Goal: Transaction & Acquisition: Purchase product/service

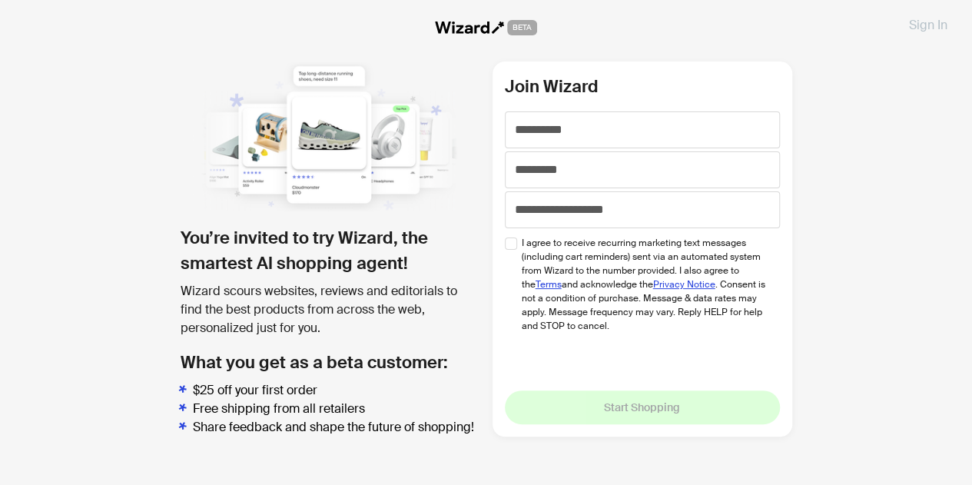
click at [932, 22] on span "Sign In" at bounding box center [928, 25] width 38 height 16
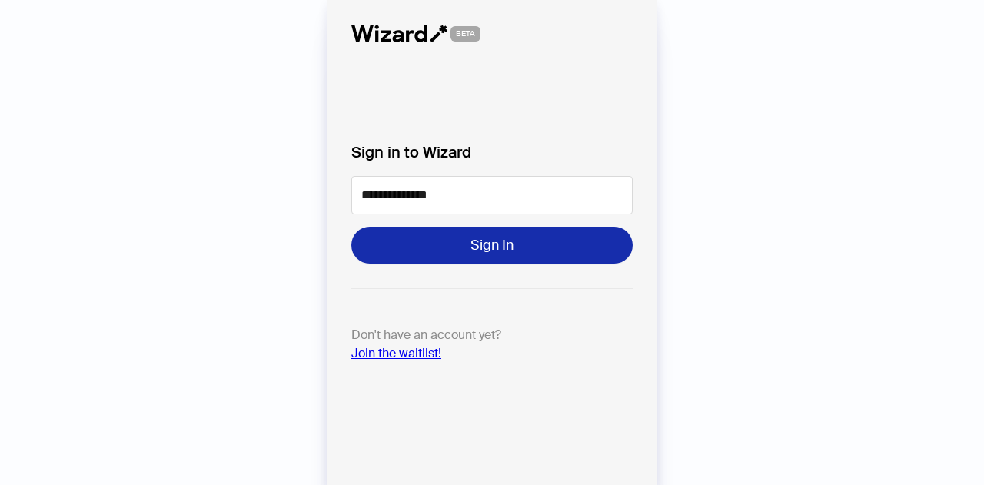
click at [453, 244] on button "Sign In" at bounding box center [491, 245] width 281 height 37
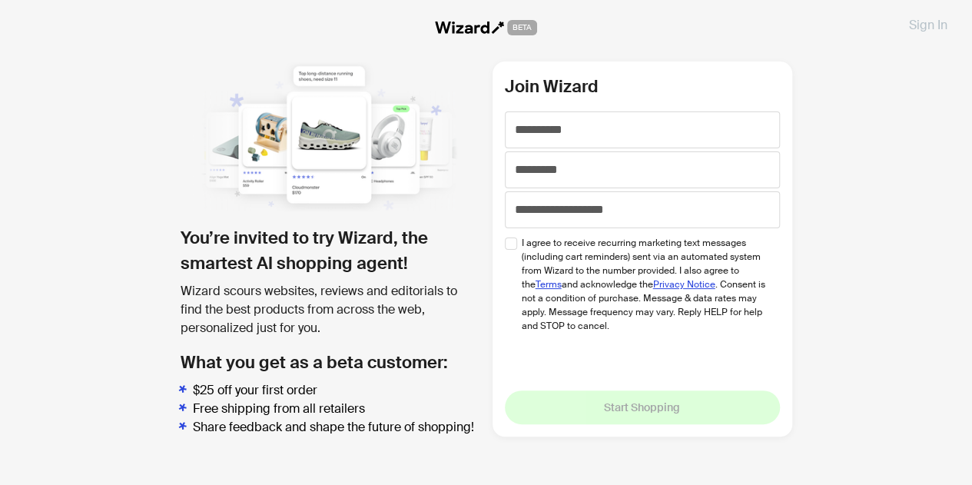
click at [925, 14] on button "Sign In" at bounding box center [928, 24] width 63 height 25
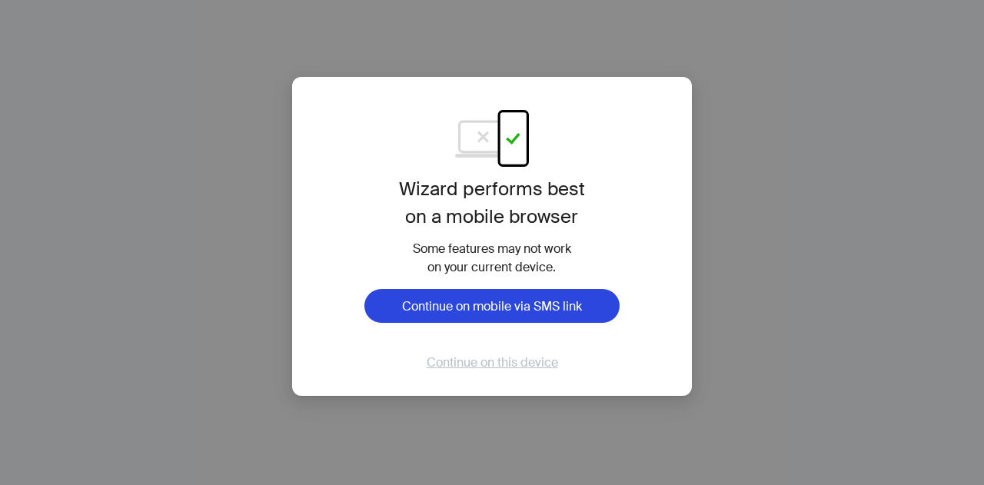
click at [506, 364] on span "Continue on this device" at bounding box center [492, 362] width 131 height 16
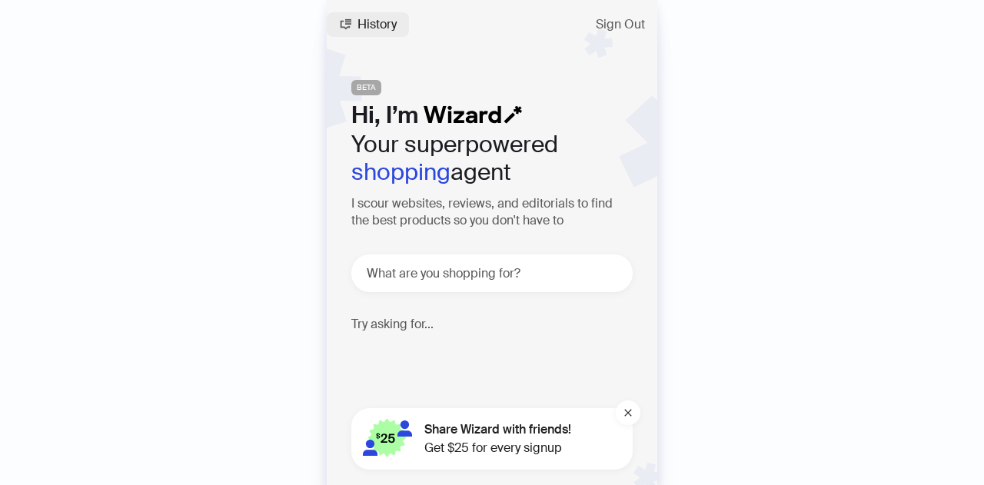
click at [364, 26] on span "History" at bounding box center [376, 24] width 39 height 12
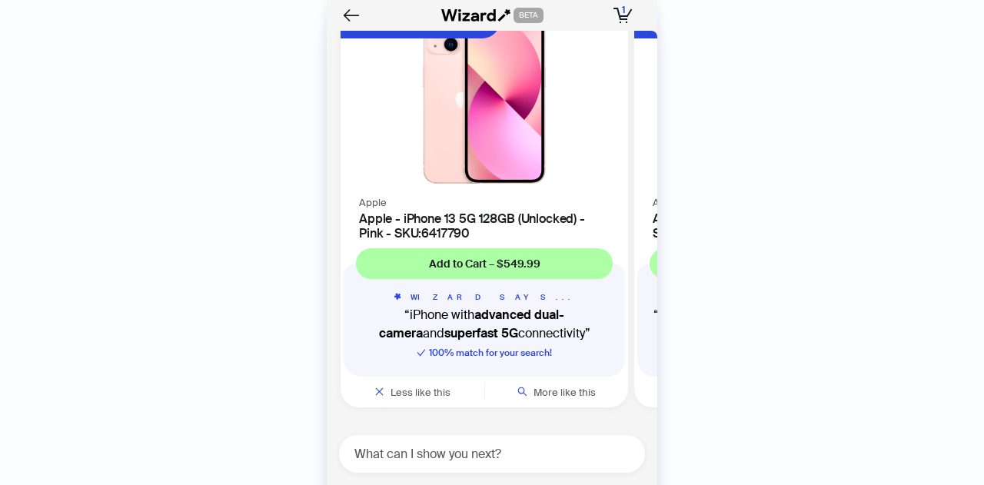
scroll to position [3386, 0]
click at [447, 455] on textarea at bounding box center [498, 453] width 294 height 19
type textarea "**********"
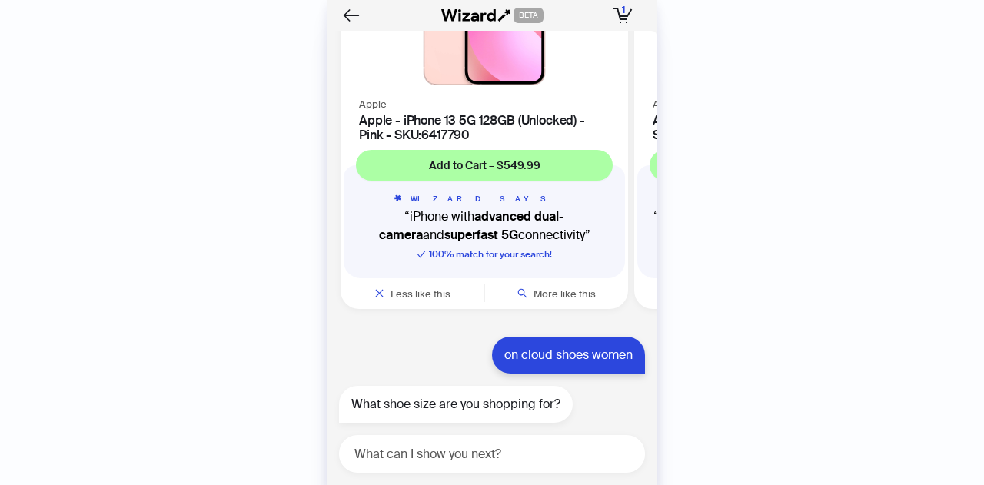
scroll to position [3484, 0]
click at [388, 457] on textarea at bounding box center [498, 453] width 294 height 19
type textarea "**"
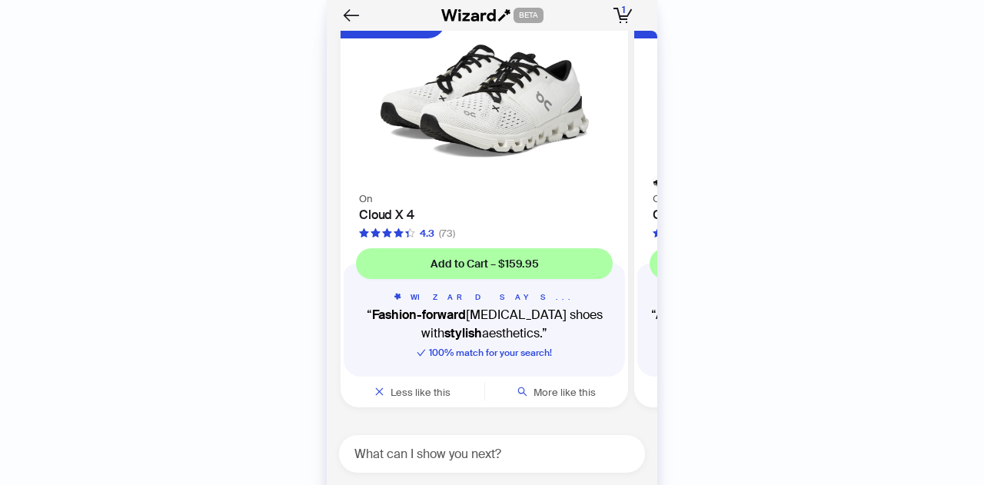
scroll to position [4028, 0]
click at [552, 390] on span "More like this" at bounding box center [564, 392] width 62 height 13
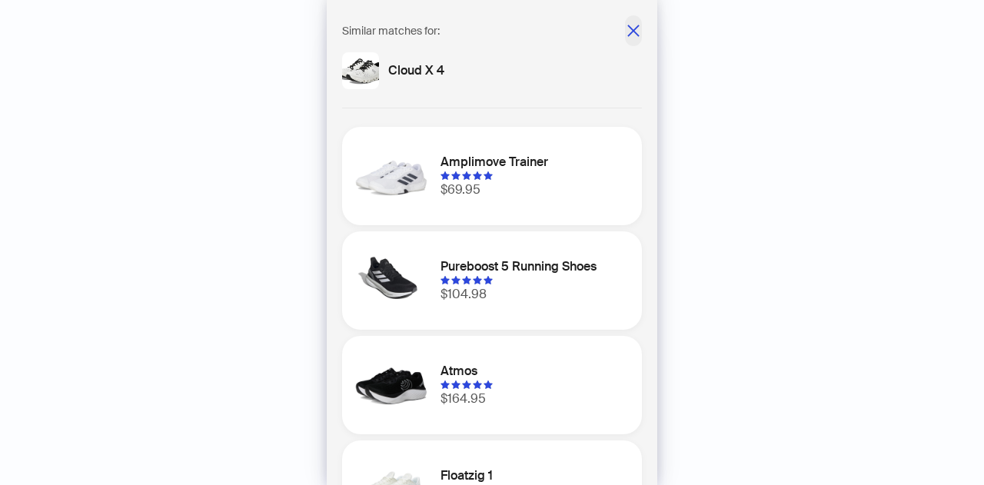
click at [627, 31] on icon "close" at bounding box center [633, 31] width 12 height 12
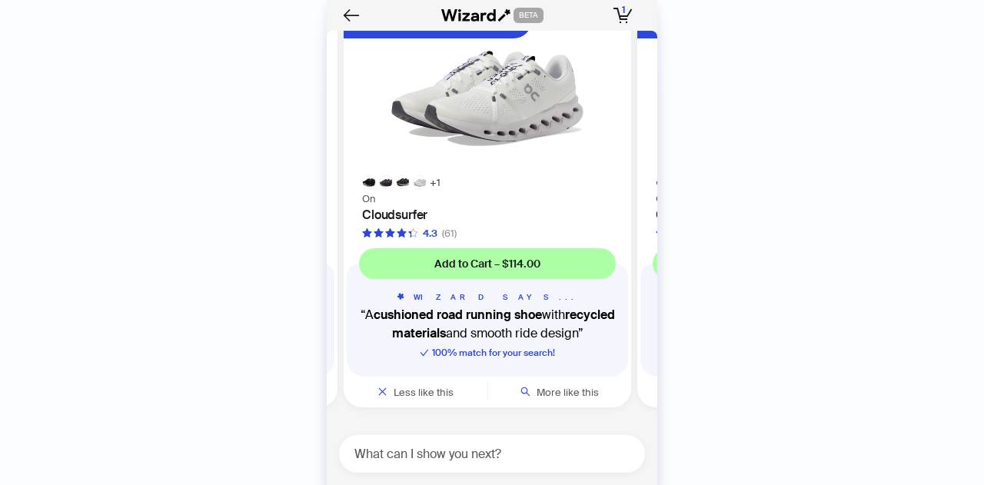
drag, startPoint x: 636, startPoint y: 310, endPoint x: 443, endPoint y: 290, distance: 194.7
click at [443, 290] on div "WIZARD SAYS... A cushioned road running shoe with recycled materials and smooth…" at bounding box center [487, 328] width 281 height 98
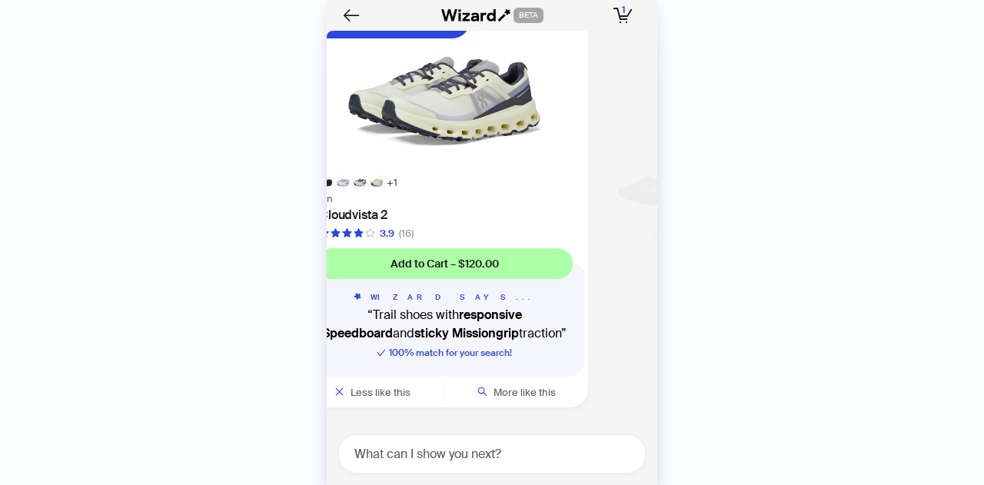
scroll to position [4028, 0]
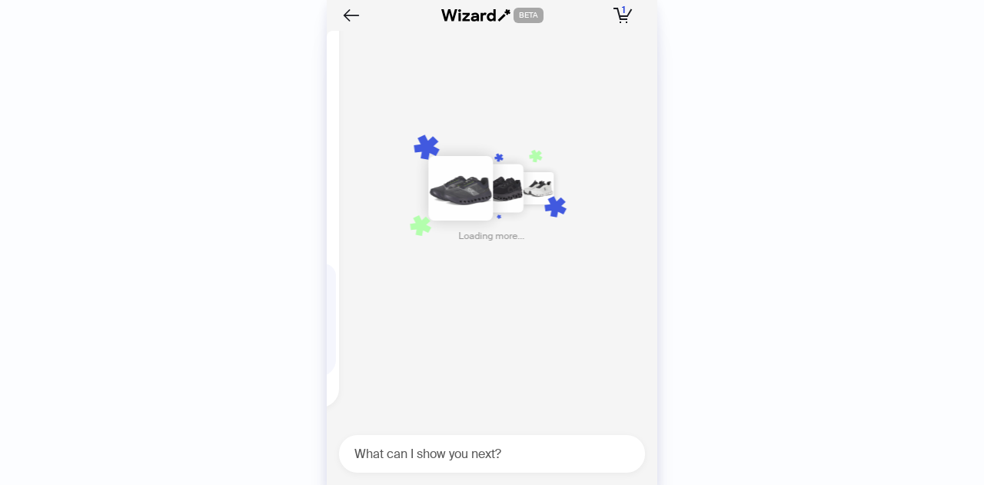
scroll to position [0, 893]
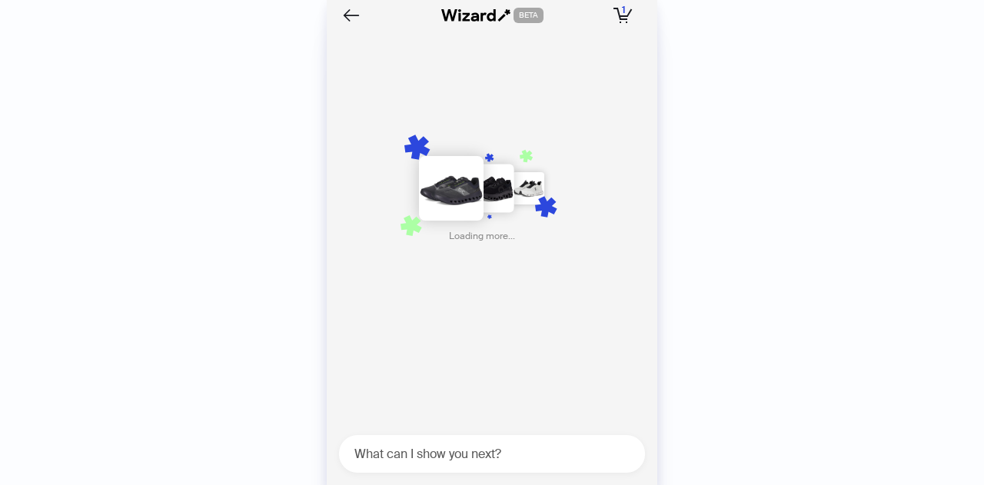
drag, startPoint x: 598, startPoint y: 279, endPoint x: 157, endPoint y: 261, distance: 441.5
click at [157, 261] on div "History Sign Out BETA Hi, I’m Your superpowered shopping agent I scour websites…" at bounding box center [492, 242] width 984 height 485
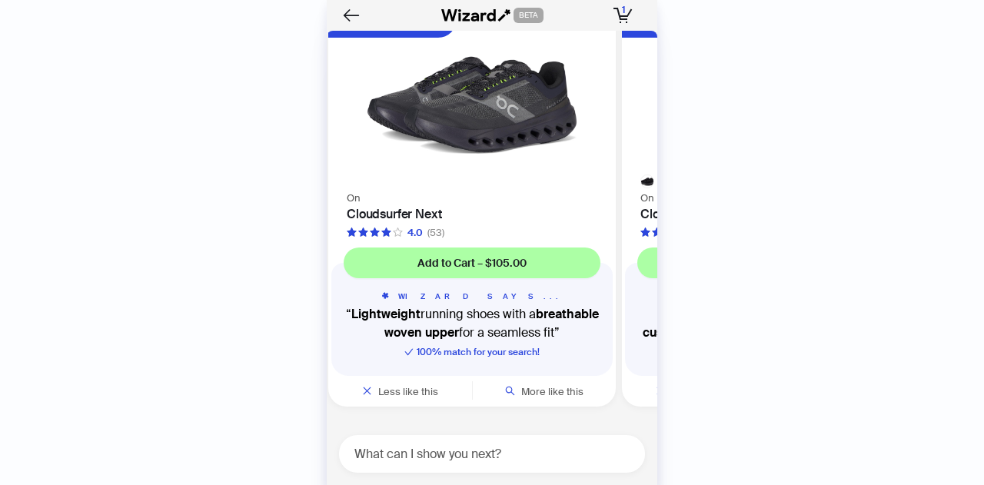
scroll to position [0, 877]
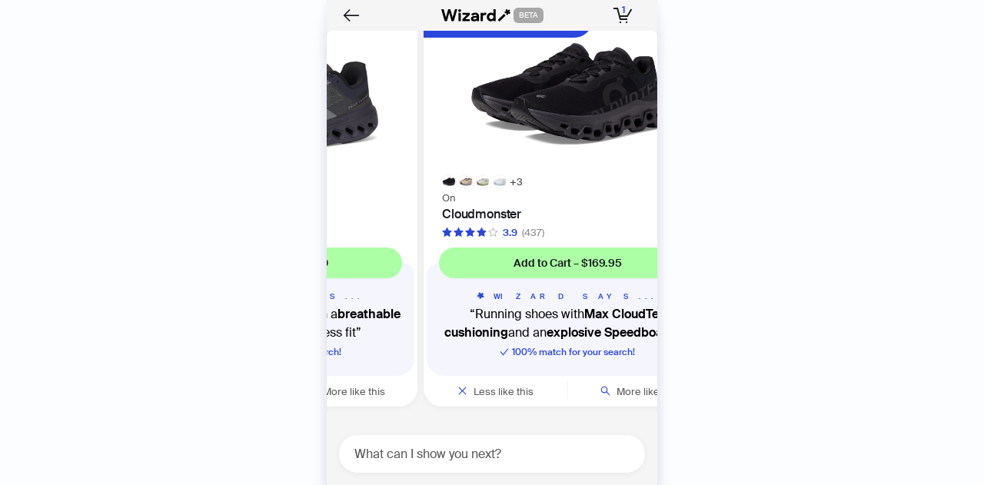
scroll to position [4029, 0]
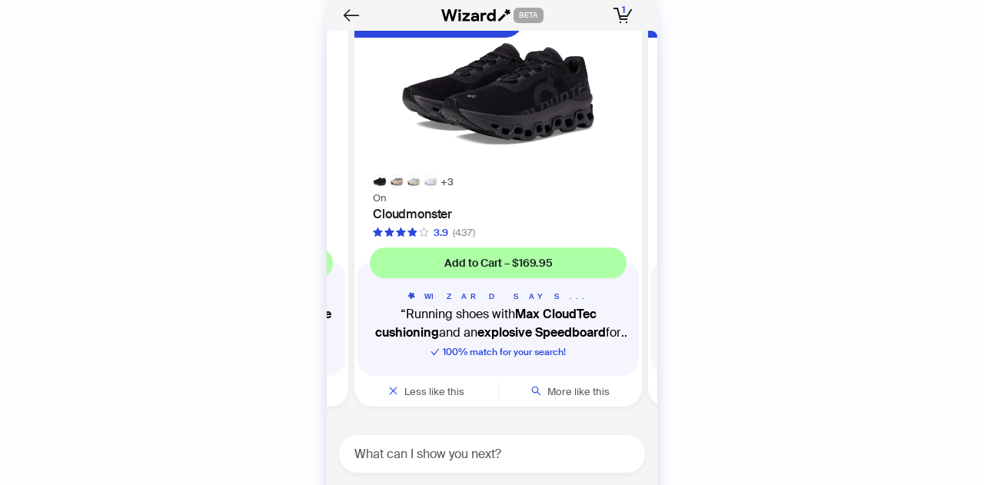
drag, startPoint x: 521, startPoint y: 211, endPoint x: 332, endPoint y: 213, distance: 189.1
click at [332, 213] on div "On Cloudsurfer Next 4.0 (53)" at bounding box center [204, 213] width 287 height 51
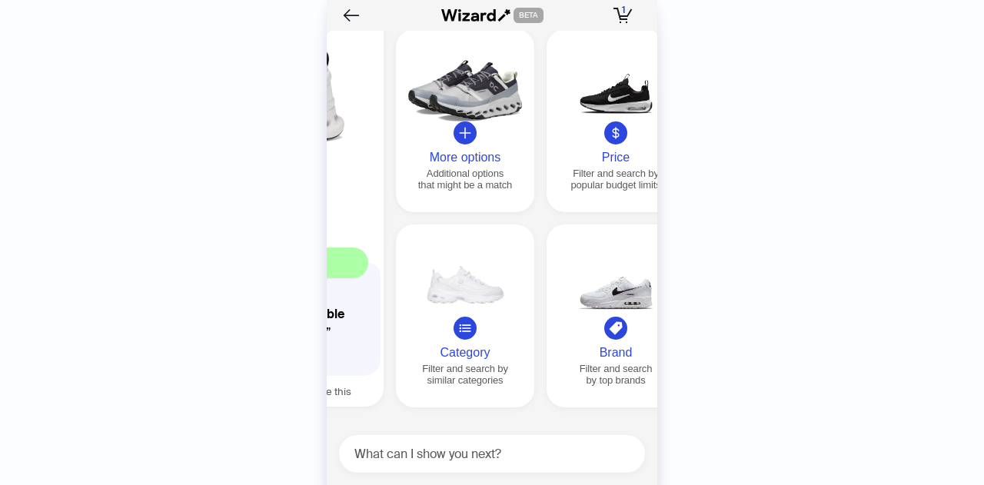
scroll to position [0, 1761]
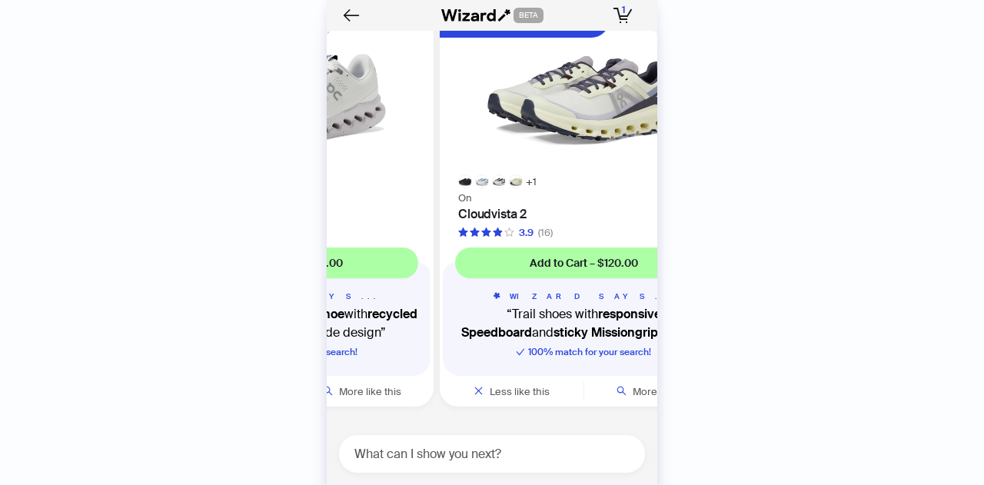
drag, startPoint x: 528, startPoint y: 178, endPoint x: 942, endPoint y: 292, distance: 429.5
click at [964, 291] on div "History Sign Out BETA Hi, I’m Your superpowered shopping agent I scour websites…" at bounding box center [492, 242] width 984 height 485
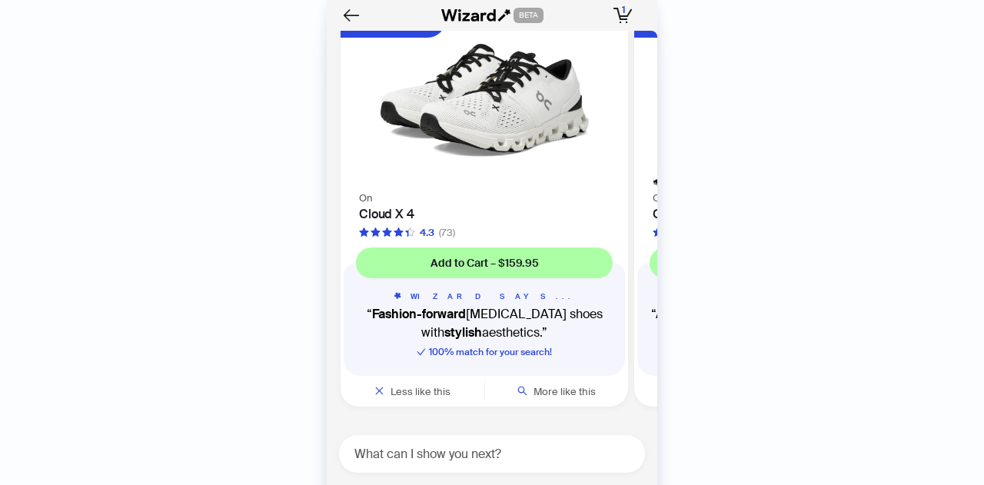
drag, startPoint x: 449, startPoint y: 188, endPoint x: 865, endPoint y: 199, distance: 416.7
click at [865, 199] on div "History Sign Out BETA Hi, I’m Your superpowered shopping agent I scour websites…" at bounding box center [492, 242] width 984 height 485
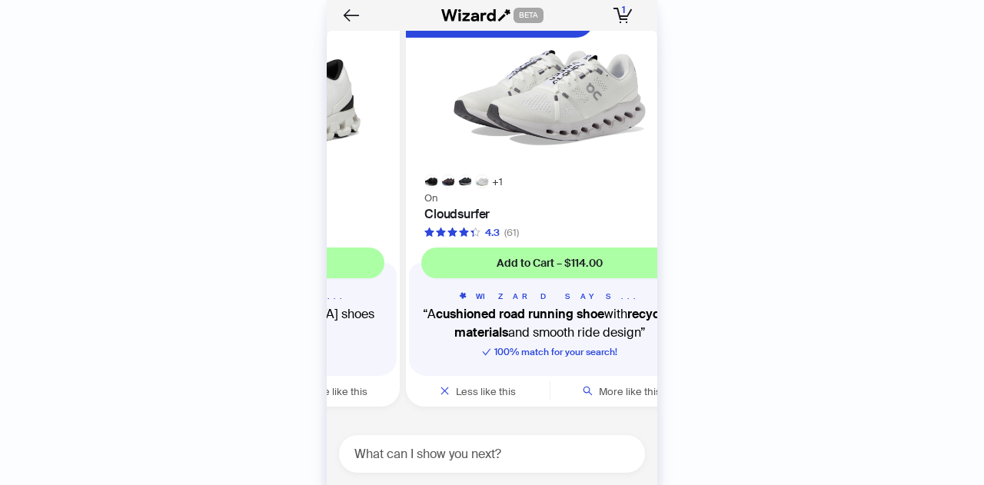
drag, startPoint x: 529, startPoint y: 178, endPoint x: 375, endPoint y: 184, distance: 153.8
click at [375, 184] on div at bounding box center [255, 97] width 287 height 181
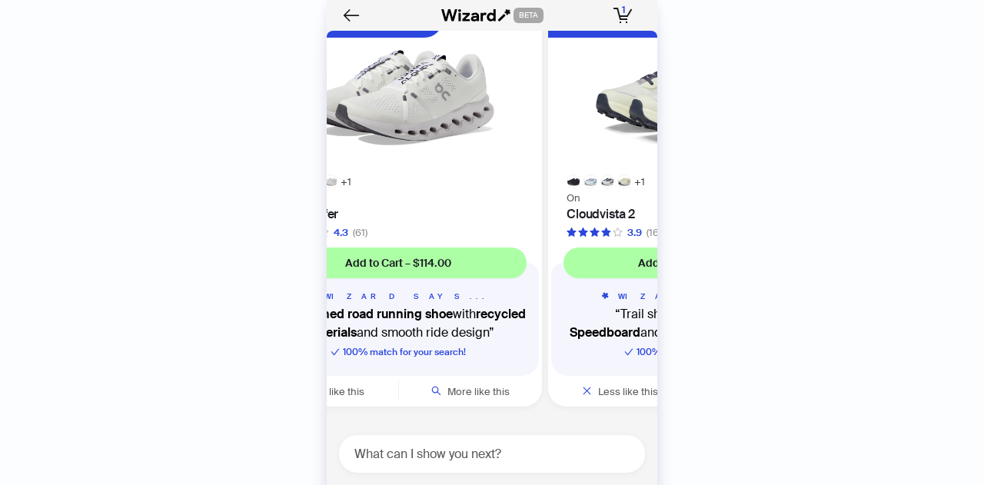
drag, startPoint x: 544, startPoint y: 169, endPoint x: 529, endPoint y: 170, distance: 15.4
click at [523, 171] on div at bounding box center [397, 91] width 287 height 168
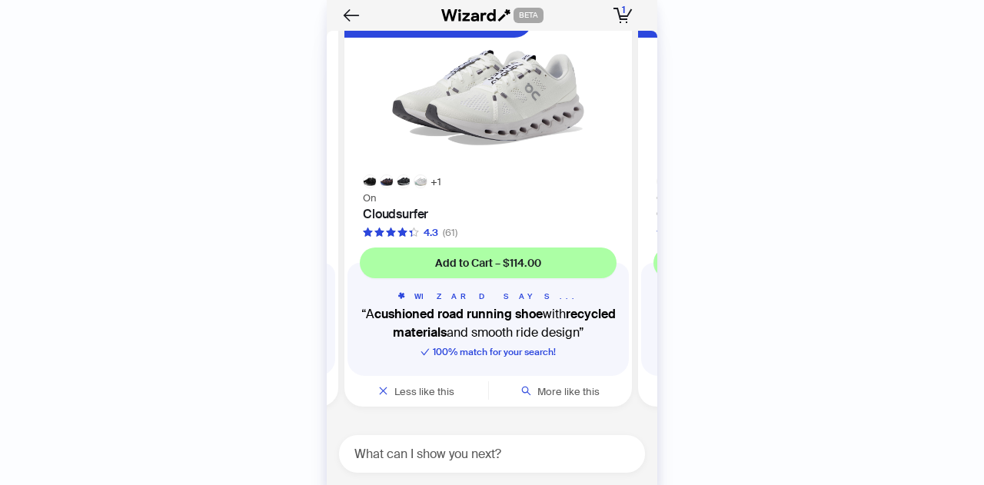
click at [430, 181] on div "+ 1" at bounding box center [487, 181] width 287 height 14
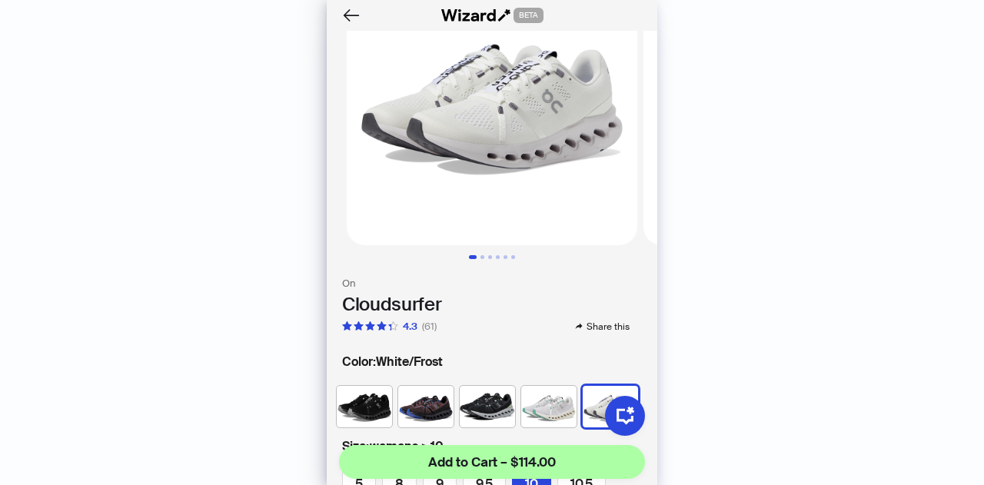
scroll to position [231, 0]
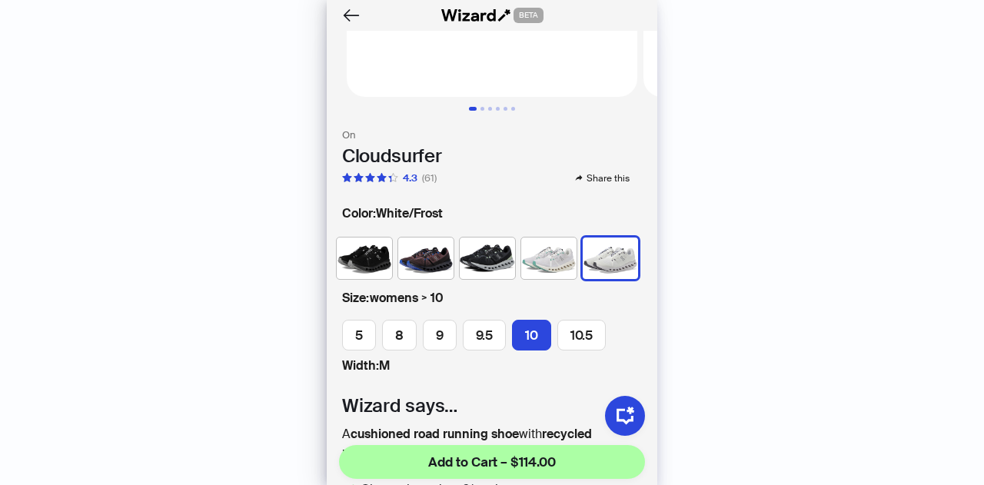
click at [407, 241] on img at bounding box center [425, 257] width 55 height 41
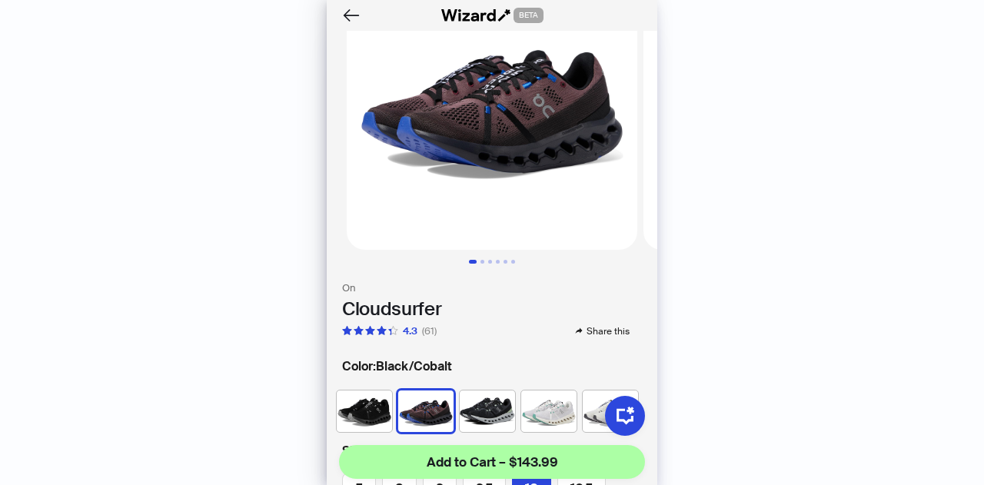
scroll to position [77, 0]
click at [467, 391] on img at bounding box center [487, 411] width 55 height 41
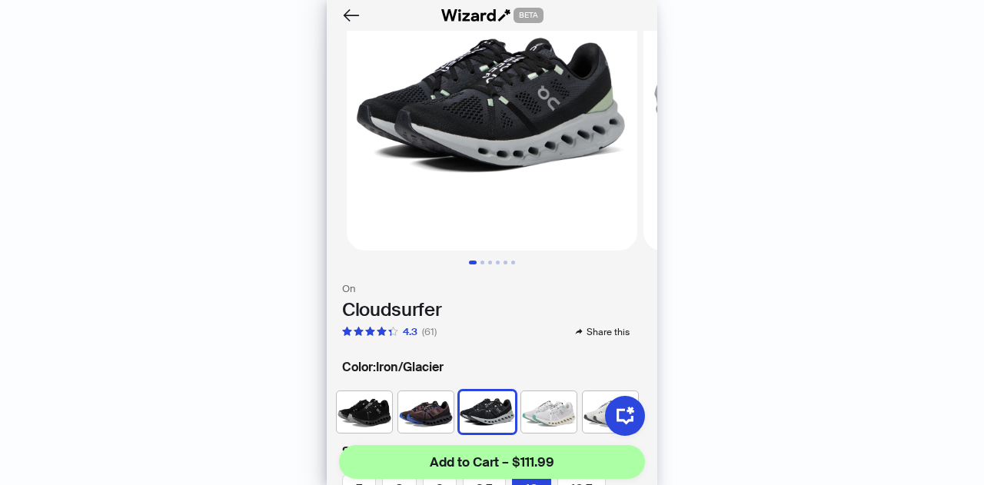
click at [536, 391] on img at bounding box center [548, 411] width 55 height 41
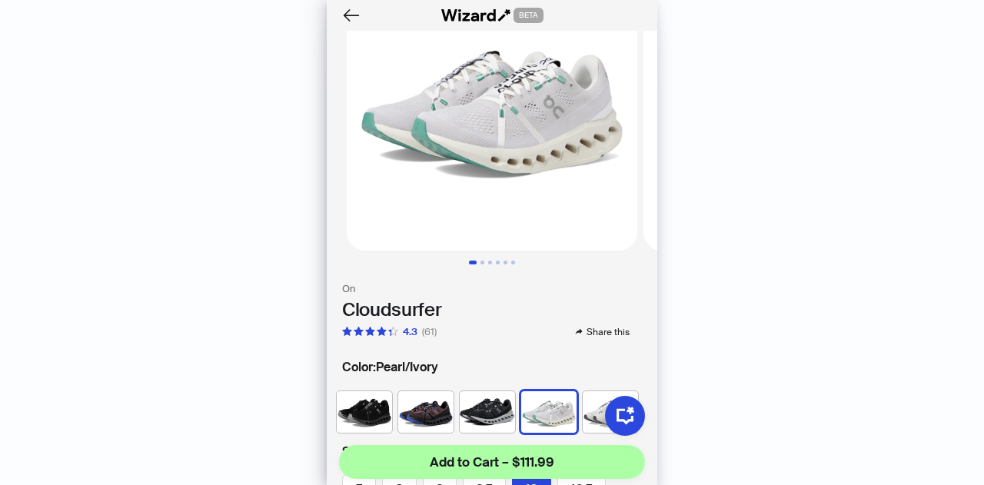
click at [586, 391] on img at bounding box center [610, 411] width 55 height 41
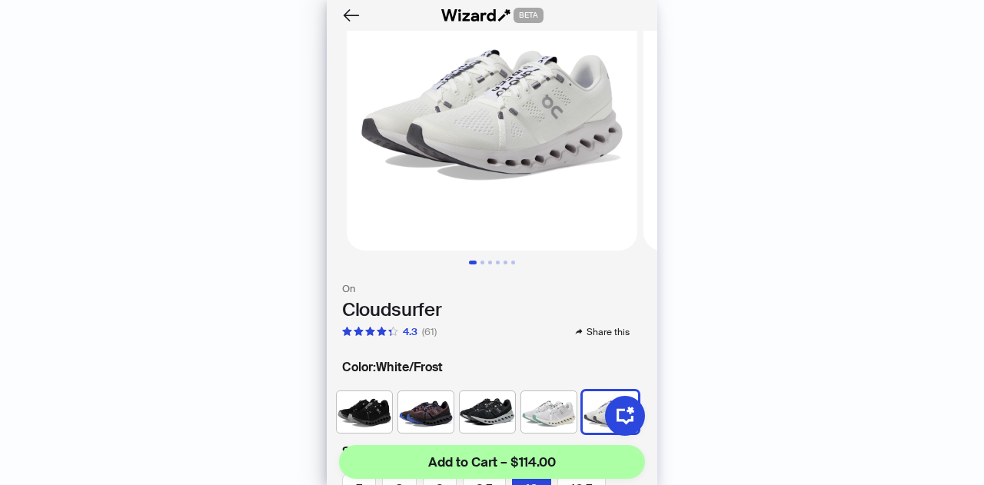
click at [480, 167] on img at bounding box center [492, 105] width 290 height 290
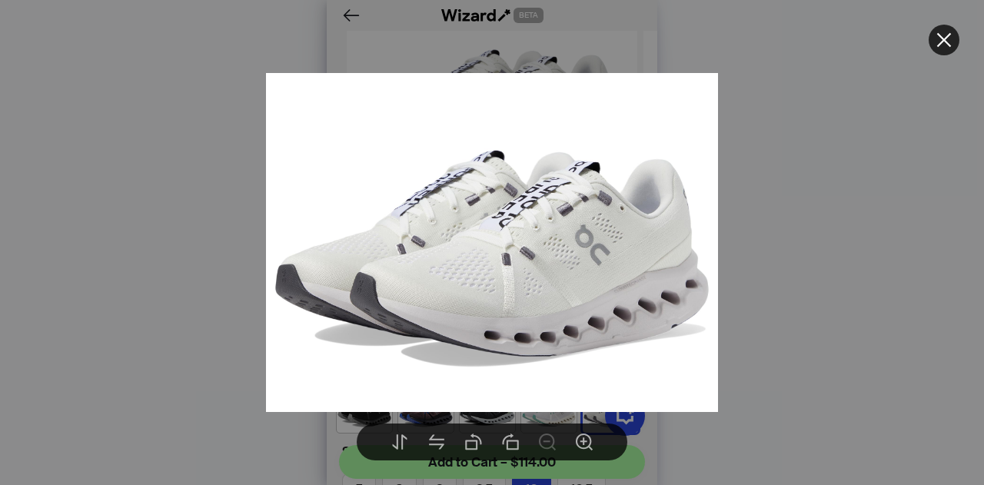
click at [936, 42] on icon "close" at bounding box center [943, 40] width 18 height 18
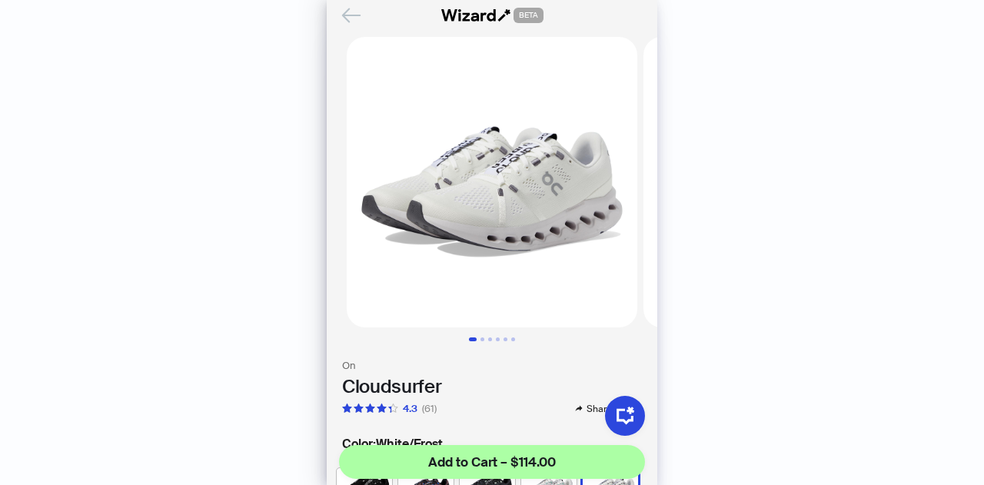
click at [350, 14] on icon "Back" at bounding box center [351, 15] width 26 height 26
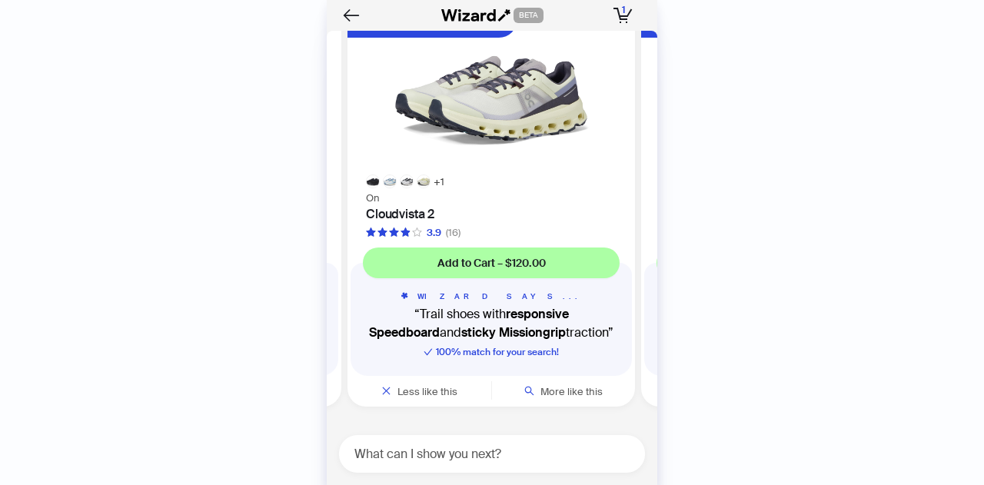
drag, startPoint x: 580, startPoint y: 195, endPoint x: 387, endPoint y: 202, distance: 193.8
click at [387, 202] on ul "Modern Style On Cloud X 4 4.3 (73) Add to Cart – $159.95 WIZARD SAYS... Fashion…" at bounding box center [488, 210] width 338 height 419
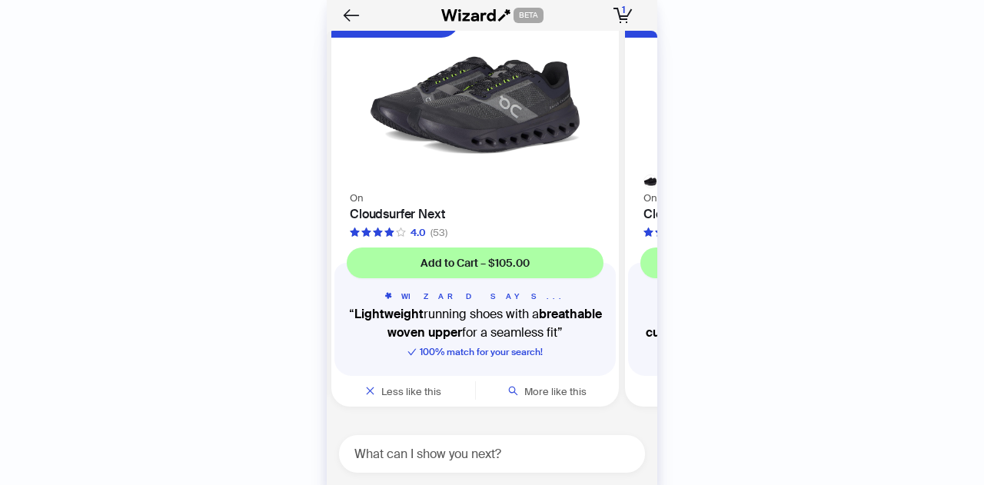
drag, startPoint x: 536, startPoint y: 197, endPoint x: 332, endPoint y: 200, distance: 204.4
click at [332, 200] on ul "Modern Style On Cloud X 4 4.3 (73) Add to Cart – $159.95 WIZARD SAYS... Fashion…" at bounding box center [488, 210] width 338 height 419
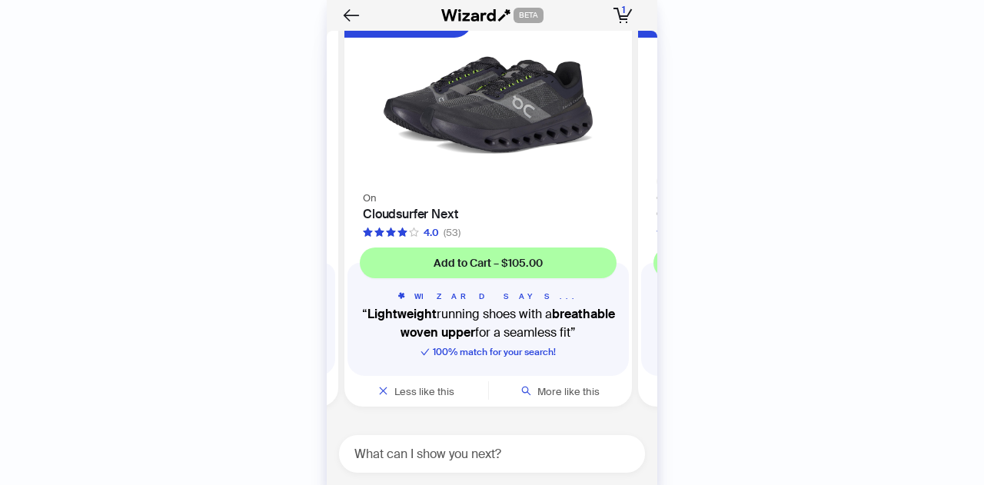
scroll to position [3952, 0]
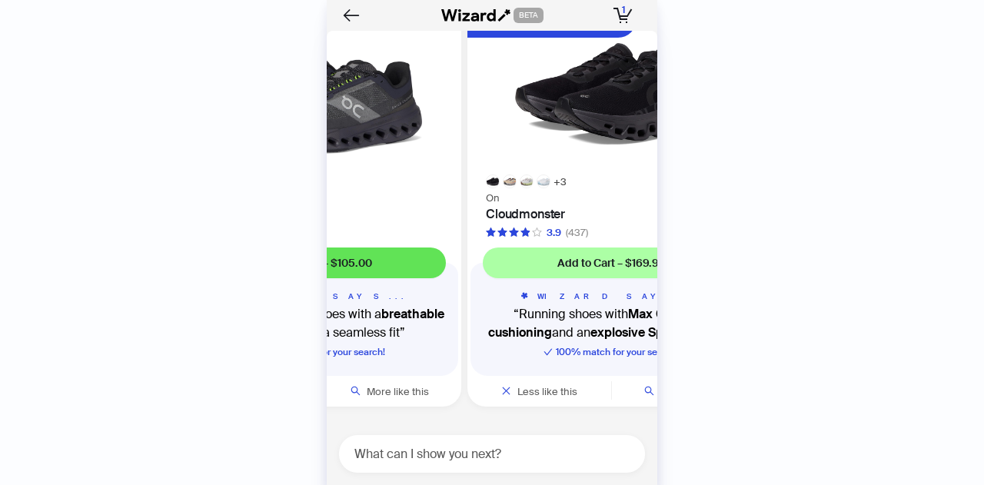
scroll to position [4029, 0]
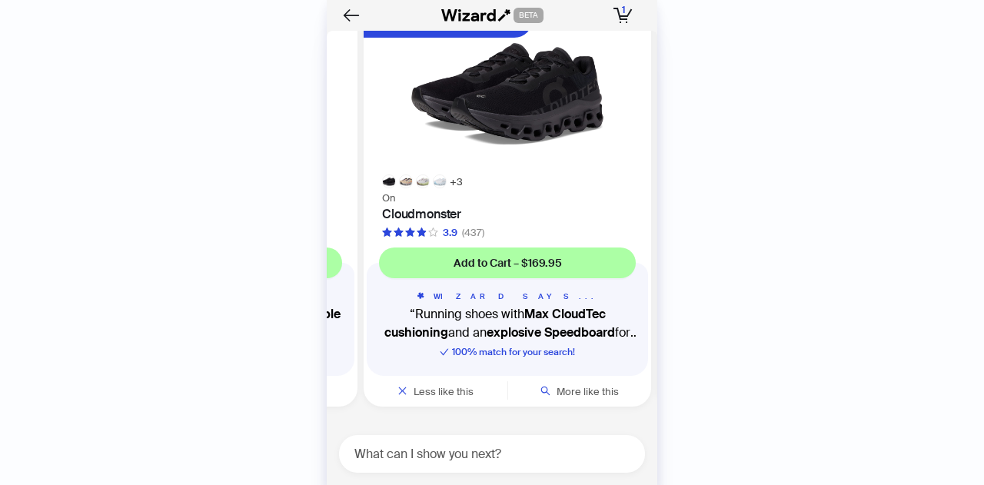
drag, startPoint x: 529, startPoint y: 257, endPoint x: 340, endPoint y: 250, distance: 189.2
click at [340, 251] on div "Race-Inspired Fit On Cloudsurfer Next 4.0 (53) Add to Cart – $105.00 WIZARD SAY…" at bounding box center [213, 207] width 287 height 400
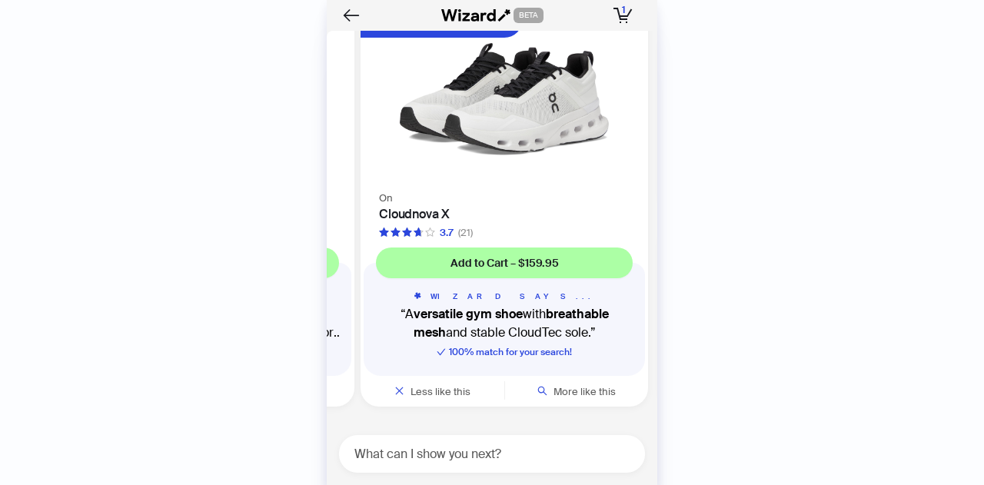
drag, startPoint x: 527, startPoint y: 205, endPoint x: 342, endPoint y: 247, distance: 189.8
click at [342, 247] on div "+ 3 Explosive Energy Return On Cloudmonster 3.9 (437) Add to Cart – $169.95 WIZ…" at bounding box center [210, 207] width 287 height 400
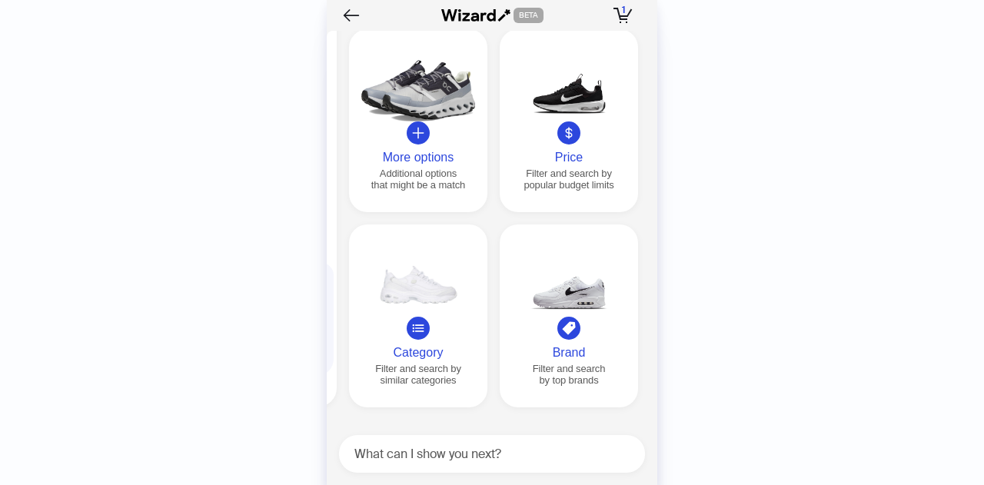
drag, startPoint x: 489, startPoint y: 198, endPoint x: 326, endPoint y: 211, distance: 163.4
click at [326, 211] on div "History Sign Out BETA Hi, I’m Your superpowered shopping agent I scour websites…" at bounding box center [492, 242] width 984 height 485
click at [416, 131] on icon "plus" at bounding box center [416, 132] width 2 height 11
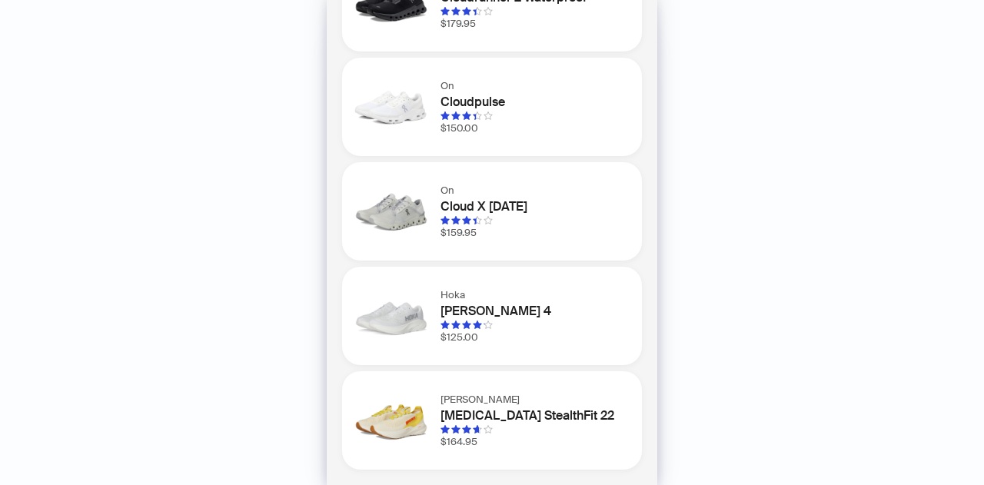
scroll to position [66, 0]
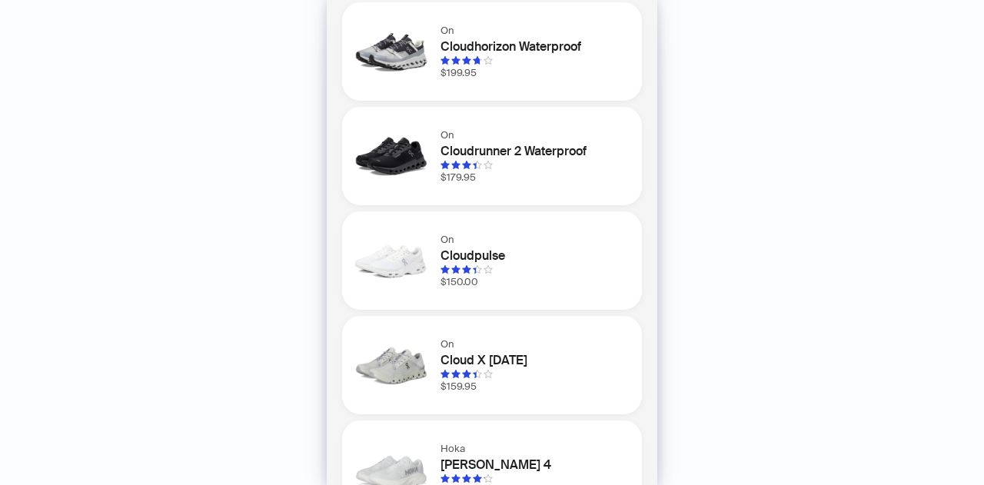
click at [517, 88] on div "On Cloudhorizon Waterproof $199.95" at bounding box center [492, 51] width 300 height 98
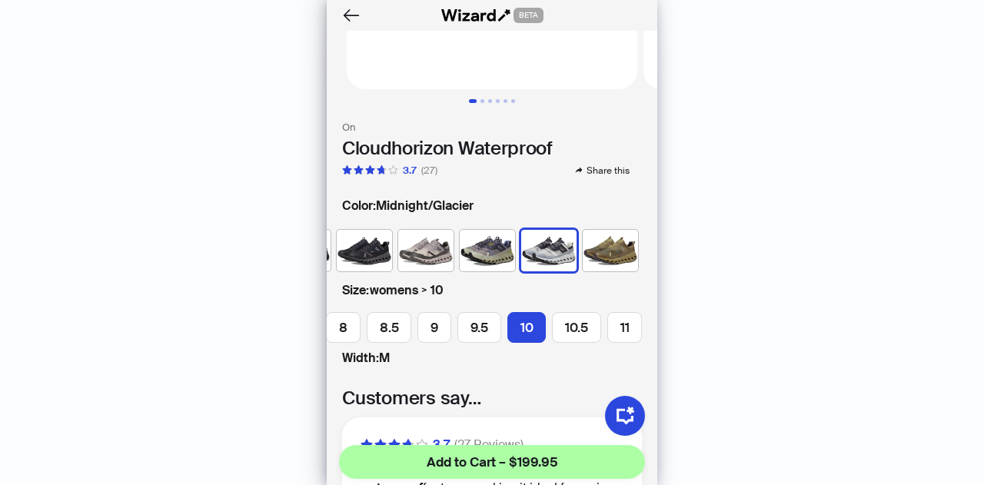
scroll to position [154, 0]
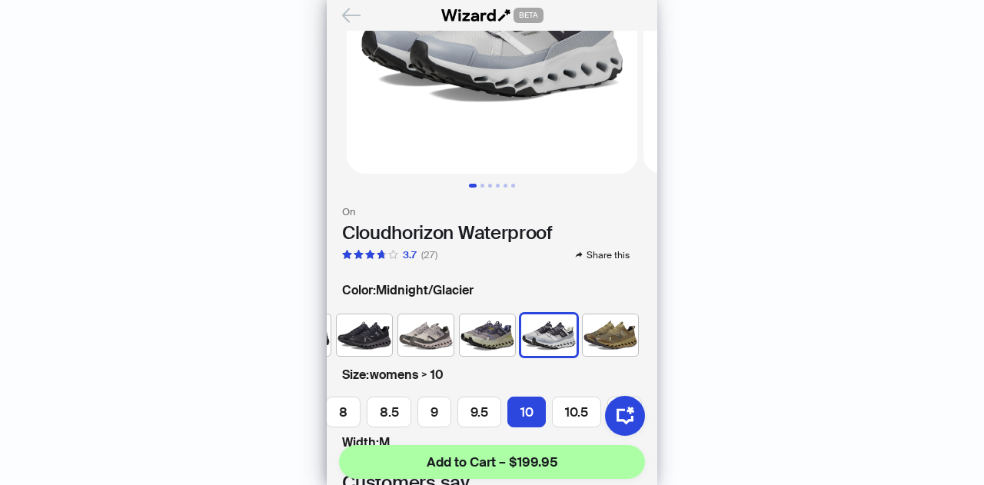
click at [355, 12] on icon "Back" at bounding box center [351, 15] width 26 height 26
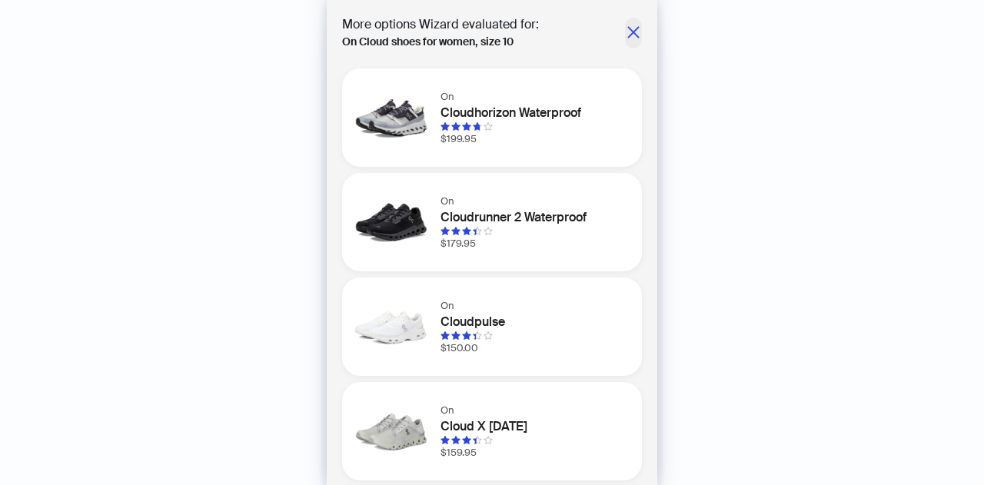
click at [626, 30] on icon "close" at bounding box center [633, 32] width 15 height 15
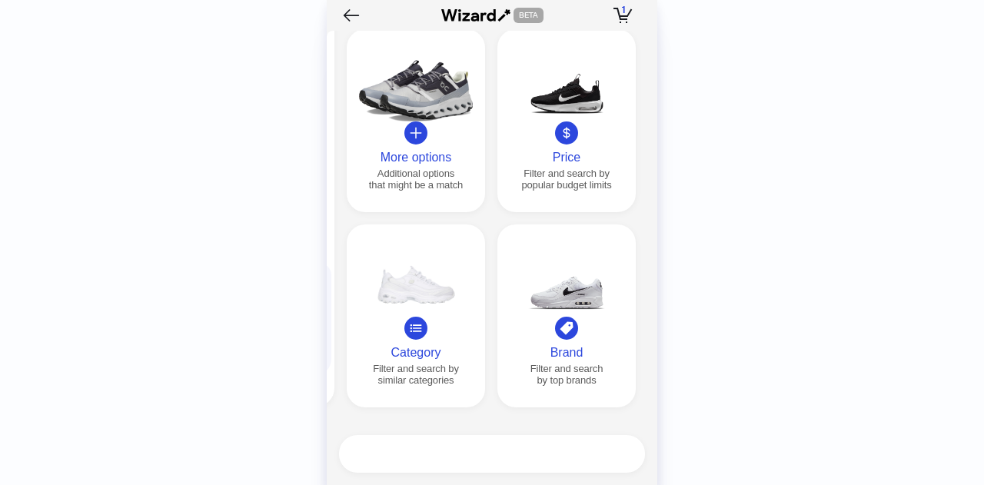
click at [427, 457] on textarea at bounding box center [498, 453] width 294 height 19
type textarea "**********"
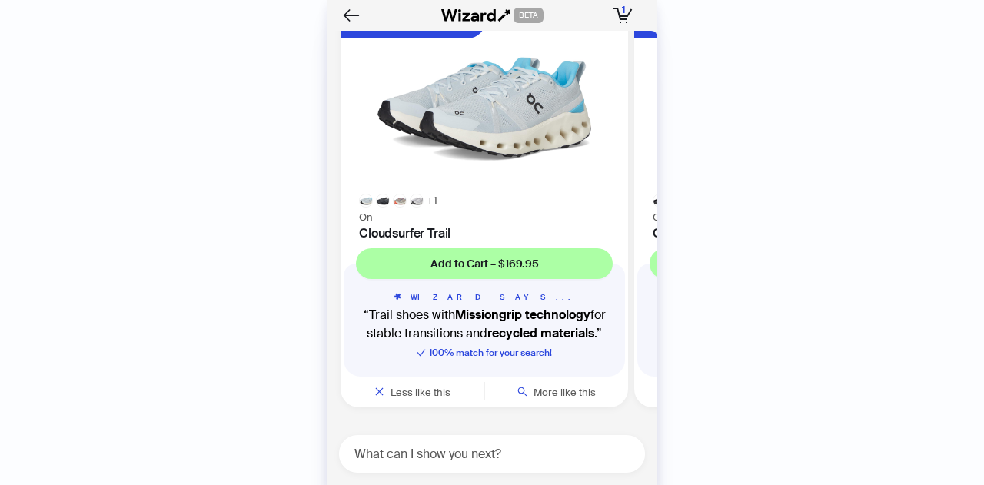
scroll to position [4592, 0]
click at [435, 197] on div "+ 1" at bounding box center [483, 201] width 287 height 14
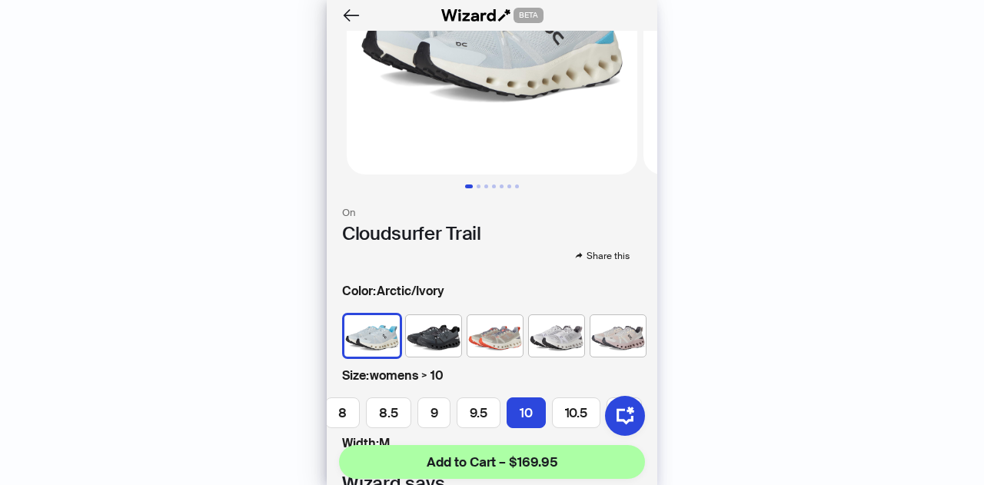
scroll to position [154, 0]
click at [496, 324] on img at bounding box center [494, 334] width 55 height 41
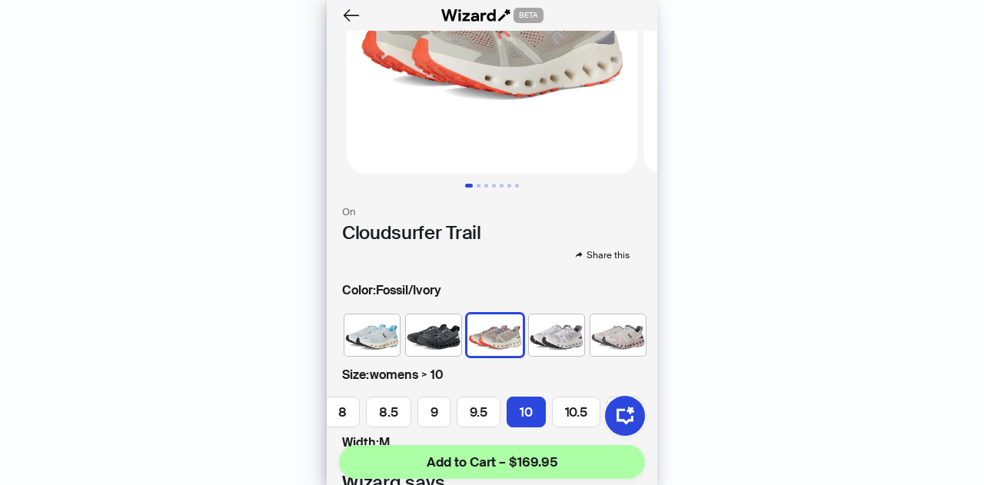
scroll to position [0, 19]
click at [583, 319] on img at bounding box center [610, 334] width 55 height 41
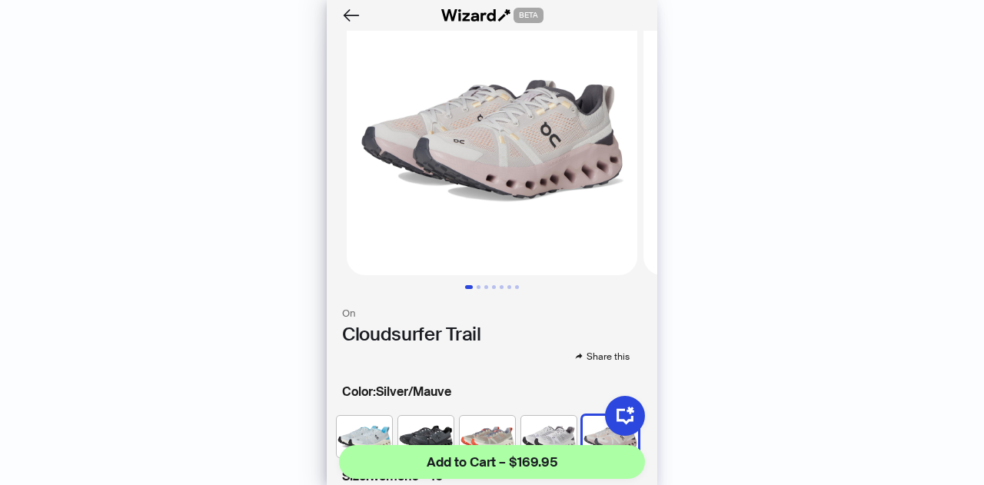
scroll to position [77, 0]
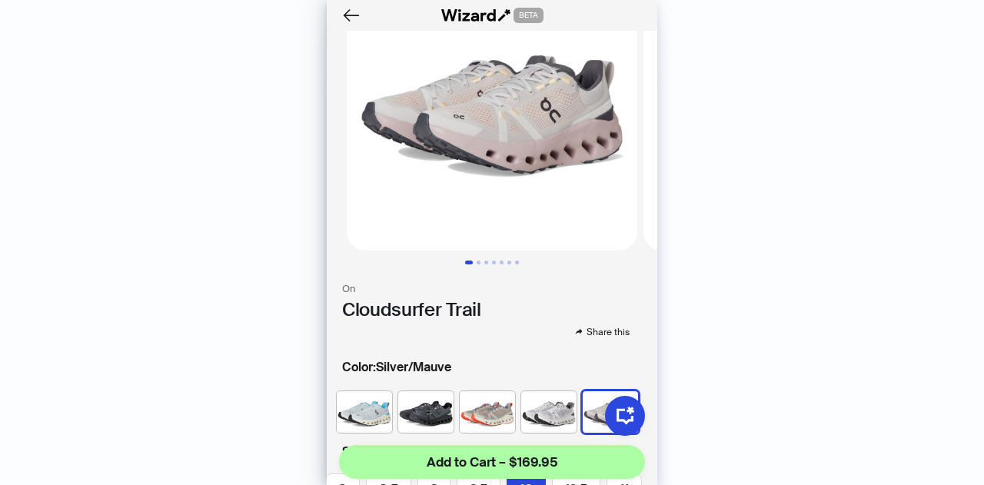
click at [554, 405] on img at bounding box center [548, 411] width 55 height 41
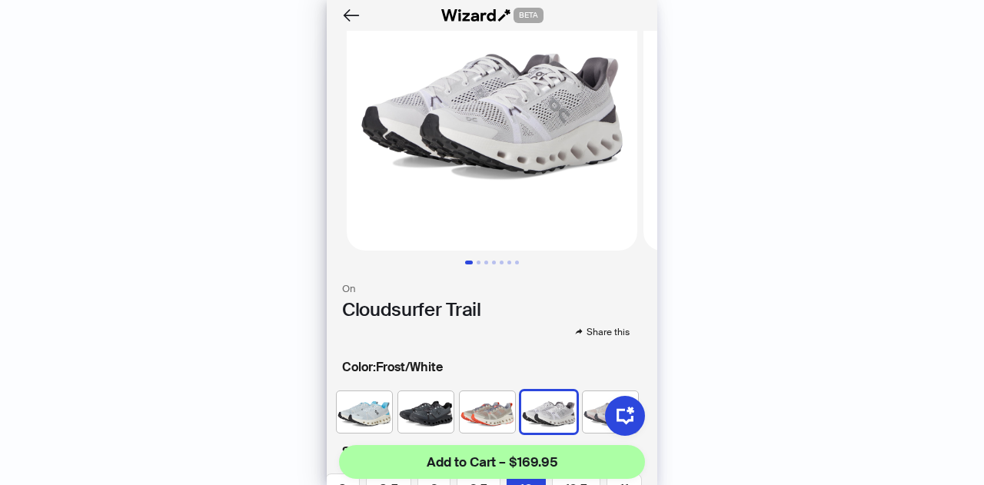
click at [583, 396] on img at bounding box center [610, 411] width 55 height 41
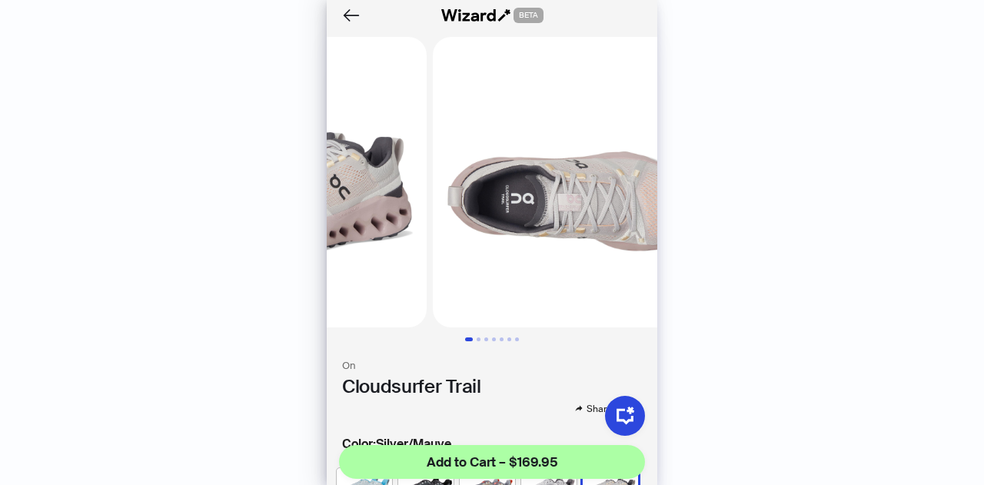
drag, startPoint x: 589, startPoint y: 239, endPoint x: 456, endPoint y: 244, distance: 133.0
click at [457, 244] on ul at bounding box center [492, 182] width 330 height 290
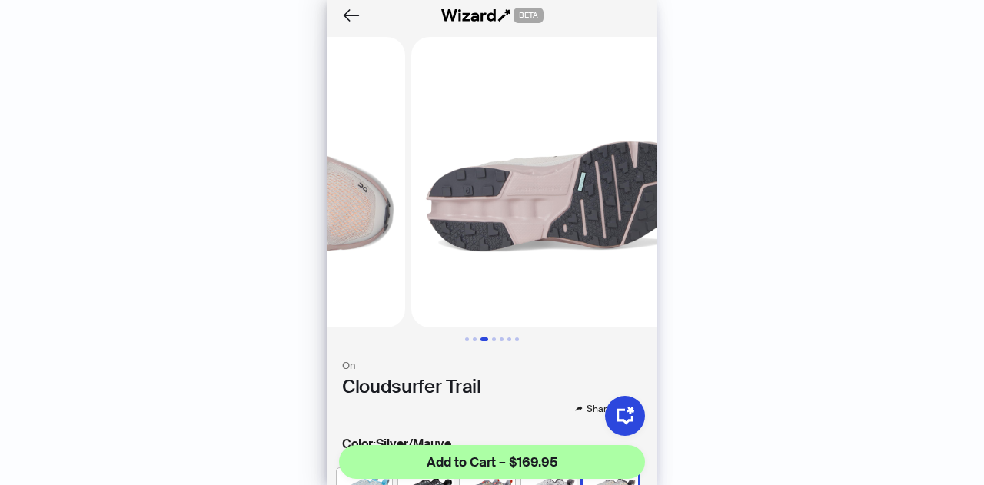
drag, startPoint x: 496, startPoint y: 242, endPoint x: 331, endPoint y: 246, distance: 165.3
click at [331, 246] on img at bounding box center [260, 182] width 290 height 290
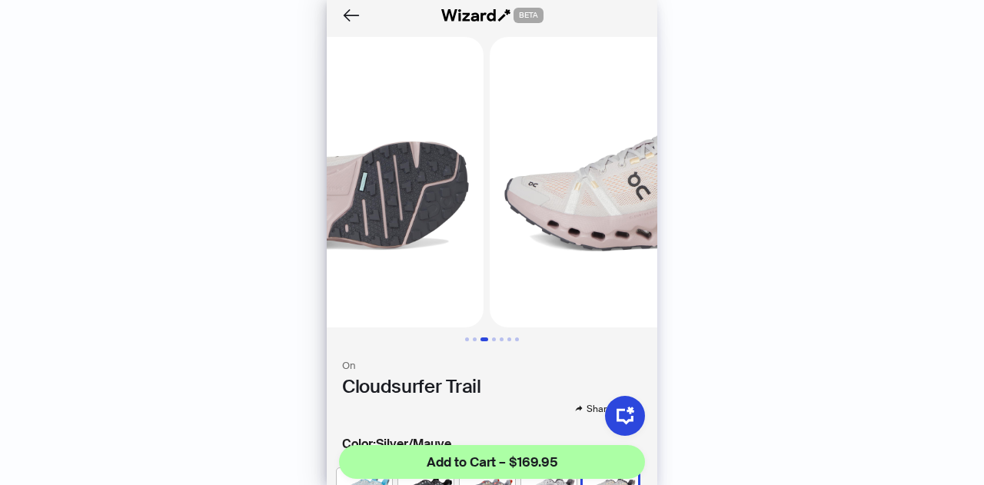
drag, startPoint x: 507, startPoint y: 199, endPoint x: 389, endPoint y: 213, distance: 119.2
click at [389, 213] on img at bounding box center [338, 182] width 290 height 290
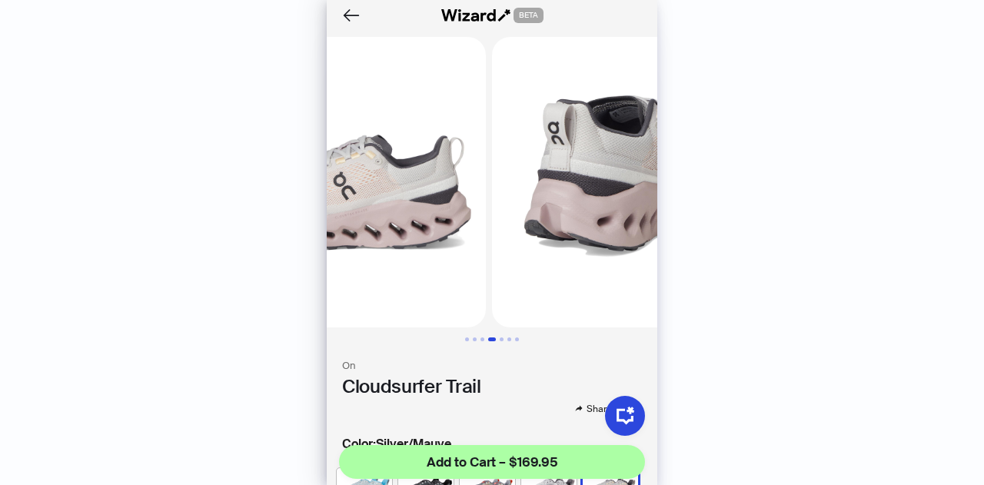
drag, startPoint x: 480, startPoint y: 227, endPoint x: 376, endPoint y: 230, distance: 103.8
click at [376, 230] on img at bounding box center [340, 182] width 290 height 290
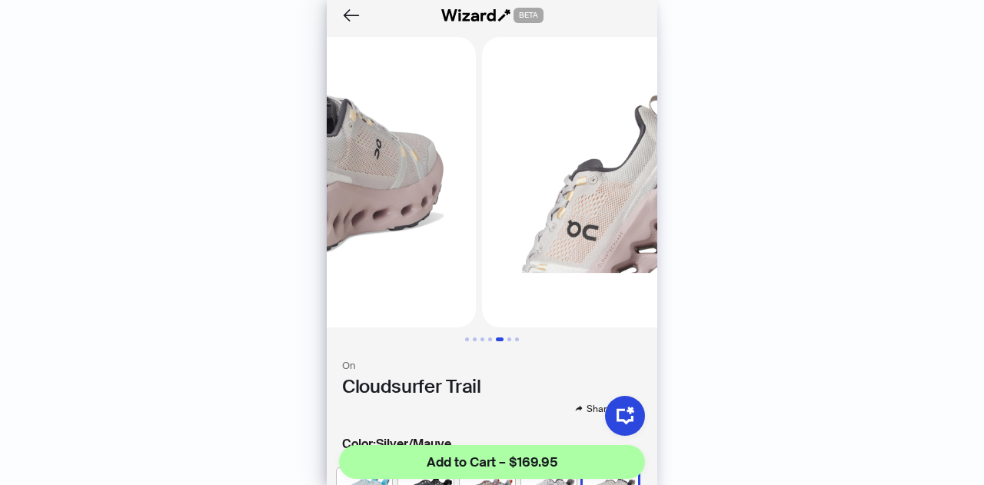
drag, startPoint x: 501, startPoint y: 224, endPoint x: 358, endPoint y: 224, distance: 142.9
click at [360, 224] on img at bounding box center [330, 182] width 290 height 290
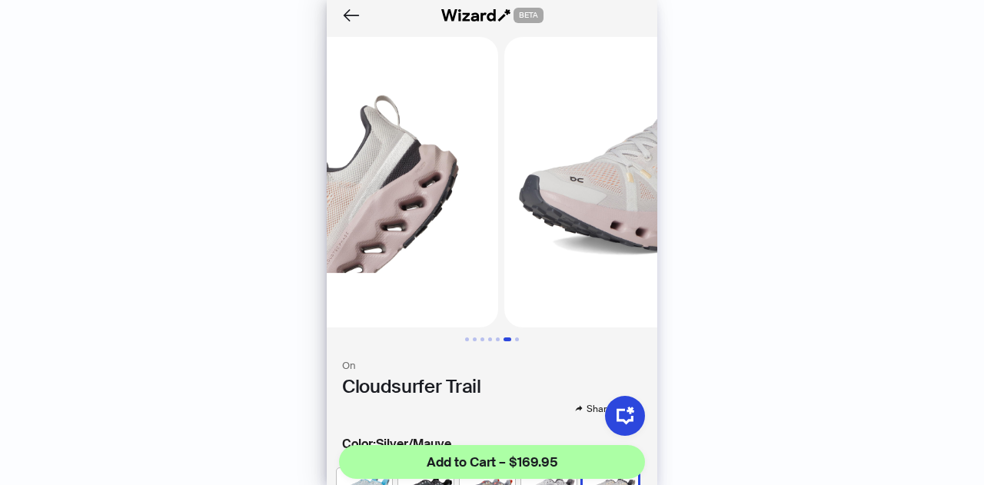
drag, startPoint x: 457, startPoint y: 221, endPoint x: 325, endPoint y: 215, distance: 132.3
click at [325, 215] on body "History Sign Out BETA Hi, I’m Your superpowered shopping agent I scour websites…" at bounding box center [492, 242] width 984 height 485
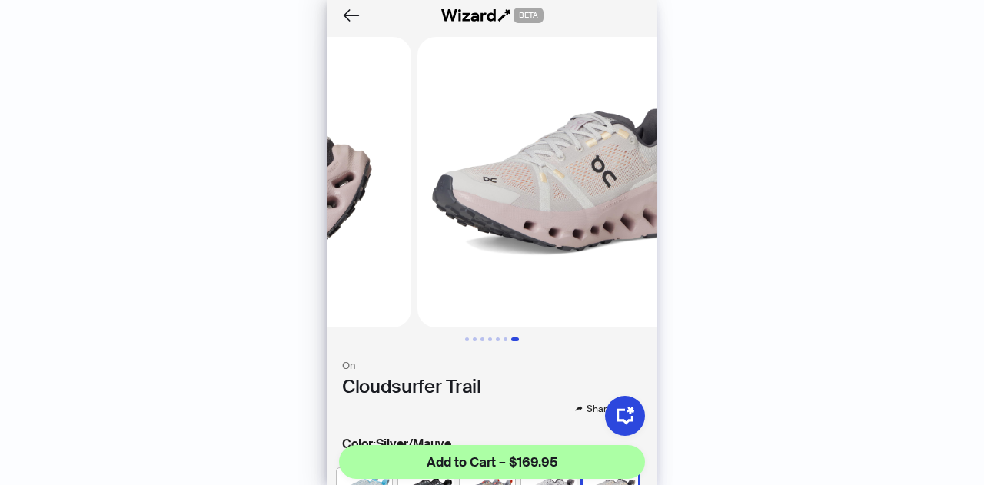
drag, startPoint x: 547, startPoint y: 204, endPoint x: 373, endPoint y: 204, distance: 173.7
click at [417, 204] on img at bounding box center [562, 182] width 290 height 290
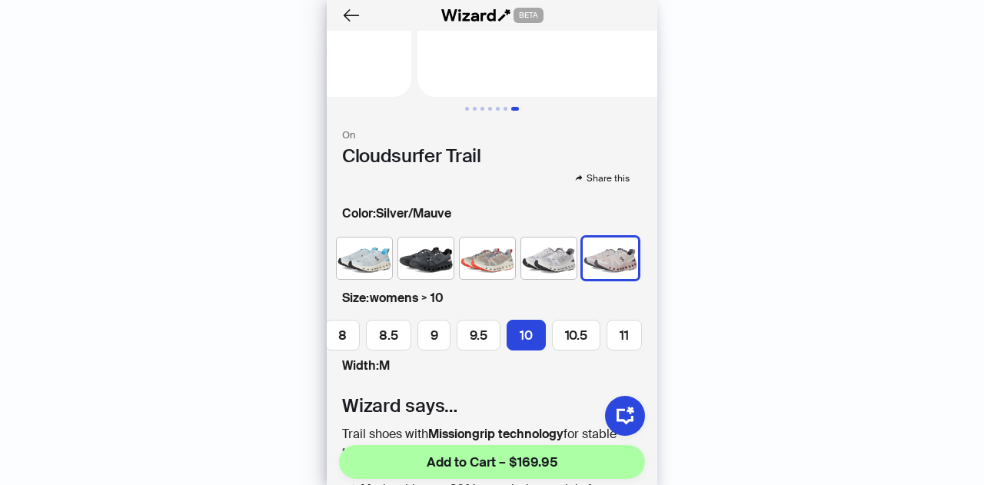
click at [365, 249] on img at bounding box center [364, 257] width 55 height 41
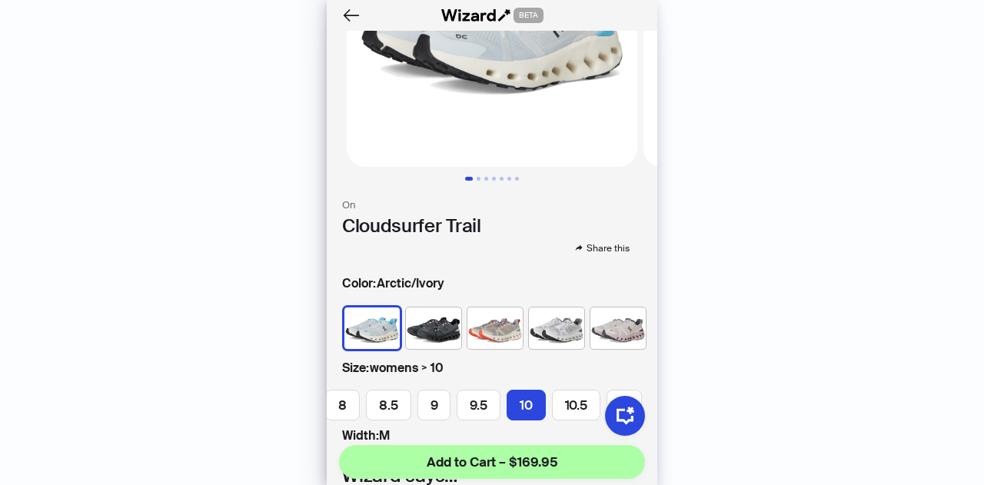
scroll to position [77, 0]
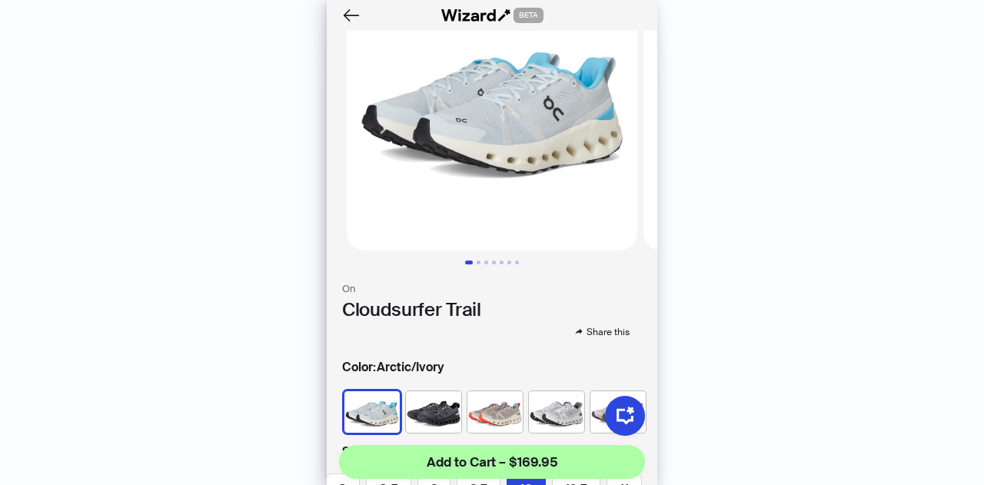
click at [417, 391] on img at bounding box center [433, 411] width 55 height 41
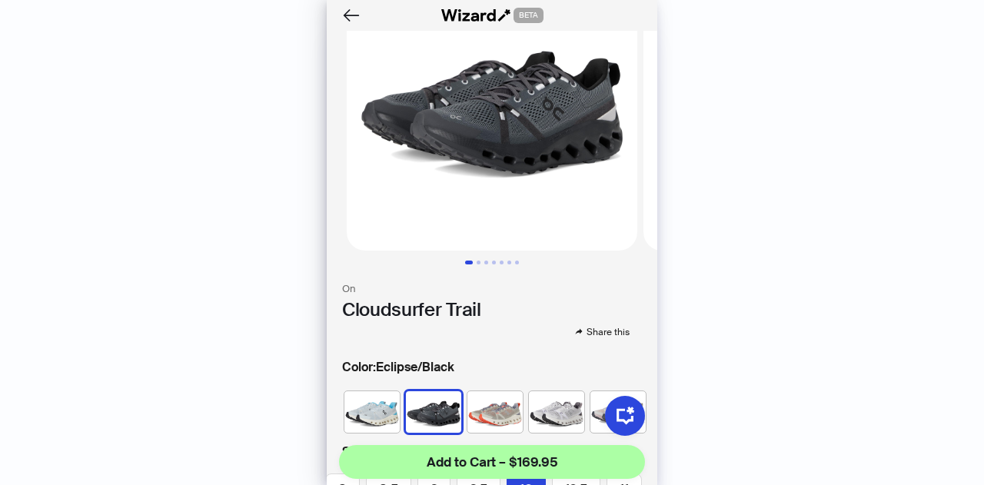
scroll to position [0, 19]
click at [583, 397] on img at bounding box center [610, 411] width 55 height 41
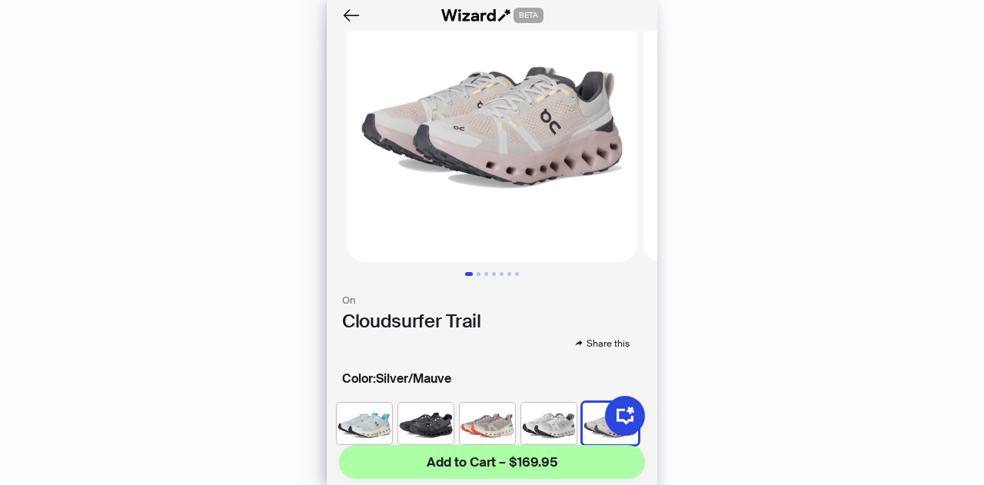
scroll to position [154, 0]
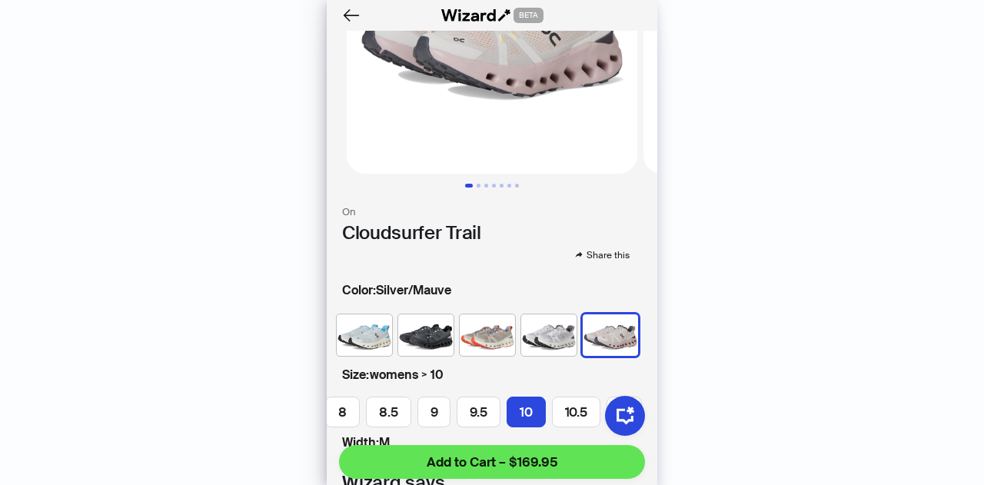
click at [509, 459] on span "Add to Cart – $169.95" at bounding box center [492, 462] width 131 height 18
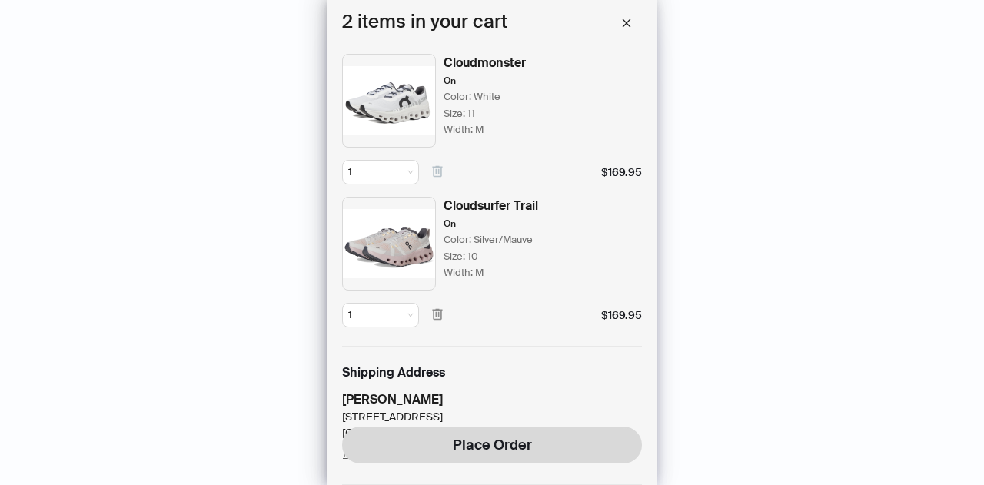
click at [435, 176] on icon "button" at bounding box center [437, 172] width 10 height 12
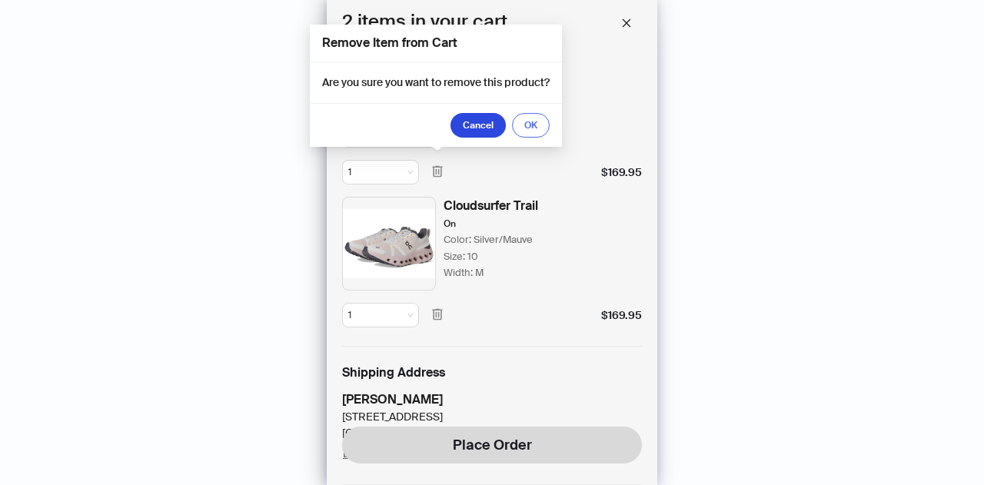
click at [536, 121] on span "OK" at bounding box center [530, 125] width 13 height 12
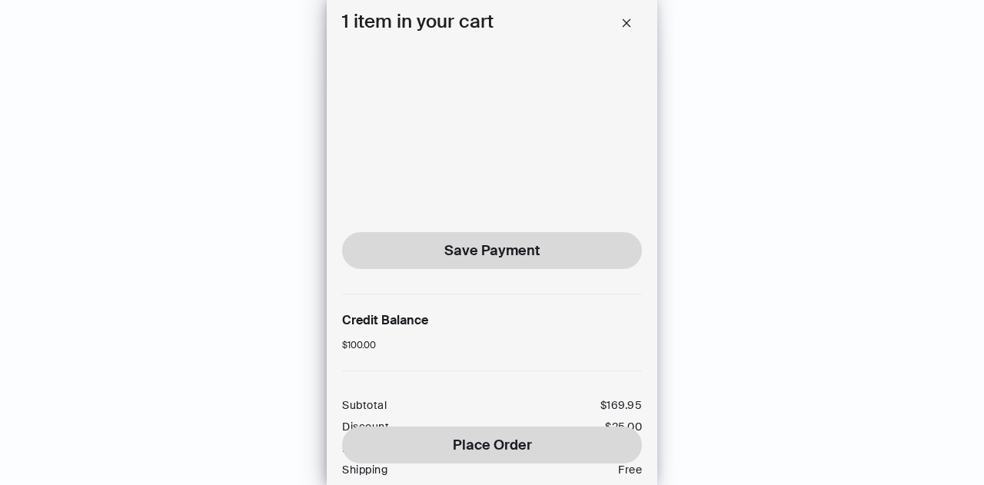
scroll to position [656, 0]
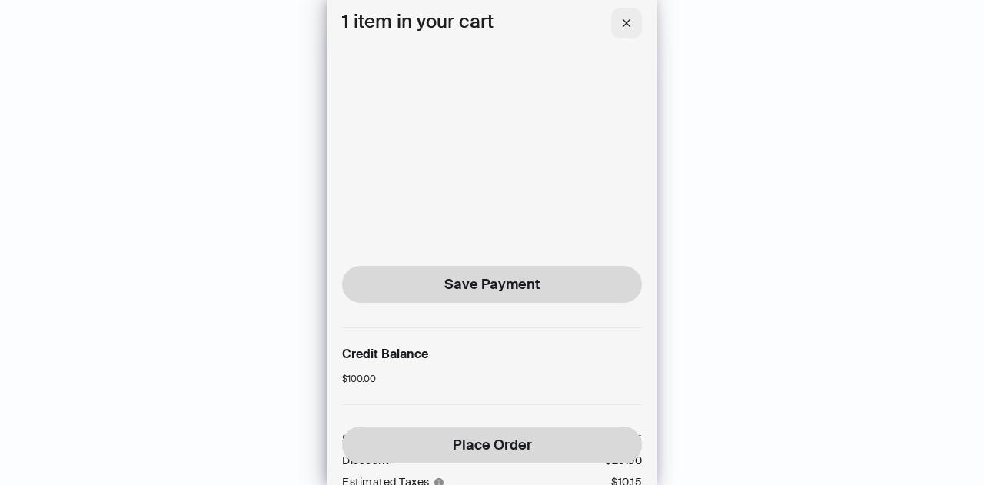
click at [630, 28] on span "button" at bounding box center [626, 23] width 11 height 14
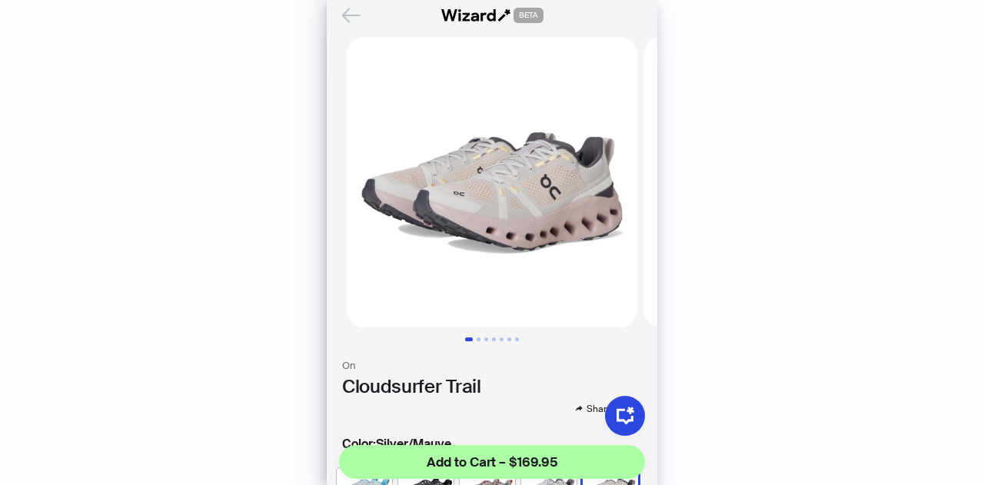
click at [346, 18] on icon "Back" at bounding box center [351, 14] width 17 height 13
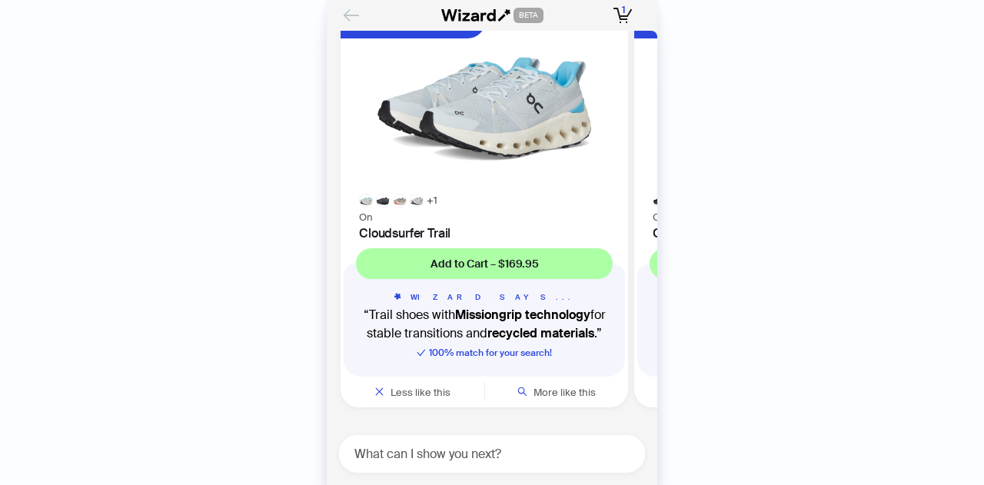
click at [348, 26] on button "Back" at bounding box center [351, 15] width 25 height 25
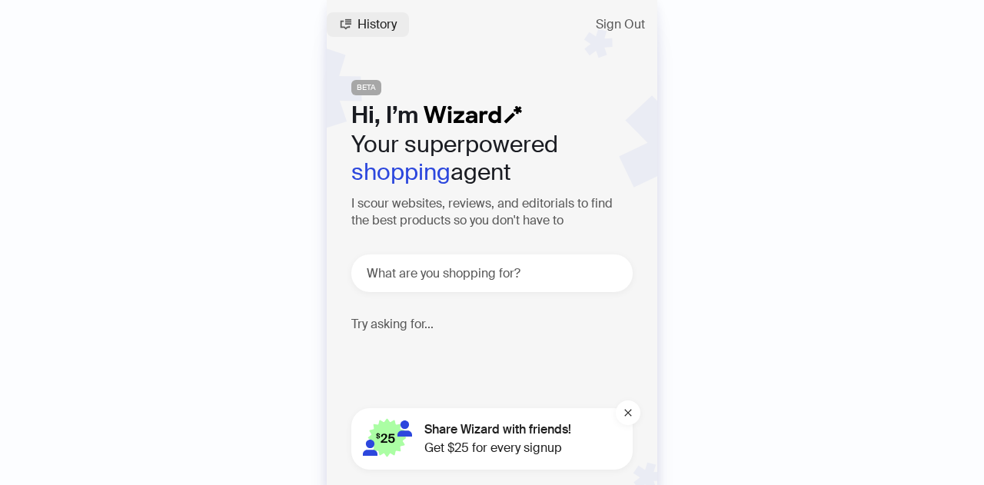
click at [367, 24] on span "History" at bounding box center [376, 24] width 39 height 12
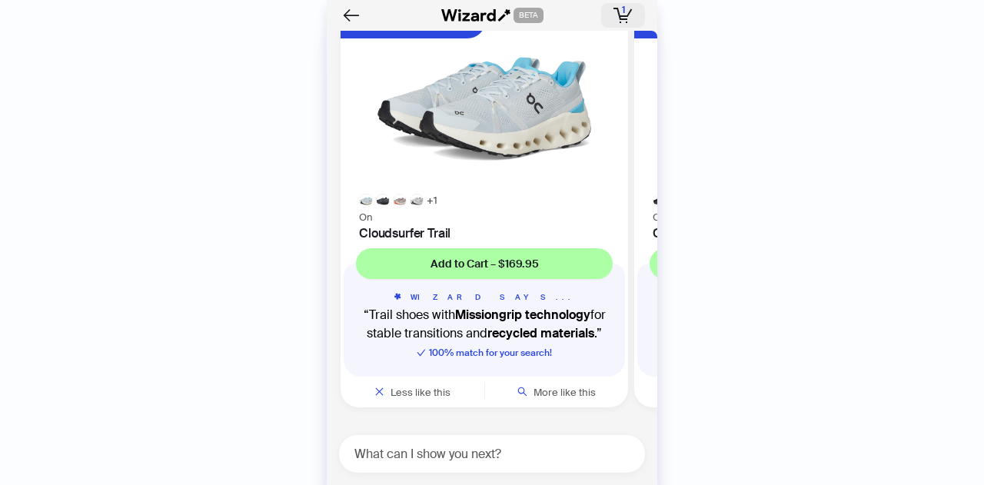
click at [622, 17] on icon "button" at bounding box center [622, 15] width 19 height 15
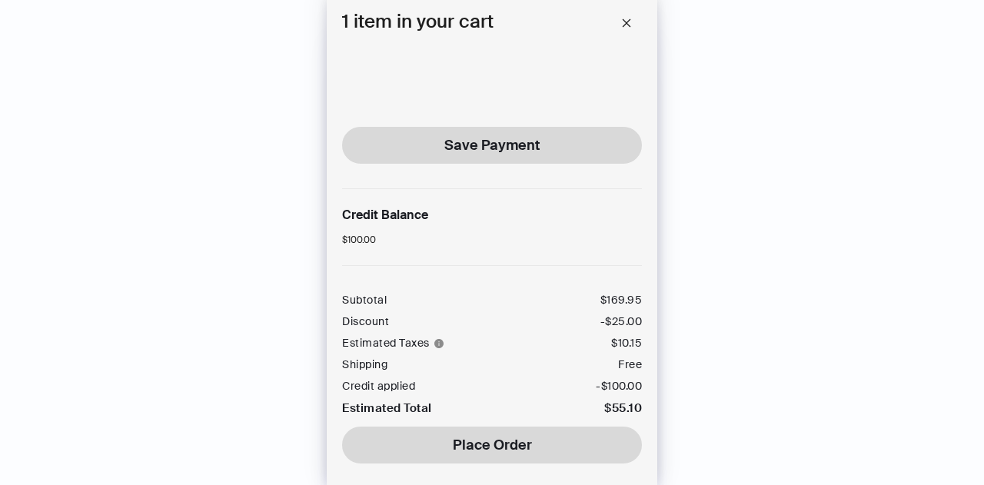
scroll to position [809, 0]
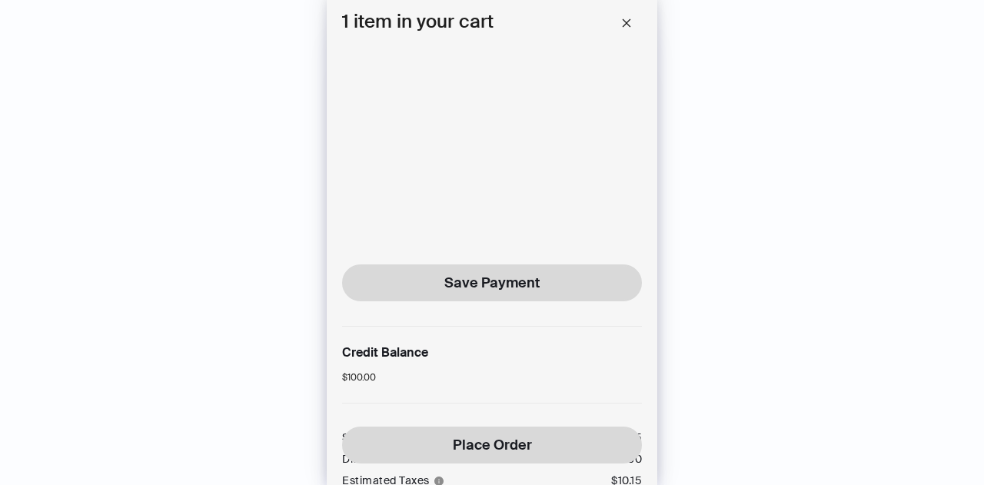
scroll to position [656, 0]
click at [635, 16] on button "button" at bounding box center [626, 23] width 31 height 31
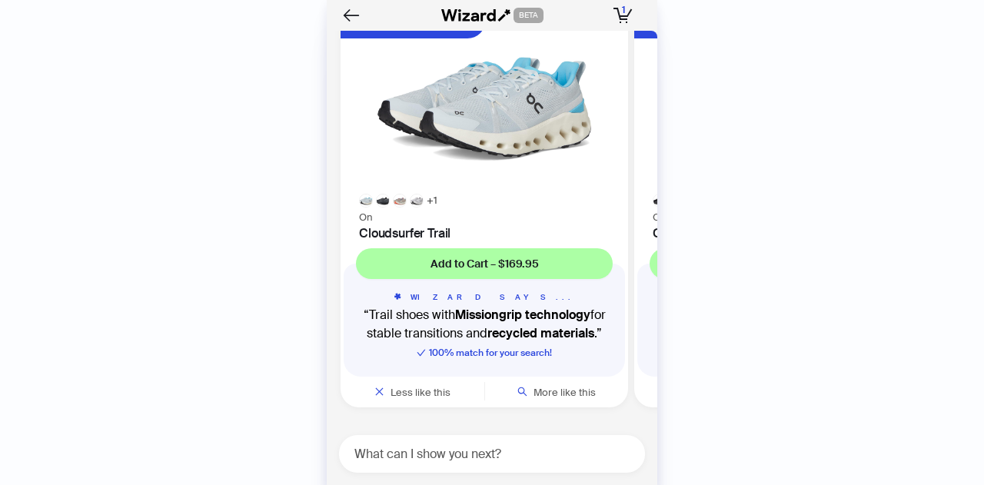
scroll to position [2888, 0]
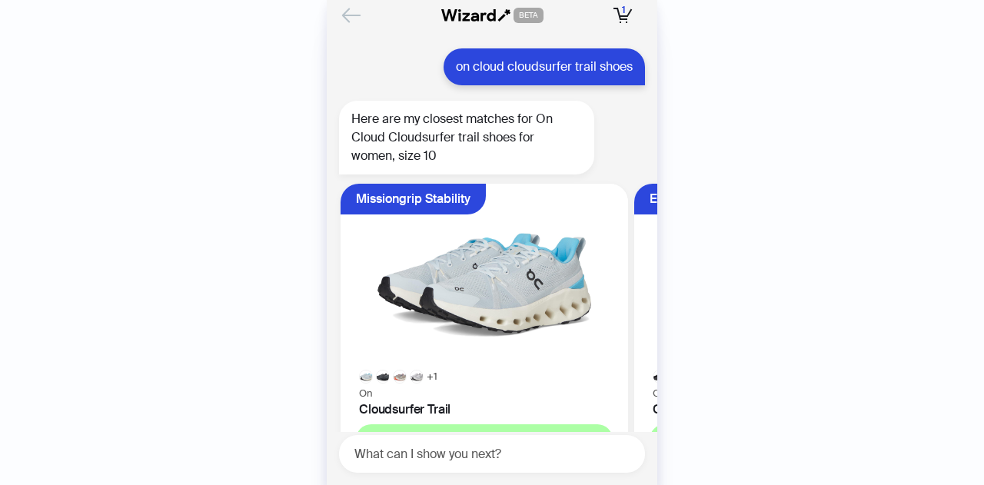
click at [349, 18] on icon "Back" at bounding box center [351, 15] width 26 height 26
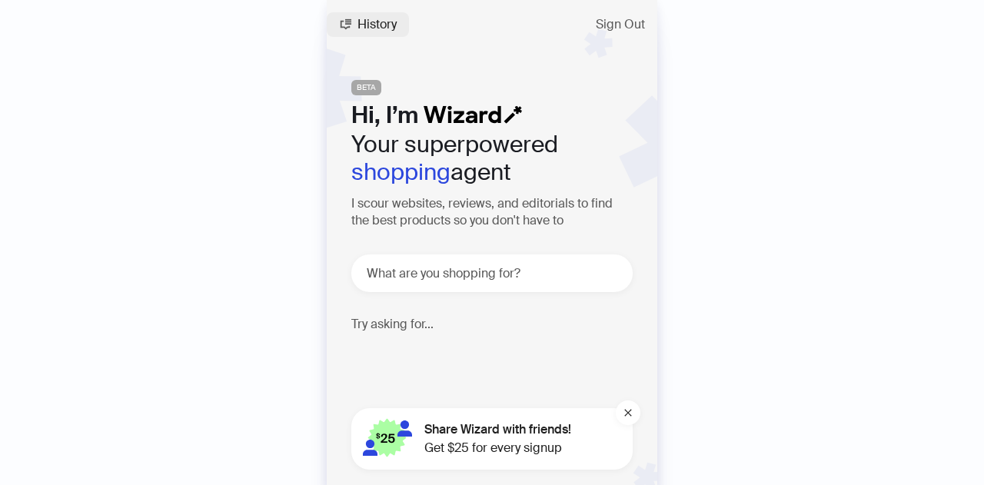
click at [383, 25] on span "History" at bounding box center [376, 24] width 39 height 12
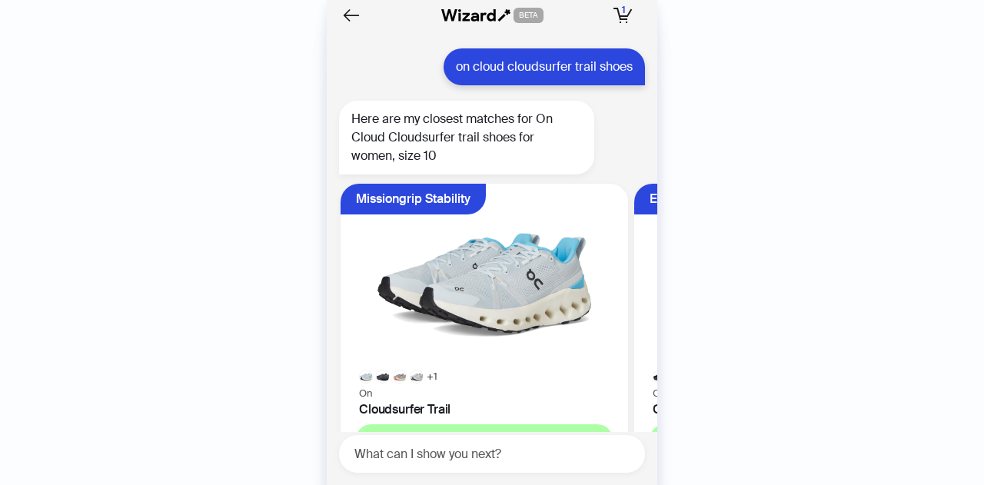
scroll to position [3118, 0]
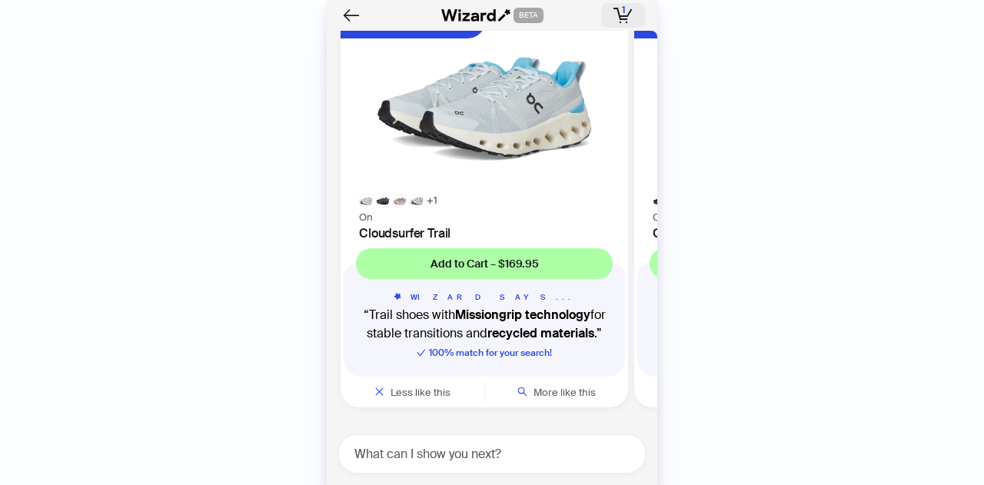
click at [610, 15] on button "1 1 item in your cart" at bounding box center [623, 15] width 44 height 25
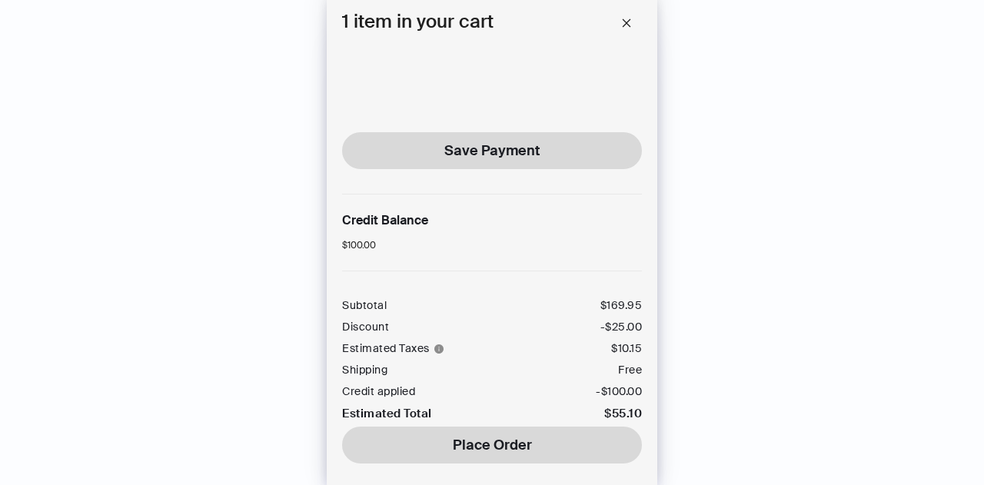
scroll to position [809, 0]
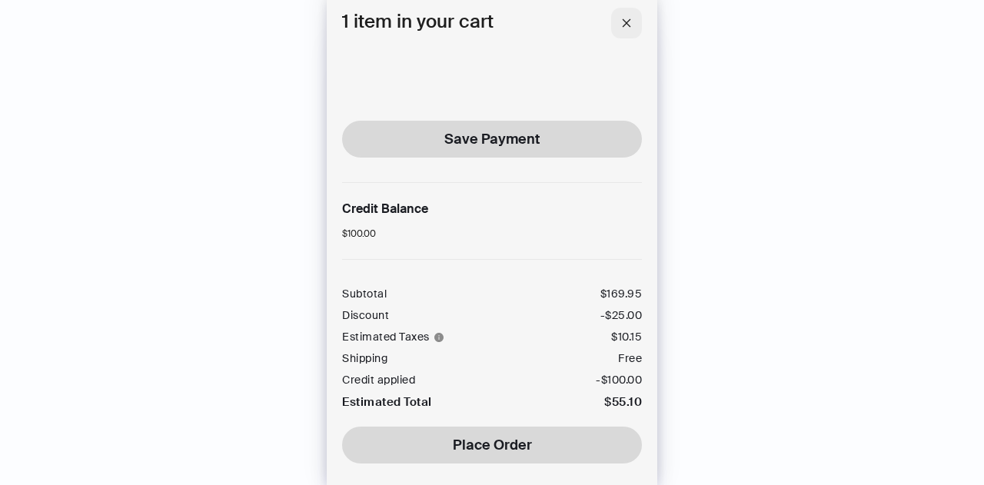
click at [629, 16] on span "button" at bounding box center [626, 23] width 11 height 14
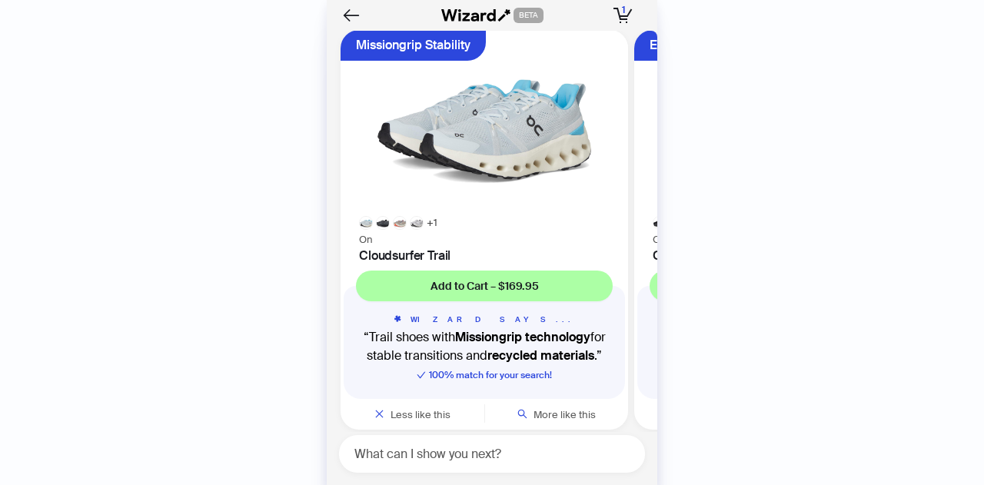
scroll to position [3118, 0]
click at [617, 21] on icon "button" at bounding box center [622, 15] width 19 height 15
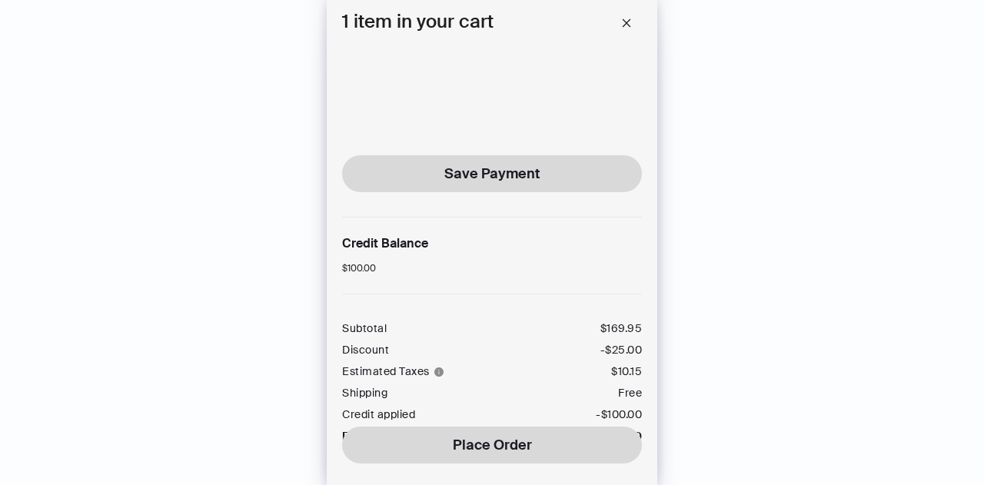
scroll to position [809, 0]
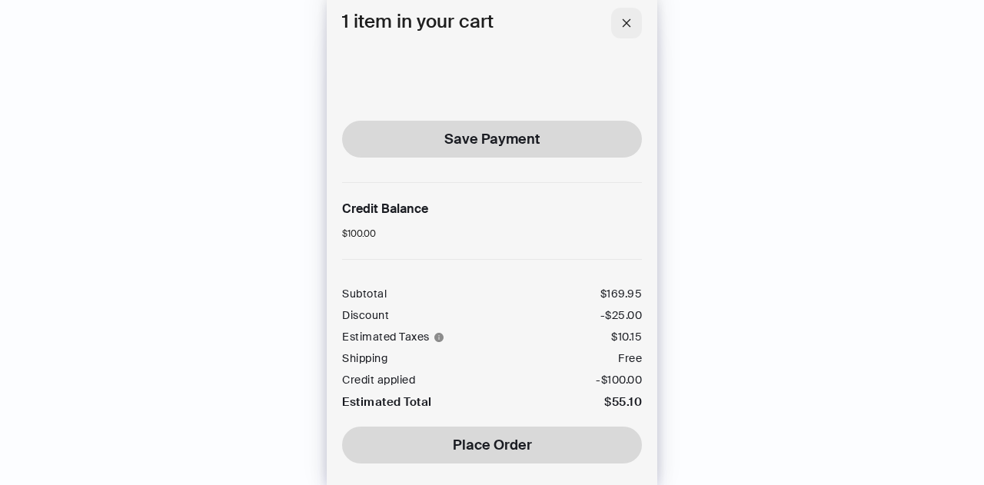
click at [629, 30] on button "button" at bounding box center [626, 23] width 31 height 31
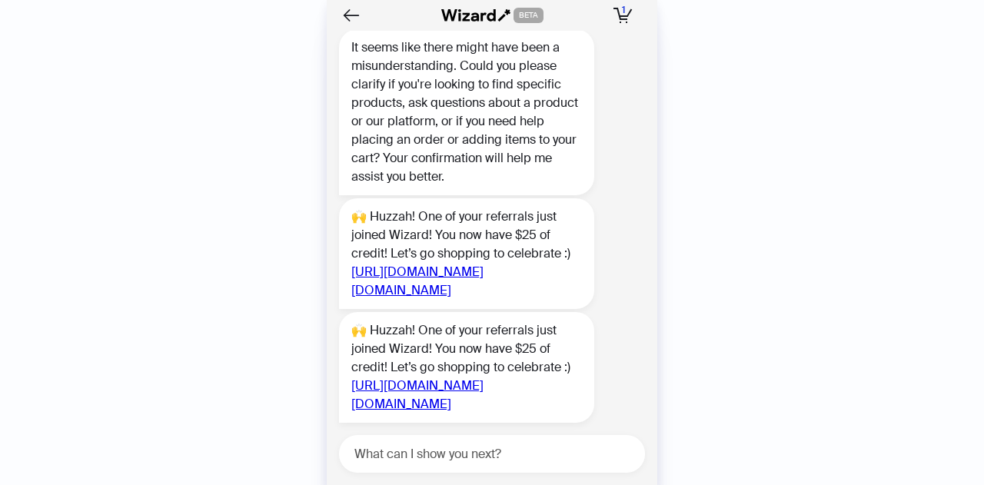
scroll to position [3684, 0]
click at [616, 13] on icon "button" at bounding box center [622, 15] width 19 height 15
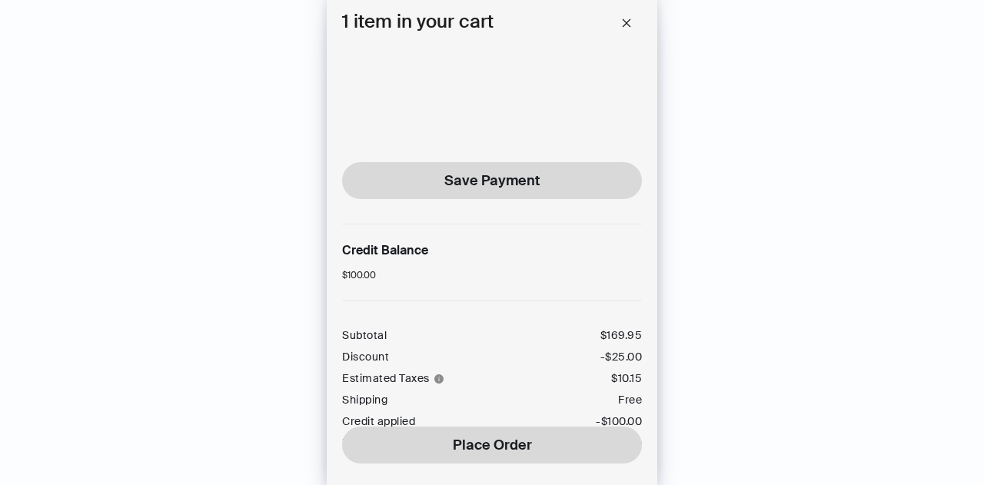
scroll to position [809, 0]
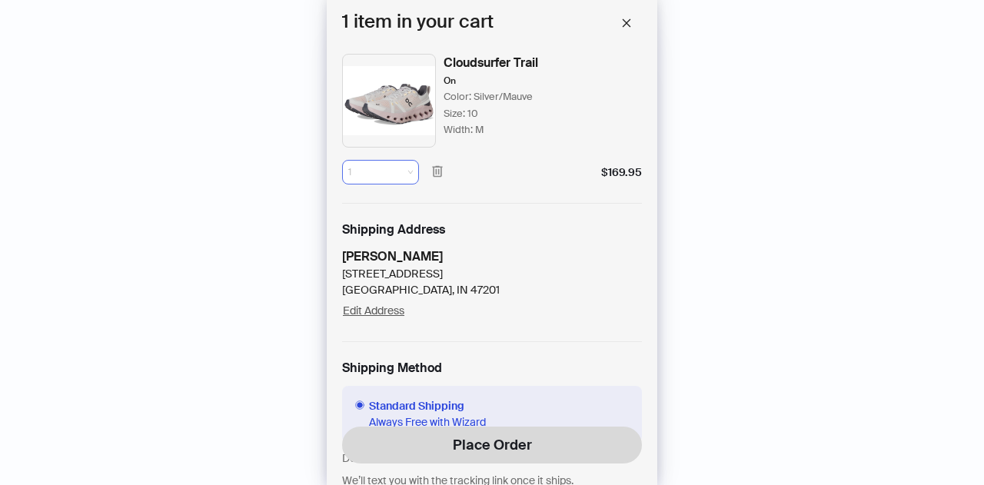
click at [390, 178] on span "1" at bounding box center [380, 172] width 65 height 23
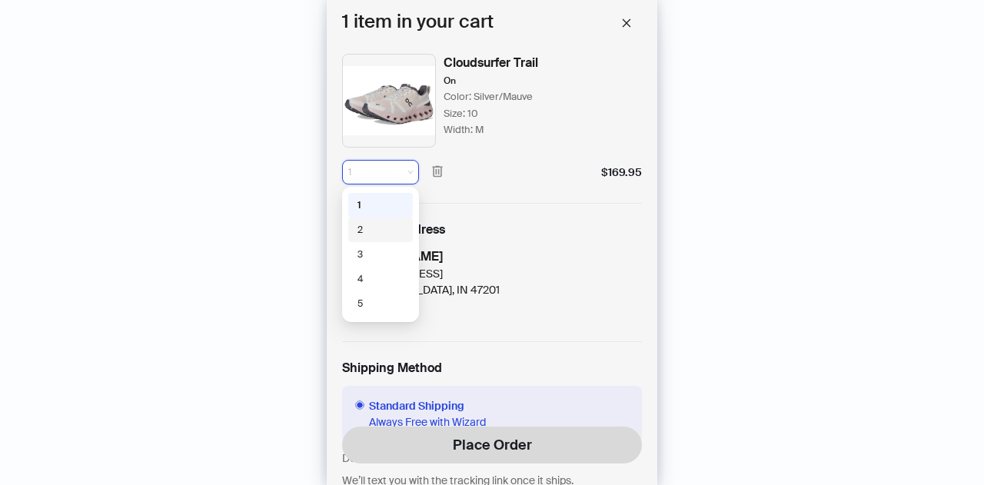
click at [377, 218] on div "2" at bounding box center [380, 229] width 65 height 25
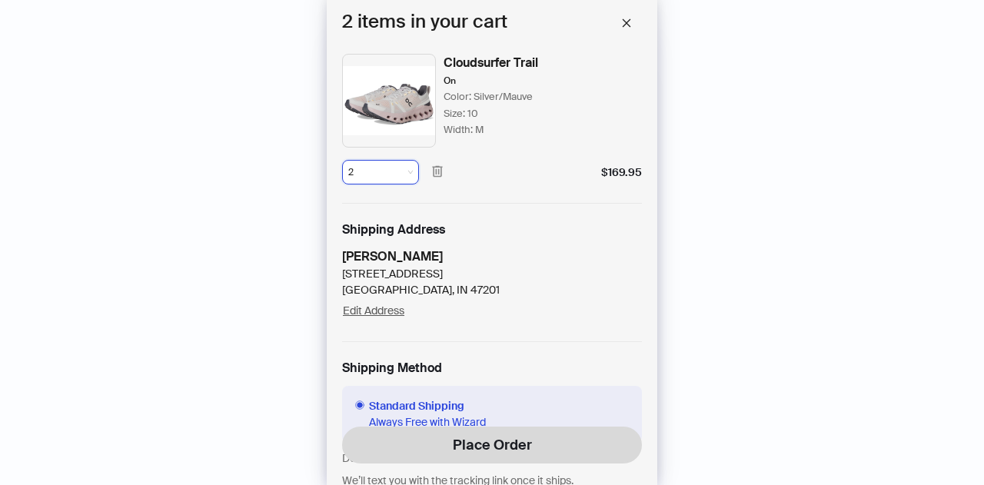
scroll to position [3407, 0]
click at [626, 23] on icon "close" at bounding box center [626, 22] width 8 height 8
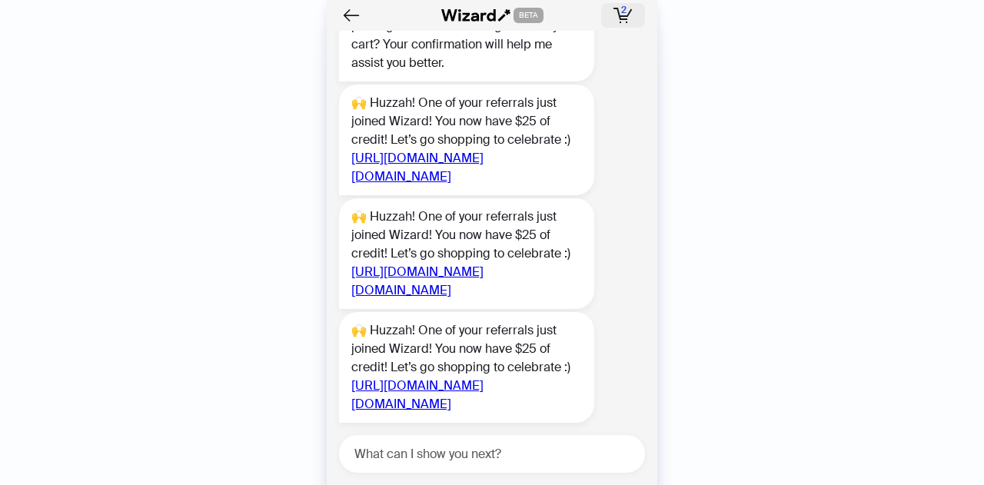
scroll to position [3355, 0]
click at [626, 5] on span "2" at bounding box center [623, 10] width 5 height 12
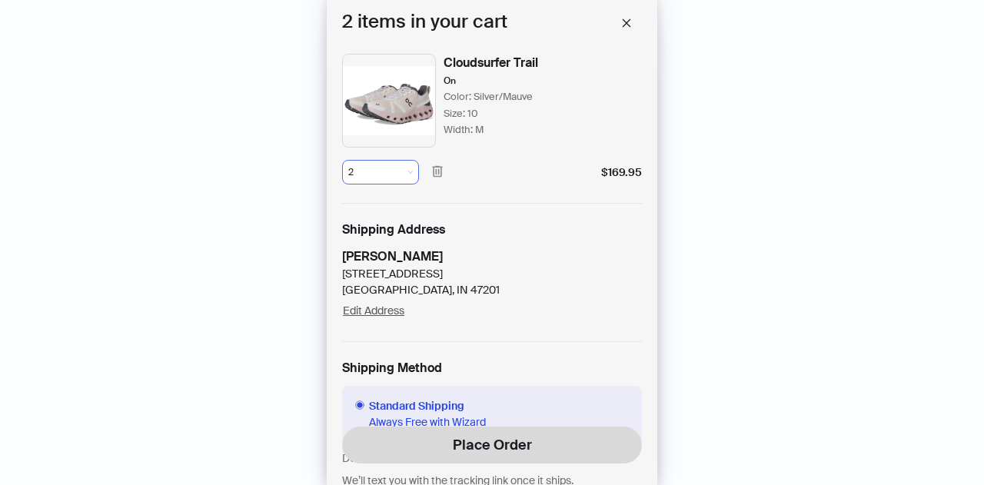
click at [404, 174] on span "2" at bounding box center [380, 172] width 65 height 23
click at [626, 28] on span "button" at bounding box center [626, 23] width 11 height 14
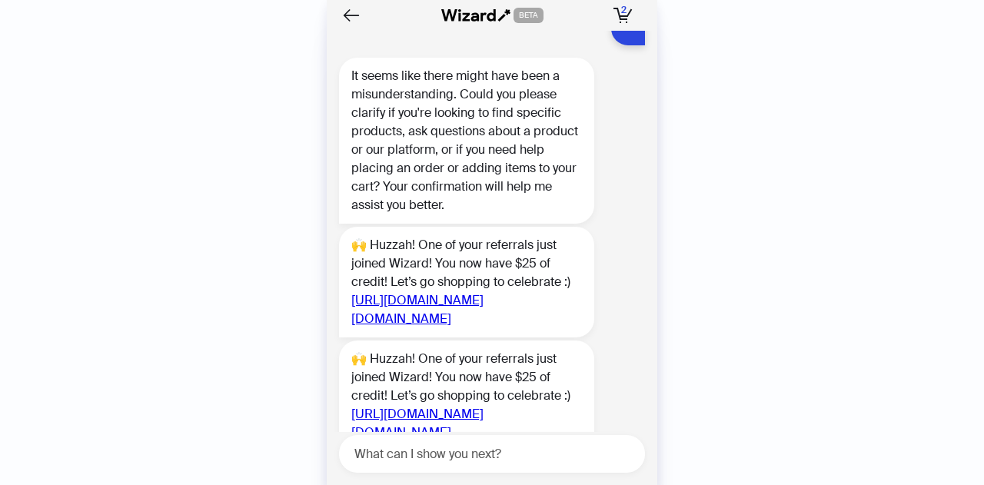
scroll to position [3355, 0]
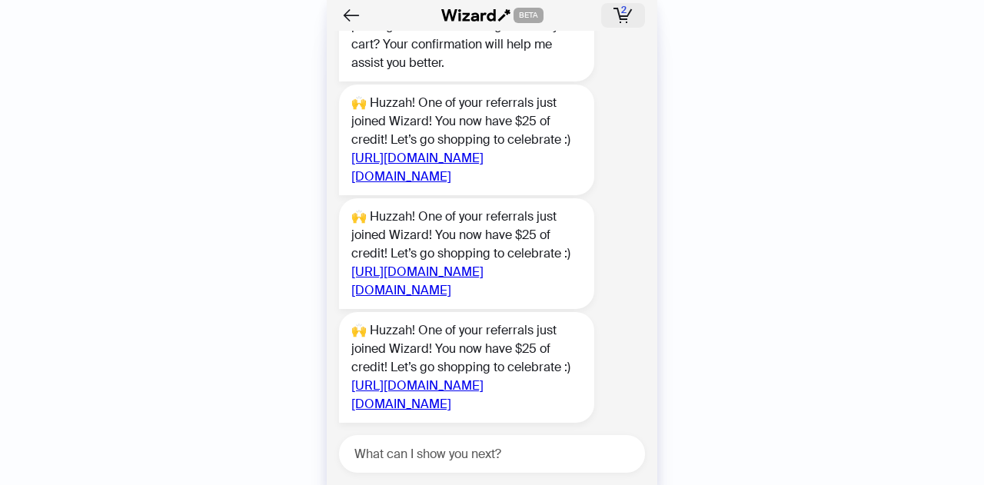
click at [629, 8] on icon "button" at bounding box center [622, 15] width 19 height 15
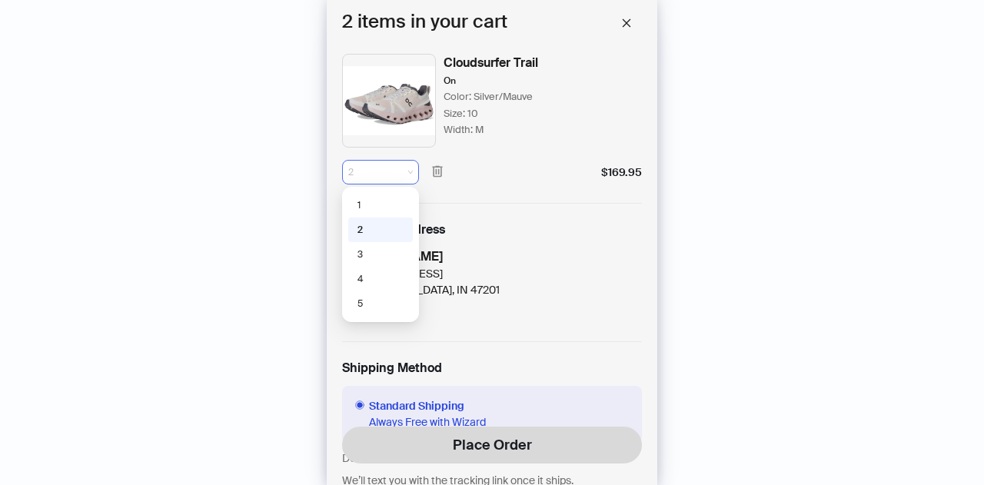
click at [399, 165] on span "2" at bounding box center [380, 172] width 65 height 23
click at [373, 197] on div "1" at bounding box center [380, 205] width 65 height 25
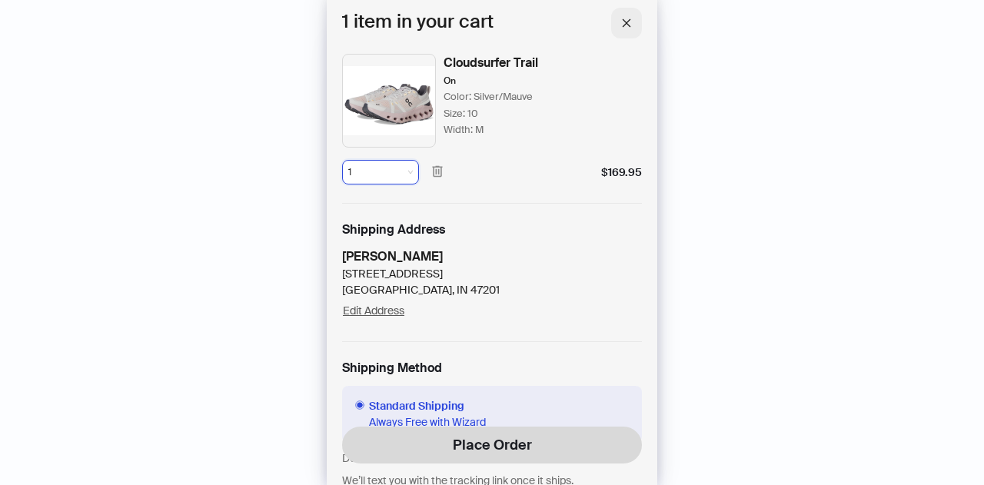
click at [627, 24] on icon "close" at bounding box center [626, 22] width 8 height 8
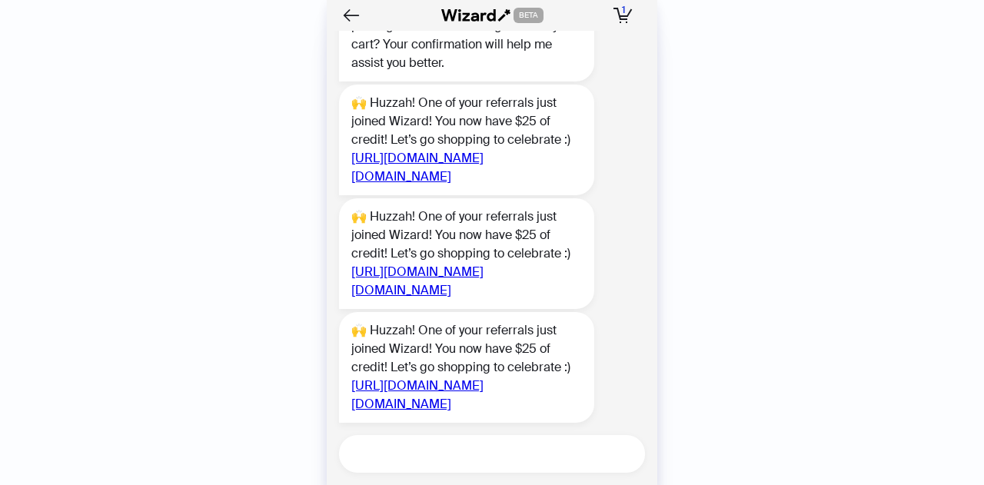
click at [441, 456] on textarea at bounding box center [498, 453] width 294 height 19
type textarea "**********"
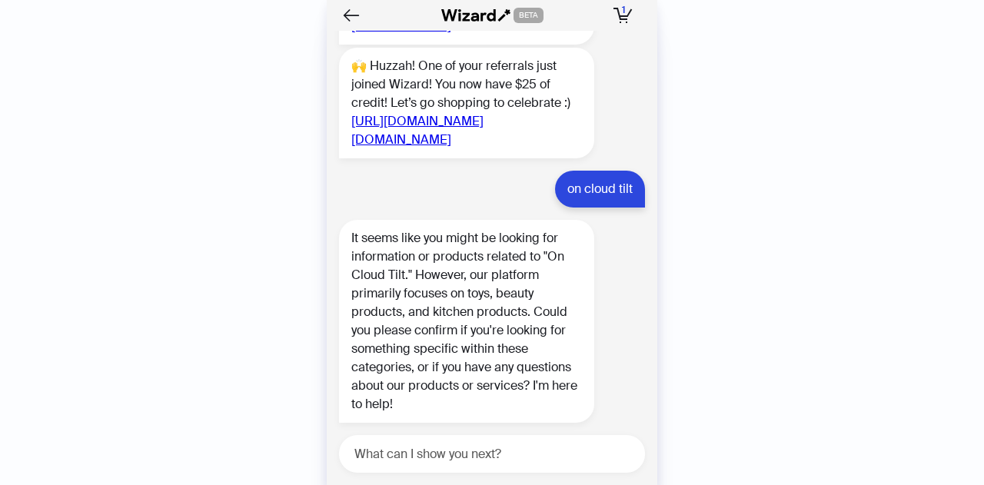
scroll to position [3620, 0]
click at [426, 449] on textarea at bounding box center [498, 453] width 294 height 19
click at [457, 455] on textarea at bounding box center [498, 453] width 294 height 19
click at [435, 458] on textarea at bounding box center [498, 453] width 294 height 19
type textarea "**********"
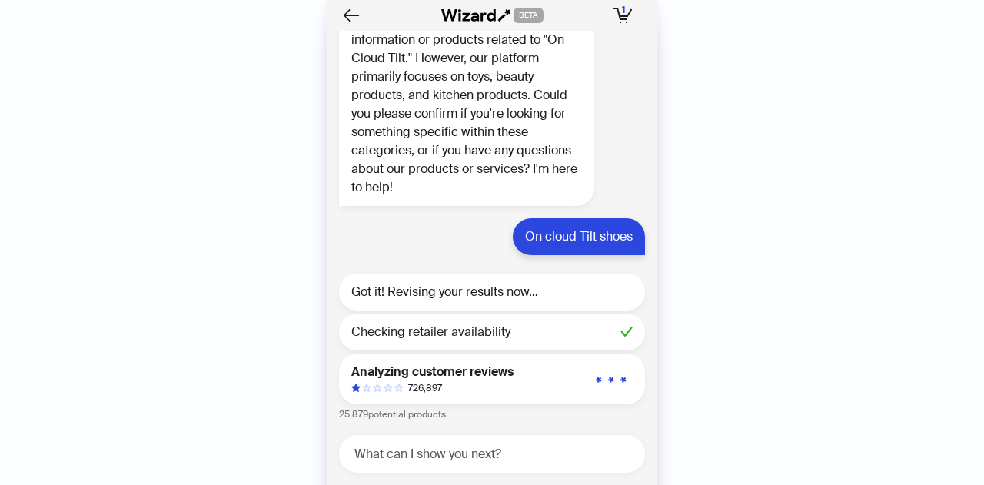
scroll to position [3836, 0]
click at [444, 450] on textarea at bounding box center [498, 453] width 294 height 19
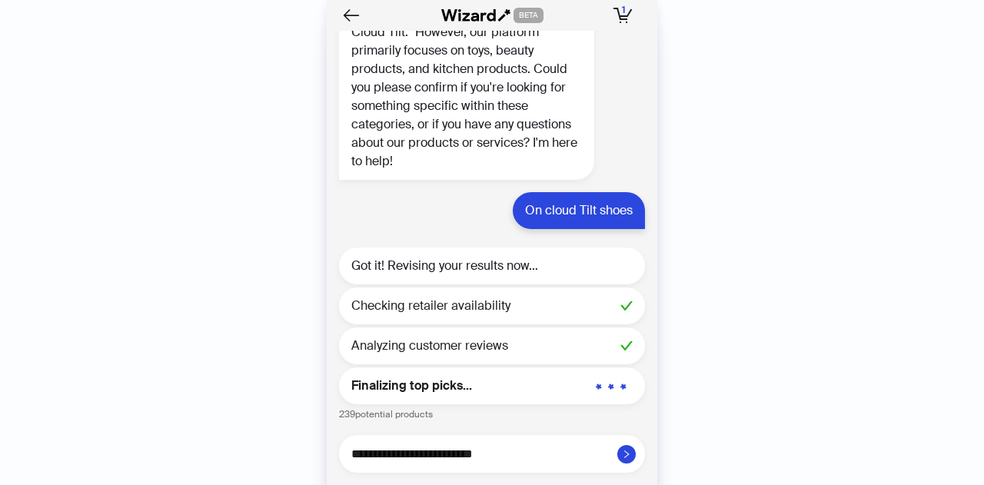
type textarea "**********"
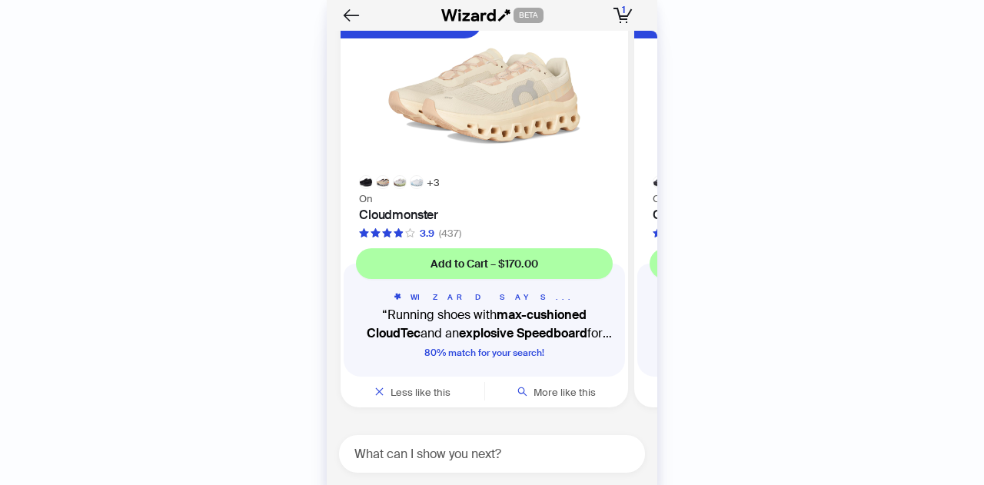
scroll to position [4204, 0]
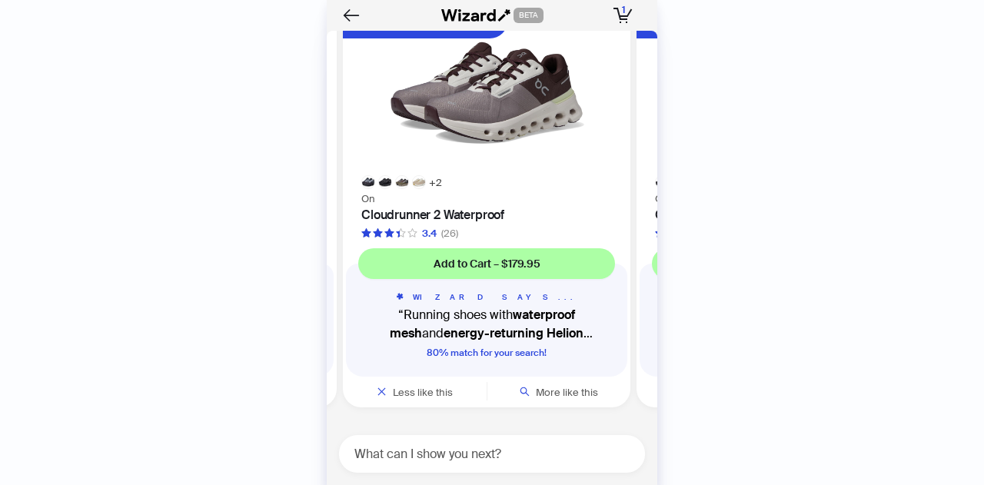
drag, startPoint x: 535, startPoint y: 191, endPoint x: 317, endPoint y: 197, distance: 217.5
click at [318, 197] on div "History Sign Out BETA Hi, I’m Your superpowered shopping agent I scour websites…" at bounding box center [492, 242] width 984 height 485
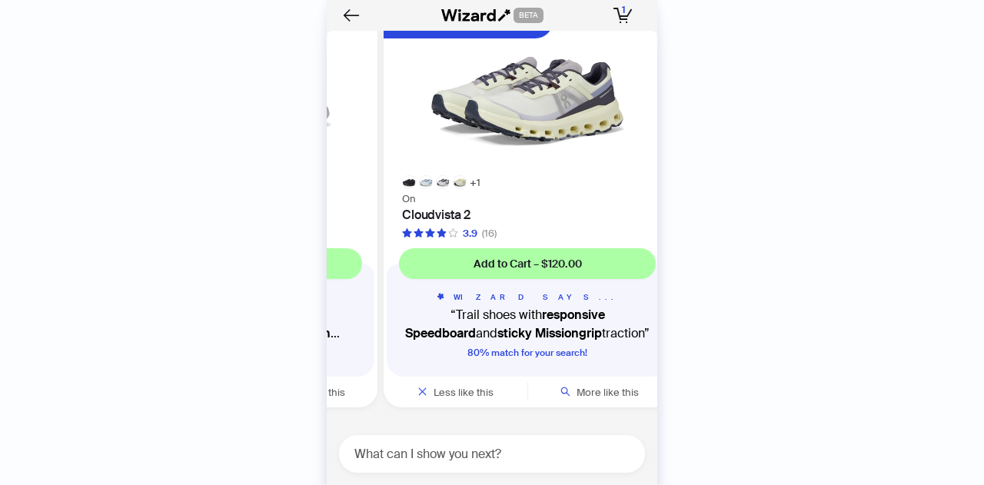
scroll to position [0, 583]
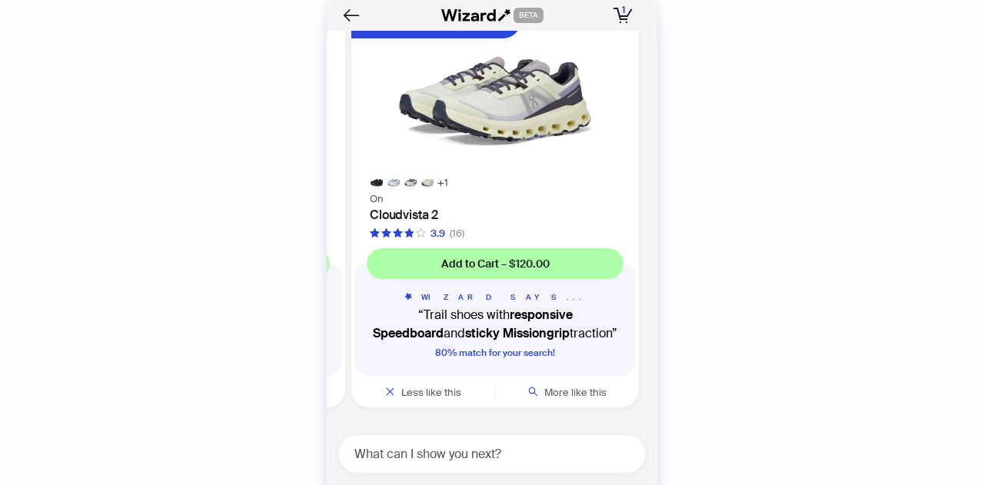
drag, startPoint x: 559, startPoint y: 169, endPoint x: 364, endPoint y: 173, distance: 194.5
click at [369, 173] on ul "+ 3 Eco-Friendly Fabric On Cloudmonster 3.9 (437) Add to Cart – $170.00 WIZARD …" at bounding box center [488, 211] width 338 height 418
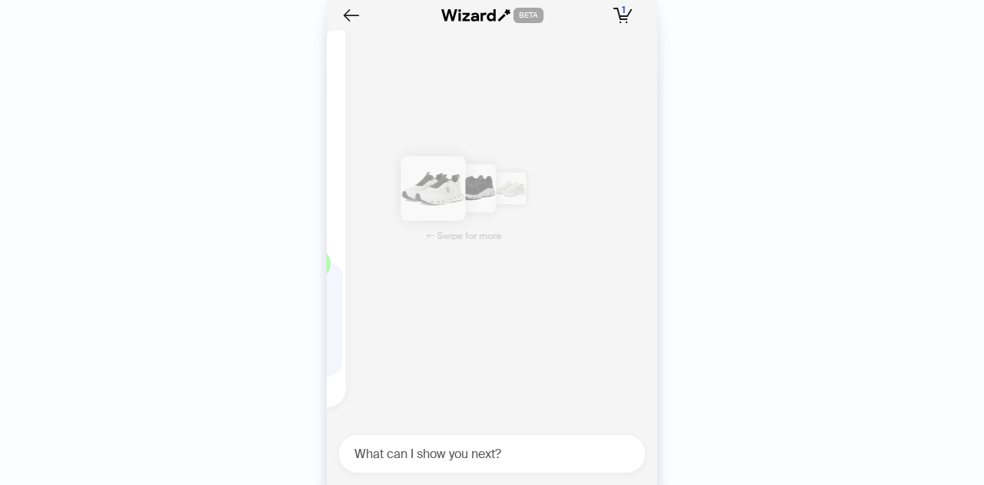
drag, startPoint x: 543, startPoint y: 167, endPoint x: 344, endPoint y: 178, distance: 199.3
click at [347, 178] on ul "+ 3 Eco-Friendly Fabric On Cloudmonster 3.9 (437) Add to Cart – $170.00 WIZARD …" at bounding box center [488, 211] width 338 height 418
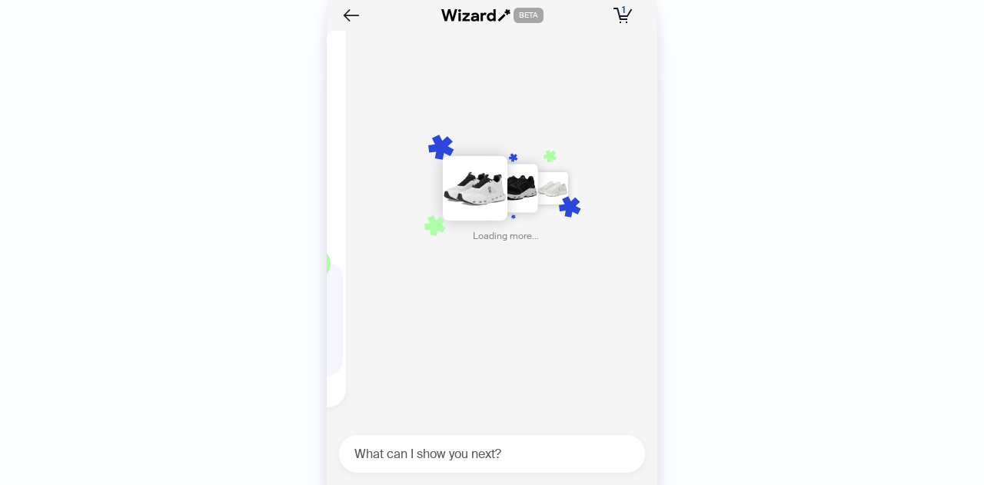
scroll to position [0, 893]
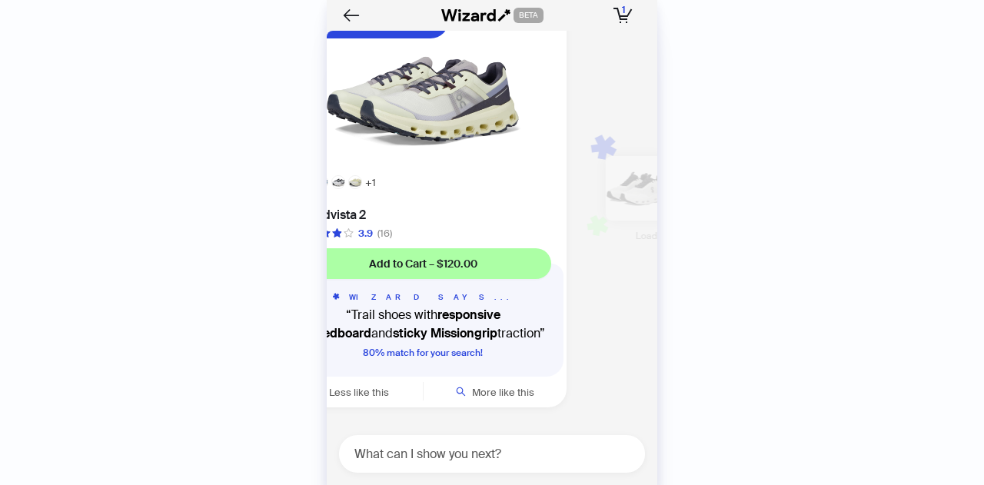
drag, startPoint x: 484, startPoint y: 238, endPoint x: 656, endPoint y: 234, distance: 172.2
click at [656, 234] on div "Here are my closest matches for On Cloud shoes Radical [MEDICAL_DATA] Rocker On…" at bounding box center [492, 231] width 330 height 401
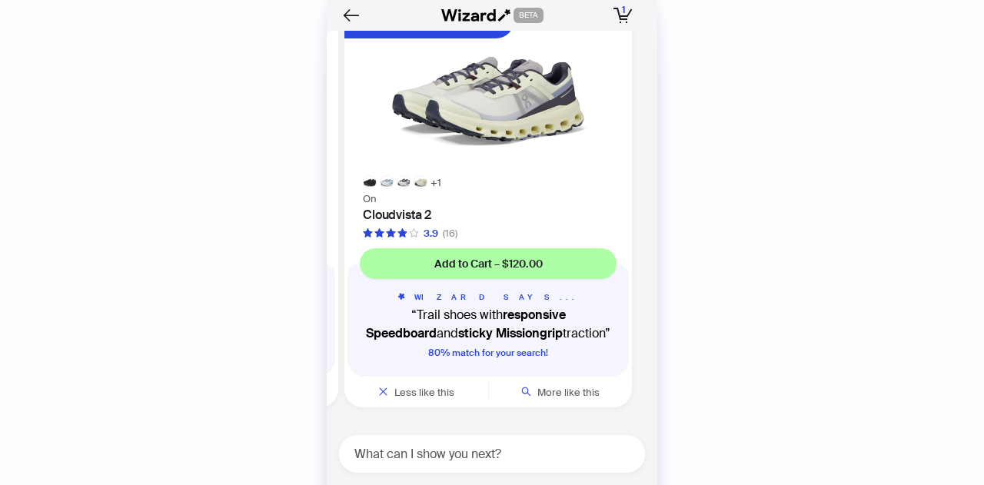
scroll to position [4050, 0]
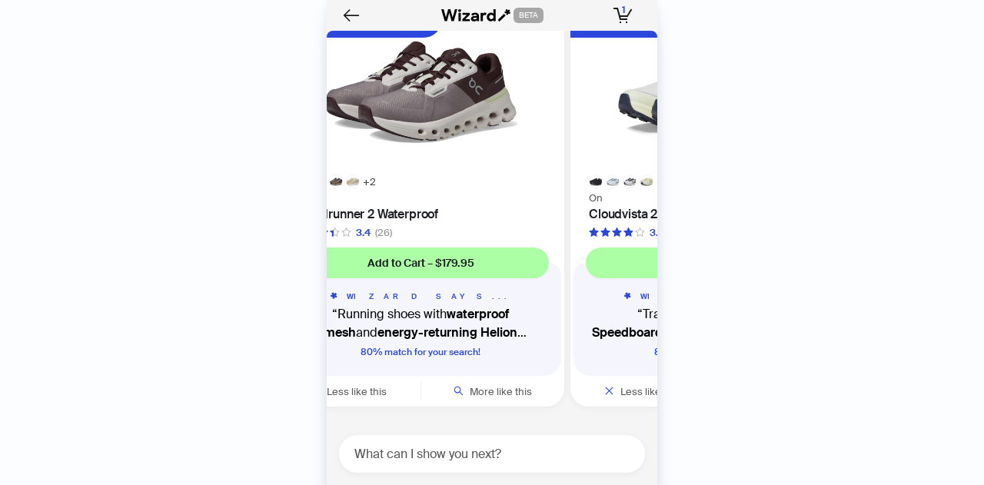
drag, startPoint x: 495, startPoint y: 276, endPoint x: 642, endPoint y: 274, distance: 146.8
click at [646, 274] on div "Here are my closest matches for On Cloud shoes Radical [MEDICAL_DATA] Rocker On…" at bounding box center [492, 231] width 330 height 401
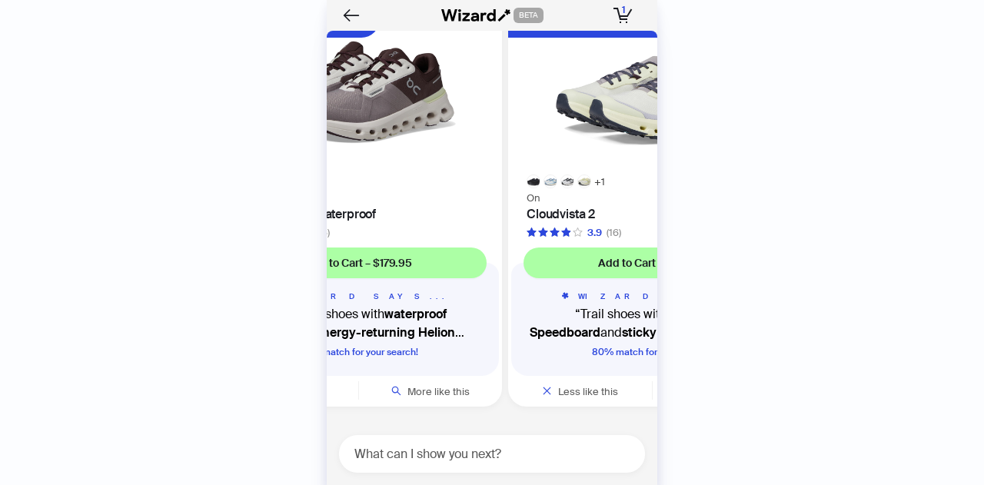
drag, startPoint x: 581, startPoint y: 282, endPoint x: 350, endPoint y: 257, distance: 231.9
click at [426, 267] on ul "+ 3 Eco-Friendly Fabric On Cloudmonster 3.9 (437) Add to Cart – $170.00 WIZARD …" at bounding box center [488, 210] width 338 height 419
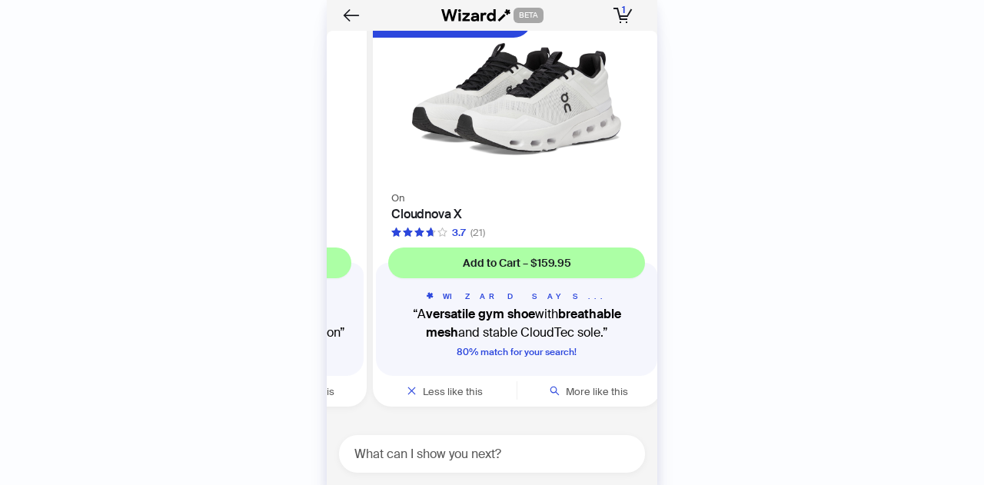
drag, startPoint x: 519, startPoint y: 254, endPoint x: 320, endPoint y: 259, distance: 199.9
click at [338, 165] on img at bounding box center [222, 90] width 269 height 149
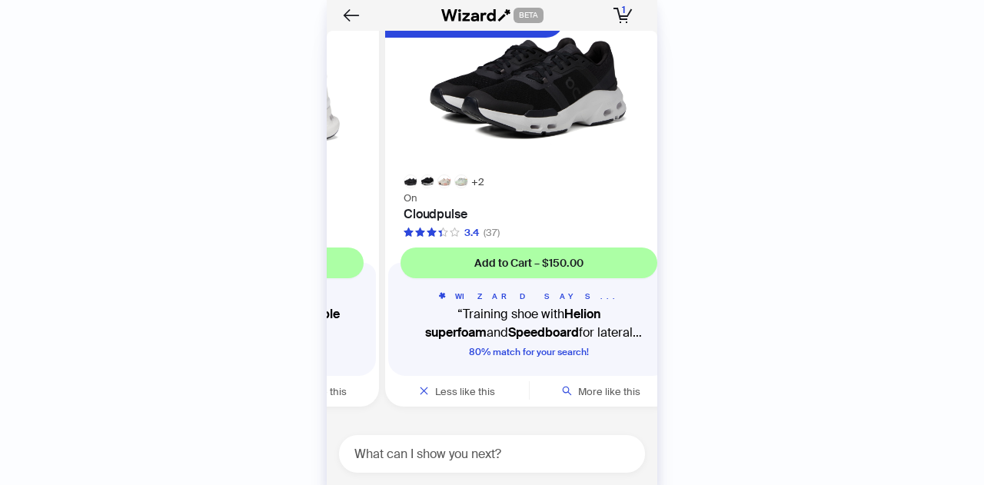
drag, startPoint x: 556, startPoint y: 315, endPoint x: 371, endPoint y: 307, distance: 185.4
click at [372, 307] on ul "+ 3 Eco-Friendly Fabric On Cloudmonster 3.9 (437) Add to Cart – $170.00 WIZARD …" at bounding box center [488, 210] width 338 height 419
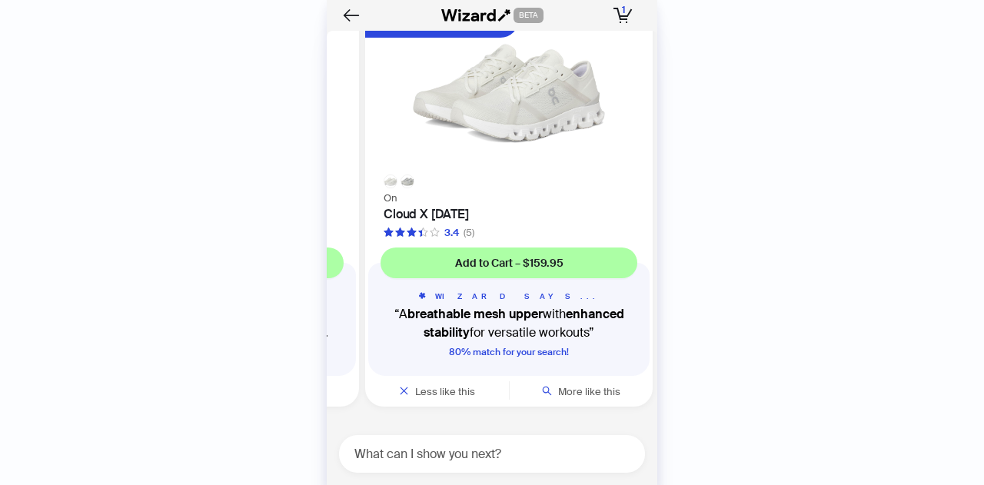
drag, startPoint x: 574, startPoint y: 316, endPoint x: 377, endPoint y: 316, distance: 197.5
click at [378, 316] on ul "+ 3 Eco-Friendly Fabric On Cloudmonster 3.9 (437) Add to Cart – $170.00 WIZARD …" at bounding box center [488, 210] width 338 height 419
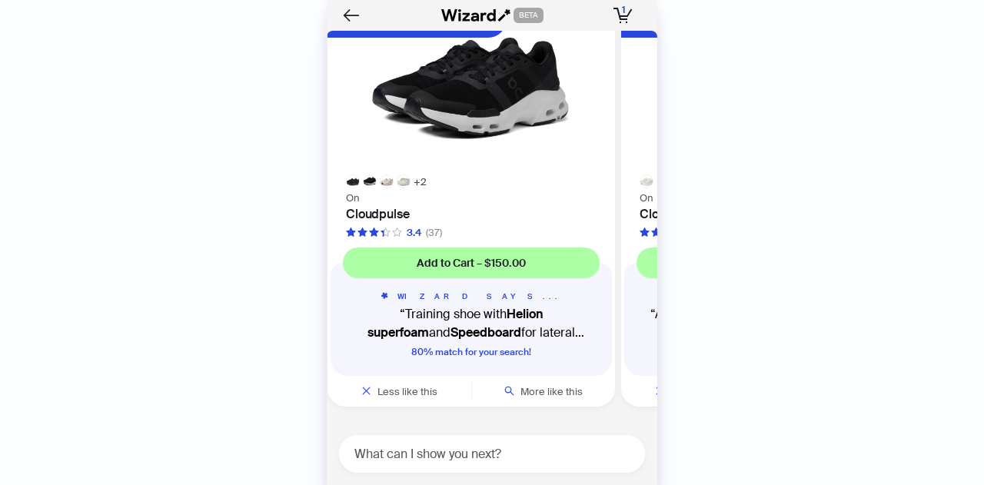
drag, startPoint x: 522, startPoint y: 305, endPoint x: 692, endPoint y: 285, distance: 171.0
click at [692, 287] on div "History Sign Out BETA Hi, I’m Your superpowered shopping agent I scour websites…" at bounding box center [492, 242] width 984 height 485
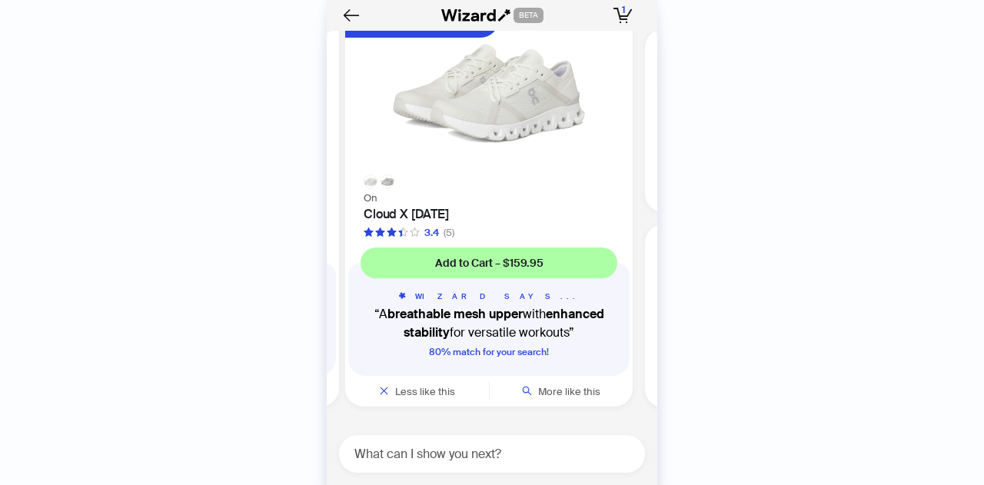
drag, startPoint x: 567, startPoint y: 301, endPoint x: 317, endPoint y: 284, distance: 251.1
click at [320, 284] on div "History Sign Out BETA Hi, I’m Your superpowered shopping agent I scour websites…" at bounding box center [492, 242] width 984 height 485
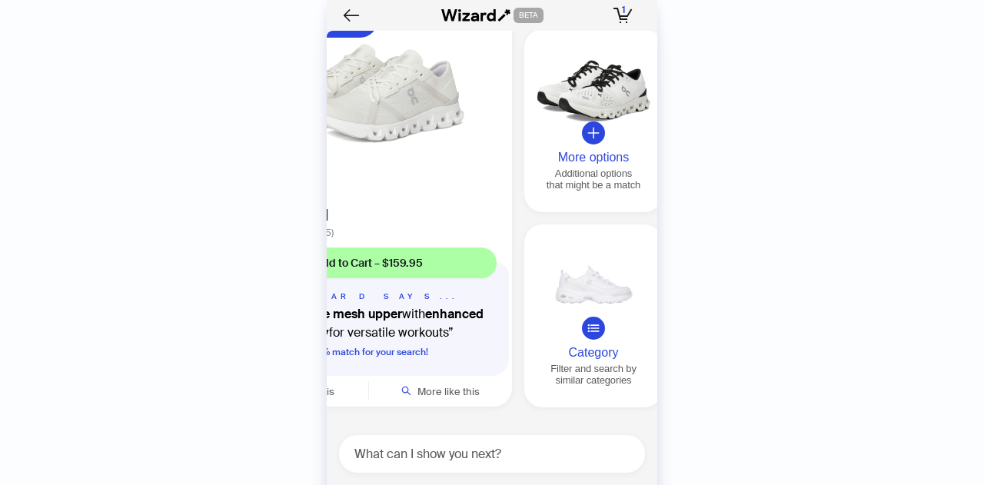
drag, startPoint x: 496, startPoint y: 284, endPoint x: 319, endPoint y: 280, distance: 177.6
click at [337, 165] on img at bounding box center [368, 90] width 269 height 149
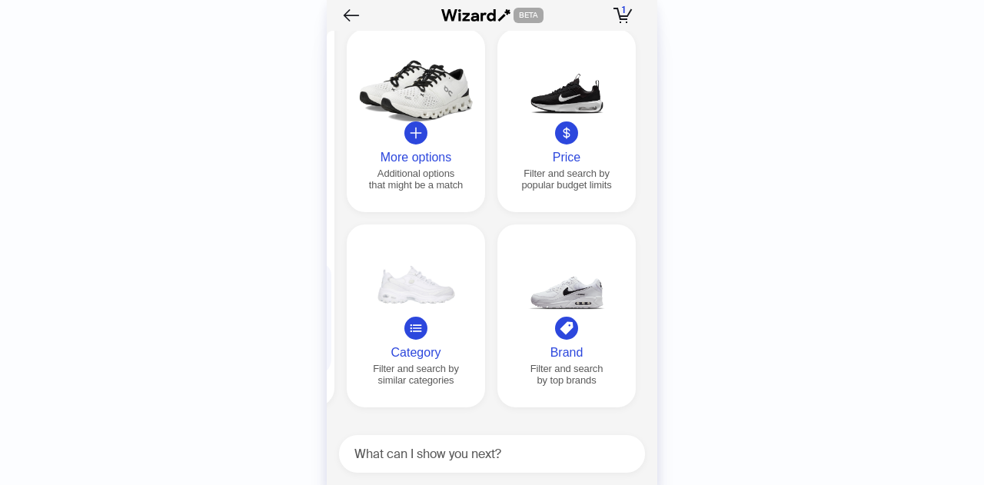
click at [413, 140] on icon "plus" at bounding box center [416, 133] width 14 height 14
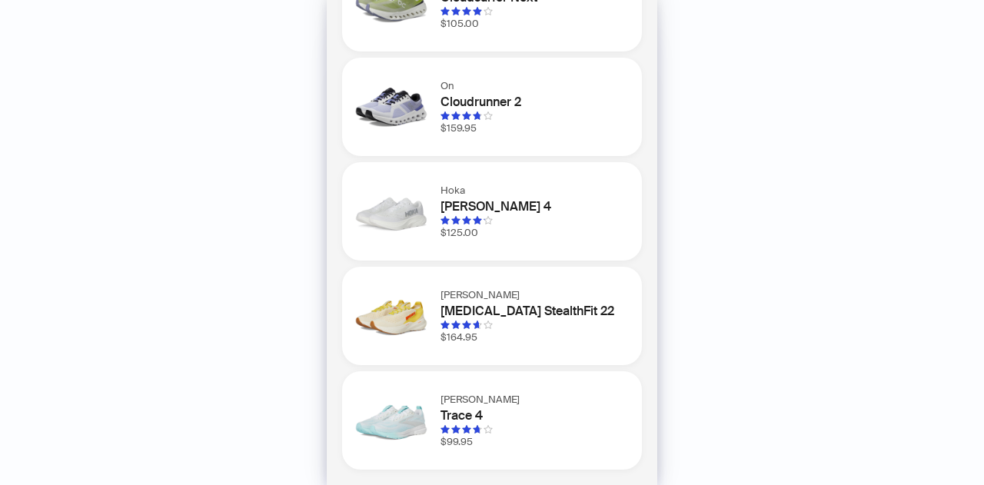
scroll to position [0, 0]
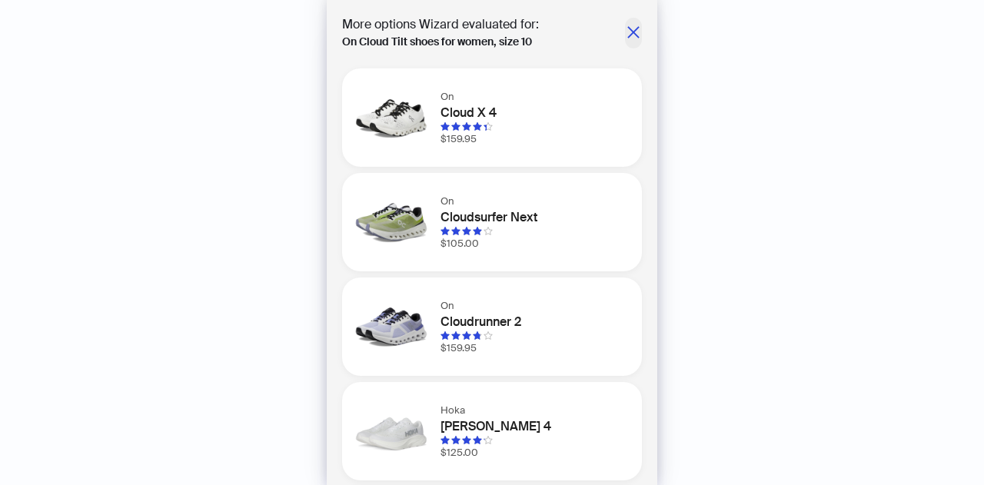
click at [626, 28] on icon "close" at bounding box center [633, 32] width 15 height 15
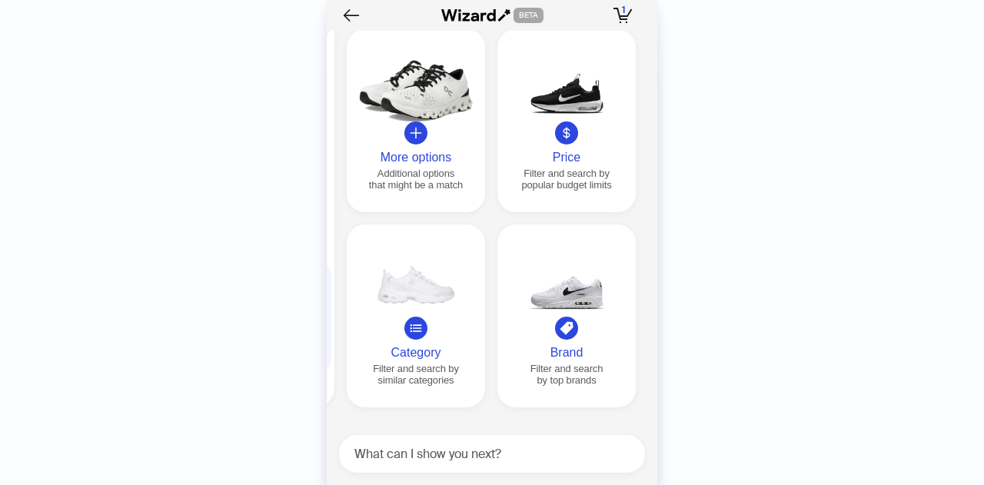
scroll to position [4204, 0]
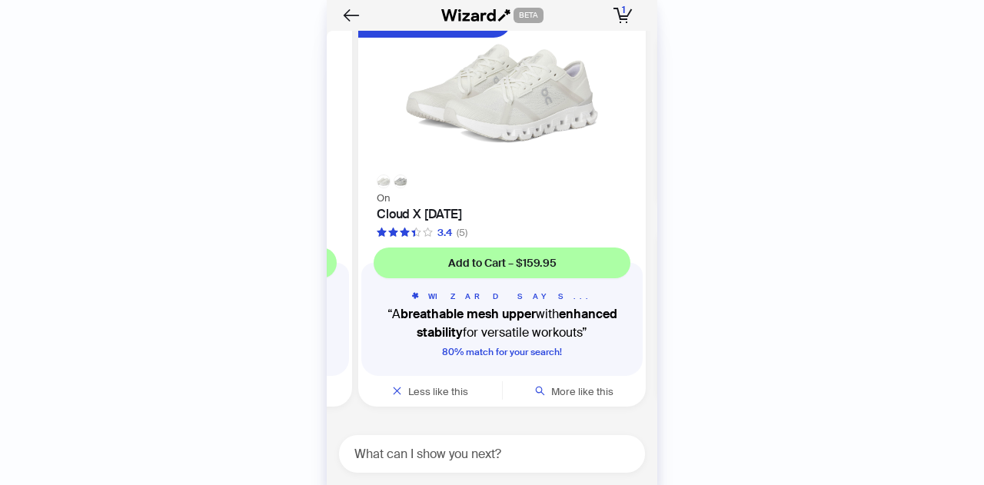
drag, startPoint x: 426, startPoint y: 213, endPoint x: 633, endPoint y: 203, distance: 207.7
click at [633, 203] on ul "+ 3 Eco-Friendly Fabric On Cloudmonster 3.9 (437) Add to Cart – $170.00 WIZARD …" at bounding box center [488, 210] width 338 height 419
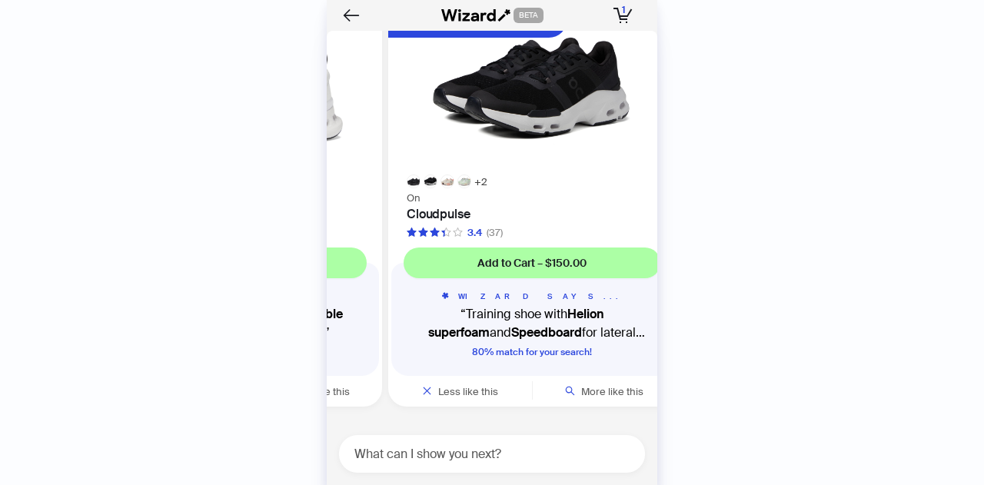
drag, startPoint x: 486, startPoint y: 206, endPoint x: 692, endPoint y: 173, distance: 207.8
click at [712, 173] on div "History Sign Out BETA Hi, I’m Your superpowered shopping agent I scour websites…" at bounding box center [492, 242] width 984 height 485
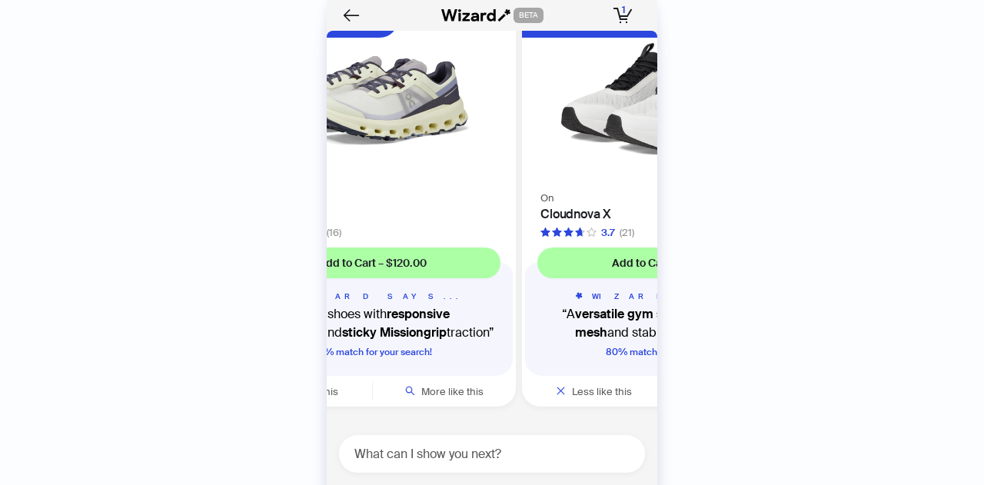
drag, startPoint x: 494, startPoint y: 181, endPoint x: 809, endPoint y: 162, distance: 315.7
click at [809, 162] on div "History Sign Out BETA Hi, I’m Your superpowered shopping agent I scour websites…" at bounding box center [492, 242] width 984 height 485
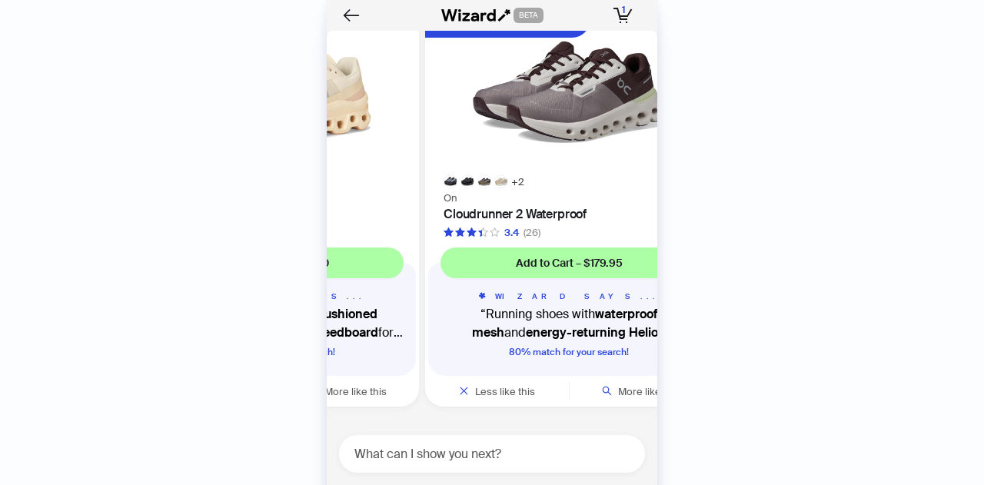
drag, startPoint x: 489, startPoint y: 184, endPoint x: 758, endPoint y: 170, distance: 269.3
click at [758, 170] on div "History Sign Out BETA Hi, I’m Your superpowered shopping agent I scour websites…" at bounding box center [492, 242] width 984 height 485
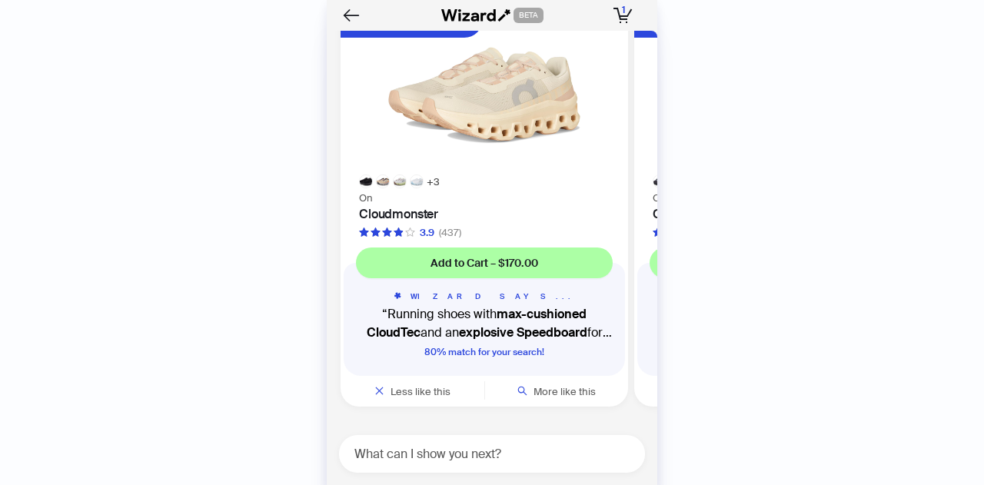
drag, startPoint x: 615, startPoint y: 182, endPoint x: 767, endPoint y: 183, distance: 152.2
click at [767, 183] on div "History Sign Out BETA Hi, I’m Your superpowered shopping agent I scour websites…" at bounding box center [492, 242] width 984 height 485
drag, startPoint x: 473, startPoint y: 194, endPoint x: 603, endPoint y: 187, distance: 130.1
click at [603, 187] on div "+ 3 Eco-Friendly Fabric On Cloudmonster 3.9 (437) Add to Cart – $170.00 WIZARD …" at bounding box center [483, 207] width 287 height 400
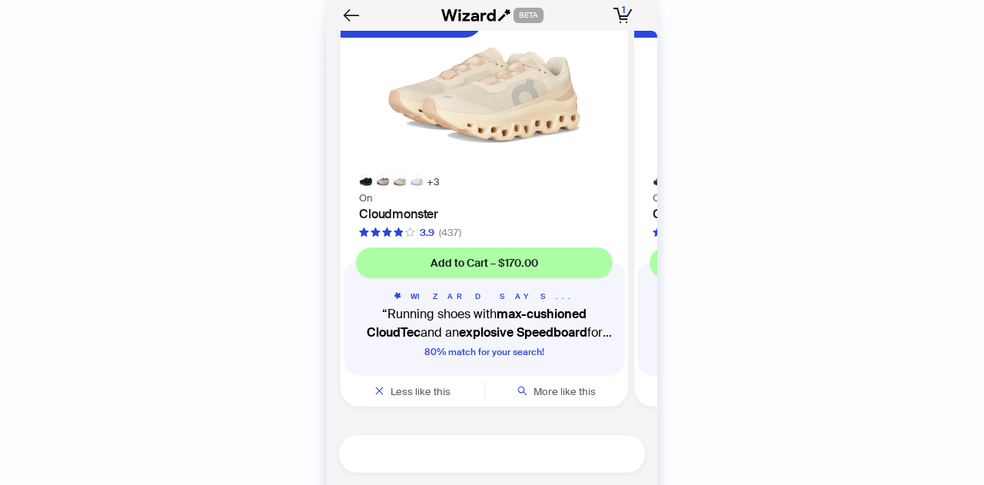
click at [436, 453] on textarea at bounding box center [498, 453] width 294 height 19
click at [397, 448] on textarea at bounding box center [498, 453] width 294 height 19
type textarea "**********"
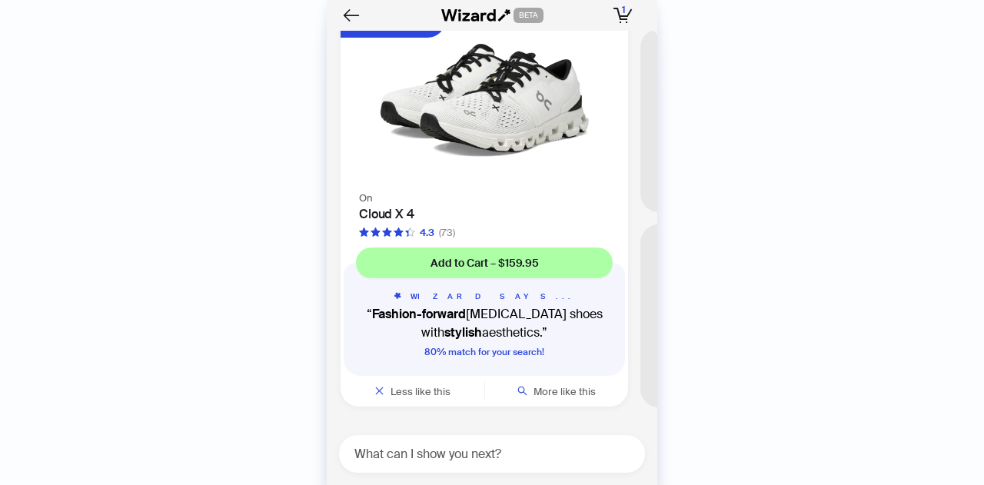
scroll to position [4718, 0]
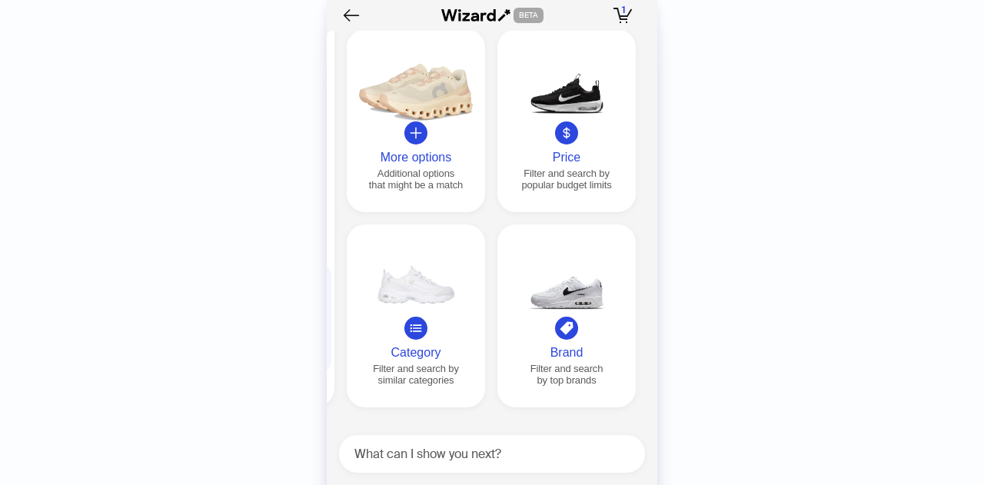
scroll to position [4596, 0]
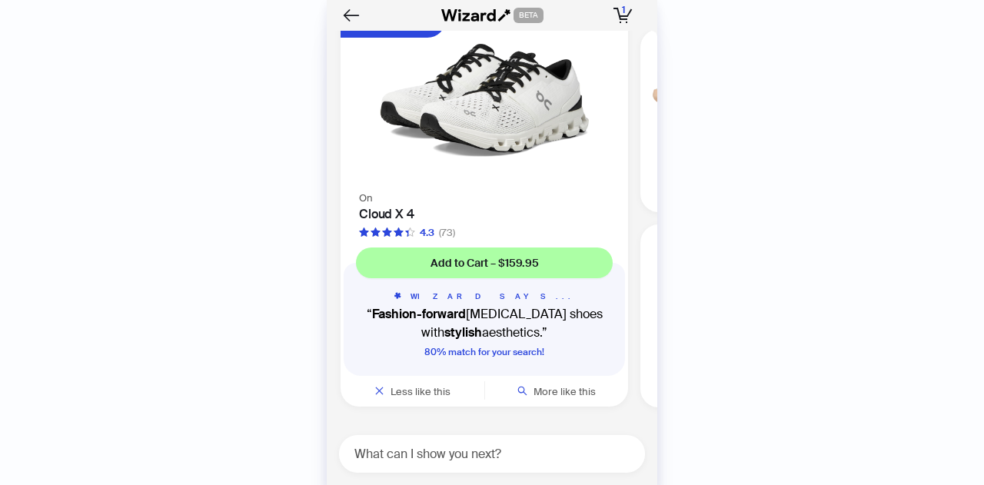
drag, startPoint x: 463, startPoint y: 354, endPoint x: 752, endPoint y: 377, distance: 289.9
click at [752, 377] on div "History Sign Out BETA Hi, I’m Your superpowered shopping agent I scour websites…" at bounding box center [492, 242] width 984 height 485
drag, startPoint x: 483, startPoint y: 214, endPoint x: 672, endPoint y: 202, distance: 189.4
click at [671, 203] on div "History Sign Out BETA Hi, I’m Your superpowered shopping agent I scour websites…" at bounding box center [492, 242] width 984 height 485
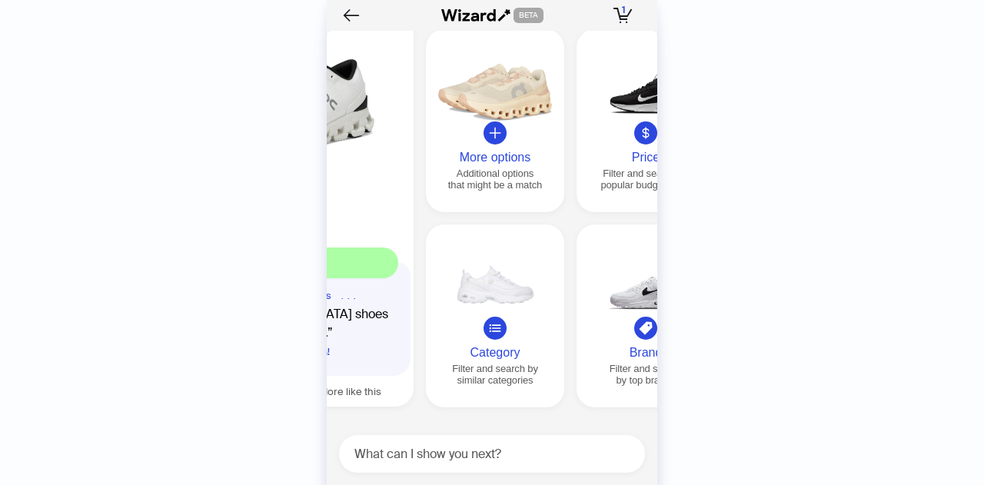
scroll to position [0, 294]
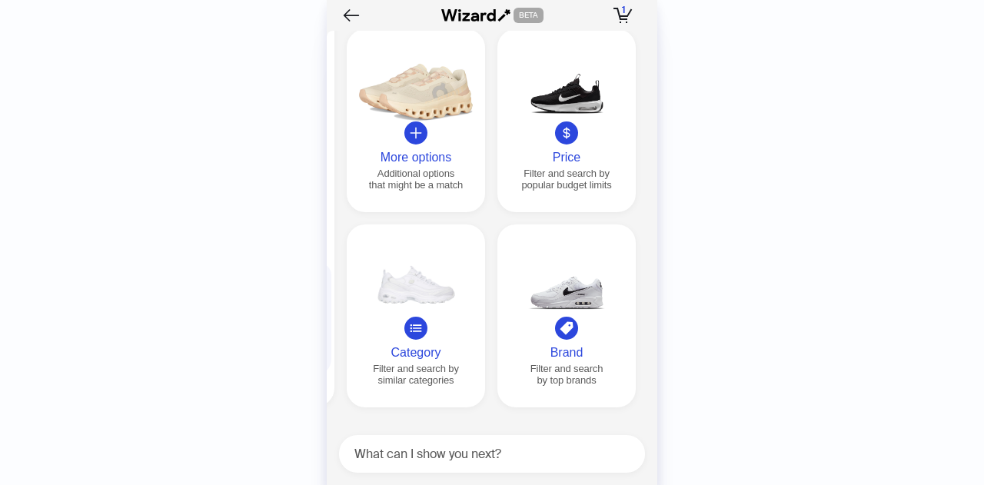
drag, startPoint x: 550, startPoint y: 239, endPoint x: 276, endPoint y: 227, distance: 274.6
click at [279, 228] on div "History Sign Out BETA Hi, I’m Your superpowered shopping agent I scour websites…" at bounding box center [492, 242] width 984 height 485
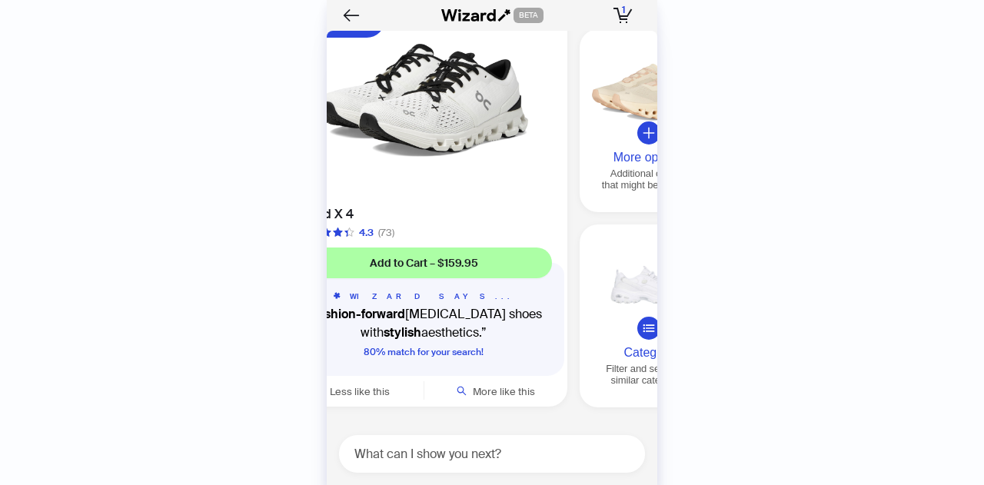
drag, startPoint x: 447, startPoint y: 241, endPoint x: 658, endPoint y: 239, distance: 210.6
click at [658, 239] on div "History Sign Out BETA Hi, I’m Your superpowered shopping agent I scour websites…" at bounding box center [492, 242] width 984 height 485
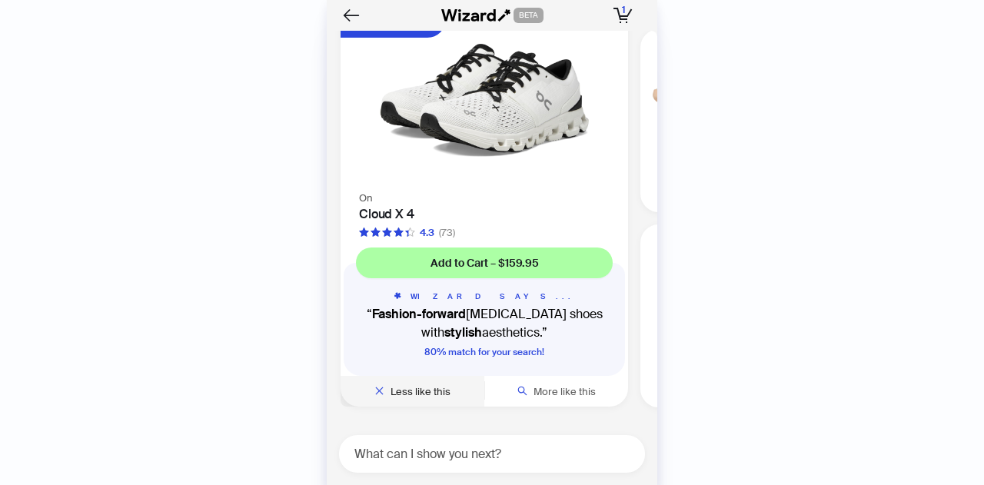
scroll to position [4749, 0]
click at [417, 460] on textarea at bounding box center [498, 453] width 294 height 19
type textarea "**********"
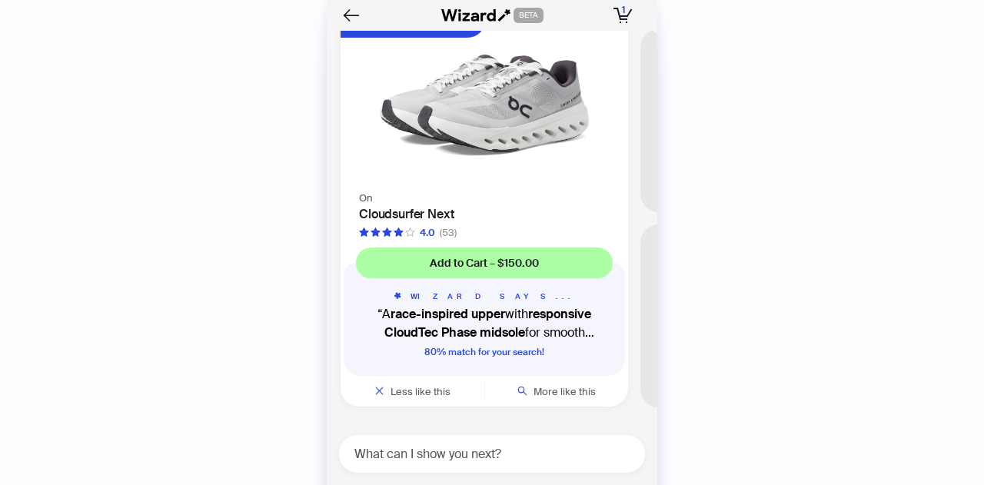
scroll to position [5217, 0]
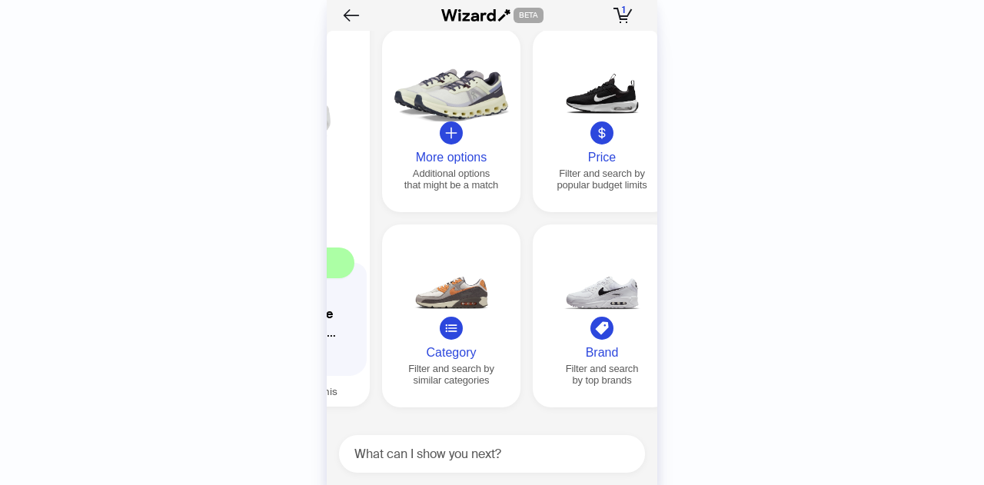
scroll to position [0, 294]
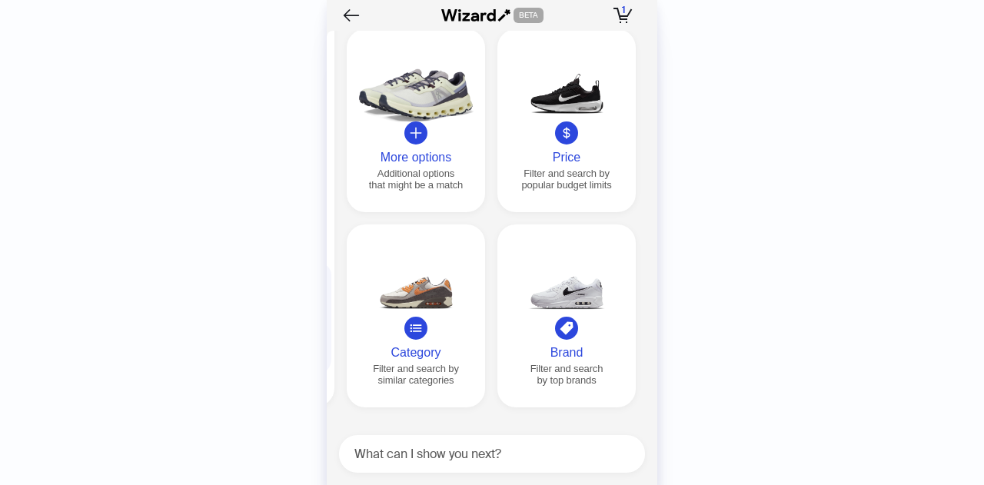
drag, startPoint x: 516, startPoint y: 265, endPoint x: 289, endPoint y: 245, distance: 227.6
click at [214, 265] on div "History Sign Out BETA Hi, I’m Your superpowered shopping agent I scour websites…" at bounding box center [492, 242] width 984 height 485
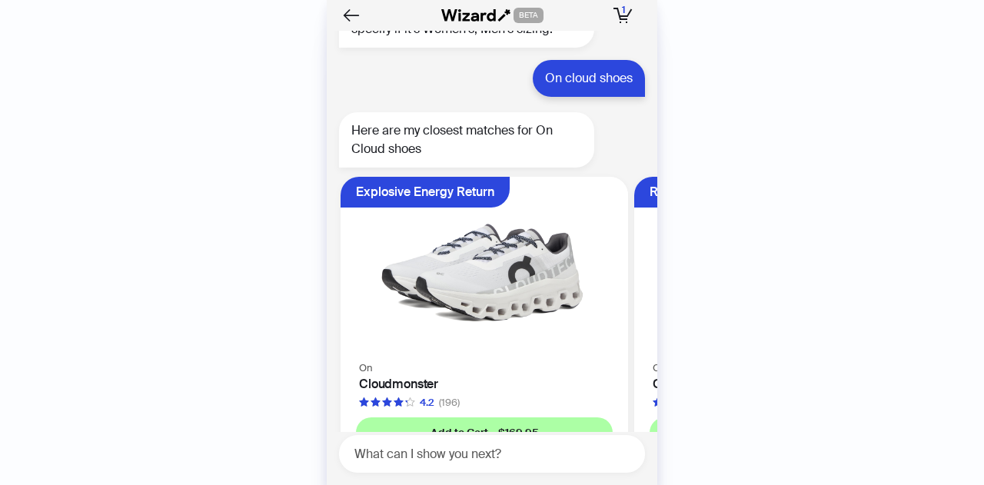
scroll to position [404, 0]
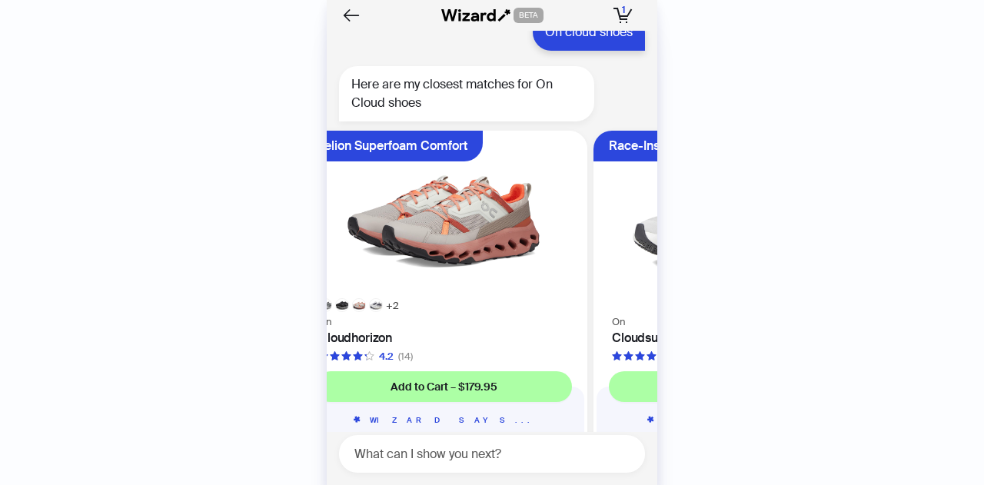
scroll to position [0, 614]
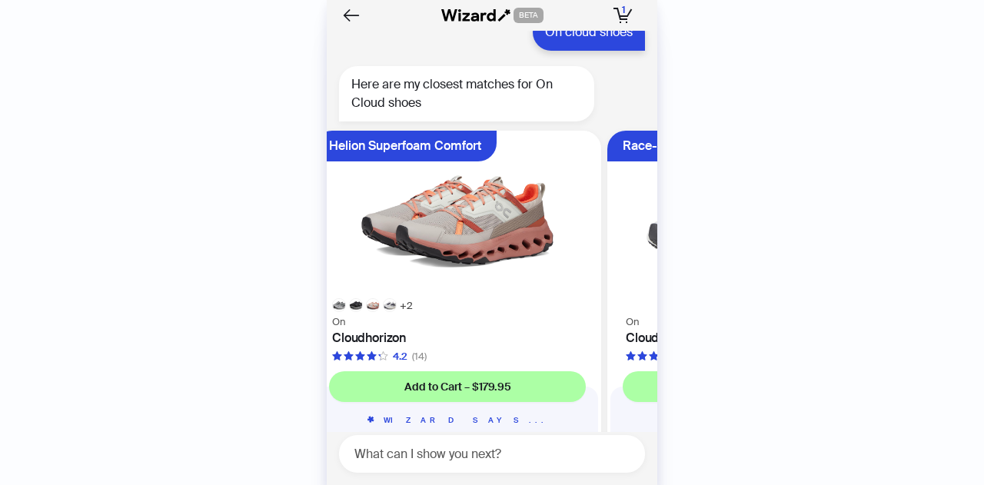
drag, startPoint x: 549, startPoint y: 280, endPoint x: 139, endPoint y: 253, distance: 410.5
click at [139, 253] on div "History Sign Out BETA Hi, I’m Your superpowered shopping agent I scour websites…" at bounding box center [492, 242] width 984 height 485
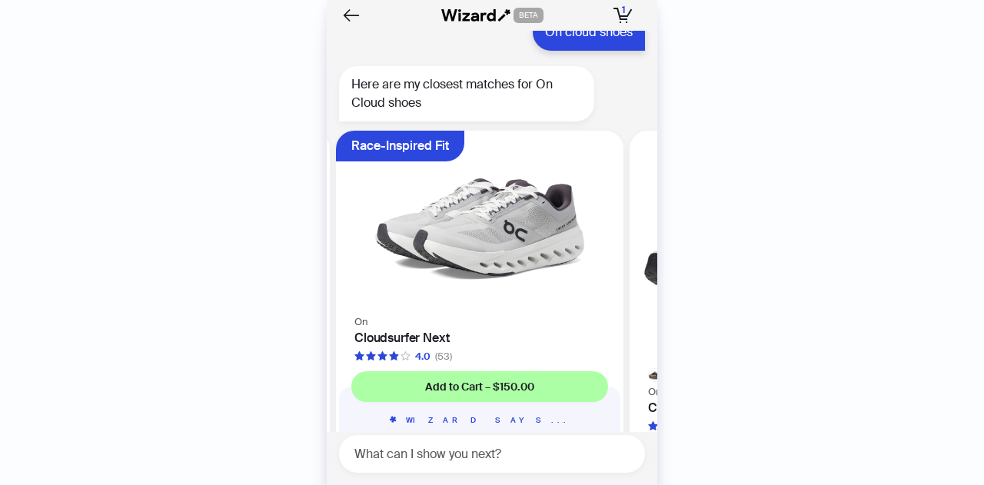
scroll to position [0, 890]
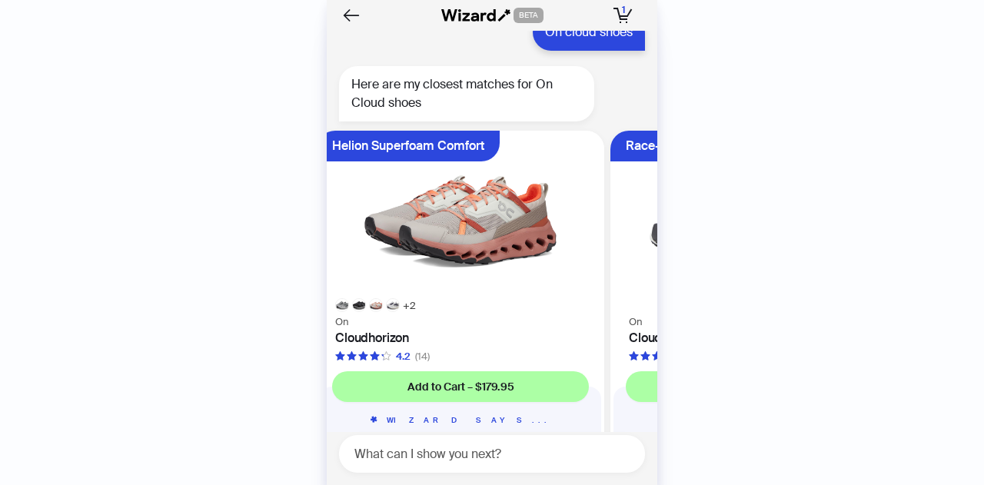
scroll to position [0, 618]
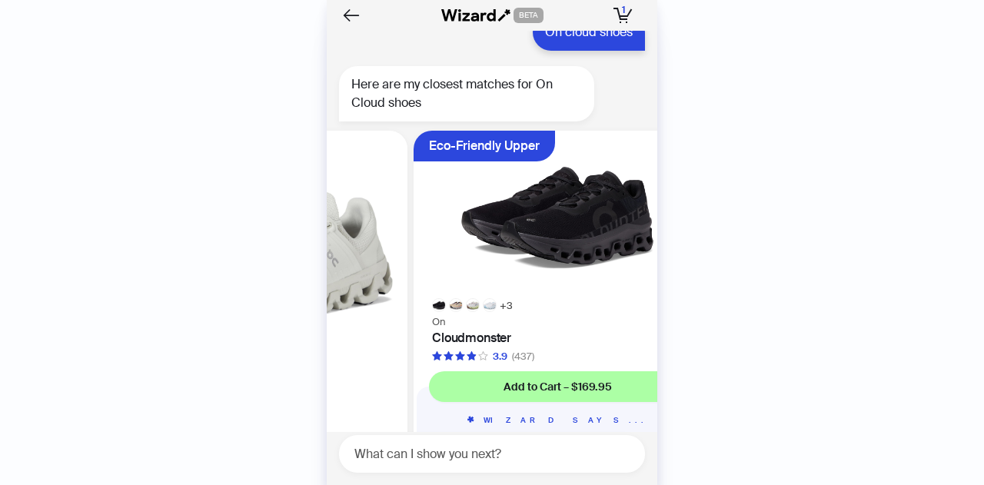
drag, startPoint x: 541, startPoint y: 271, endPoint x: 0, endPoint y: 290, distance: 541.4
click at [0, 290] on div "History Sign Out BETA Hi, I’m Your superpowered shopping agent I scour websites…" at bounding box center [492, 242] width 984 height 485
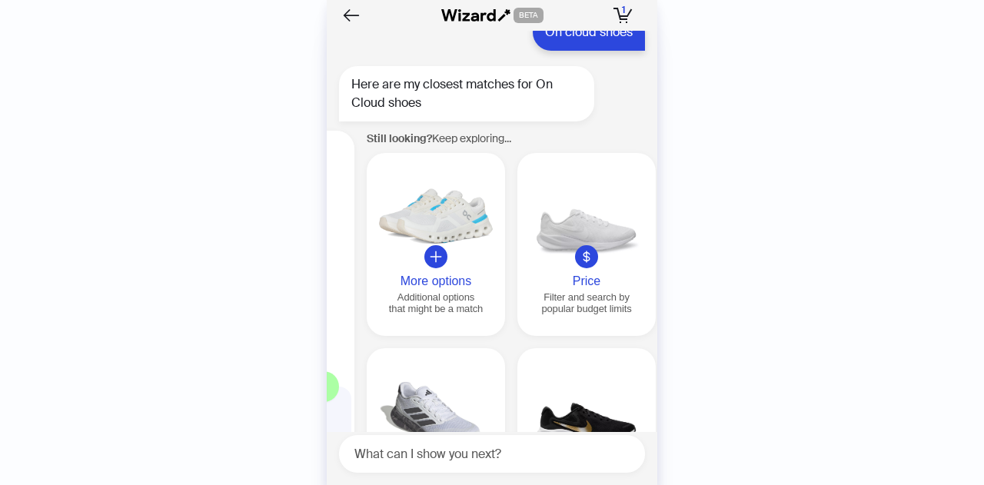
scroll to position [0, 1761]
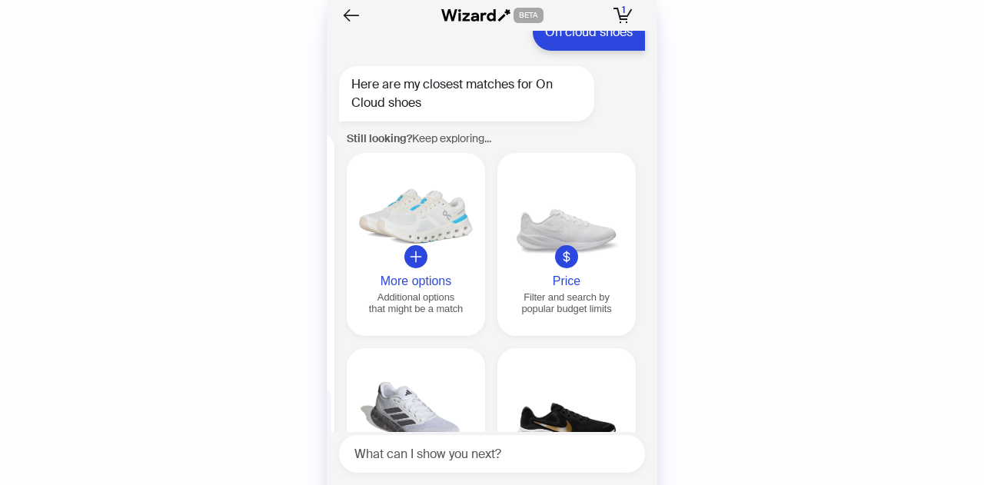
drag, startPoint x: 608, startPoint y: 239, endPoint x: 389, endPoint y: 248, distance: 219.2
click at [389, 248] on ul "Explosive Energy Return On Cloudmonster 4.2 (196) Add to Cart – $169.95 WIZARD …" at bounding box center [488, 333] width 338 height 419
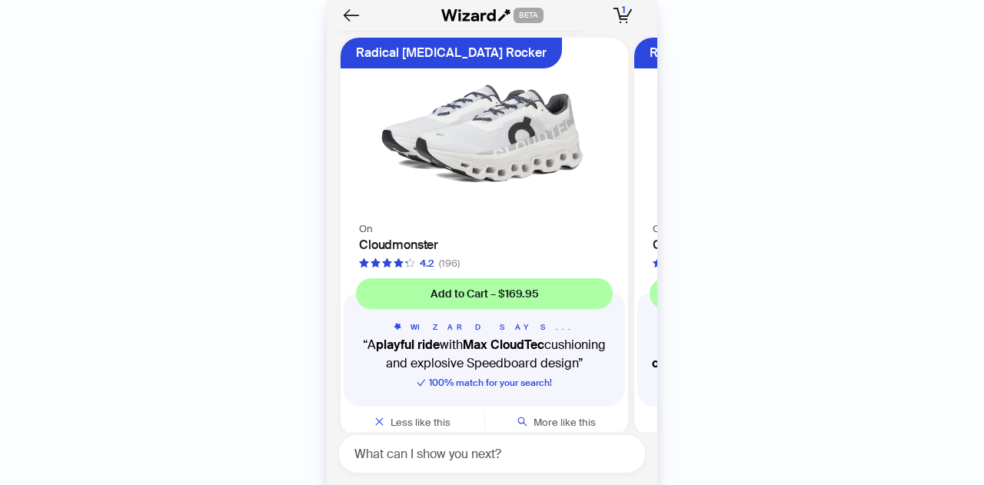
scroll to position [1480, 0]
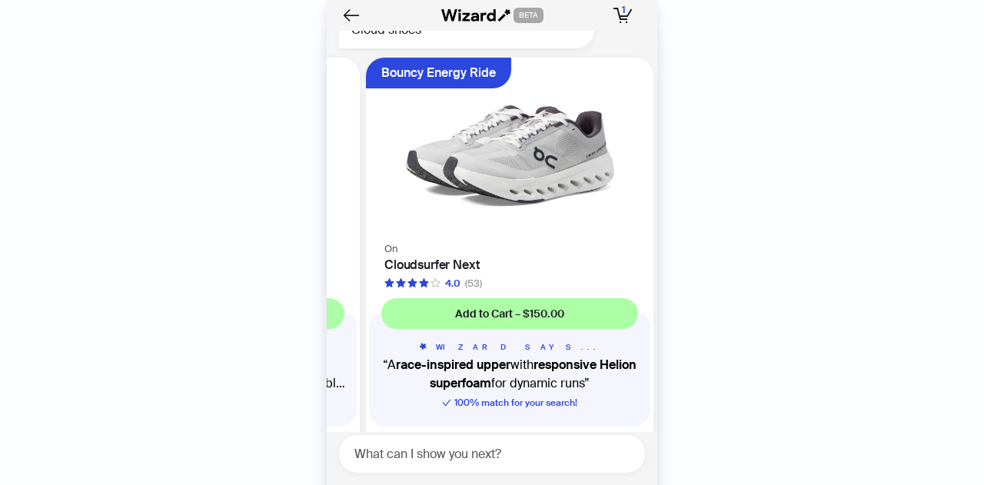
drag, startPoint x: 570, startPoint y: 237, endPoint x: 0, endPoint y: 224, distance: 570.4
click at [0, 224] on div "History Sign Out BETA Hi, I’m Your superpowered shopping agent I scour websites…" at bounding box center [492, 242] width 984 height 485
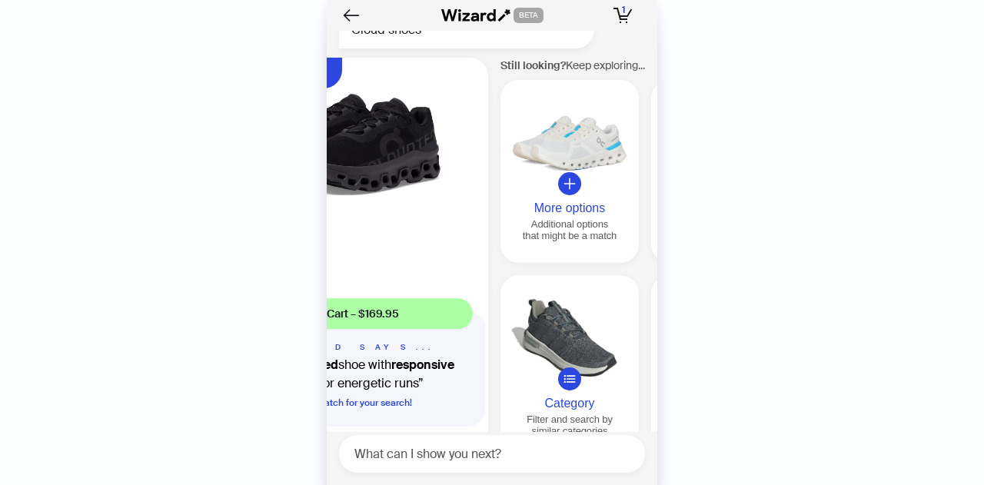
drag, startPoint x: 487, startPoint y: 241, endPoint x: 0, endPoint y: 167, distance: 492.8
click at [0, 167] on div "History Sign Out BETA Hi, I’m Your superpowered shopping agent I scour websites…" at bounding box center [492, 242] width 984 height 485
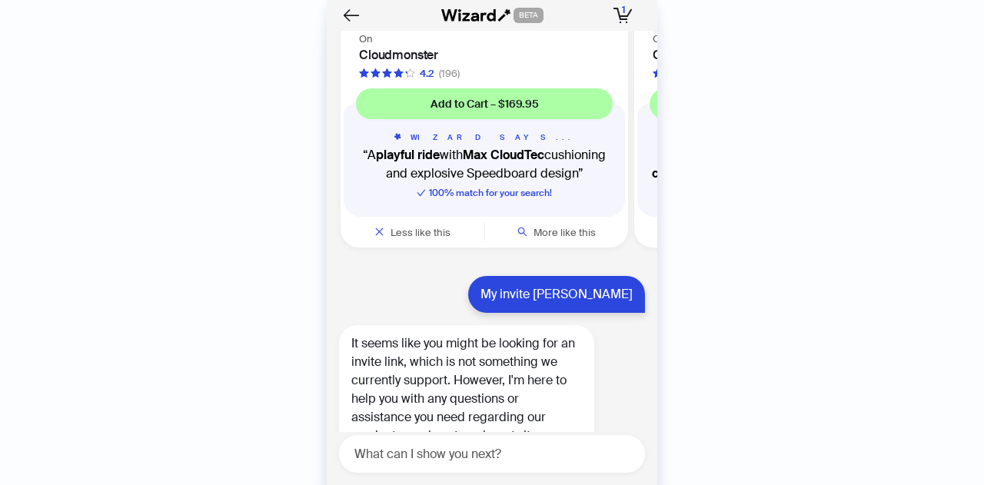
scroll to position [4708, 0]
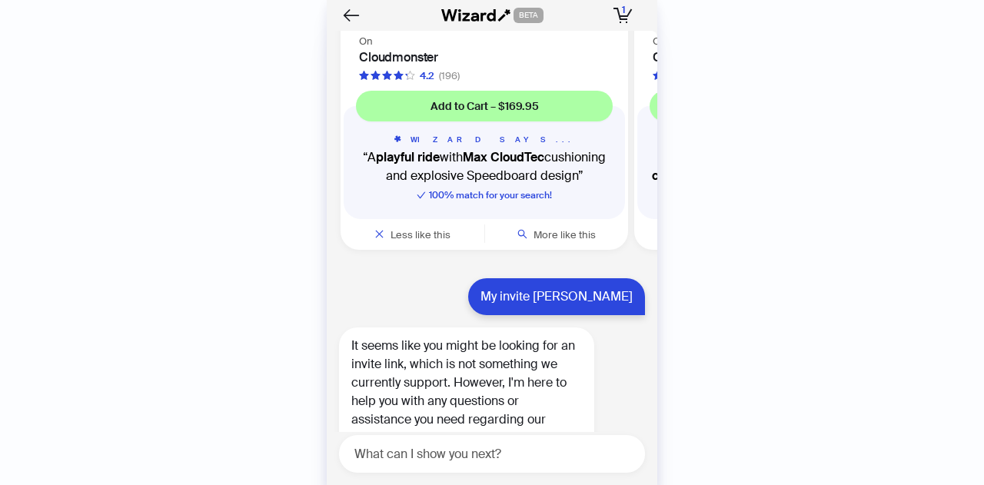
drag, startPoint x: 555, startPoint y: 211, endPoint x: 363, endPoint y: 208, distance: 191.4
drag, startPoint x: 533, startPoint y: 234, endPoint x: 411, endPoint y: 241, distance: 122.4
drag, startPoint x: 564, startPoint y: 257, endPoint x: 358, endPoint y: 259, distance: 206.0
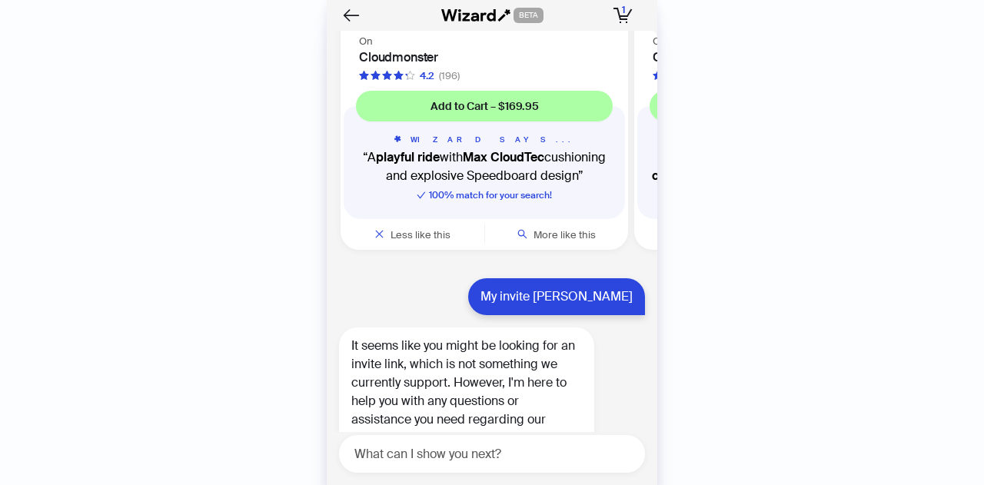
click at [358, 83] on div "On Cloudmonster 4.2 (196)" at bounding box center [483, 57] width 287 height 51
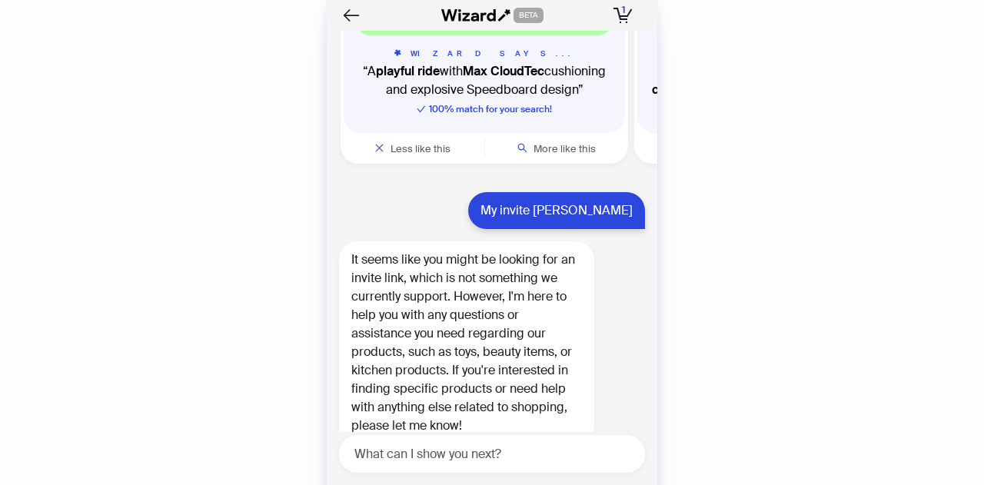
scroll to position [4631, 0]
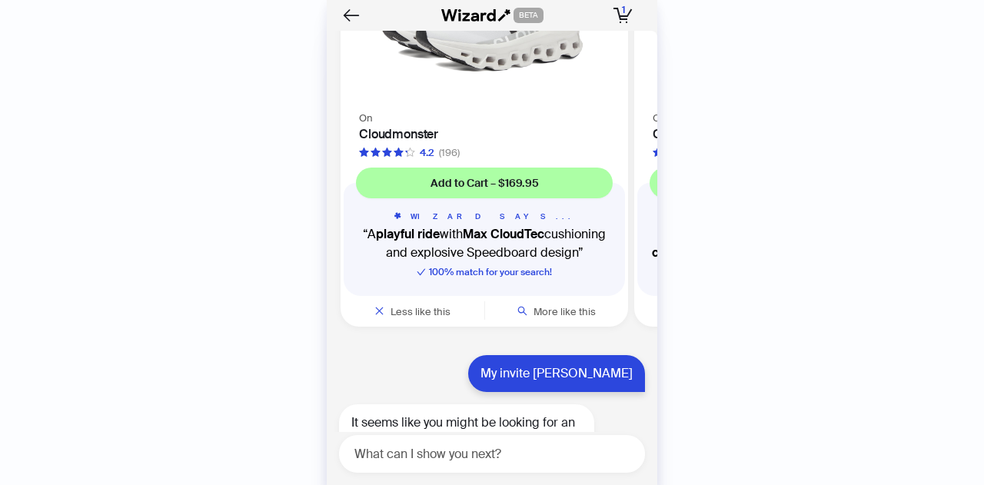
drag, startPoint x: 563, startPoint y: 334, endPoint x: 328, endPoint y: 318, distance: 235.7
click at [327, 327] on li "Explosive Energy Return On Cloudmonster 4.2 (196) Add to Cart – $169.95 WIZARD …" at bounding box center [475, 127] width 312 height 400
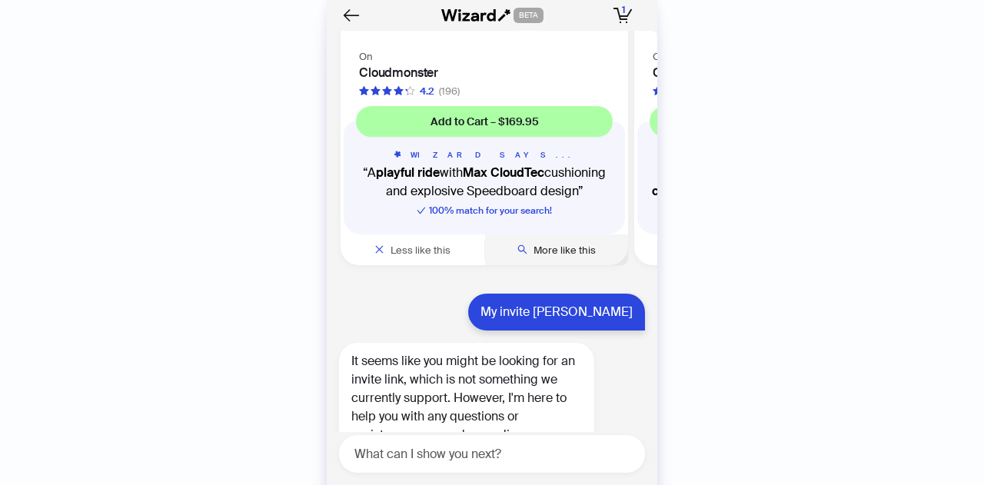
scroll to position [4861, 0]
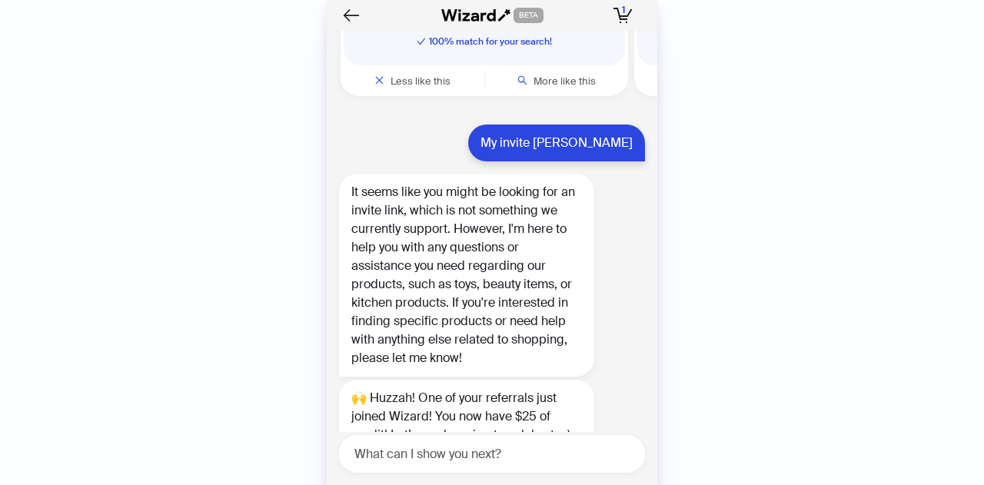
drag, startPoint x: 584, startPoint y: 270, endPoint x: 389, endPoint y: 261, distance: 195.4
click at [397, 65] on div "WIZARD SAYS... A playful ride with Max CloudTec cushioning and explosive Speedb…" at bounding box center [484, 17] width 281 height 98
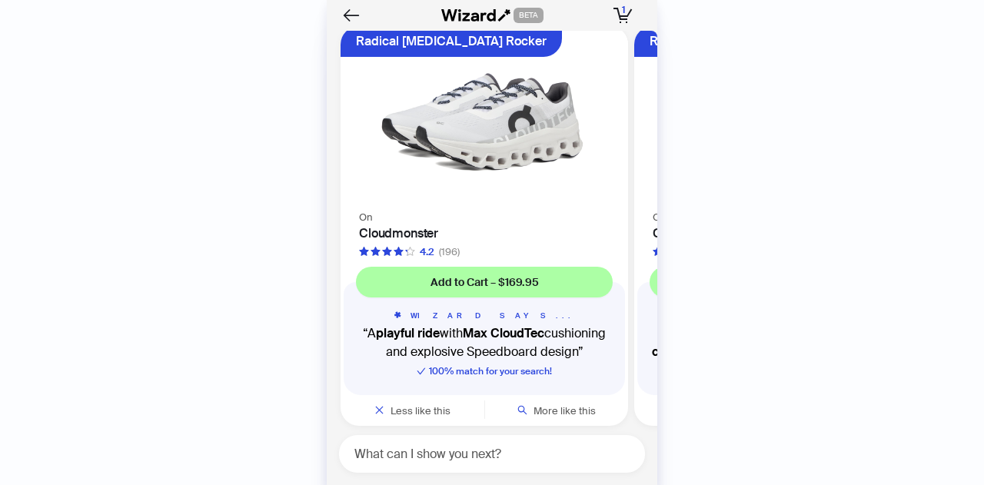
scroll to position [5707, 0]
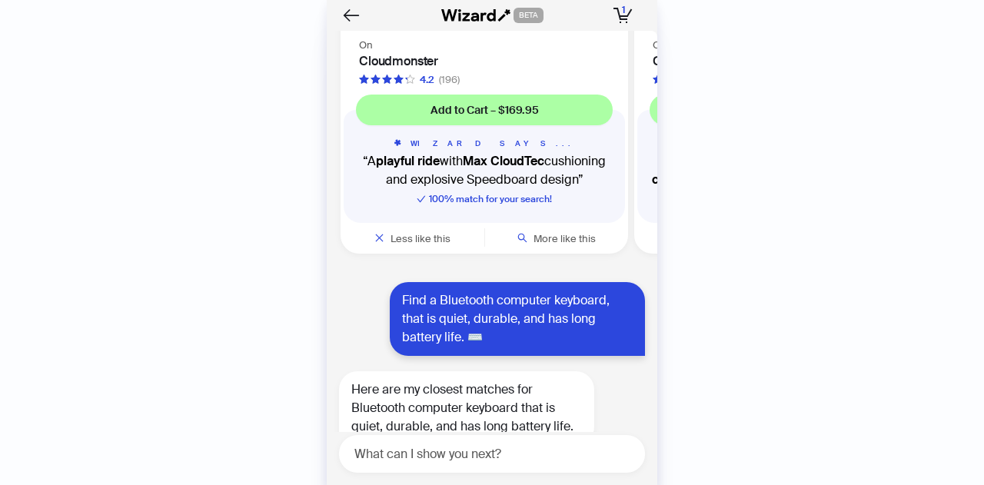
drag, startPoint x: 455, startPoint y: 313, endPoint x: 404, endPoint y: 310, distance: 50.8
drag, startPoint x: 563, startPoint y: 297, endPoint x: 444, endPoint y: 280, distance: 120.2
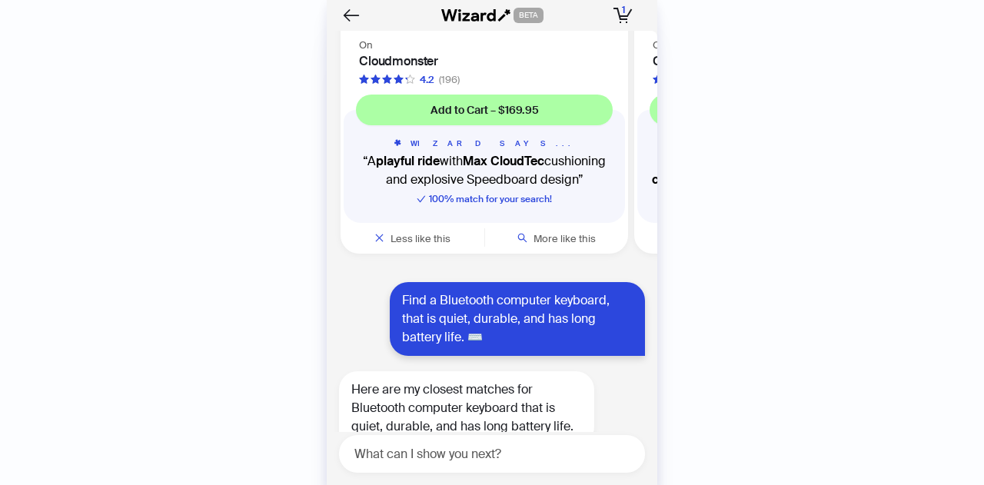
scroll to position [6389, 0]
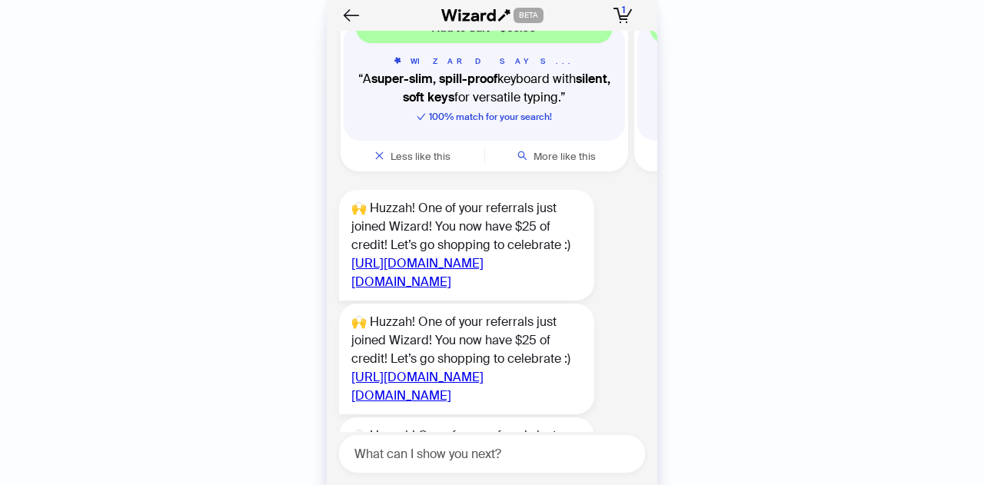
drag, startPoint x: 561, startPoint y: 228, endPoint x: 373, endPoint y: 244, distance: 188.2
drag, startPoint x: 636, startPoint y: 236, endPoint x: 492, endPoint y: 219, distance: 145.5
drag, startPoint x: 553, startPoint y: 234, endPoint x: 401, endPoint y: 237, distance: 152.2
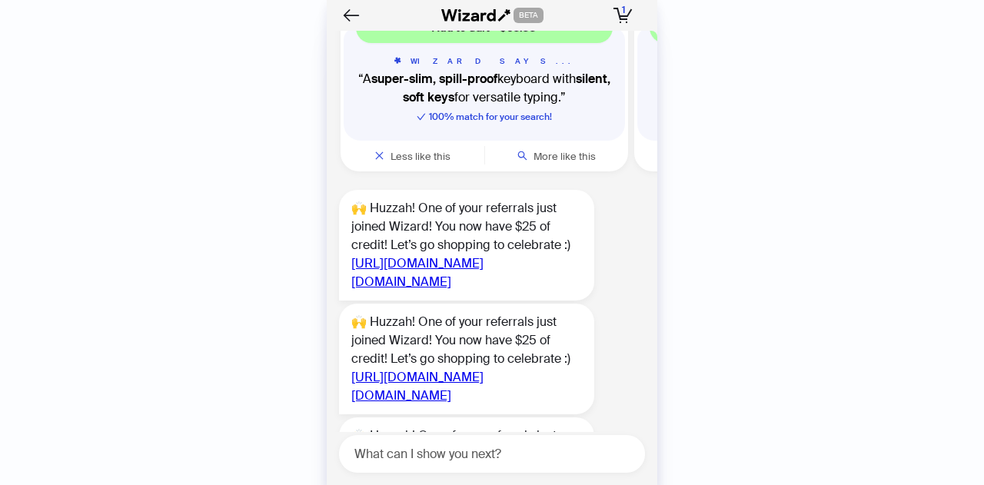
drag, startPoint x: 546, startPoint y: 231, endPoint x: 281, endPoint y: 228, distance: 265.1
click at [263, 241] on div "History Sign Out BETA Hi, I’m Your superpowered shopping agent I scour websites…" at bounding box center [492, 242] width 984 height 485
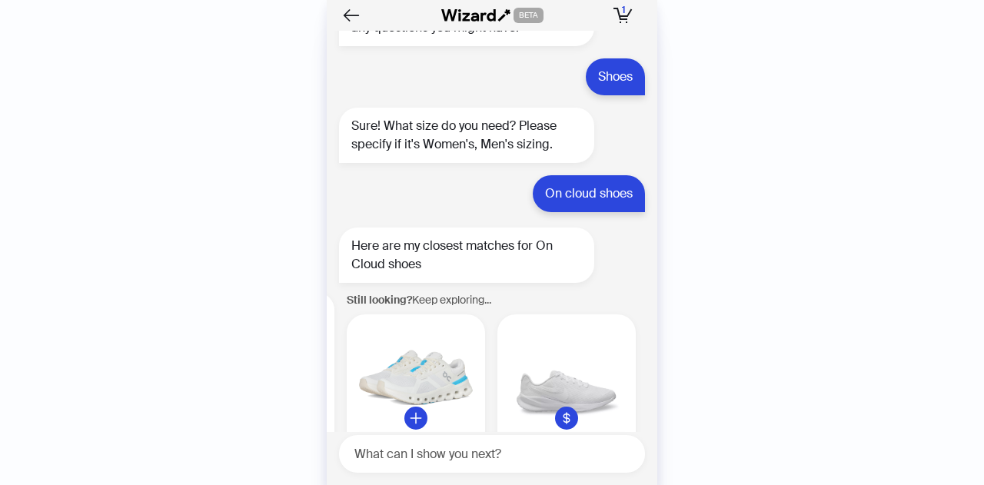
scroll to position [520, 0]
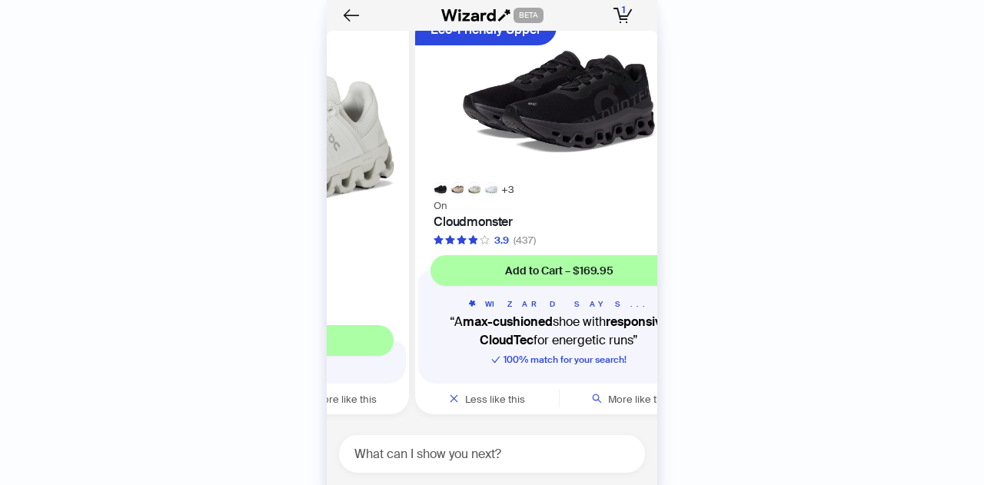
drag, startPoint x: 547, startPoint y: 182, endPoint x: 975, endPoint y: 236, distance: 431.4
click at [945, 247] on div "History Sign Out BETA Hi, I’m Your superpowered shopping agent I scour websites…" at bounding box center [492, 242] width 984 height 485
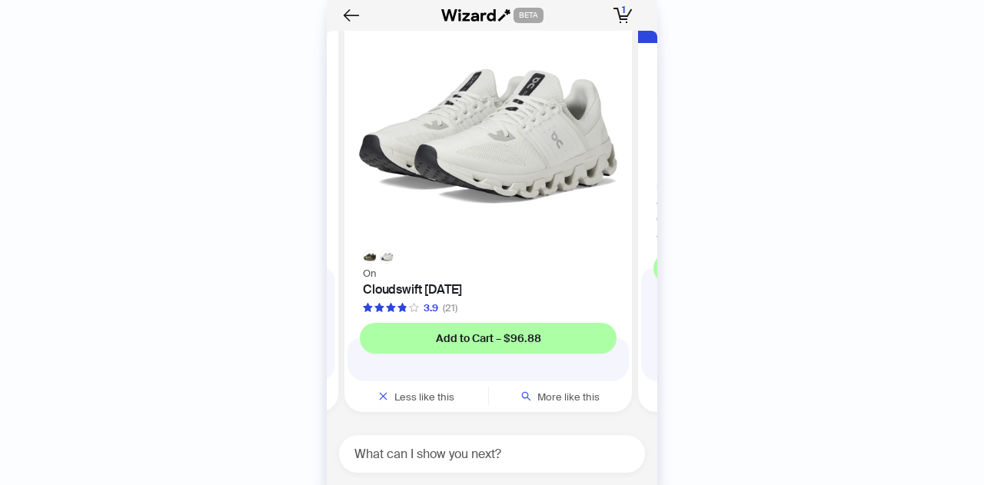
scroll to position [520, 0]
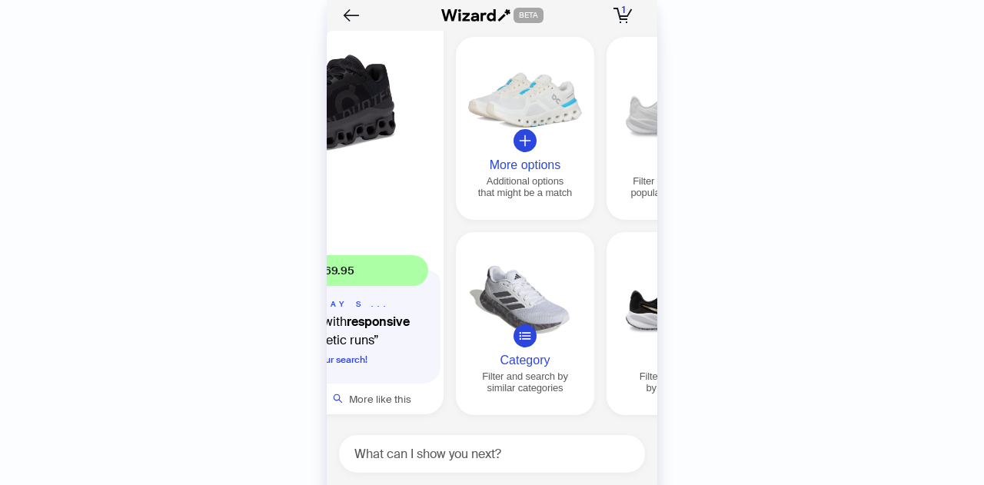
scroll to position [0, 1761]
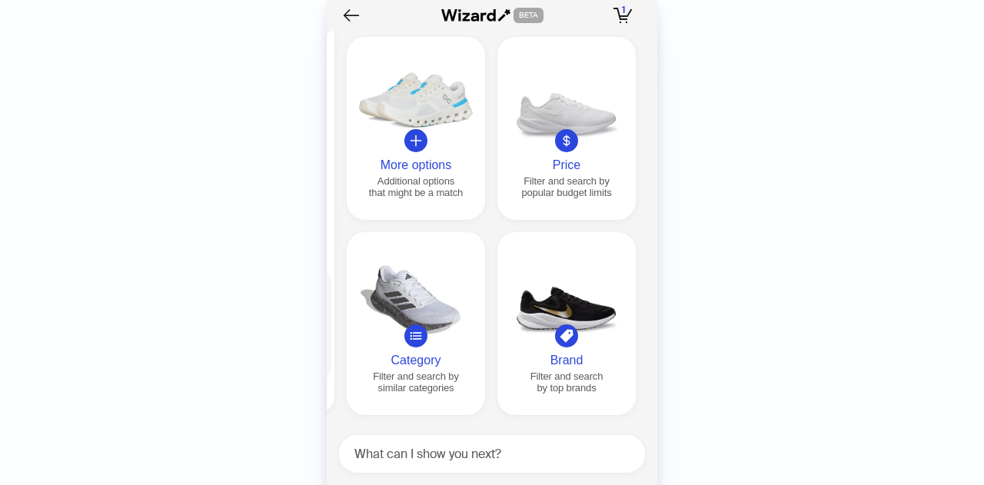
drag, startPoint x: 526, startPoint y: 173, endPoint x: 0, endPoint y: 159, distance: 526.6
click at [0, 164] on div "History Sign Out BETA Hi, I’m Your superpowered shopping agent I scour websites…" at bounding box center [492, 242] width 984 height 485
click at [420, 142] on icon "plus" at bounding box center [416, 141] width 14 height 14
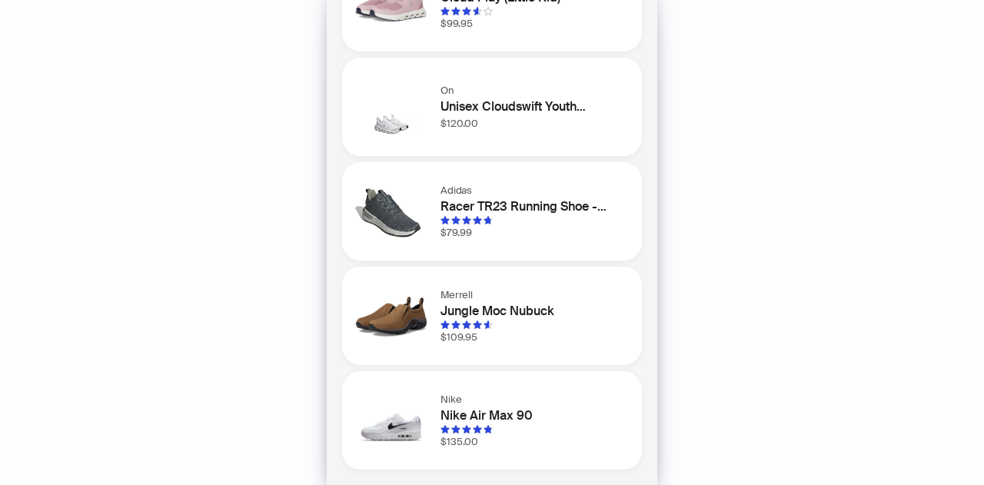
scroll to position [0, 0]
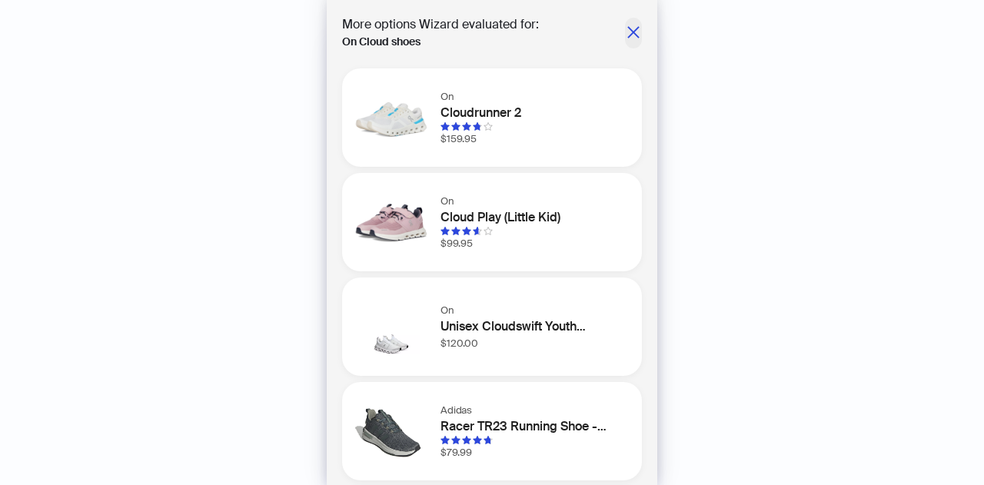
click at [627, 27] on icon "close" at bounding box center [633, 32] width 12 height 12
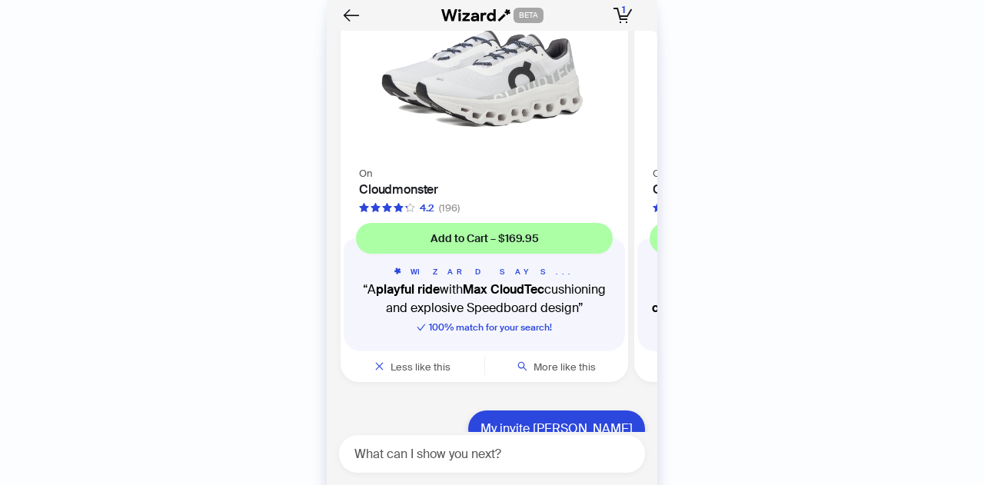
scroll to position [4670, 0]
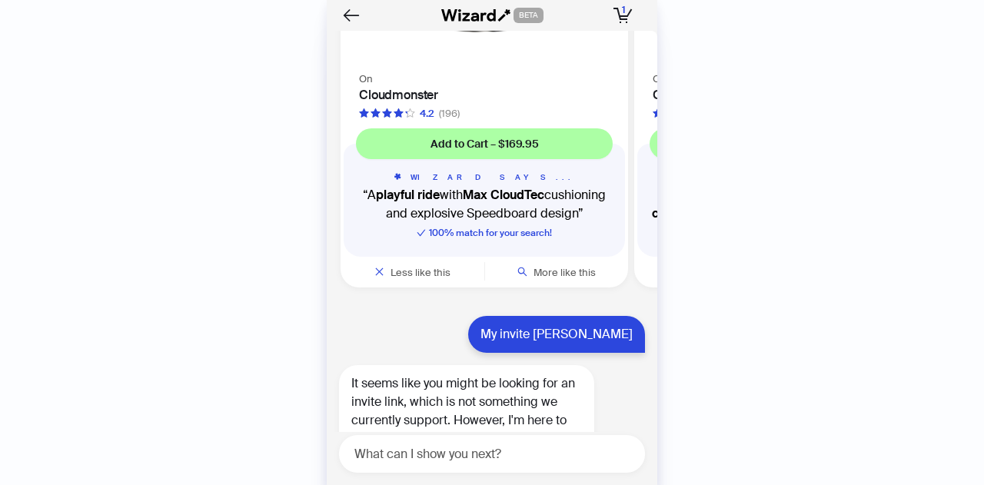
drag, startPoint x: 576, startPoint y: 234, endPoint x: 415, endPoint y: 239, distance: 160.7
drag, startPoint x: 549, startPoint y: 284, endPoint x: 373, endPoint y: 251, distance: 178.3
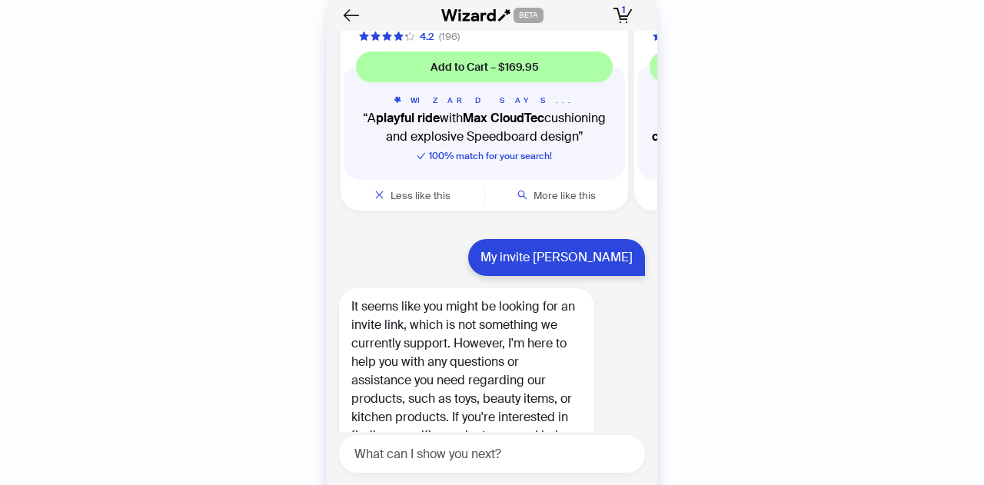
drag, startPoint x: 588, startPoint y: 387, endPoint x: 448, endPoint y: 367, distance: 141.4
click at [449, 180] on div "WIZARD SAYS... A playful ride with Max CloudTec cushioning and explosive Speedb…" at bounding box center [484, 131] width 281 height 98
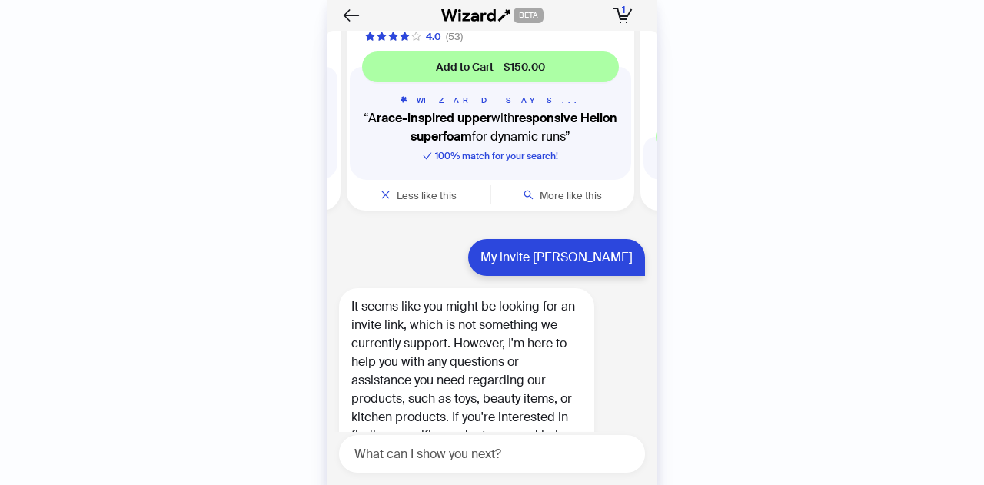
scroll to position [0, 877]
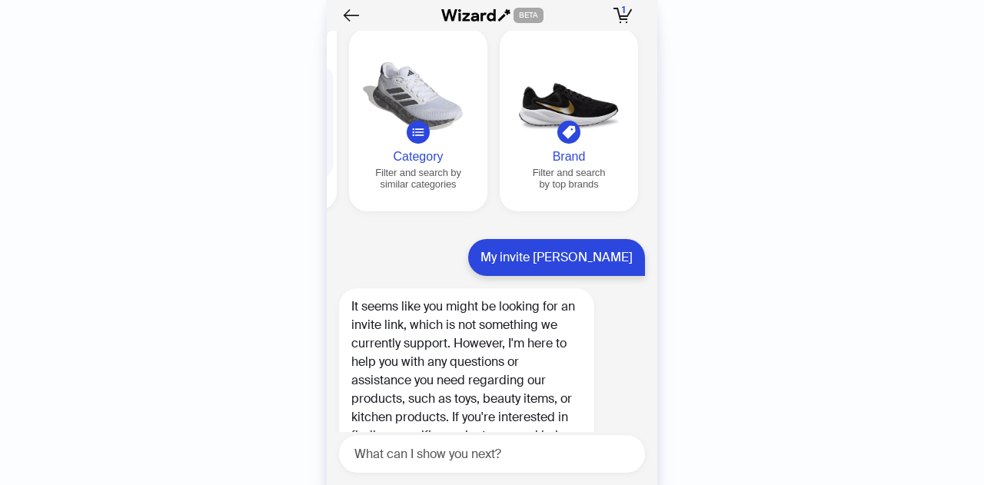
scroll to position [0, 1761]
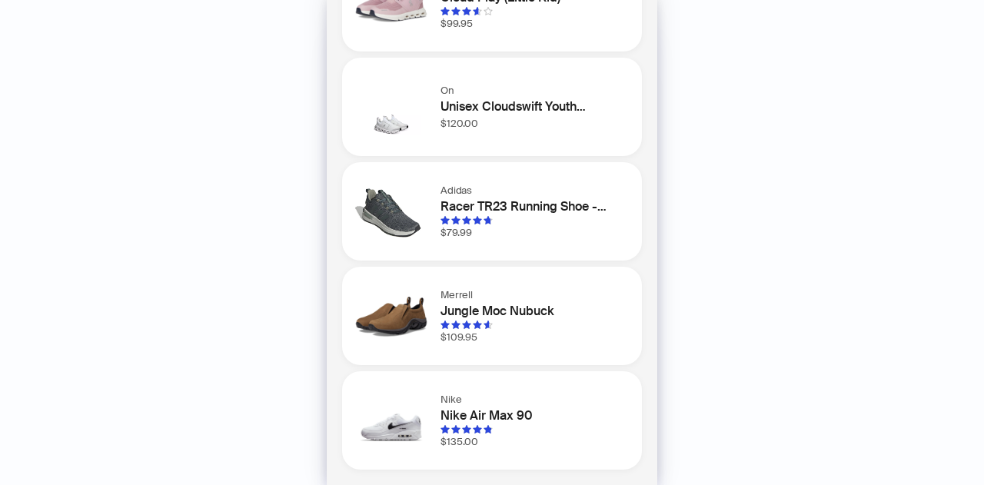
scroll to position [0, 0]
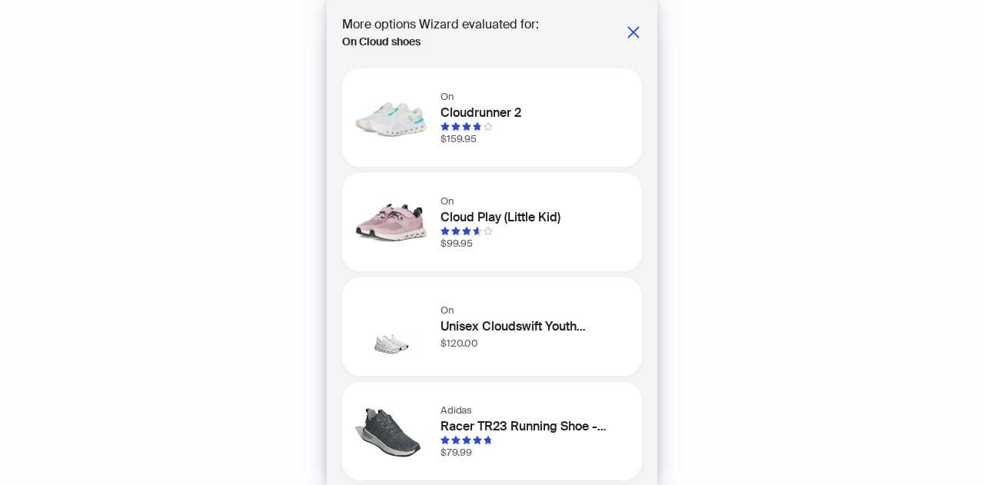
click at [627, 17] on div "More options Wizard evaluated for: On Cloud shoes" at bounding box center [492, 32] width 300 height 35
click at [627, 30] on icon "close" at bounding box center [633, 32] width 12 height 12
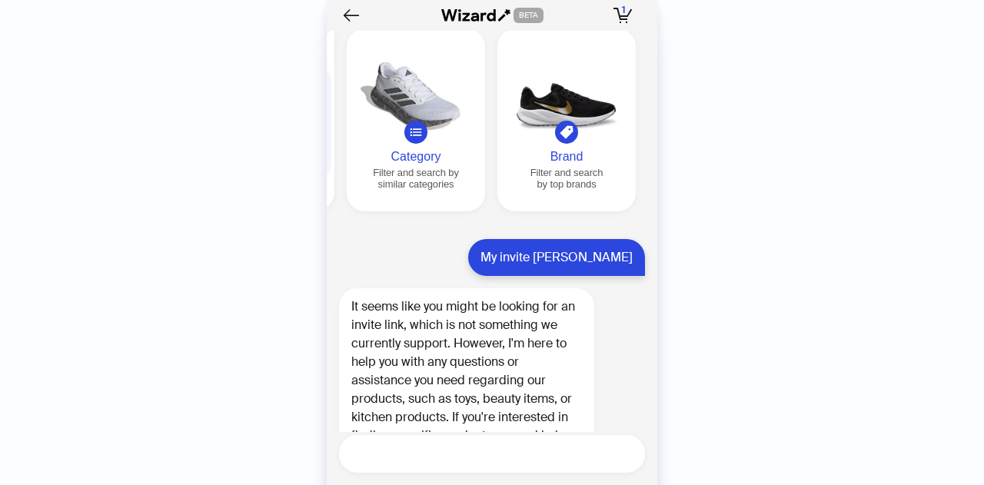
click at [411, 449] on textarea at bounding box center [498, 453] width 294 height 19
type textarea "**********"
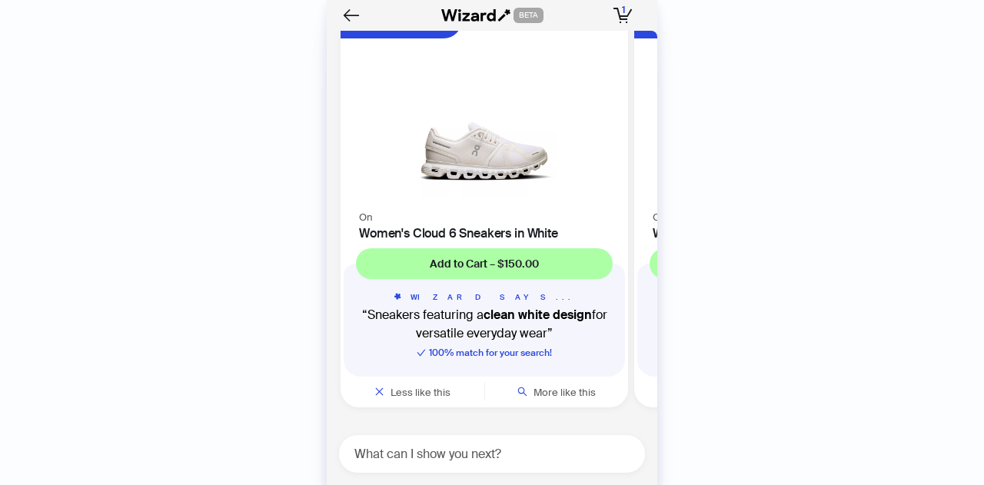
scroll to position [16854, 0]
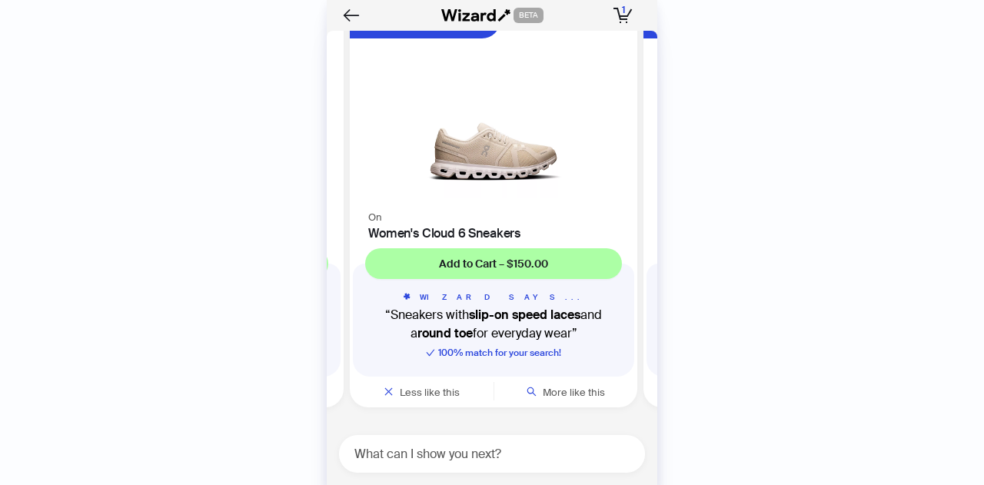
scroll to position [0, 290]
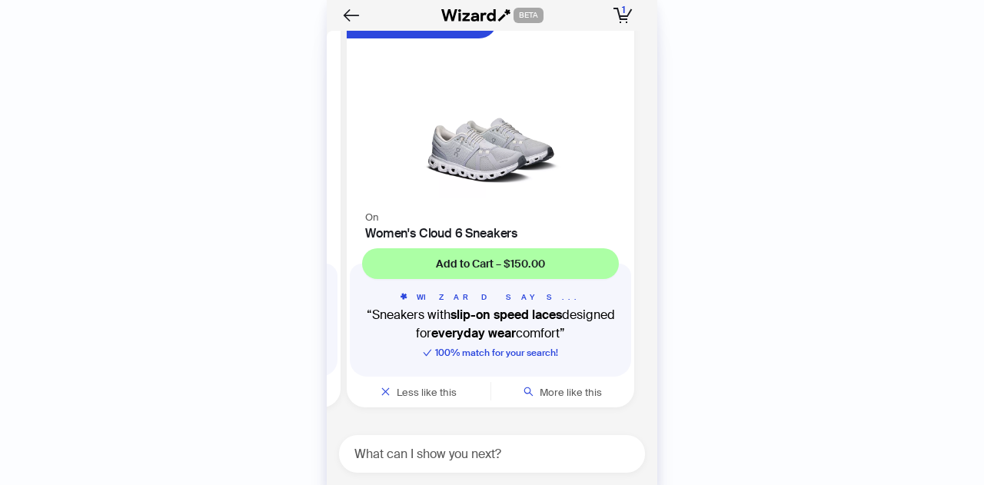
scroll to position [0, 583]
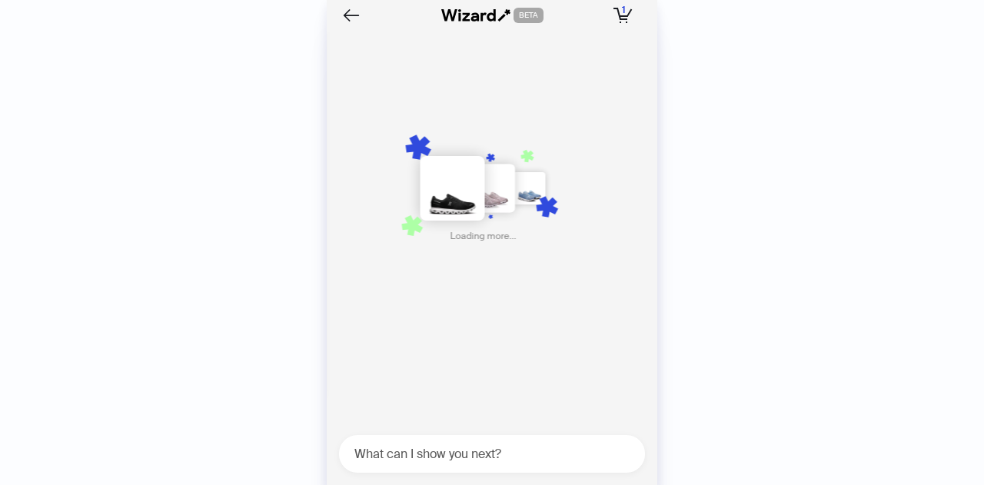
scroll to position [0, 893]
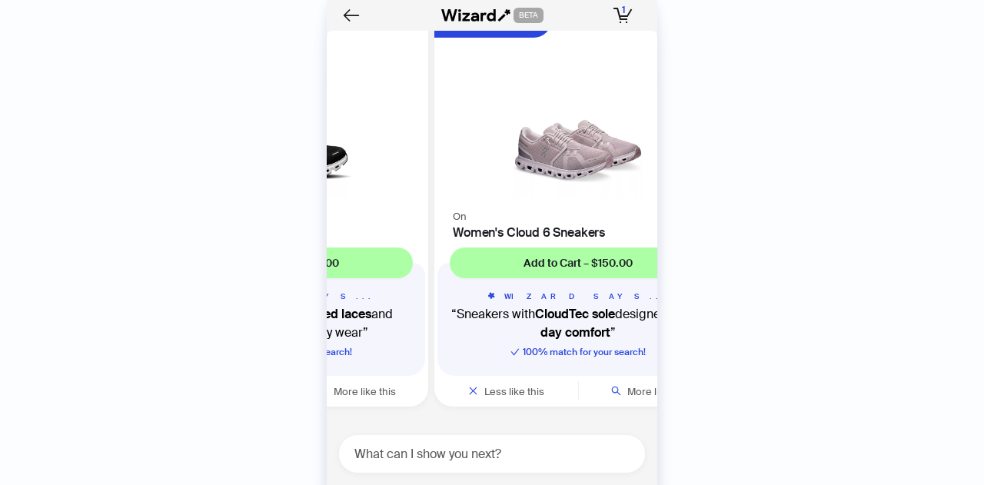
scroll to position [16855, 0]
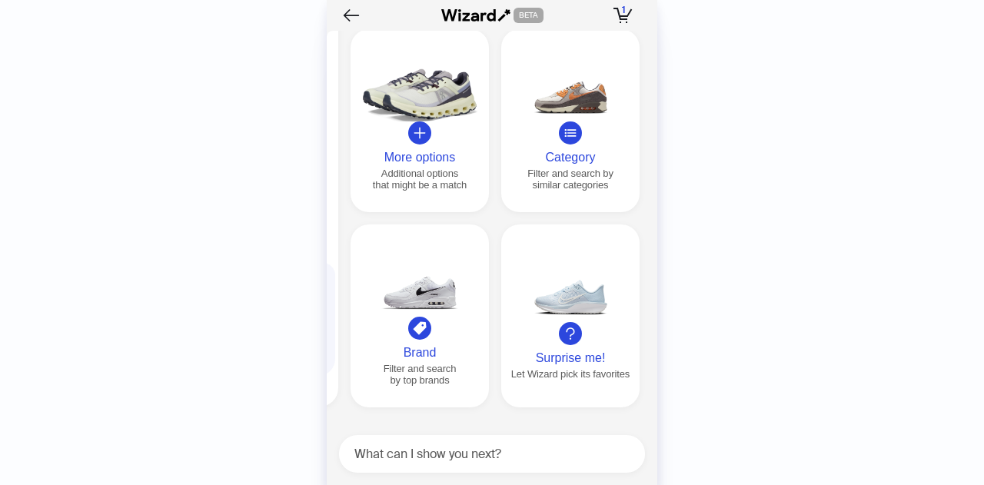
scroll to position [0, 1761]
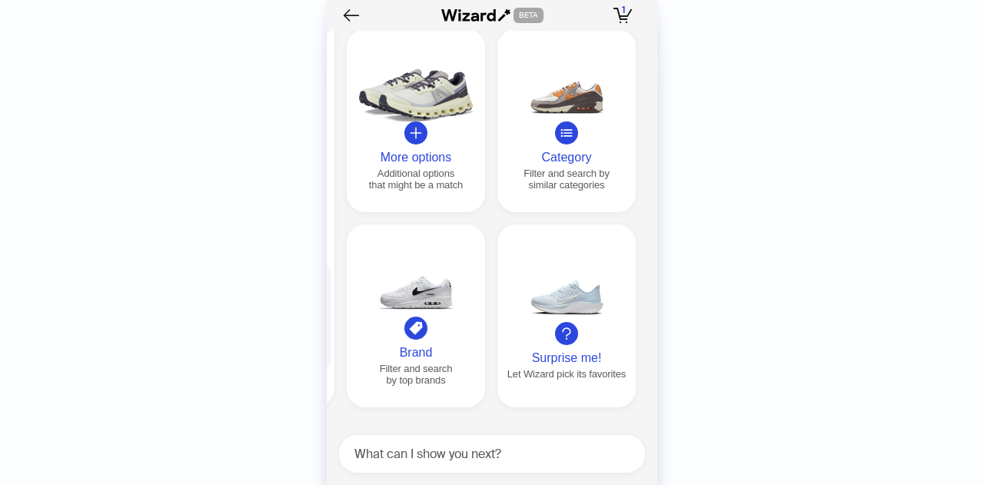
click at [412, 129] on icon "plus" at bounding box center [416, 133] width 14 height 14
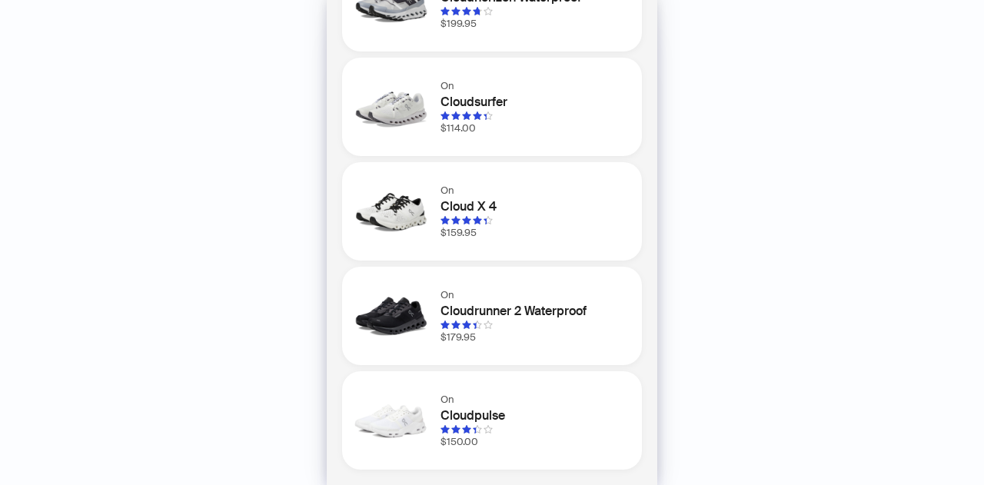
scroll to position [0, 0]
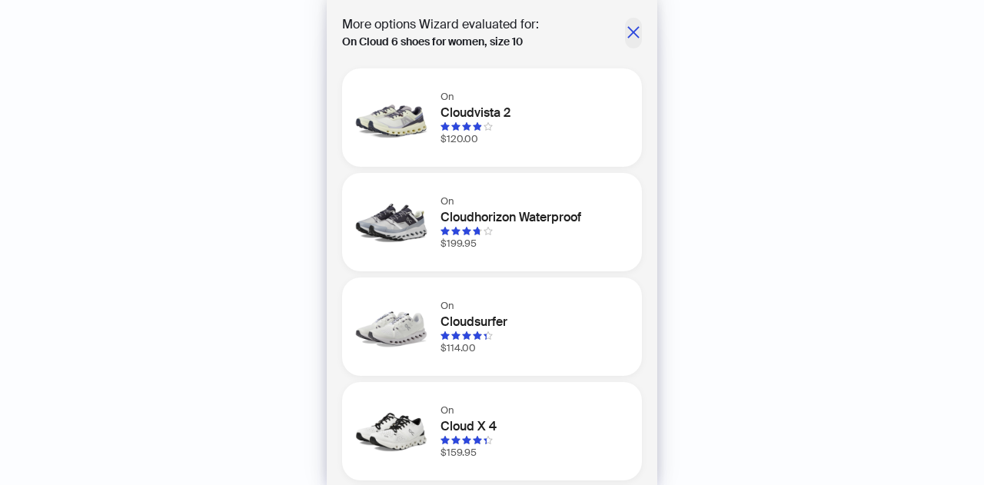
click at [627, 34] on icon "close" at bounding box center [633, 32] width 12 height 12
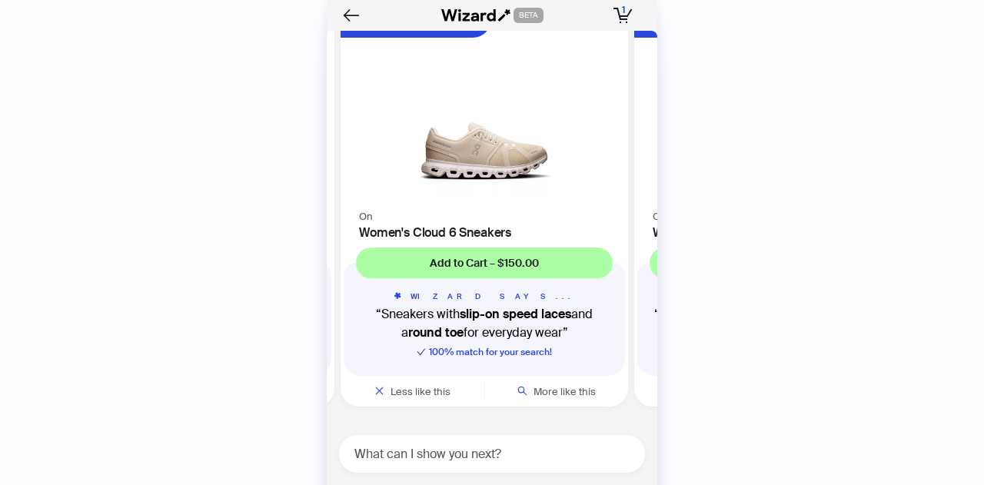
scroll to position [0, 290]
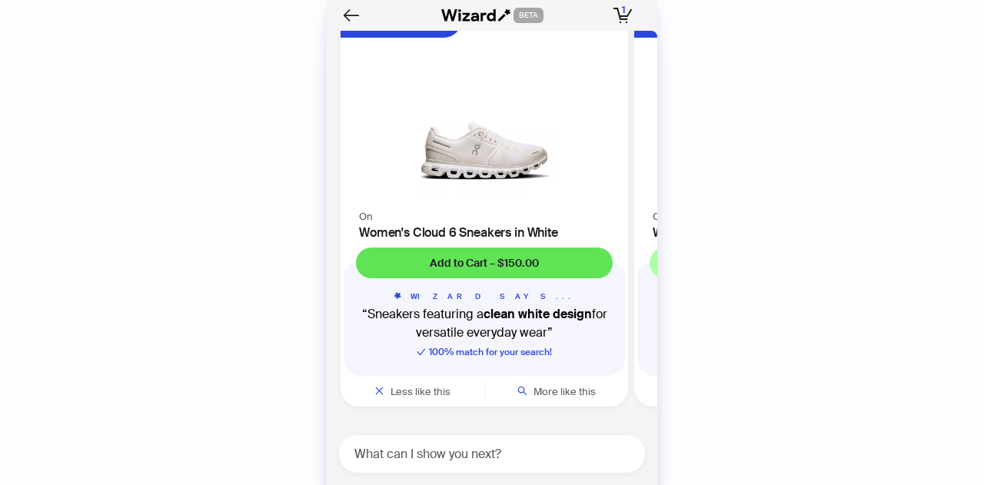
scroll to position [16792, 0]
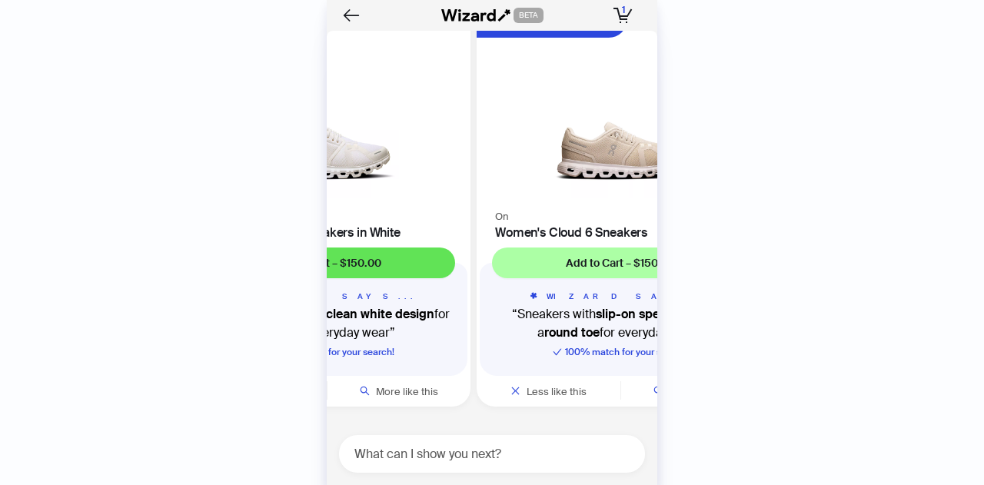
scroll to position [16855, 0]
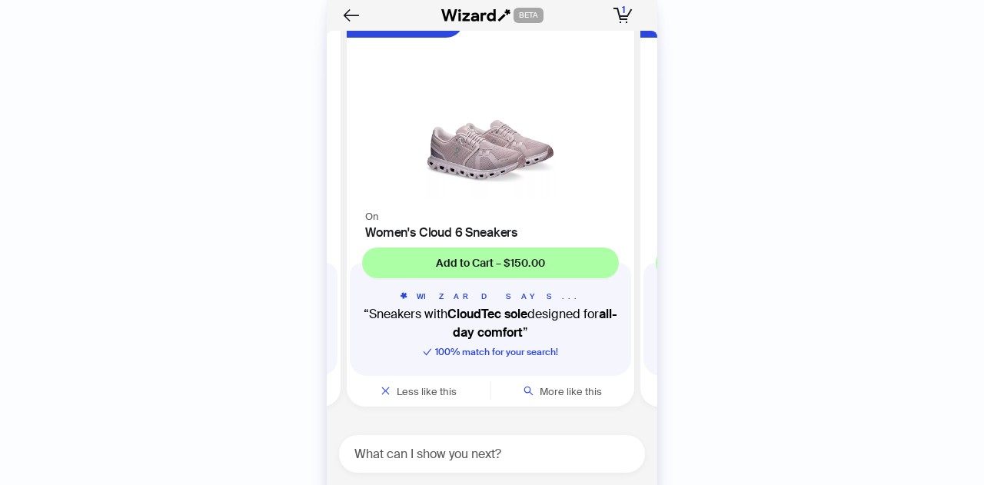
scroll to position [0, 1170]
click at [498, 188] on img at bounding box center [488, 106] width 269 height 181
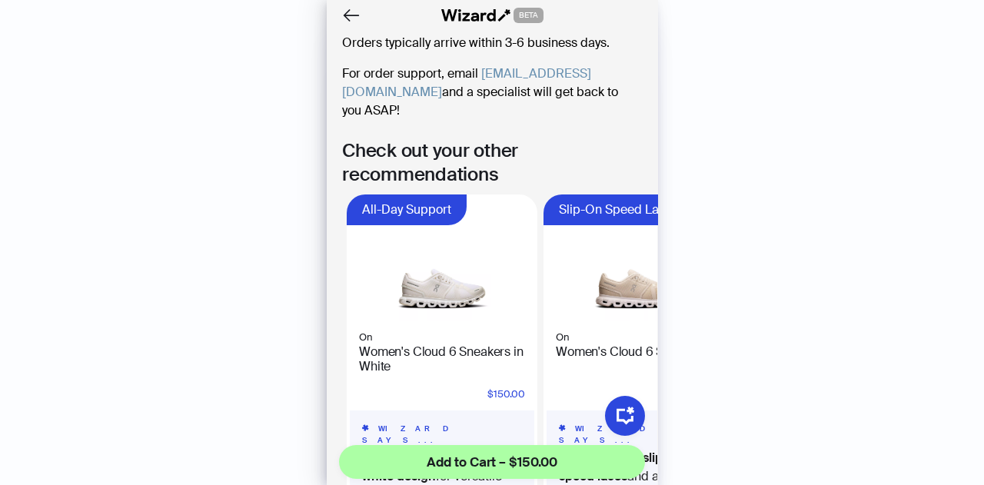
scroll to position [839, 0]
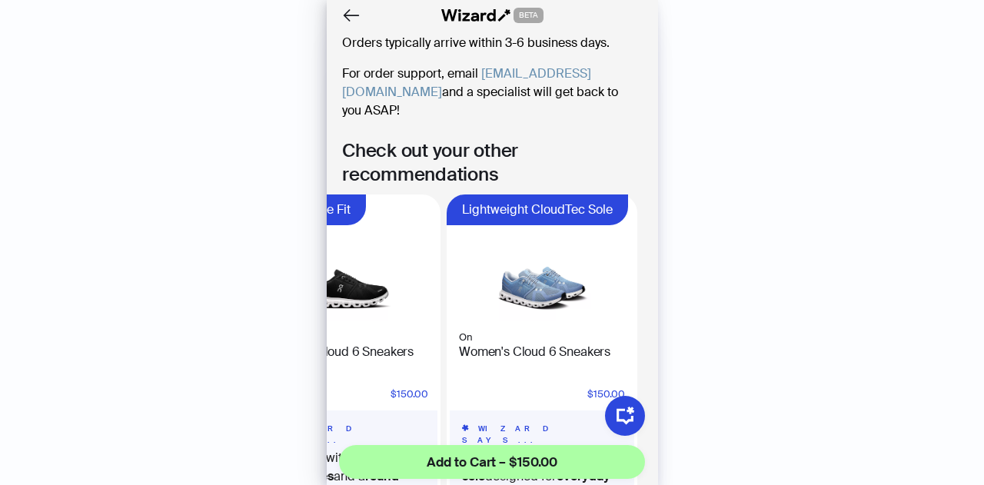
scroll to position [0, 699]
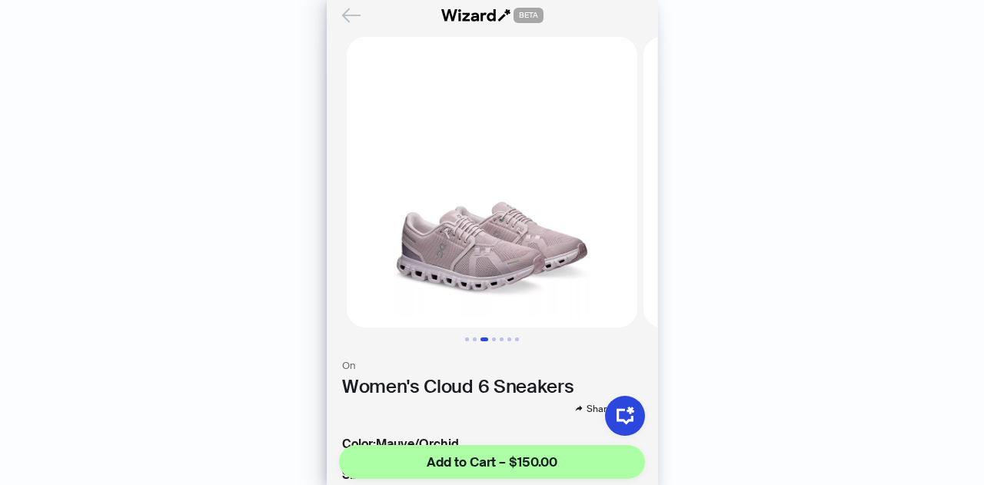
click at [354, 23] on icon "Back" at bounding box center [351, 15] width 26 height 26
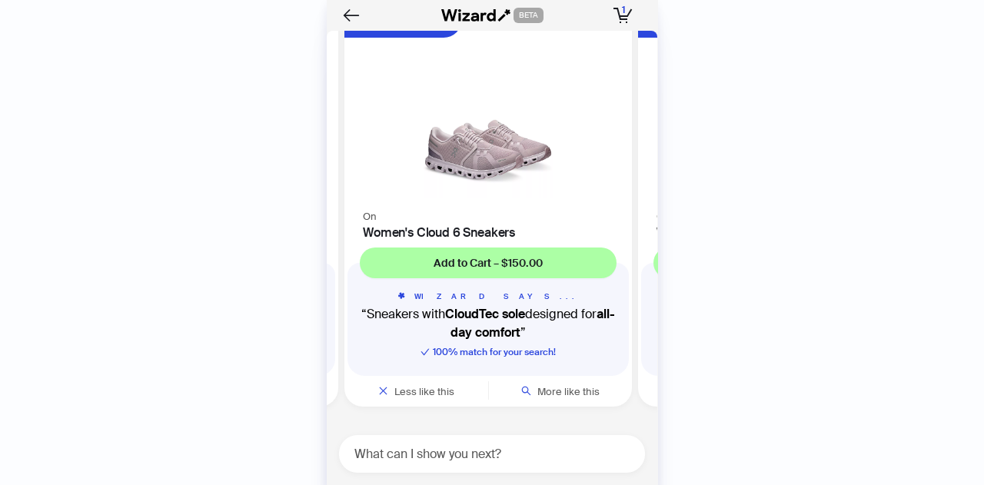
scroll to position [16778, 0]
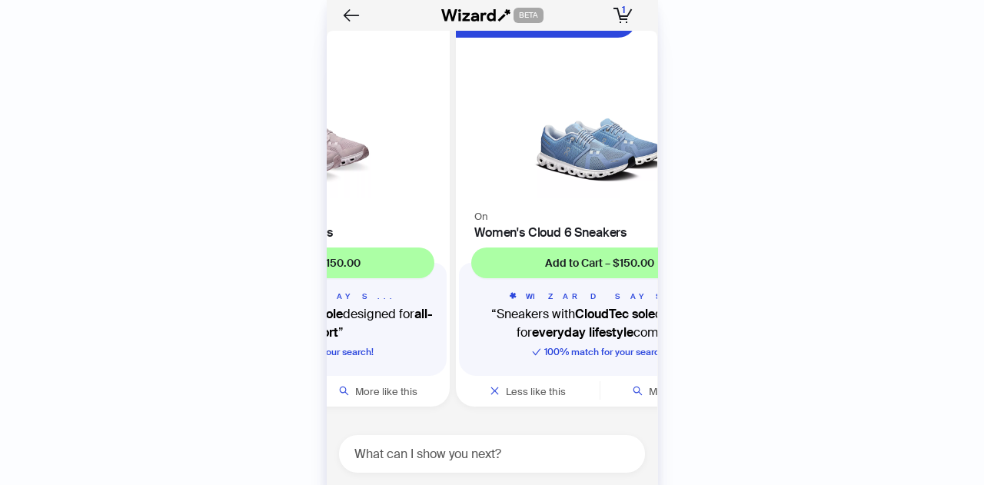
scroll to position [16855, 0]
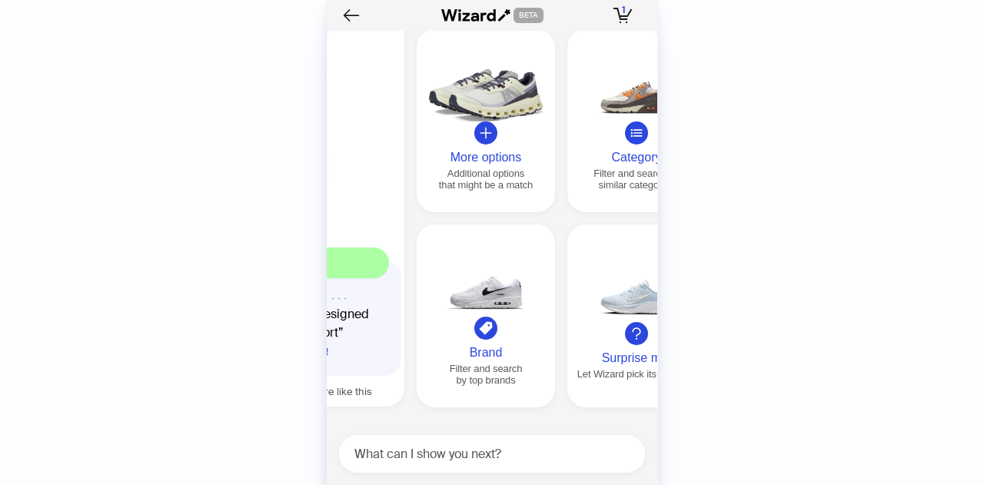
drag, startPoint x: 537, startPoint y: 247, endPoint x: 224, endPoint y: 217, distance: 314.3
click at [190, 257] on div "History Sign Out BETA Hi, I’m Your superpowered shopping agent I scour websites…" at bounding box center [492, 242] width 984 height 485
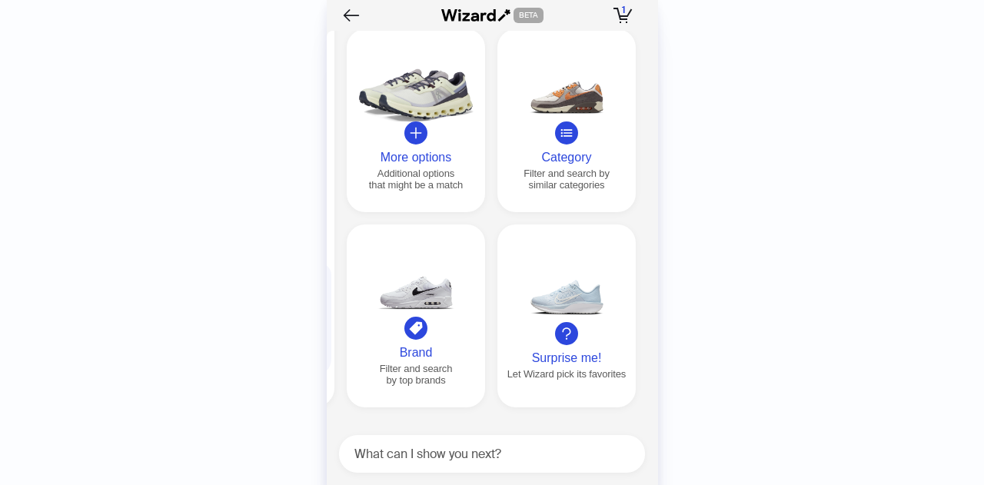
click at [411, 116] on div at bounding box center [416, 89] width 126 height 88
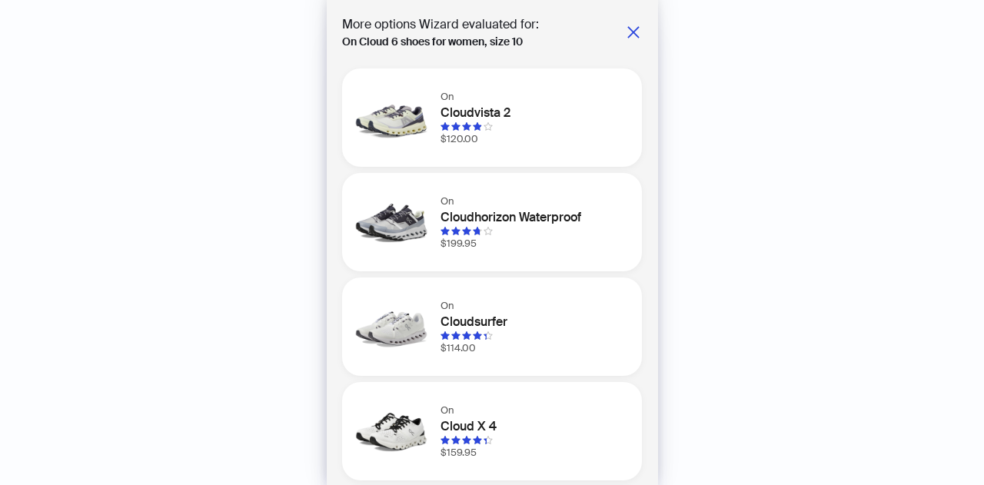
click at [486, 111] on h1 "Cloudvista 2" at bounding box center [531, 113] width 183 height 18
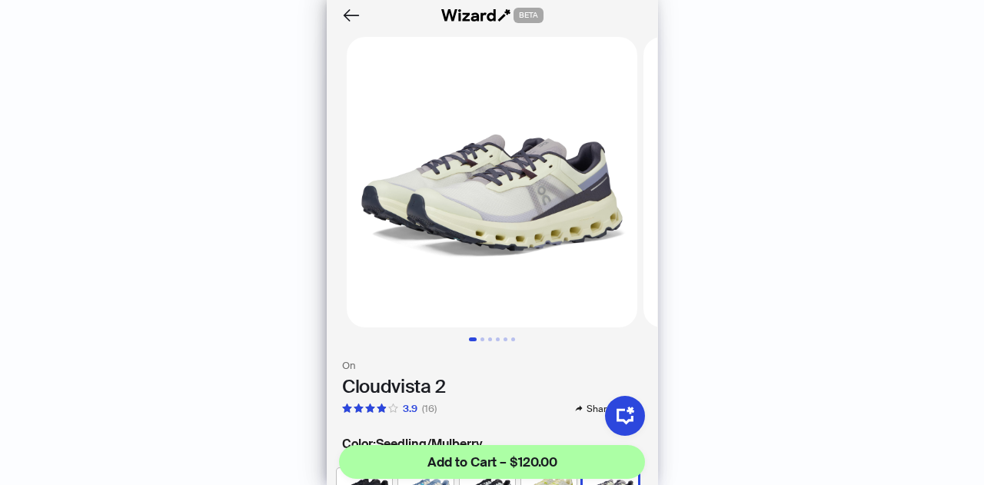
scroll to position [0, 289]
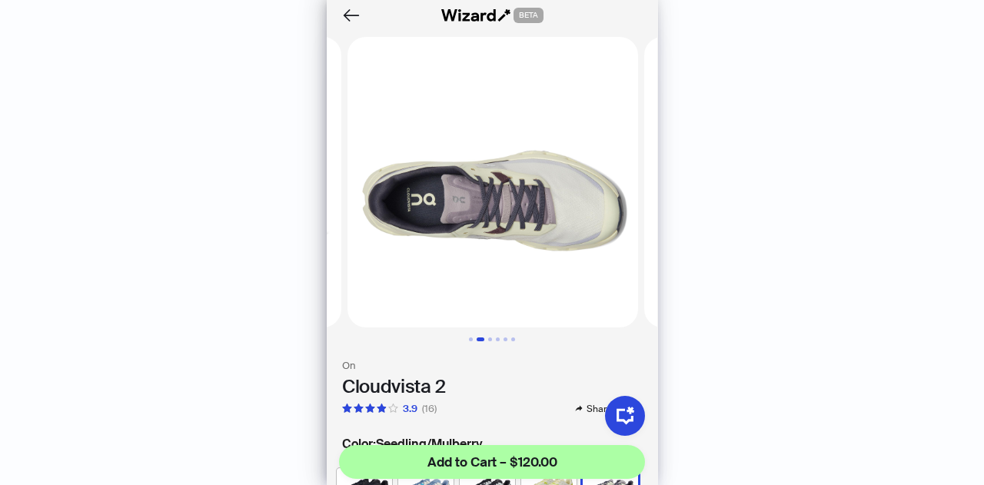
drag, startPoint x: 546, startPoint y: 234, endPoint x: 341, endPoint y: 239, distance: 205.3
click at [346, 241] on ul at bounding box center [492, 182] width 330 height 290
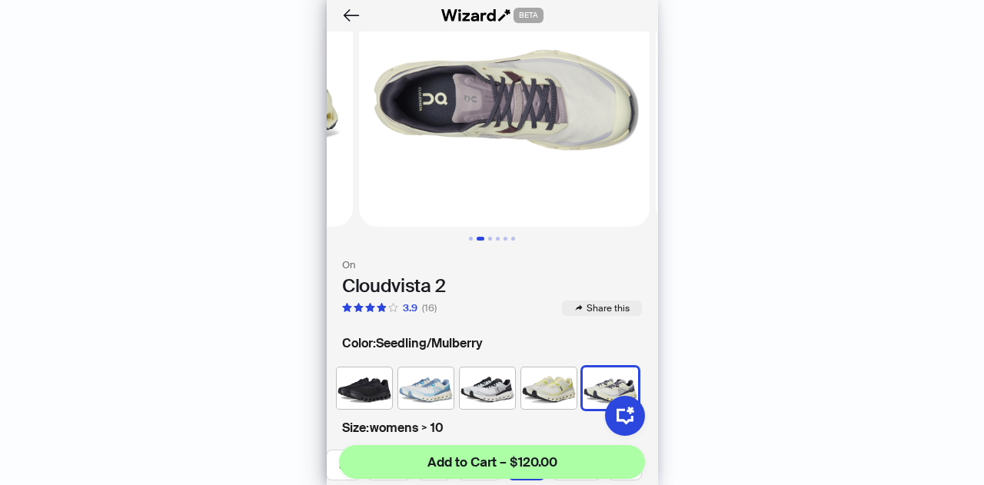
scroll to position [77, 0]
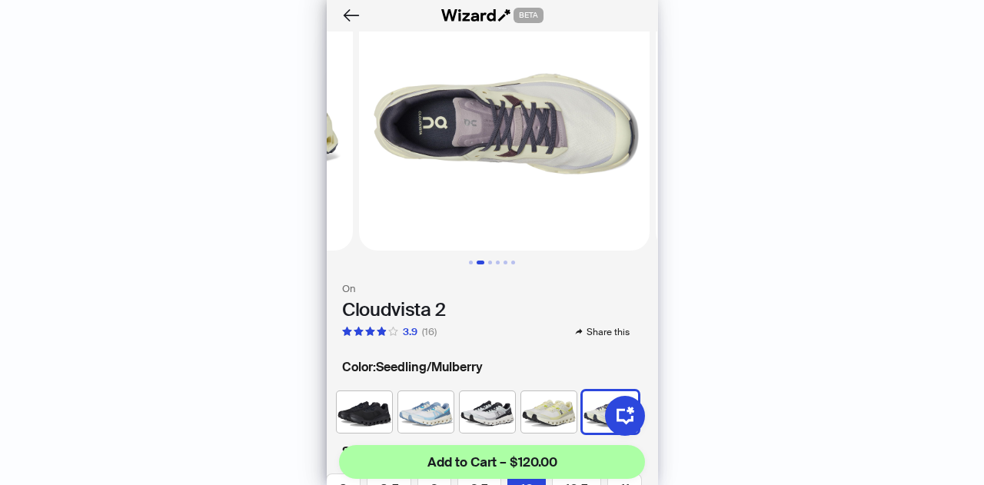
click at [536, 391] on img at bounding box center [548, 411] width 55 height 41
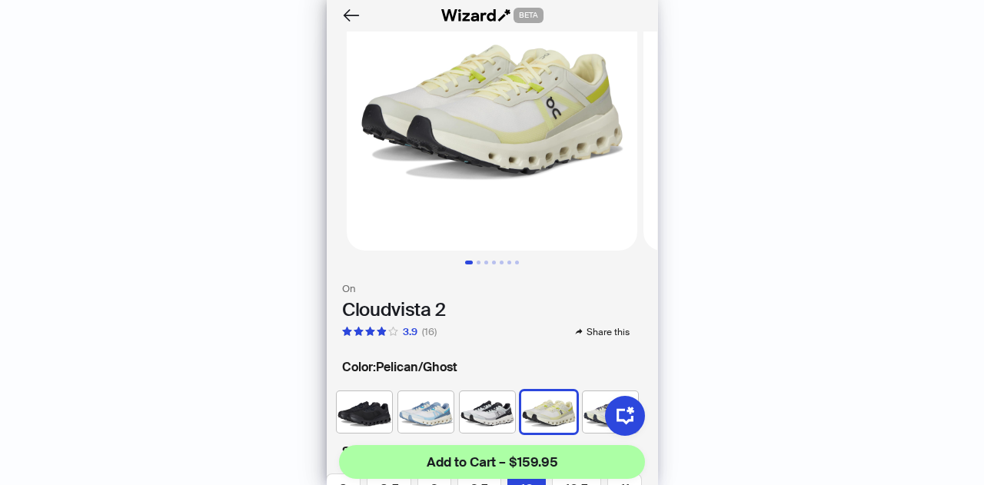
click at [583, 391] on img at bounding box center [610, 411] width 55 height 41
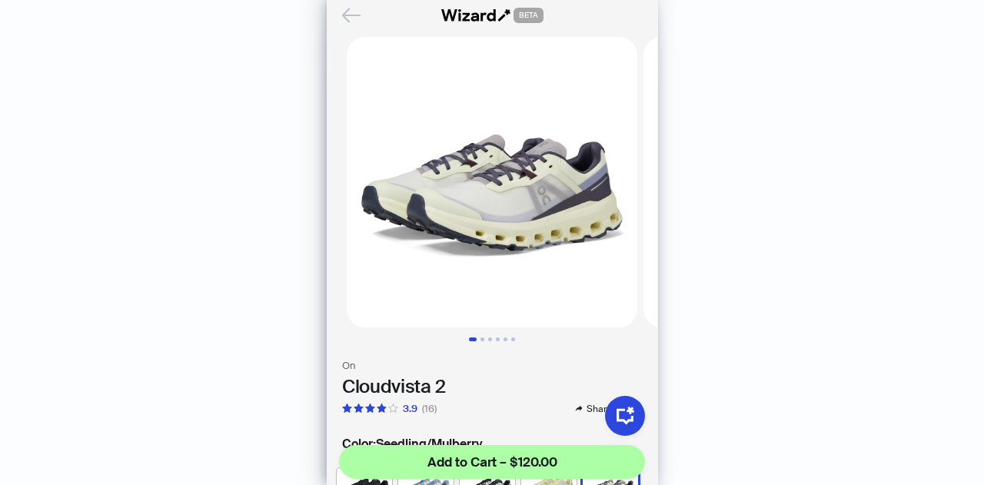
click at [353, 21] on icon "Back" at bounding box center [351, 15] width 26 height 26
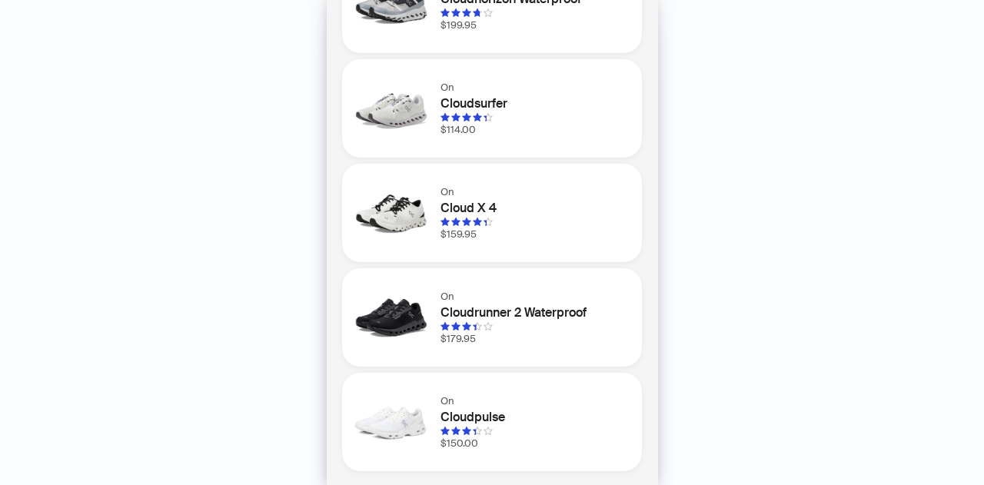
scroll to position [220, 0]
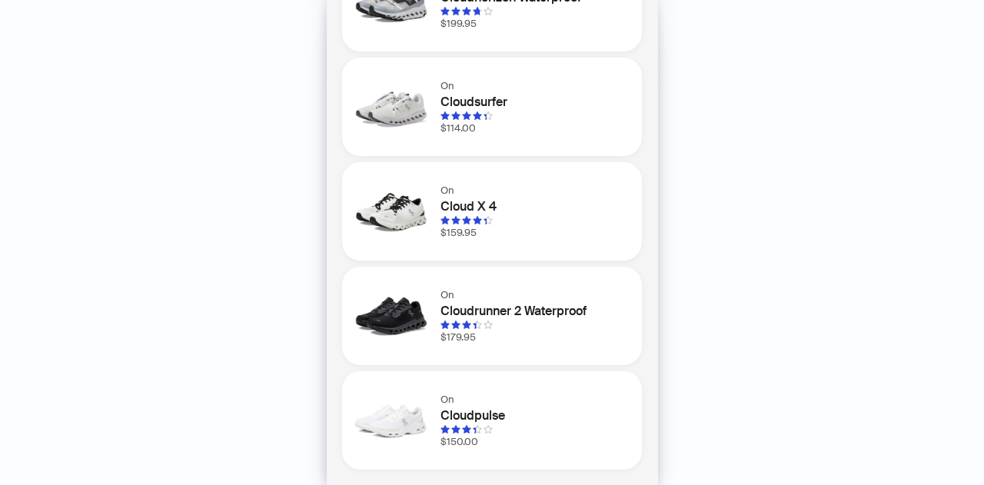
click at [508, 111] on h1 "Cloudsurfer" at bounding box center [531, 102] width 183 height 18
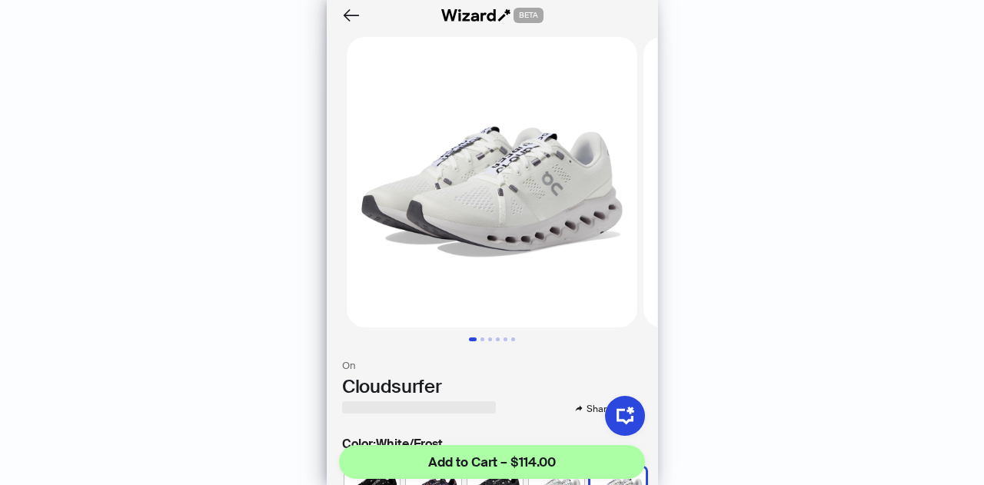
scroll to position [0, 19]
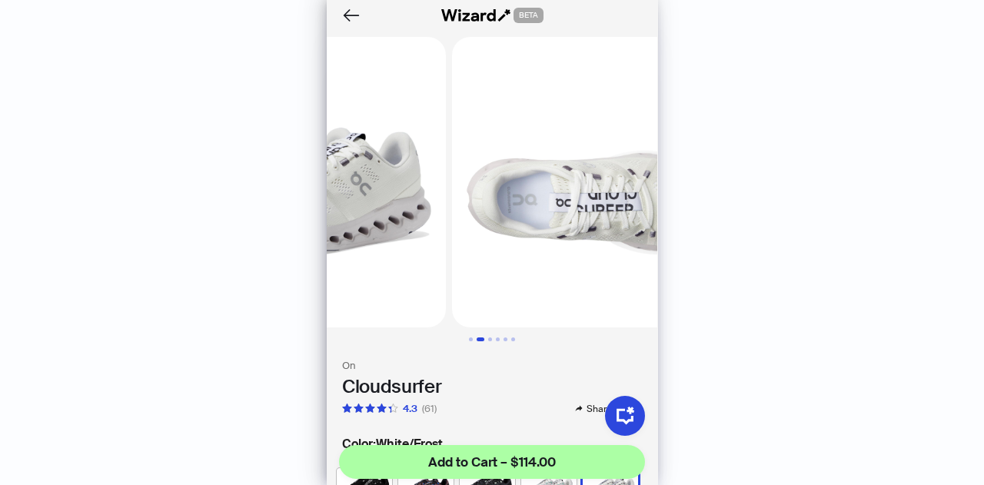
drag, startPoint x: 540, startPoint y: 245, endPoint x: 353, endPoint y: 245, distance: 187.5
click at [364, 248] on ul at bounding box center [492, 182] width 330 height 290
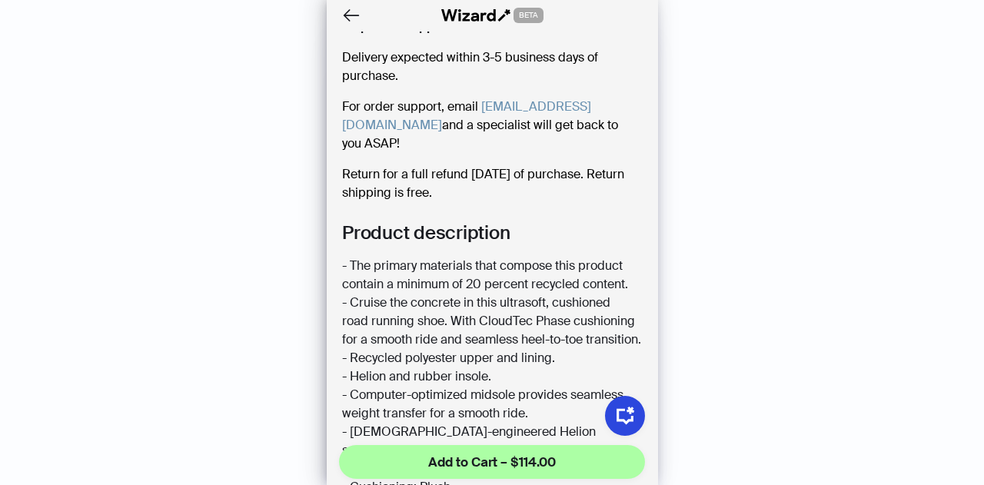
scroll to position [1629, 0]
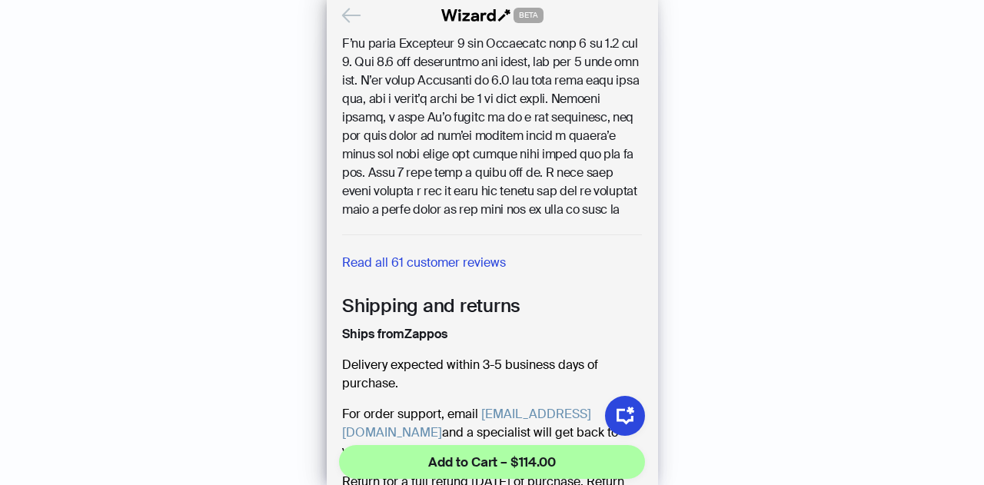
drag, startPoint x: 324, startPoint y: 13, endPoint x: 344, endPoint y: 12, distance: 20.0
click at [324, 13] on div "History Sign Out BETA Hi, I’m Your superpowered shopping agent I scour websites…" at bounding box center [492, 242] width 984 height 485
click at [344, 12] on icon "Back" at bounding box center [351, 15] width 26 height 26
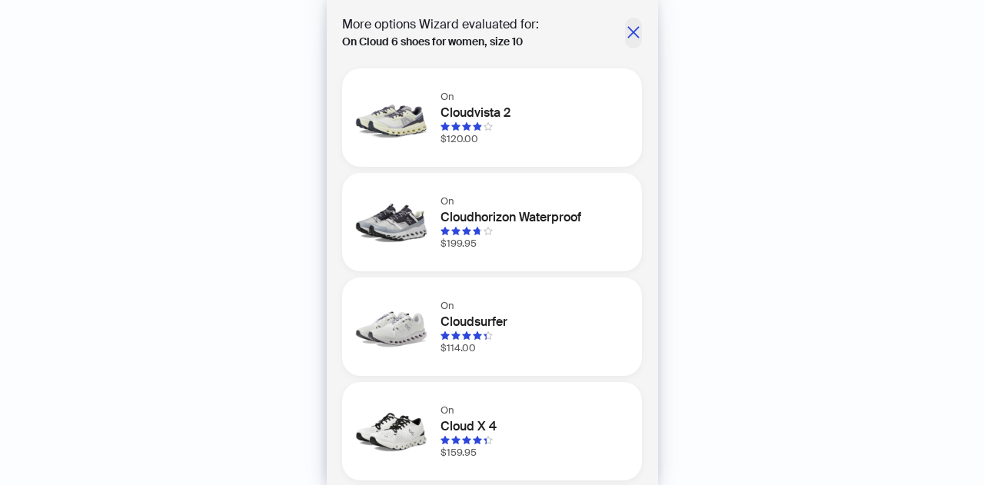
click at [626, 34] on icon "close" at bounding box center [633, 32] width 15 height 15
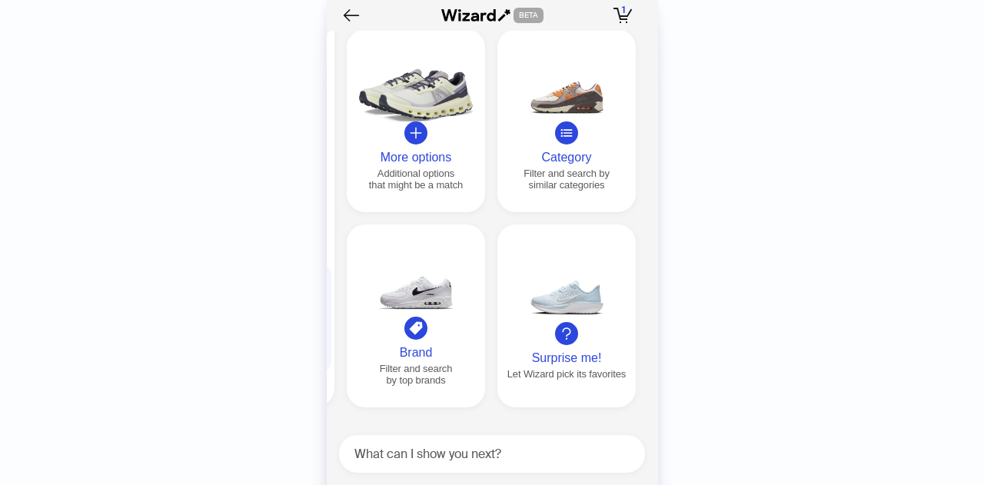
drag, startPoint x: 525, startPoint y: 221, endPoint x: 447, endPoint y: 220, distance: 77.6
click at [453, 221] on div "More options Additional options that might be a match Category Filter and searc…" at bounding box center [491, 218] width 289 height 378
click at [542, 220] on div "More options Additional options that might be a match Category Filter and searc…" at bounding box center [491, 218] width 289 height 378
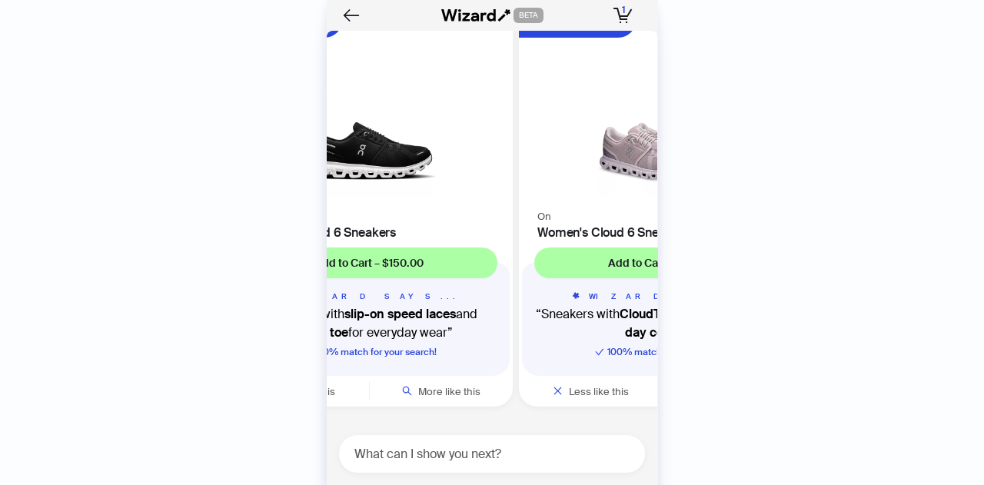
drag, startPoint x: 470, startPoint y: 240, endPoint x: 980, endPoint y: 263, distance: 510.8
click at [980, 263] on div "History Sign Out BETA Hi, I’m Your superpowered shopping agent I scour websites…" at bounding box center [492, 242] width 984 height 485
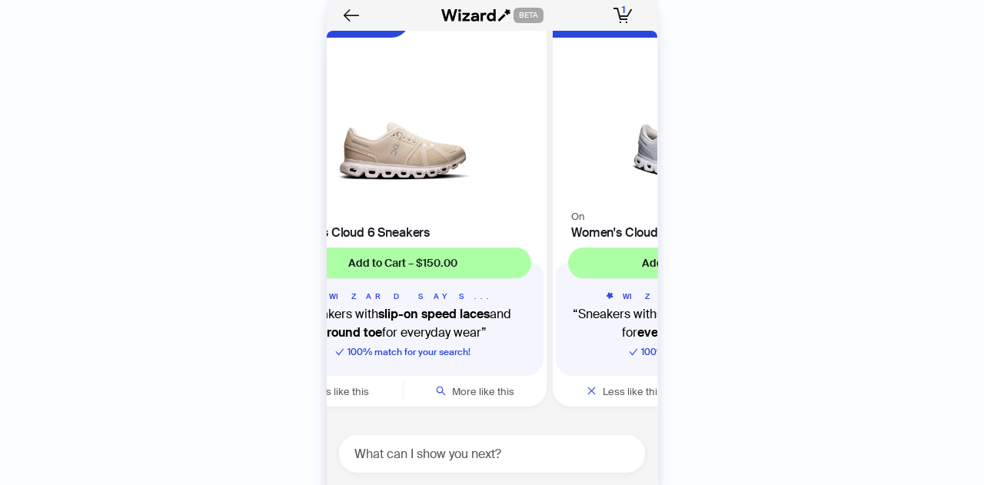
scroll to position [0, 98]
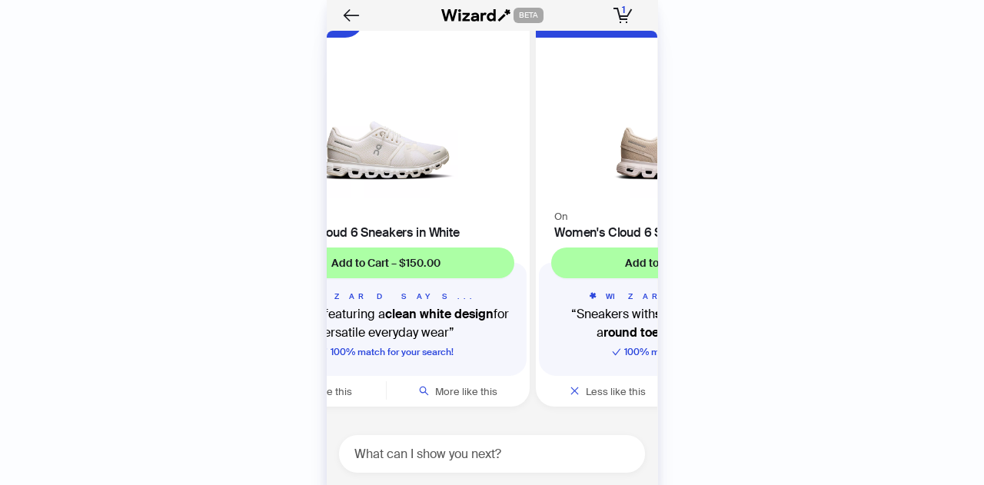
drag, startPoint x: 465, startPoint y: 231, endPoint x: 685, endPoint y: 267, distance: 222.7
click at [983, 267] on div "History Sign Out BETA Hi, I’m Your superpowered shopping agent I scour websites…" at bounding box center [492, 242] width 984 height 485
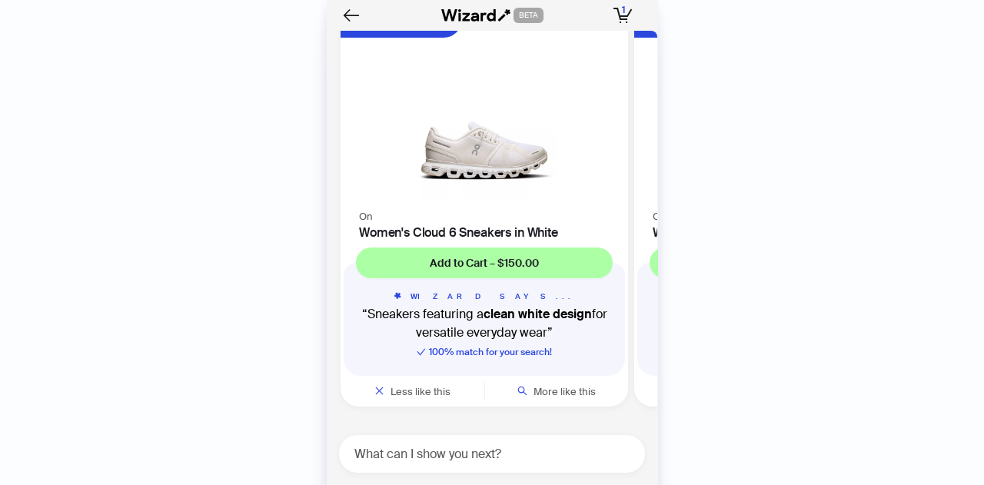
drag, startPoint x: 454, startPoint y: 212, endPoint x: 576, endPoint y: 214, distance: 121.4
click at [576, 214] on div "On Women's Cloud 6 Sneakers in White" at bounding box center [483, 223] width 287 height 33
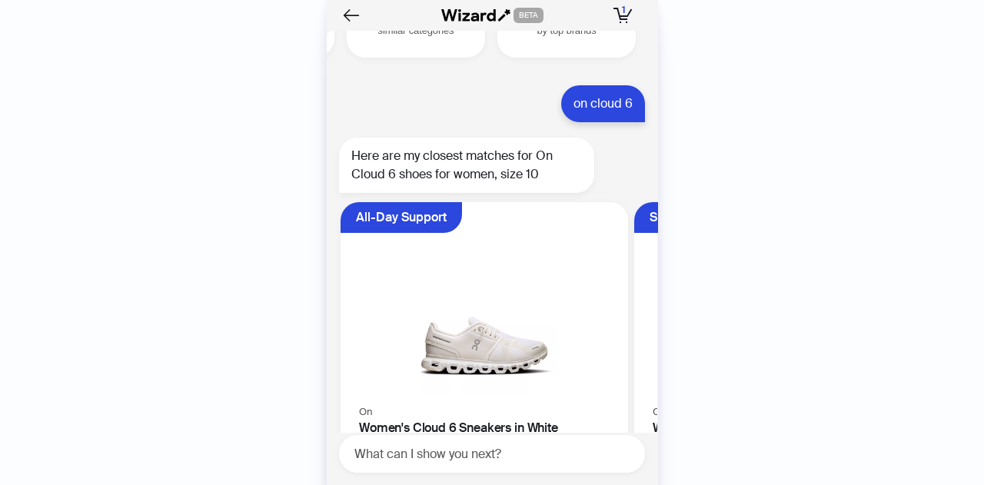
scroll to position [15702, 0]
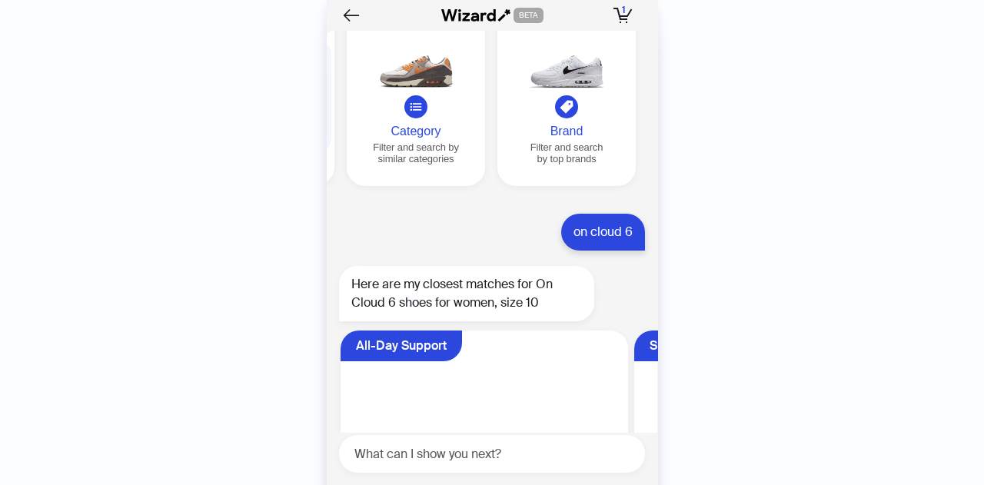
scroll to position [0, 251]
drag, startPoint x: 559, startPoint y: 226, endPoint x: 691, endPoint y: 234, distance: 131.7
click at [858, 267] on div "History Sign Out BETA Hi, I’m Your superpowered shopping agent I scour websites…" at bounding box center [492, 242] width 984 height 485
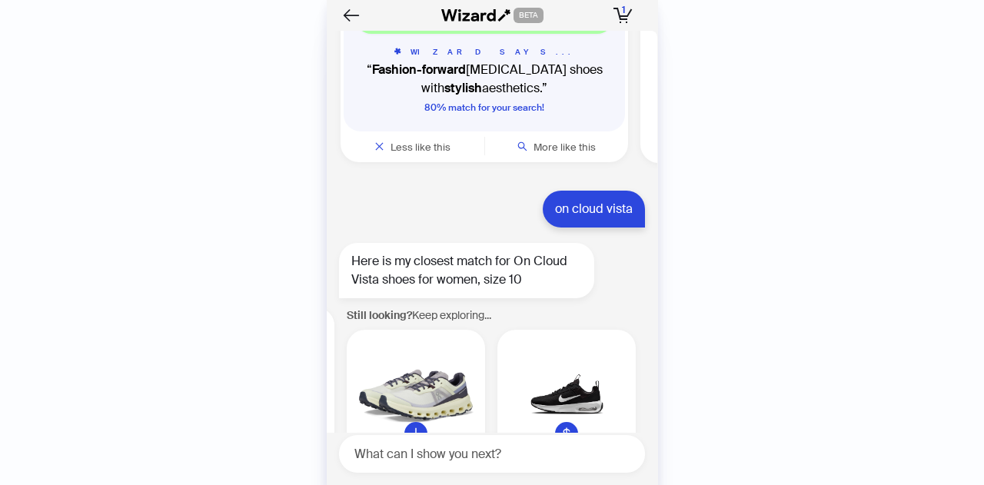
scroll to position [15088, 0]
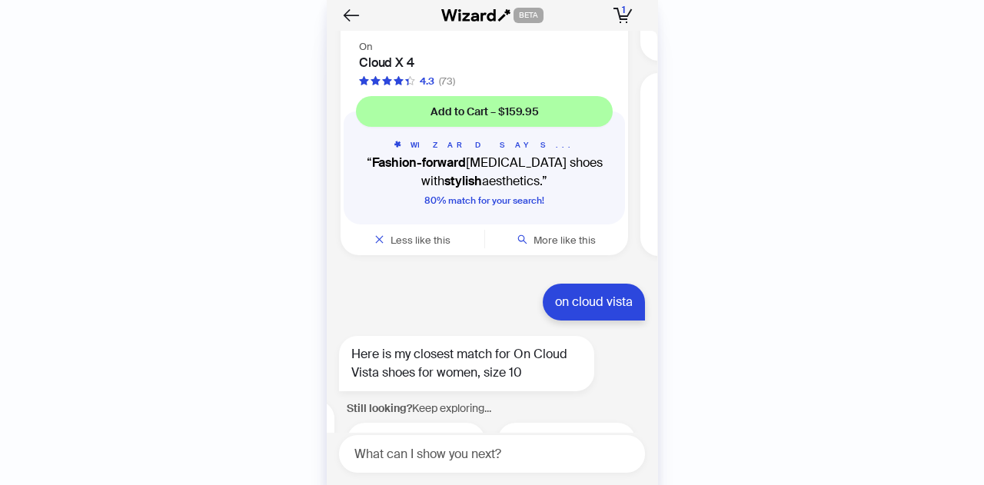
drag, startPoint x: 516, startPoint y: 285, endPoint x: 0, endPoint y: 127, distance: 540.1
click at [0, 128] on div "History Sign Out BETA Hi, I’m Your superpowered shopping agent I scour websites…" at bounding box center [492, 242] width 984 height 485
drag, startPoint x: 572, startPoint y: 234, endPoint x: 0, endPoint y: 113, distance: 584.3
click at [0, 113] on div "History Sign Out BETA Hi, I’m Your superpowered shopping agent I scour websites…" at bounding box center [492, 242] width 984 height 485
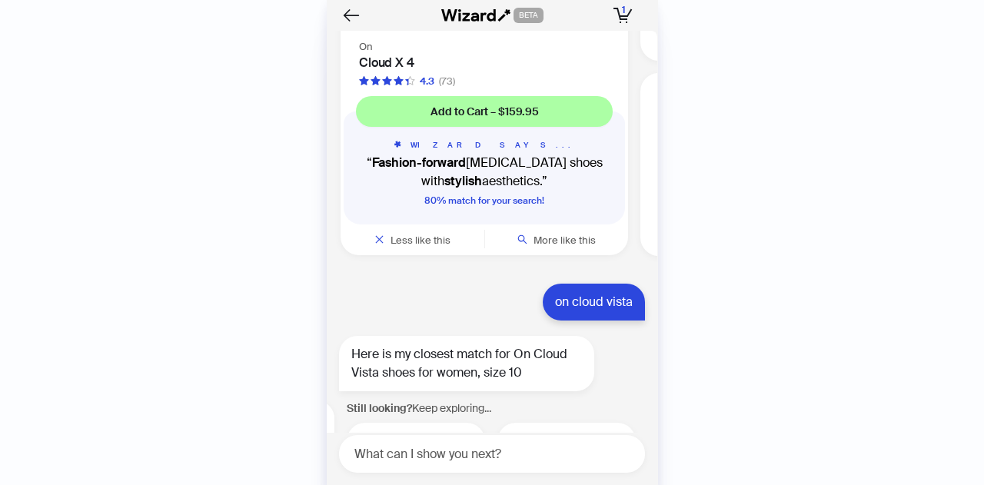
drag, startPoint x: 420, startPoint y: 257, endPoint x: 433, endPoint y: 211, distance: 47.2
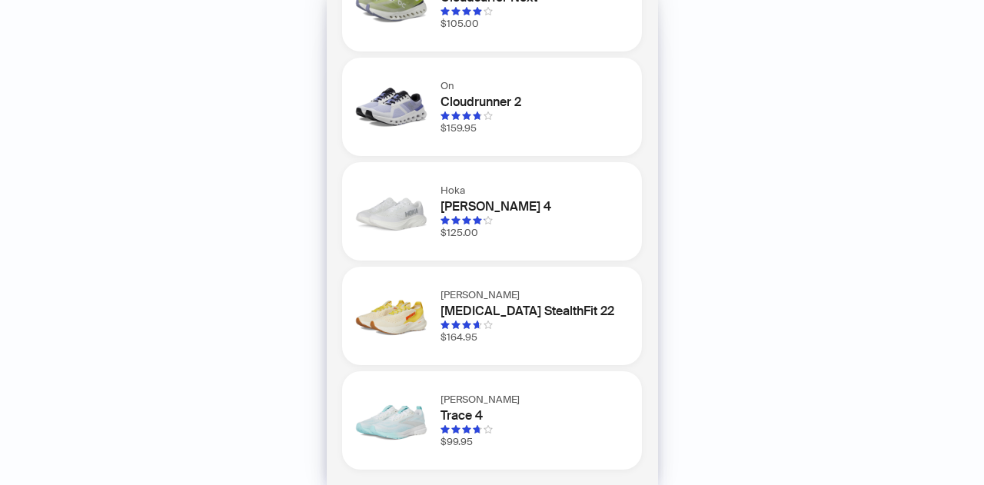
scroll to position [0, 0]
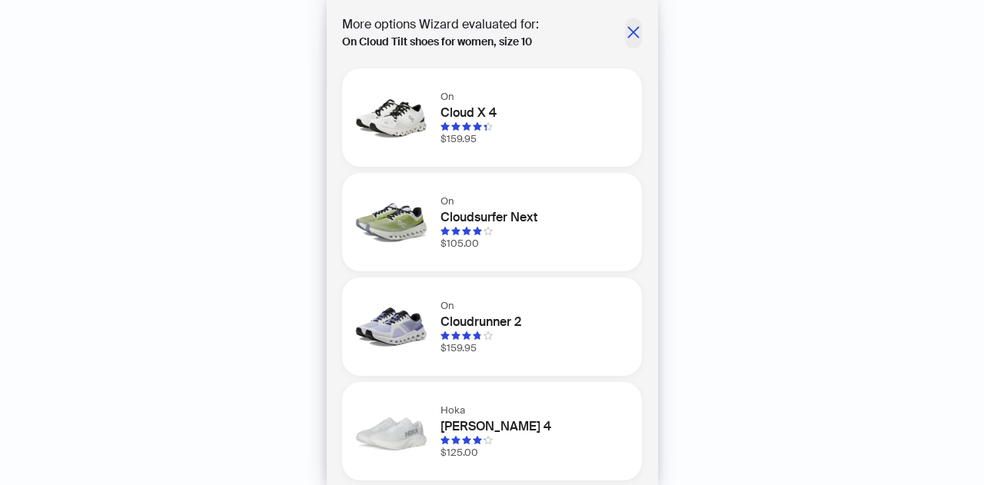
click at [626, 34] on icon "close" at bounding box center [633, 32] width 15 height 15
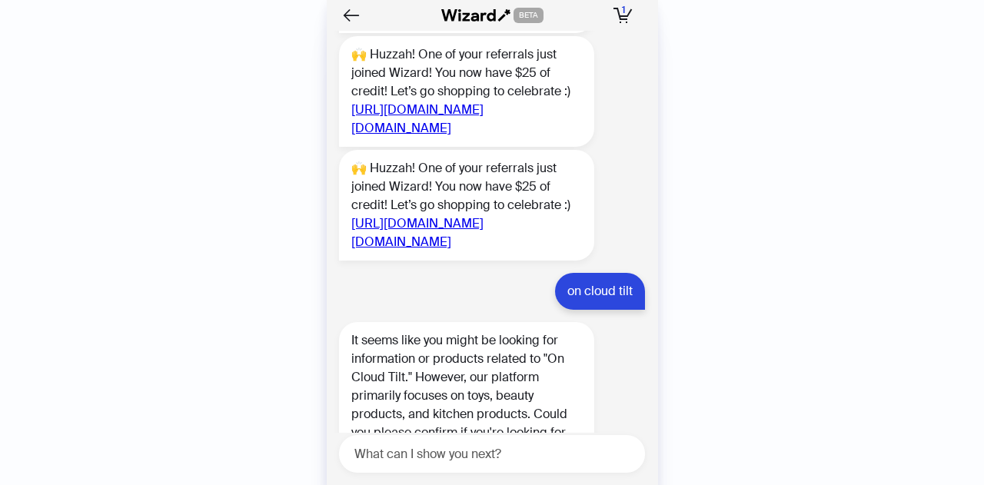
scroll to position [13551, 0]
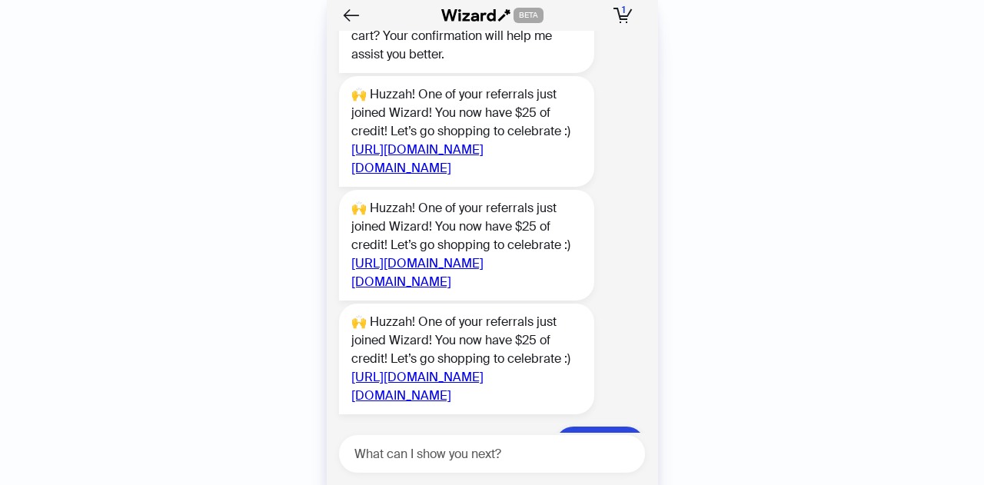
drag, startPoint x: 553, startPoint y: 271, endPoint x: 0, endPoint y: 271, distance: 553.3
click at [0, 271] on div "History Sign Out BETA Hi, I’m Your superpowered shopping agent I scour websites…" at bounding box center [492, 242] width 984 height 485
drag, startPoint x: 549, startPoint y: 260, endPoint x: 40, endPoint y: 181, distance: 514.7
click at [0, 229] on div "History Sign Out BETA Hi, I’m Your superpowered shopping agent I scour websites…" at bounding box center [492, 242] width 984 height 485
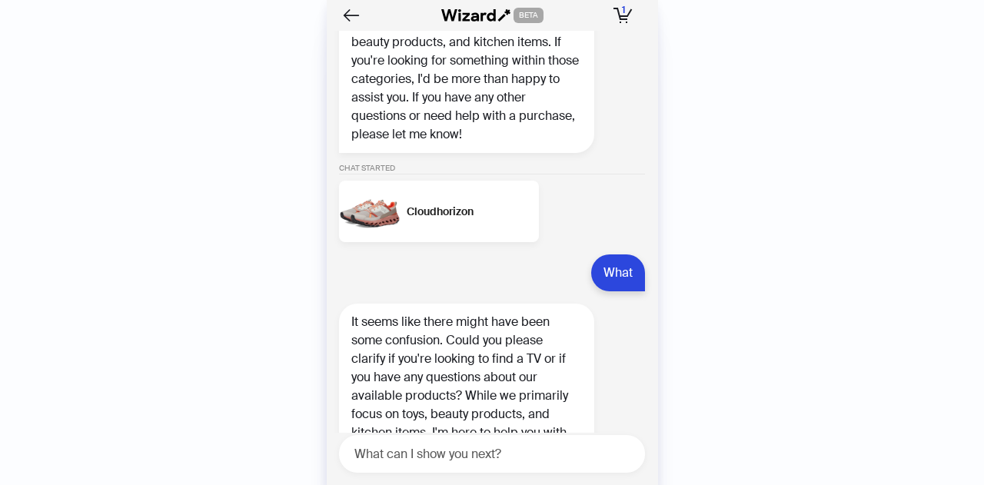
scroll to position [11015, 0]
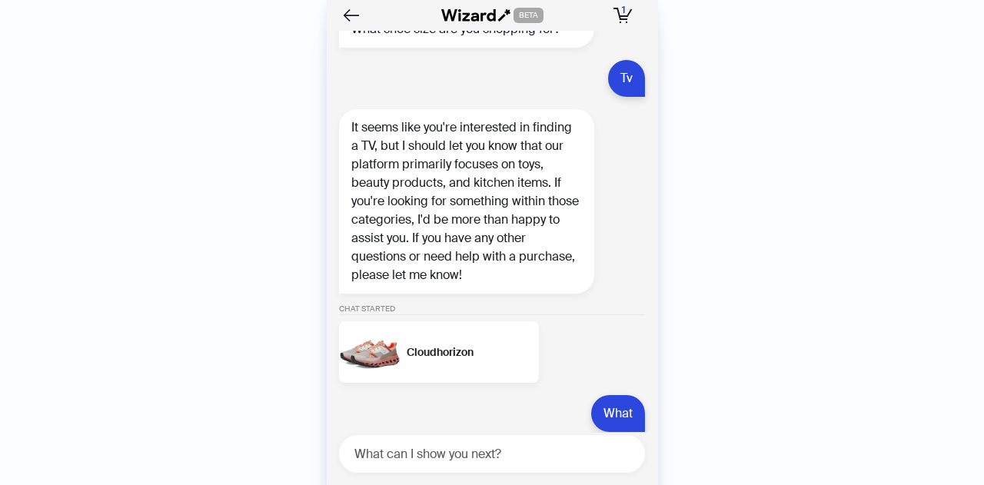
drag, startPoint x: 487, startPoint y: 267, endPoint x: 203, endPoint y: 253, distance: 284.7
click at [194, 255] on div "History Sign Out BETA Hi, I’m Your superpowered shopping agent I scour websites…" at bounding box center [492, 242] width 984 height 485
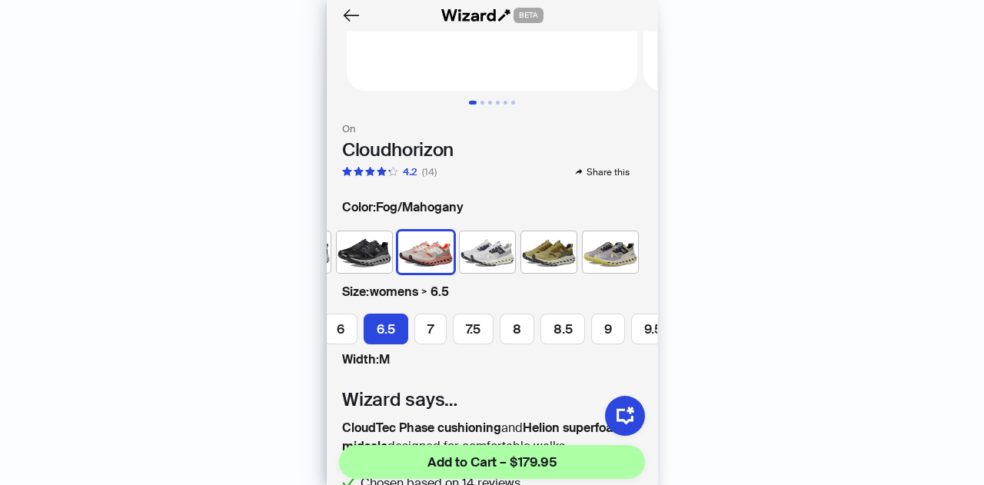
scroll to position [0, 120]
drag, startPoint x: 609, startPoint y: 312, endPoint x: 488, endPoint y: 324, distance: 122.0
click at [490, 325] on div "5 5.5 6 6.5 7 7.5 8 8.5 9 9.5 10 10.5 11" at bounding box center [492, 332] width 330 height 37
drag, startPoint x: 520, startPoint y: 318, endPoint x: 409, endPoint y: 310, distance: 111.7
click at [410, 314] on div "5 5.5 6 6.5 7 7.5 8 8.5 9 9.5 10 10.5 11" at bounding box center [492, 332] width 330 height 37
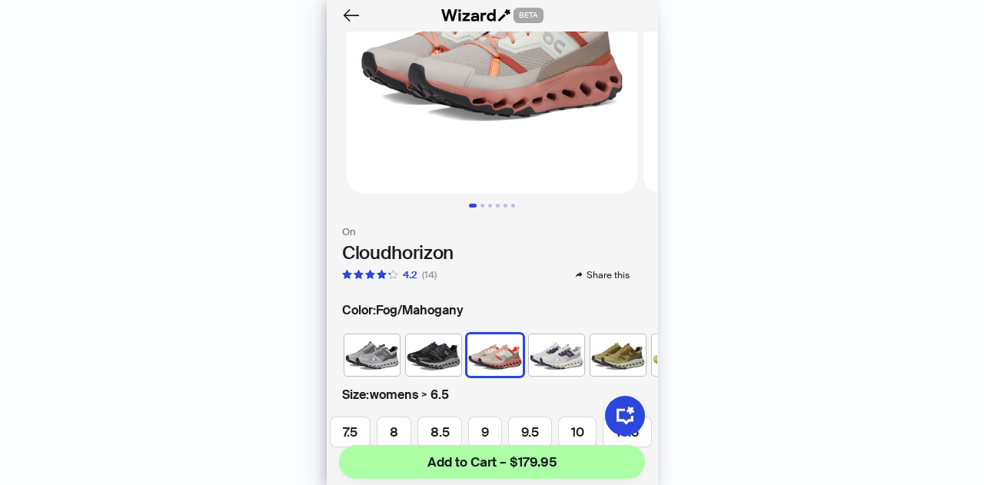
scroll to position [134, 0]
click at [390, 344] on img at bounding box center [371, 354] width 55 height 41
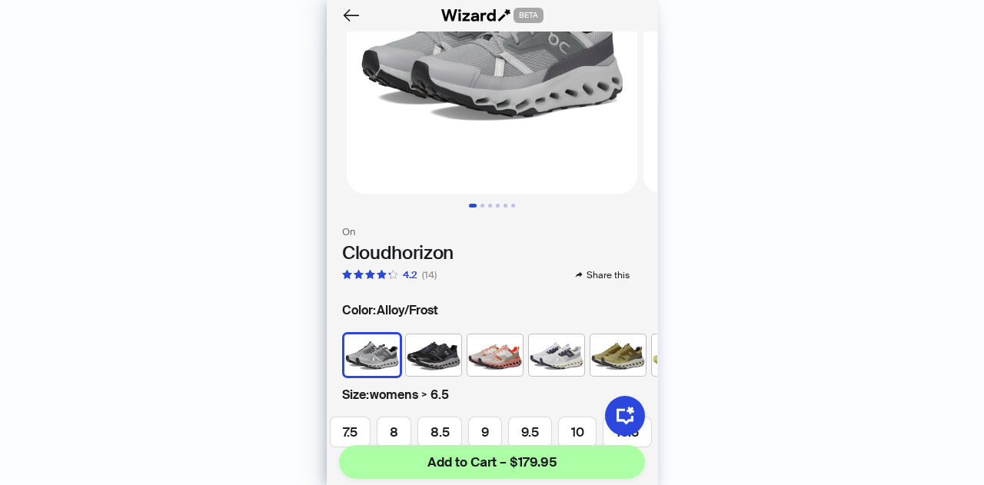
scroll to position [0, 120]
click at [423, 344] on img at bounding box center [433, 354] width 55 height 41
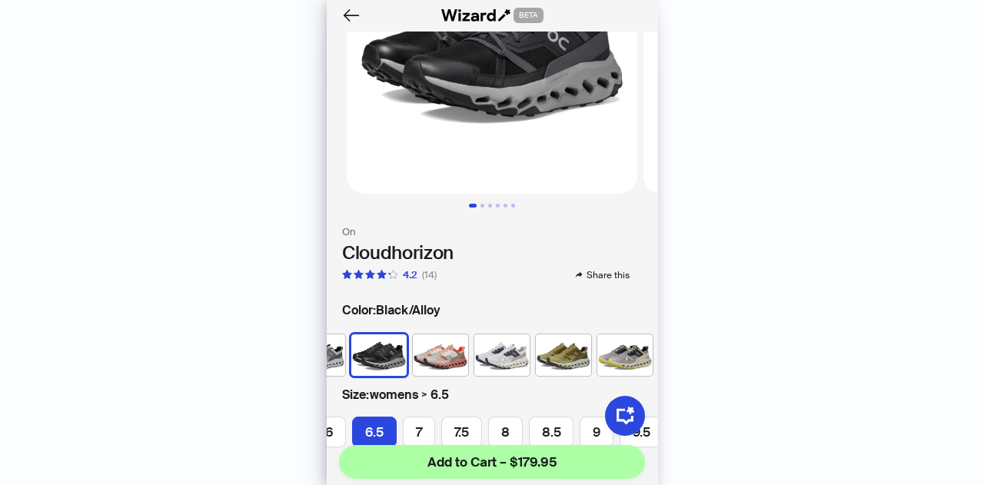
click at [464, 344] on img at bounding box center [440, 354] width 55 height 41
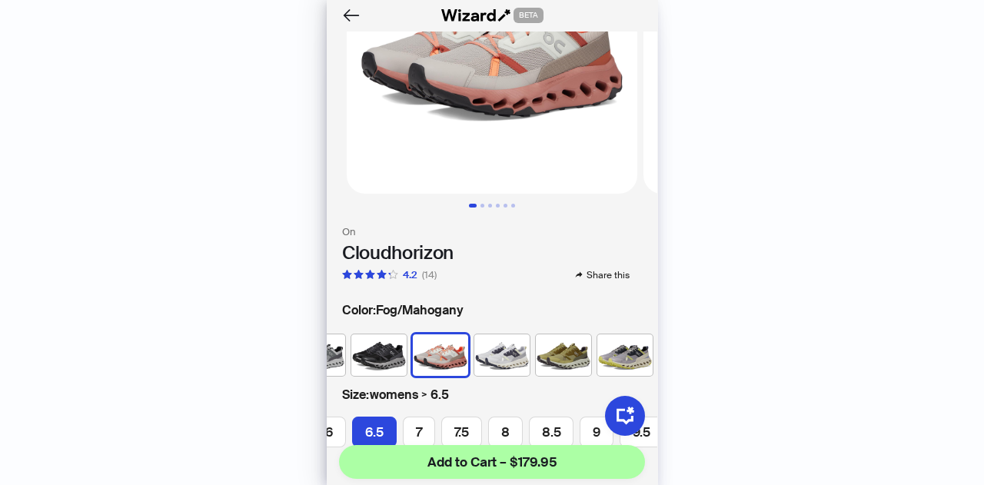
scroll to position [0, 81]
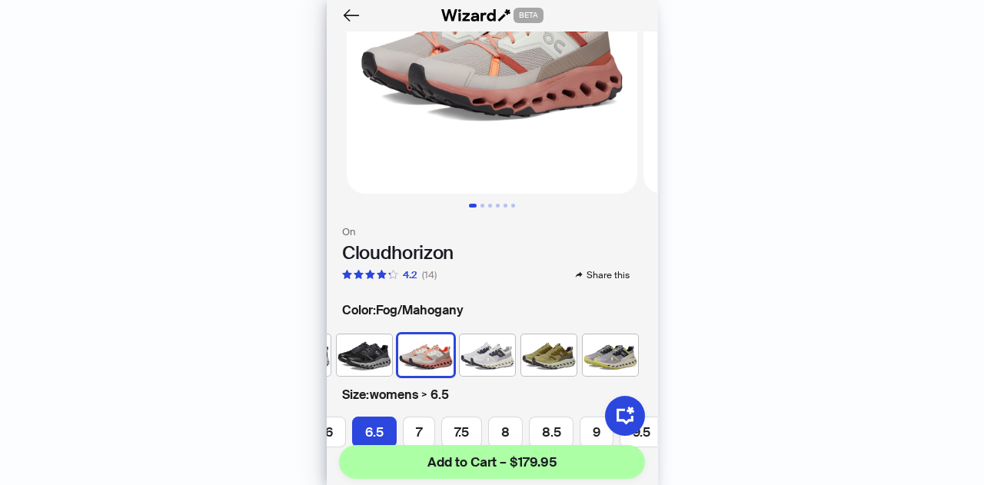
click at [476, 344] on img at bounding box center [487, 354] width 55 height 41
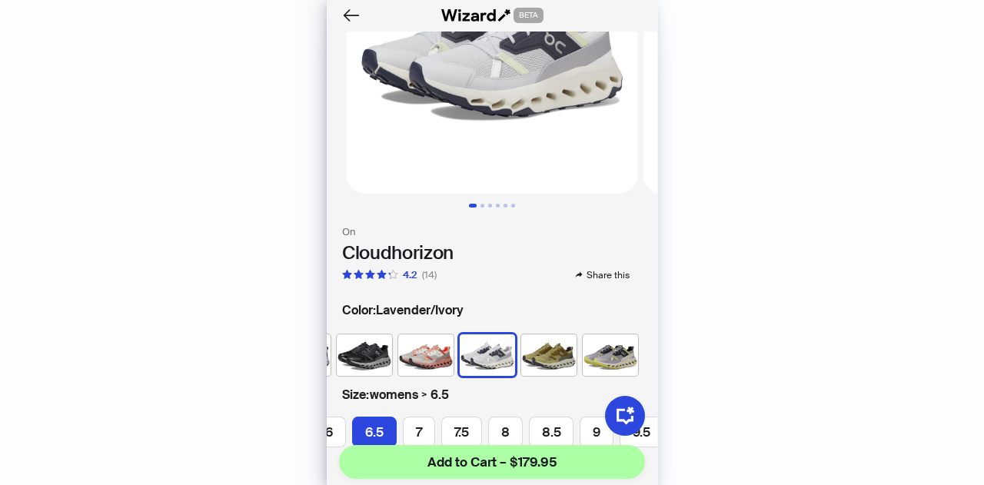
click at [532, 337] on img at bounding box center [548, 354] width 55 height 41
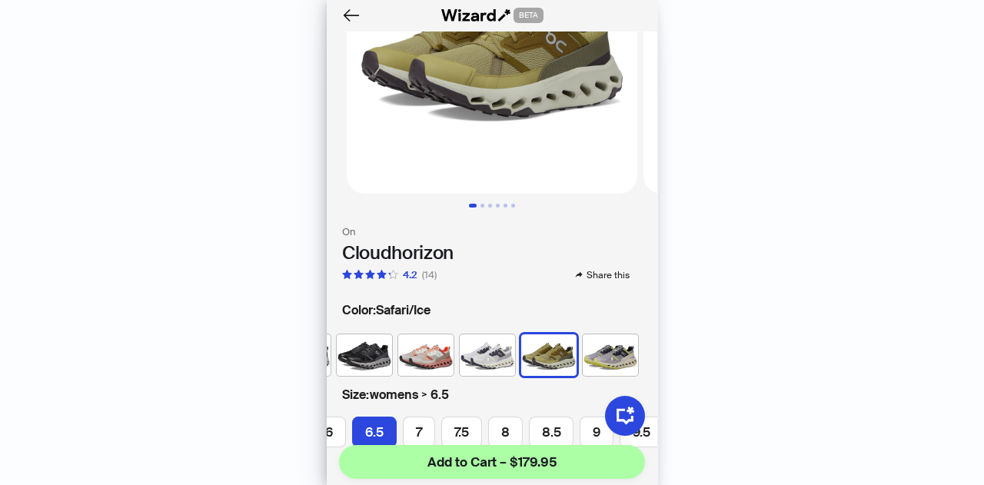
click at [593, 347] on img at bounding box center [610, 354] width 55 height 41
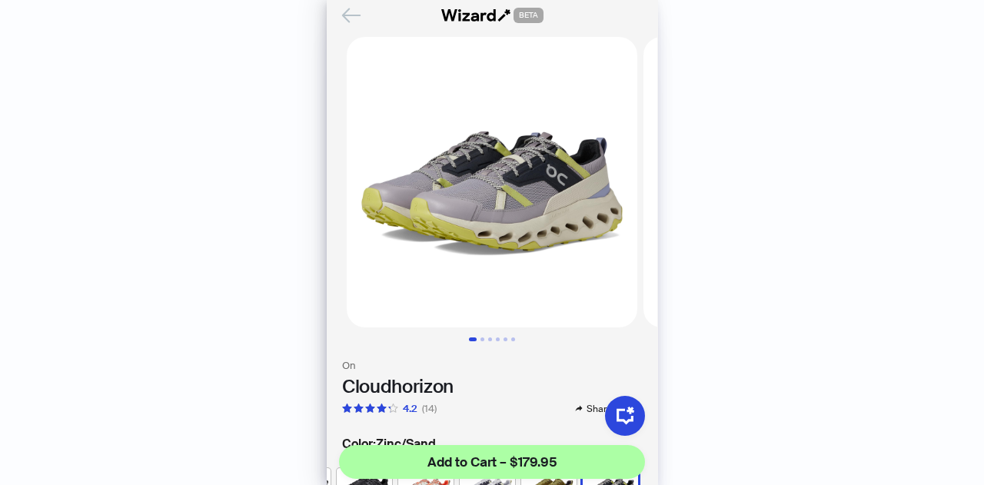
click at [347, 15] on icon "Back" at bounding box center [351, 14] width 17 height 13
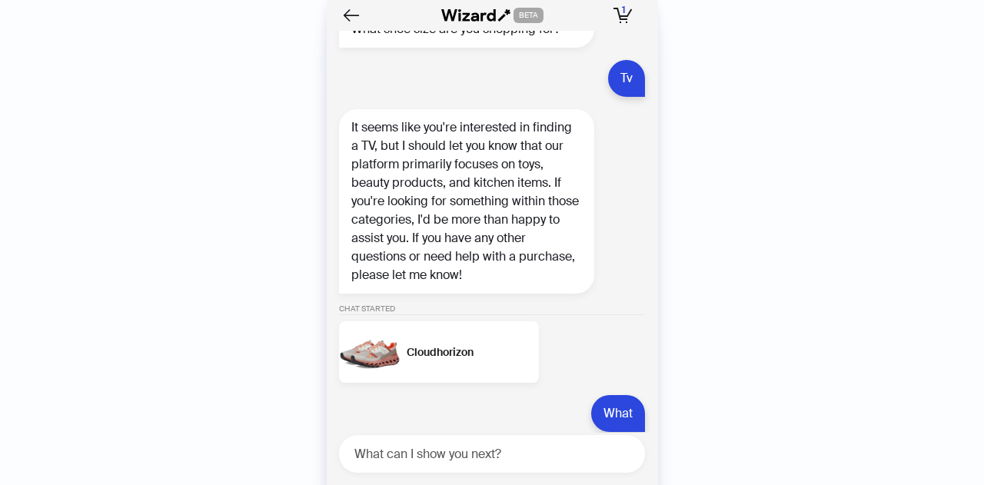
drag, startPoint x: 525, startPoint y: 264, endPoint x: 314, endPoint y: 251, distance: 211.8
click at [317, 252] on div "History Sign Out BETA Hi, I’m Your superpowered shopping agent I scour websites…" at bounding box center [492, 242] width 984 height 485
drag, startPoint x: 536, startPoint y: 280, endPoint x: 0, endPoint y: 188, distance: 543.5
click at [0, 212] on div "History Sign Out BETA Hi, I’m Your superpowered shopping agent I scour websites…" at bounding box center [492, 242] width 984 height 485
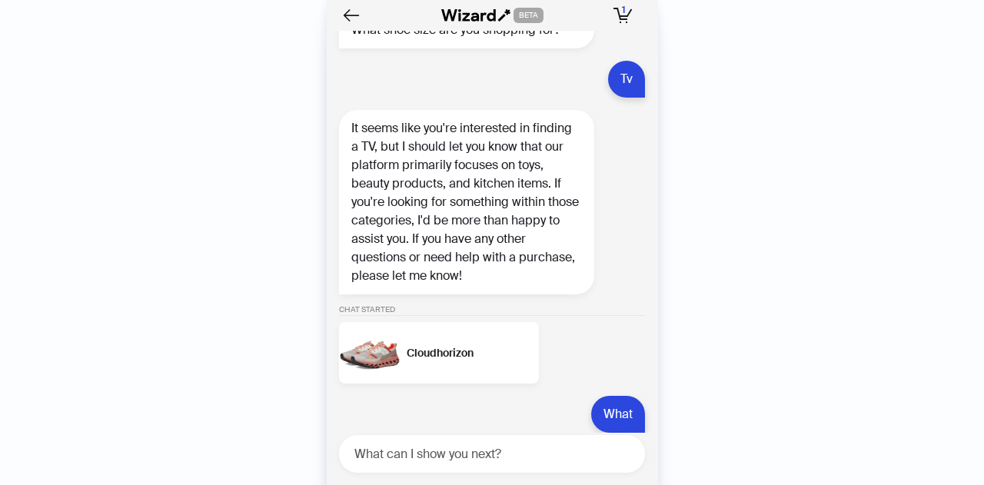
scroll to position [0, 1761]
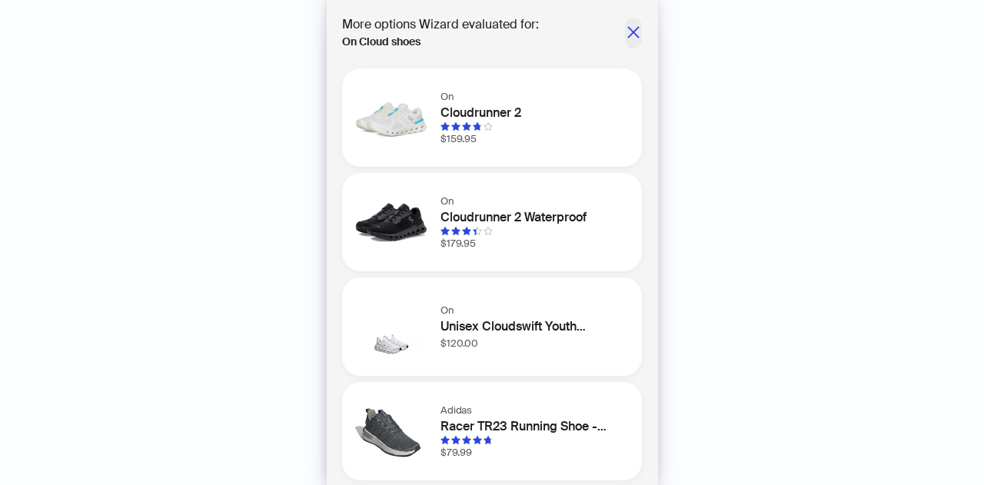
click at [626, 37] on icon "close" at bounding box center [633, 32] width 15 height 15
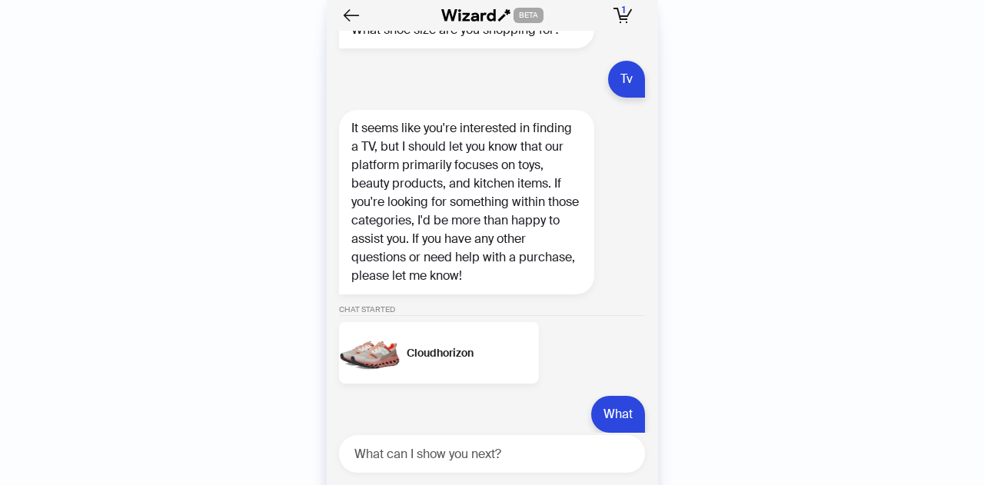
drag, startPoint x: 416, startPoint y: 281, endPoint x: 952, endPoint y: 409, distance: 551.4
click at [983, 420] on div "History Sign Out BETA Hi, I’m Your superpowered shopping agent I scour websites…" at bounding box center [492, 242] width 984 height 485
drag, startPoint x: 393, startPoint y: 307, endPoint x: 983, endPoint y: 344, distance: 591.4
click at [983, 350] on div "History Sign Out BETA Hi, I’m Your superpowered shopping agent I scour websites…" at bounding box center [492, 242] width 984 height 485
drag, startPoint x: 437, startPoint y: 285, endPoint x: 540, endPoint y: 282, distance: 103.0
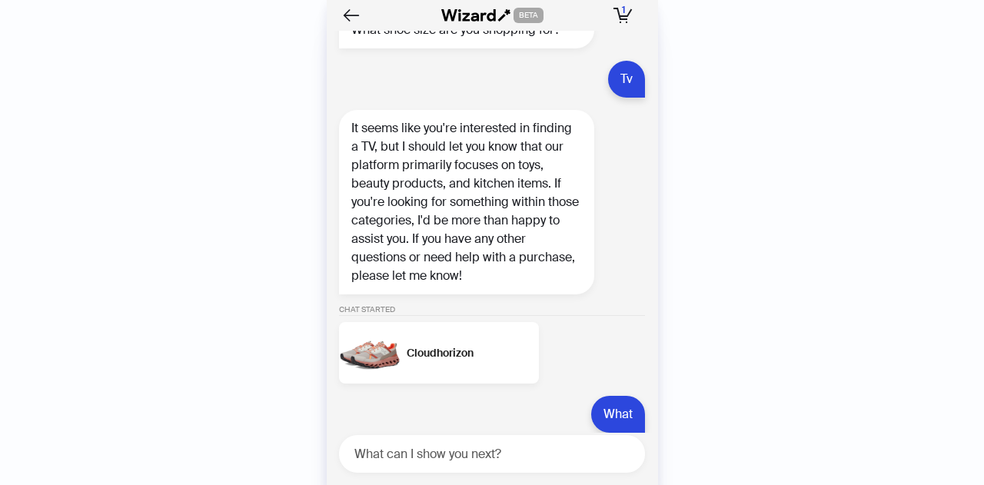
drag, startPoint x: 562, startPoint y: 304, endPoint x: 410, endPoint y: 254, distance: 160.4
click at [617, 20] on icon "button" at bounding box center [622, 15] width 19 height 15
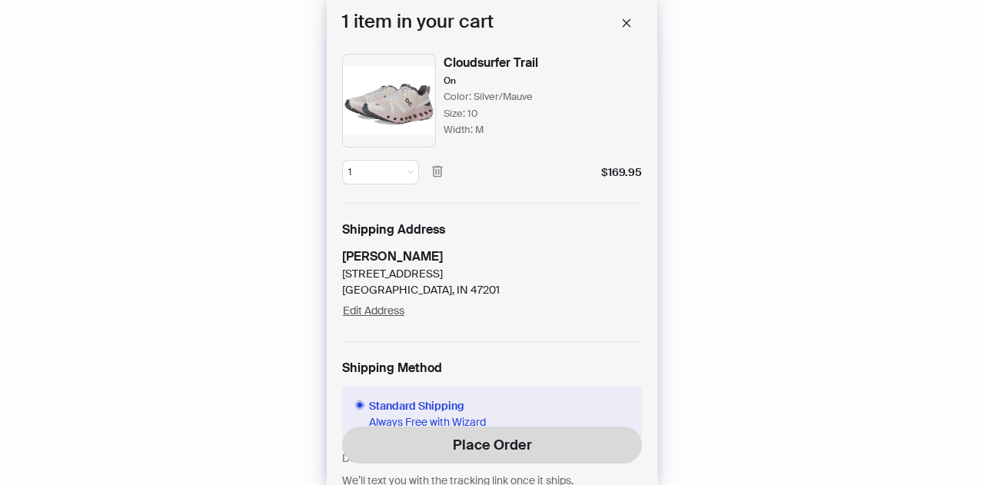
click at [404, 100] on img at bounding box center [389, 101] width 94 height 94
click at [480, 68] on div "Cloudsurfer Trail" at bounding box center [490, 63] width 95 height 18
click at [473, 106] on div "Size: 10" at bounding box center [460, 113] width 35 height 15
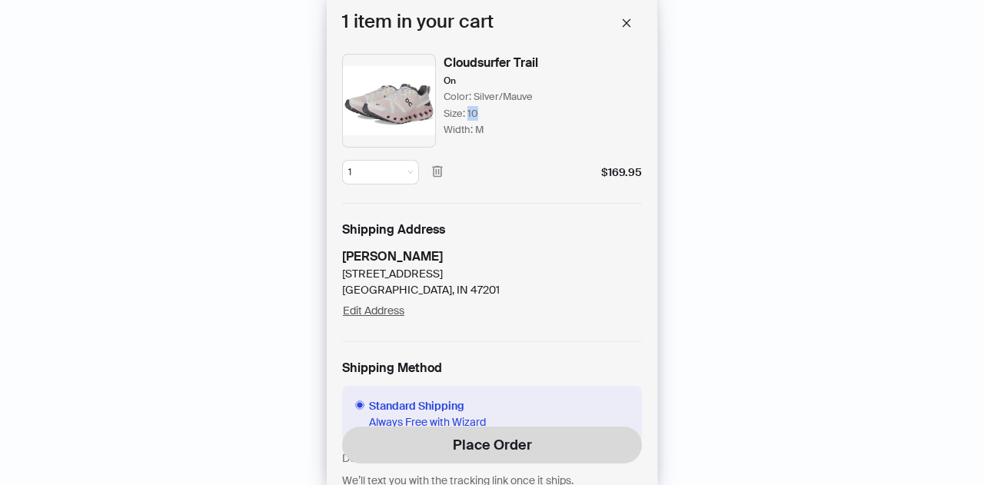
click at [469, 117] on div "Size: 10" at bounding box center [460, 113] width 35 height 15
click at [403, 128] on img at bounding box center [389, 101] width 94 height 94
click at [402, 121] on img at bounding box center [389, 101] width 94 height 94
click at [402, 120] on img at bounding box center [389, 101] width 94 height 94
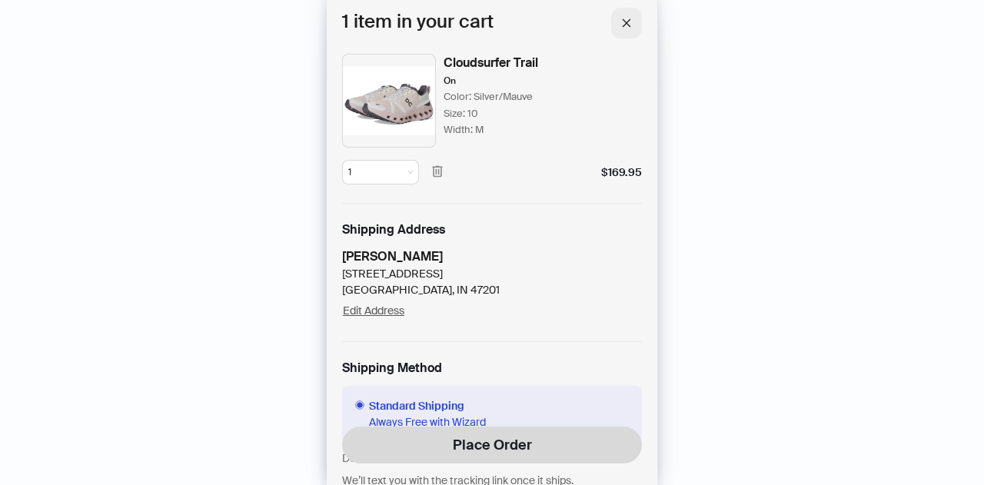
click at [622, 22] on icon "close" at bounding box center [626, 23] width 11 height 11
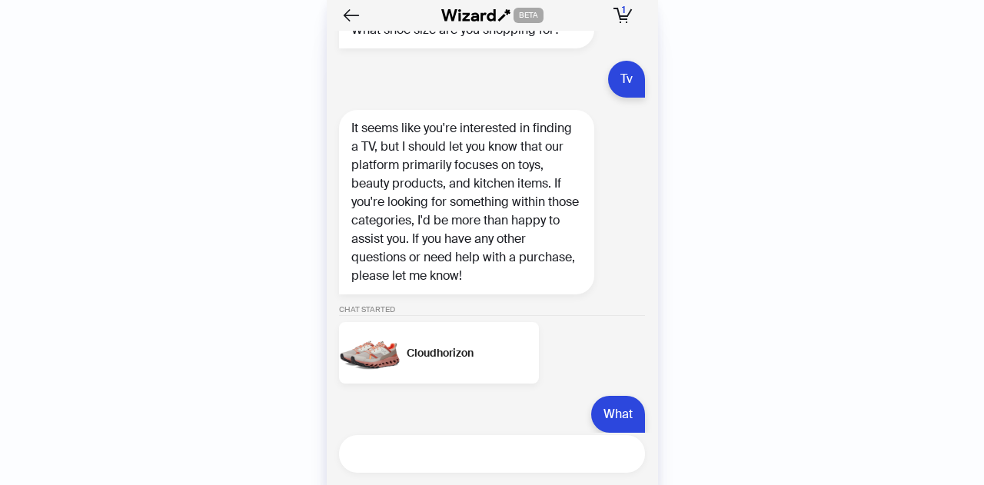
click at [447, 451] on textarea at bounding box center [498, 453] width 294 height 19
type textarea "**********"
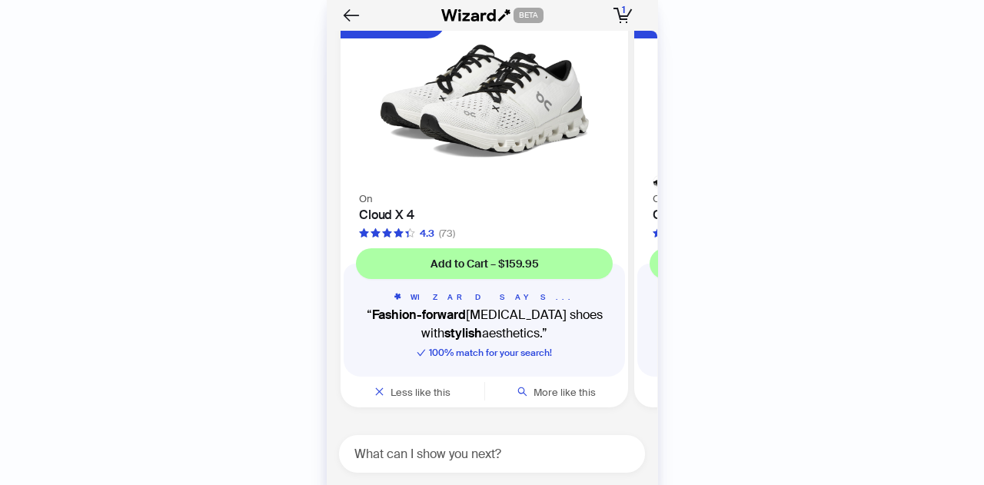
scroll to position [17401, 0]
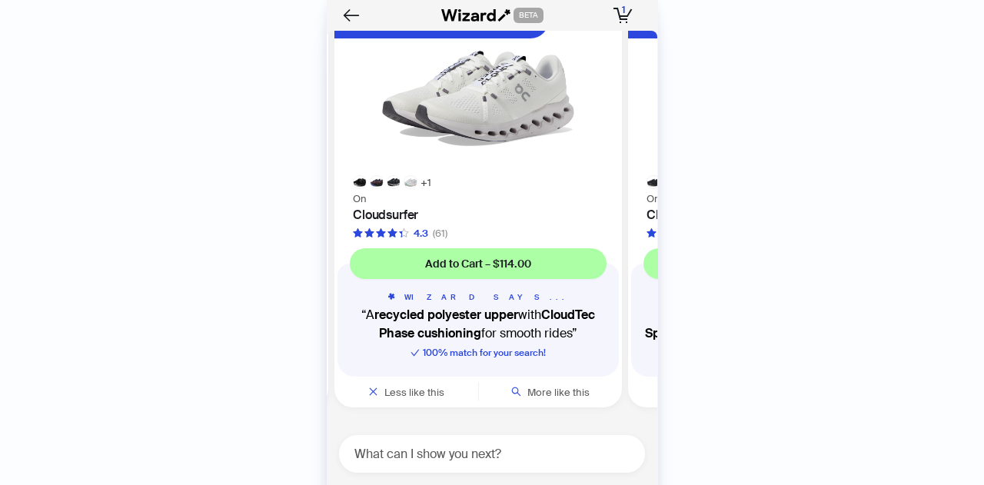
drag, startPoint x: 496, startPoint y: 170, endPoint x: 296, endPoint y: 177, distance: 199.9
click at [296, 177] on div "History Sign Out BETA Hi, I’m Your superpowered shopping agent I scour websites…" at bounding box center [492, 242] width 984 height 485
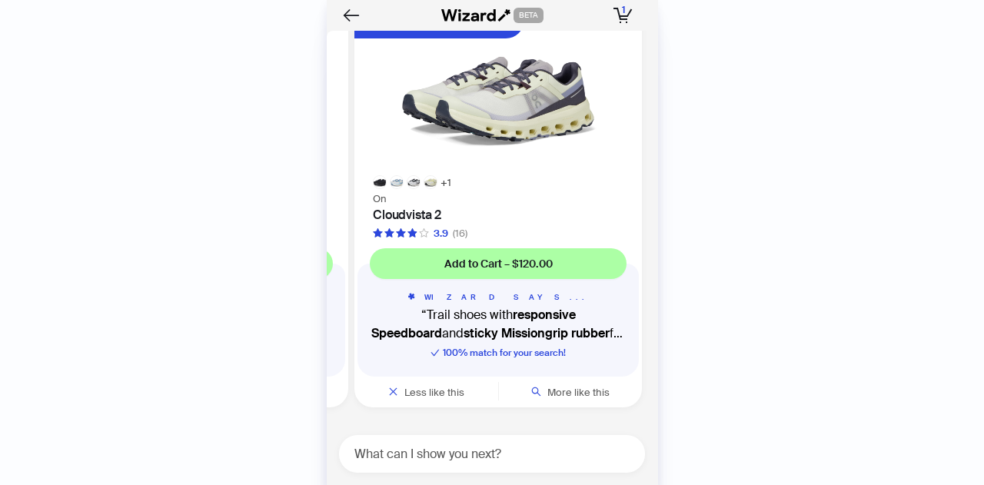
scroll to position [0, 576]
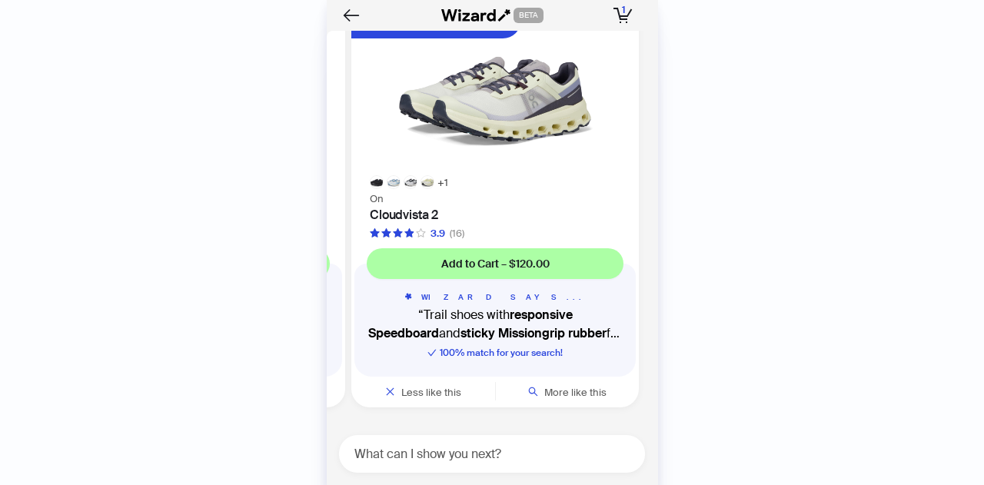
drag, startPoint x: 531, startPoint y: 197, endPoint x: 340, endPoint y: 200, distance: 191.4
click at [340, 200] on div "On Cloudsurfer 4.3 (61)" at bounding box center [201, 214] width 287 height 51
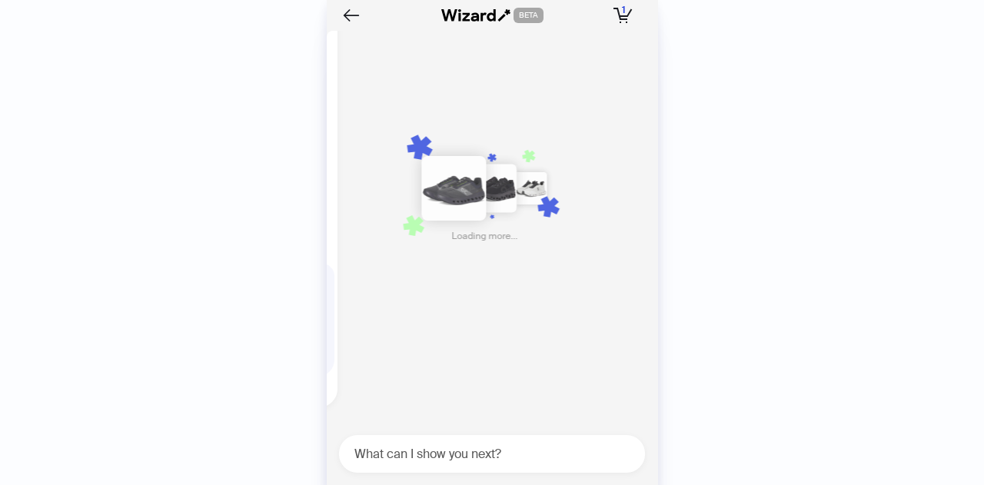
drag, startPoint x: 528, startPoint y: 192, endPoint x: 330, endPoint y: 218, distance: 200.0
click at [332, 220] on div "On Cloudvista 2 3.9 (16)" at bounding box center [193, 214] width 287 height 51
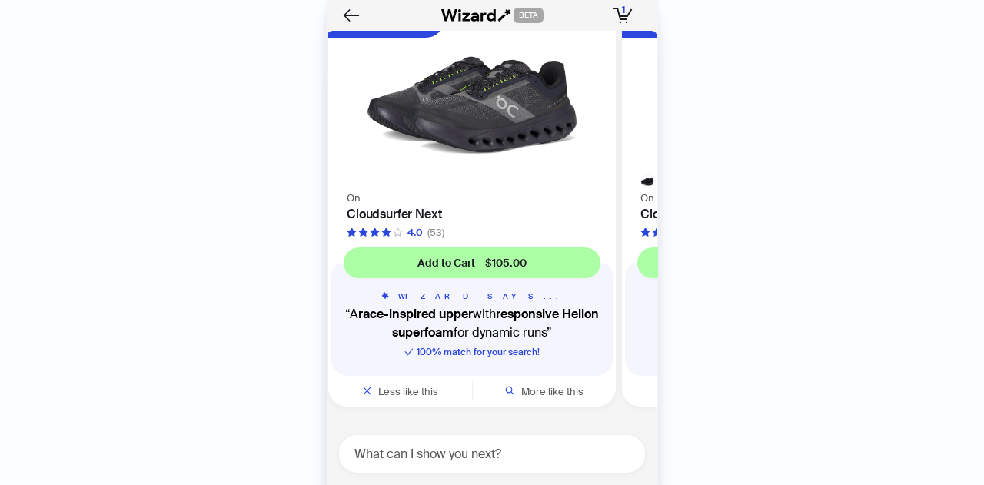
scroll to position [0, 877]
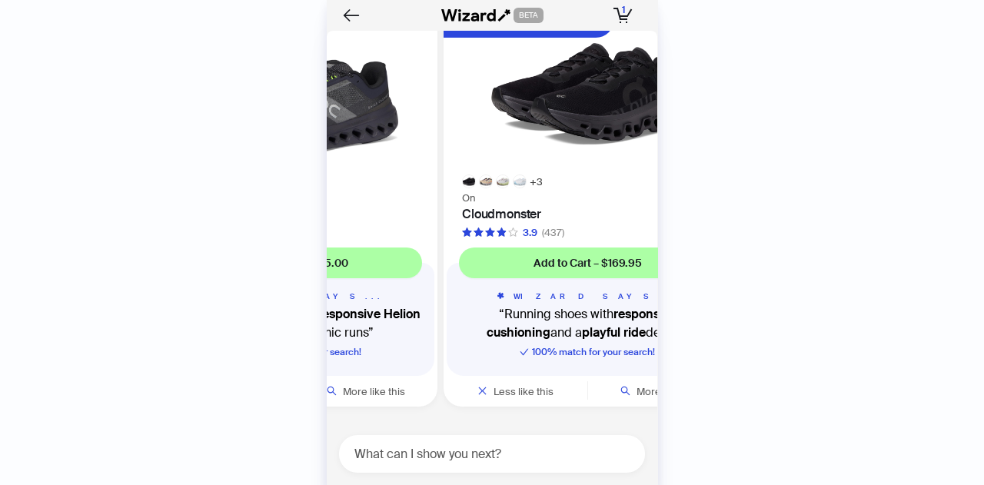
scroll to position [17401, 0]
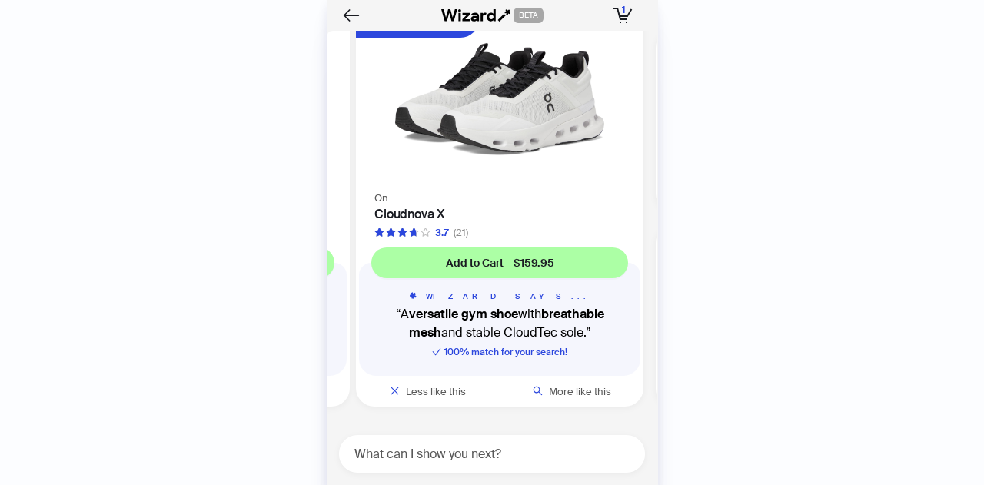
scroll to position [0, 1453]
drag, startPoint x: 576, startPoint y: 232, endPoint x: 191, endPoint y: 246, distance: 384.5
click at [191, 246] on div "History Sign Out BETA Hi, I’m Your superpowered shopping agent I scour websites…" at bounding box center [492, 242] width 984 height 485
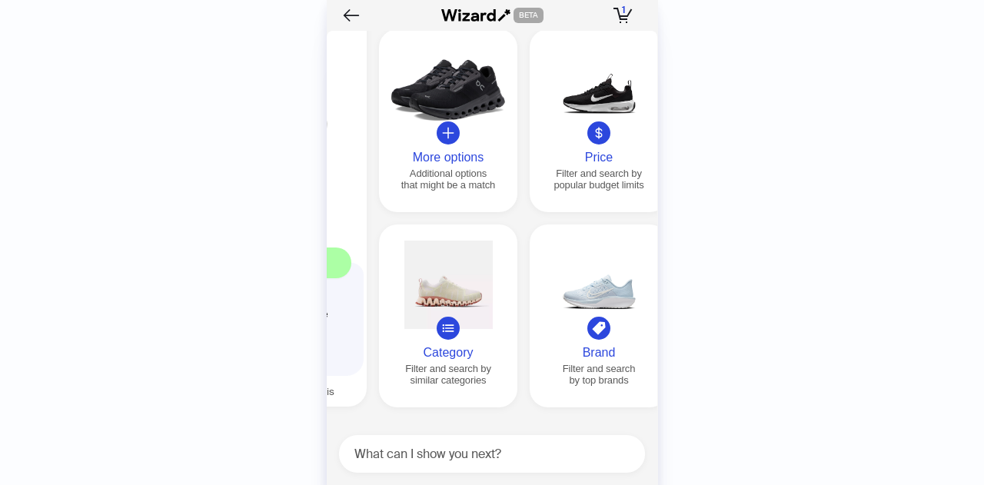
scroll to position [0, 1761]
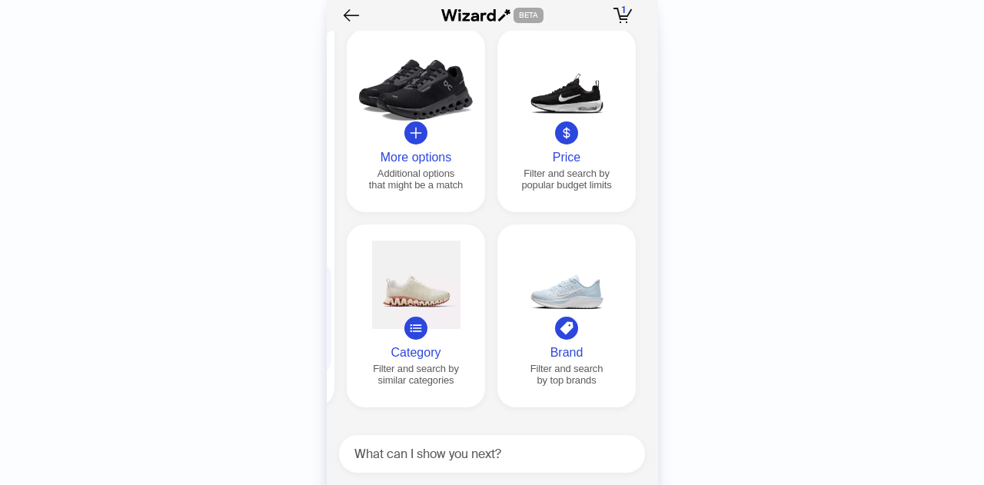
drag, startPoint x: 510, startPoint y: 186, endPoint x: 289, endPoint y: 204, distance: 221.3
click at [289, 204] on div "History Sign Out BETA Hi, I’m Your superpowered shopping agent I scour websites…" at bounding box center [492, 242] width 984 height 485
click at [430, 444] on textarea at bounding box center [498, 453] width 294 height 19
type textarea "*********"
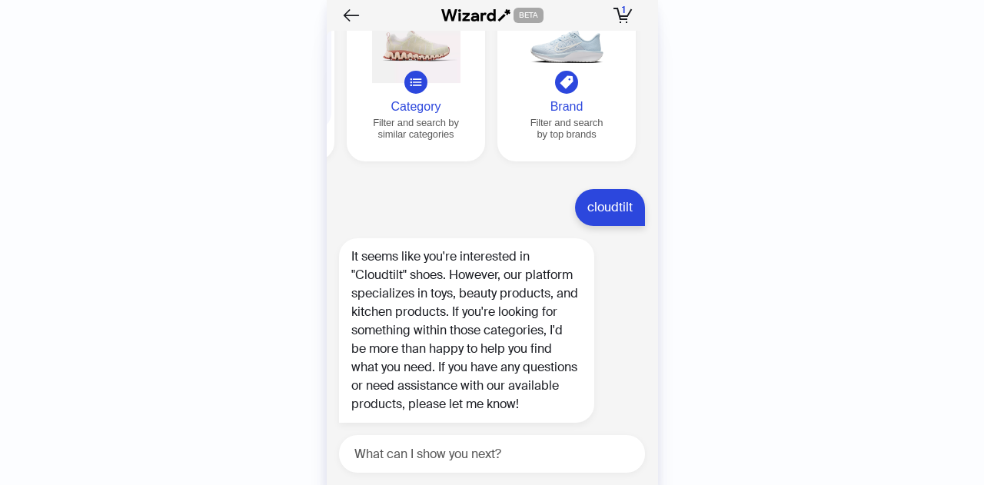
scroll to position [17647, 0]
click at [474, 446] on textarea at bounding box center [498, 453] width 294 height 19
type textarea "**********"
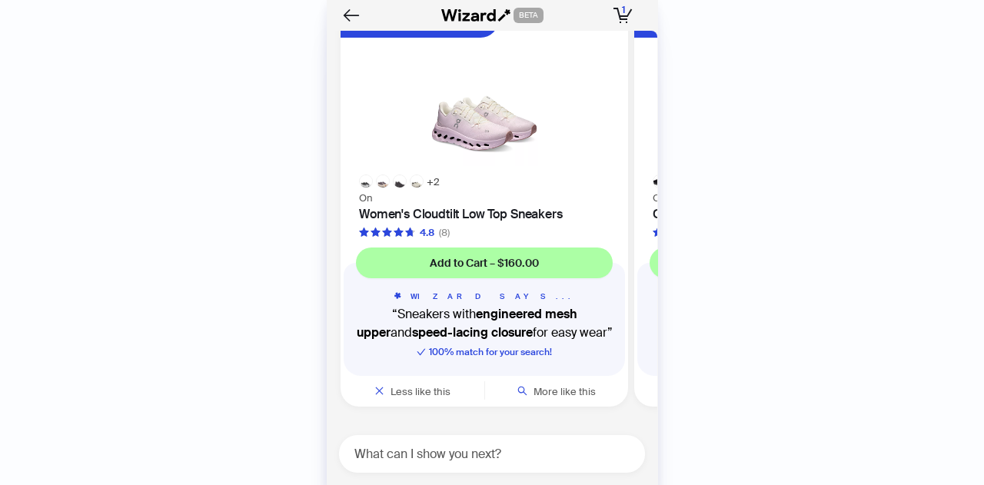
scroll to position [18192, 0]
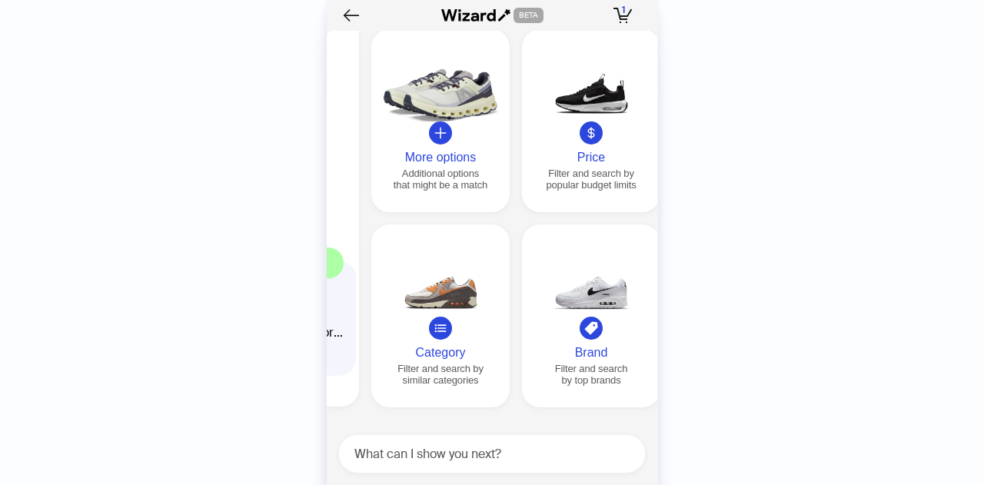
scroll to position [0, 587]
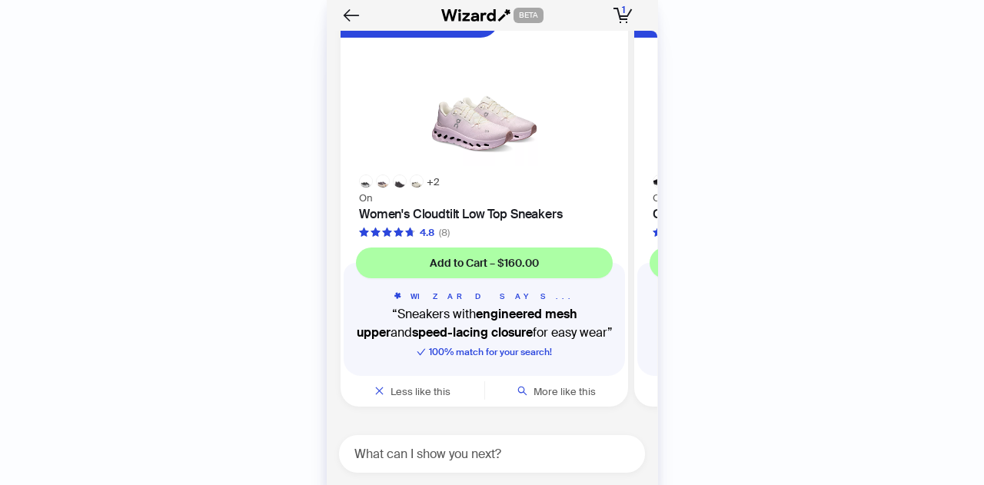
drag, startPoint x: 548, startPoint y: 189, endPoint x: 683, endPoint y: 201, distance: 135.7
click at [683, 201] on div "History Sign Out BETA Hi, I’m Your superpowered shopping agent I scour websites…" at bounding box center [492, 242] width 984 height 485
click at [494, 167] on div at bounding box center [483, 91] width 287 height 168
click at [514, 148] on img at bounding box center [484, 90] width 269 height 149
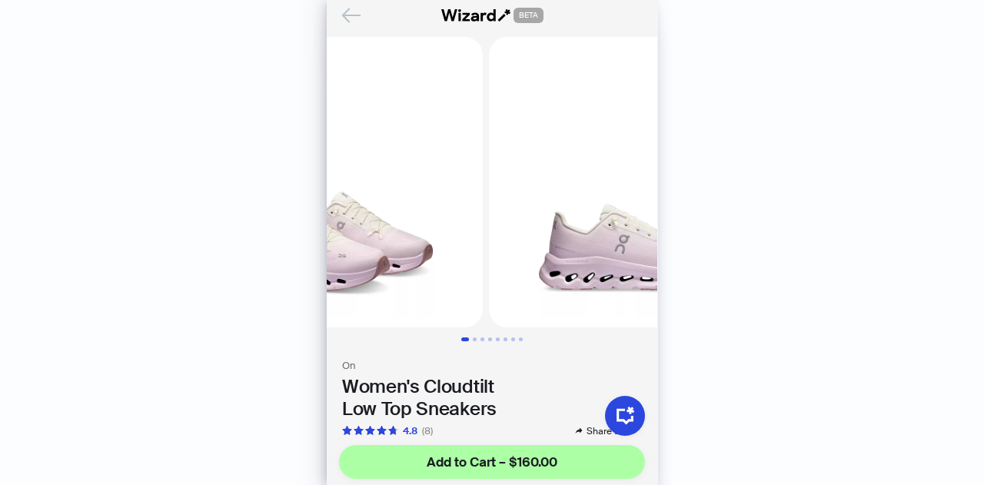
scroll to position [0, 284]
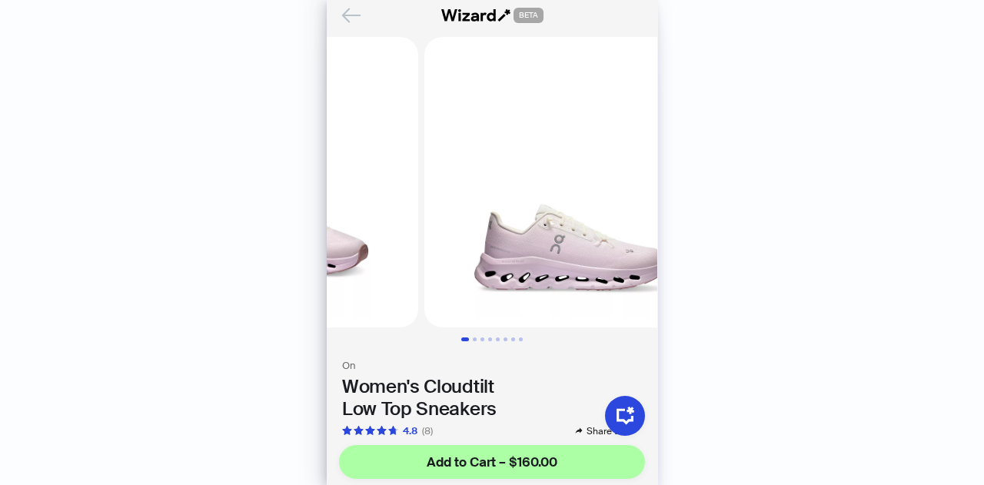
drag, startPoint x: 516, startPoint y: 209, endPoint x: 360, endPoint y: 180, distance: 158.0
click at [377, 186] on img at bounding box center [269, 182] width 290 height 290
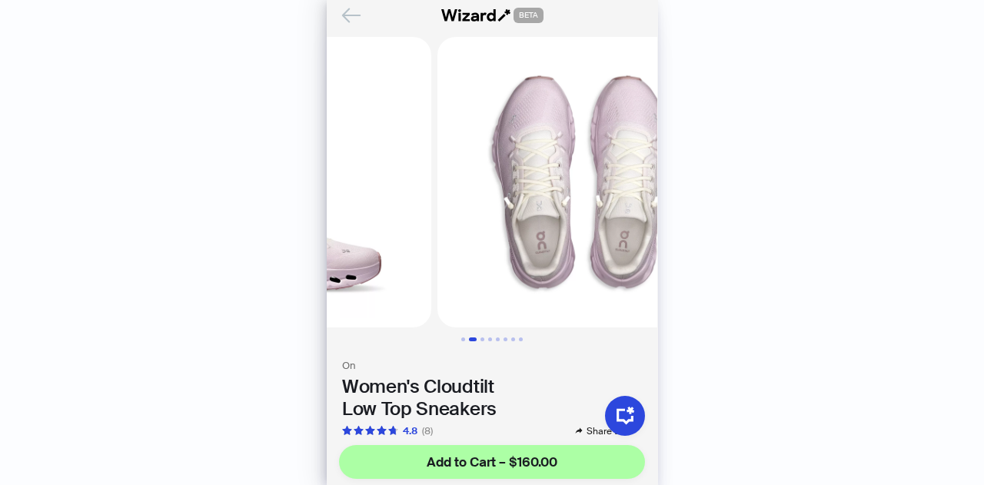
drag, startPoint x: 546, startPoint y: 204, endPoint x: 325, endPoint y: 167, distance: 224.5
click at [339, 169] on ul at bounding box center [492, 182] width 330 height 290
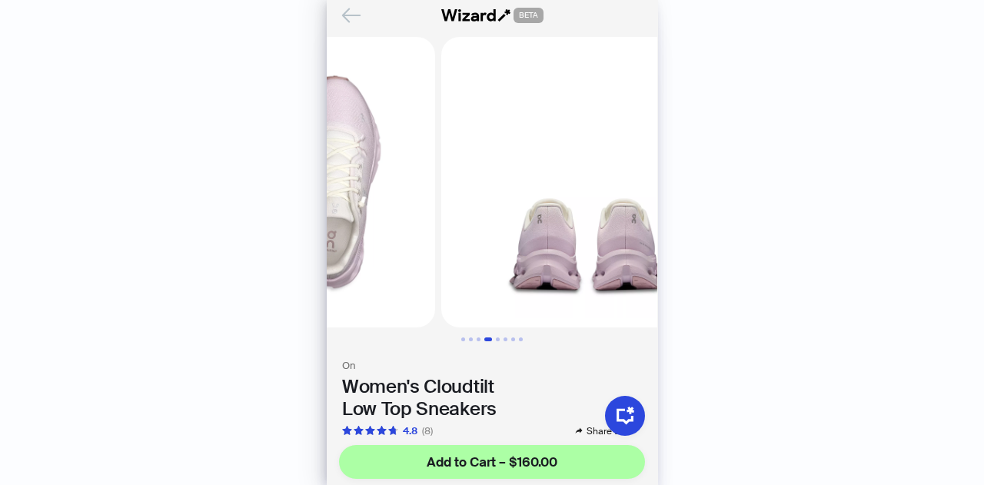
drag, startPoint x: 557, startPoint y: 199, endPoint x: 388, endPoint y: 177, distance: 170.5
click at [394, 178] on ul at bounding box center [492, 182] width 330 height 290
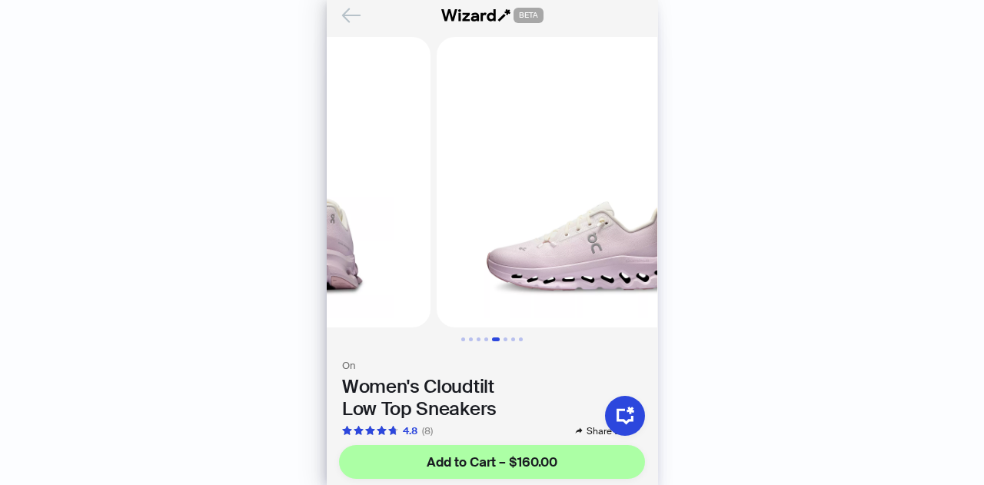
drag, startPoint x: 570, startPoint y: 201, endPoint x: 378, endPoint y: 185, distance: 192.8
click at [386, 188] on ul at bounding box center [492, 182] width 330 height 290
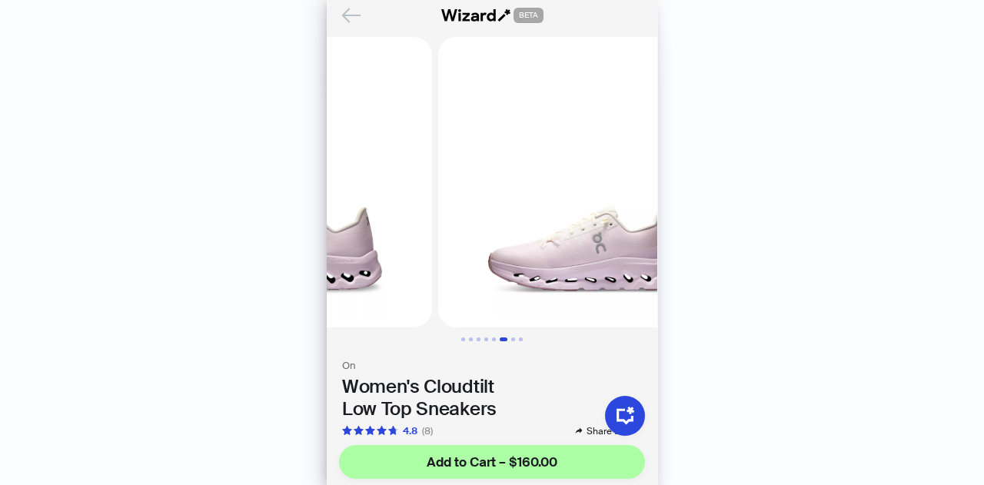
drag, startPoint x: 585, startPoint y: 196, endPoint x: 400, endPoint y: 178, distance: 185.4
click at [404, 178] on ul at bounding box center [492, 182] width 330 height 290
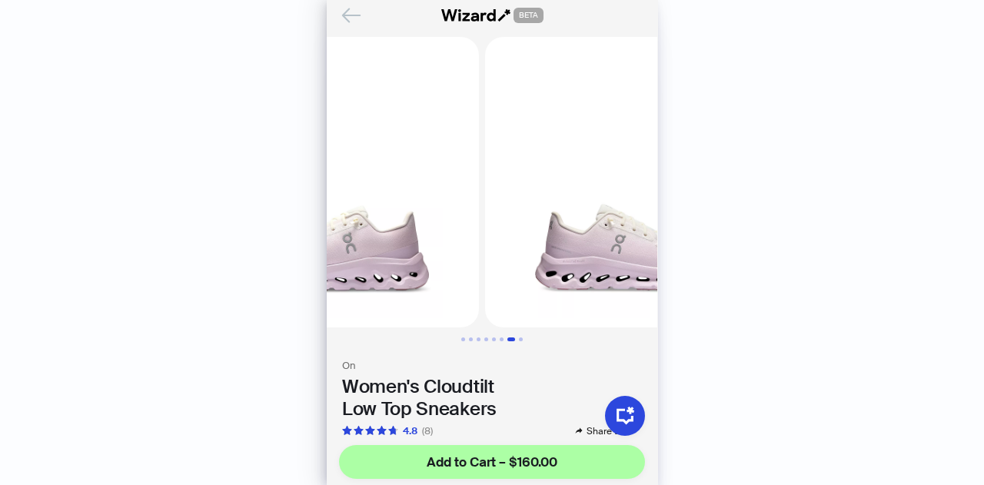
drag, startPoint x: 602, startPoint y: 180, endPoint x: 423, endPoint y: 168, distance: 179.5
click at [423, 168] on ul at bounding box center [492, 182] width 330 height 290
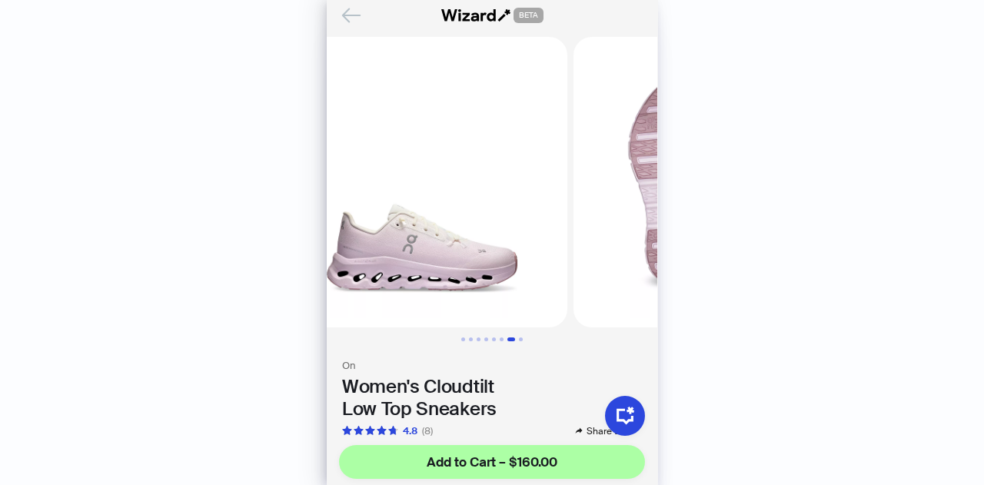
drag, startPoint x: 549, startPoint y: 181, endPoint x: 436, endPoint y: 164, distance: 114.2
click at [448, 169] on img at bounding box center [422, 182] width 290 height 290
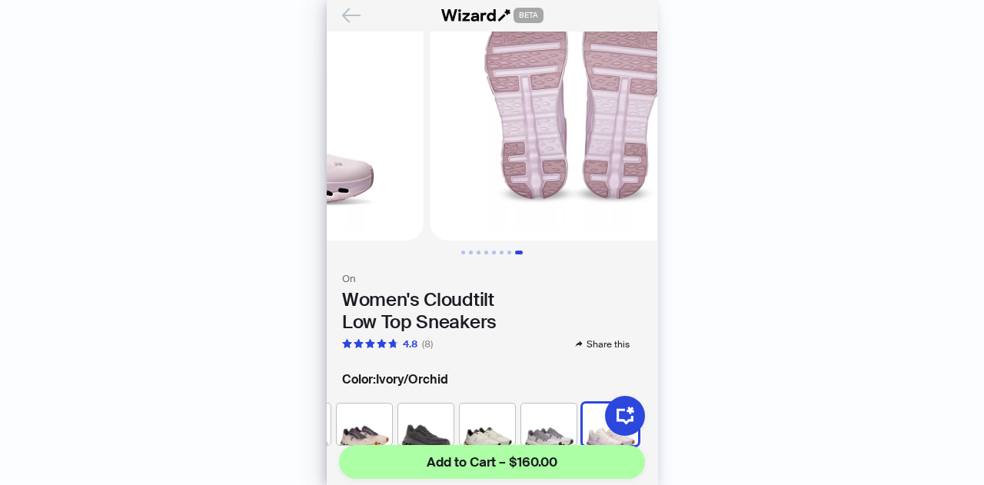
scroll to position [164, 0]
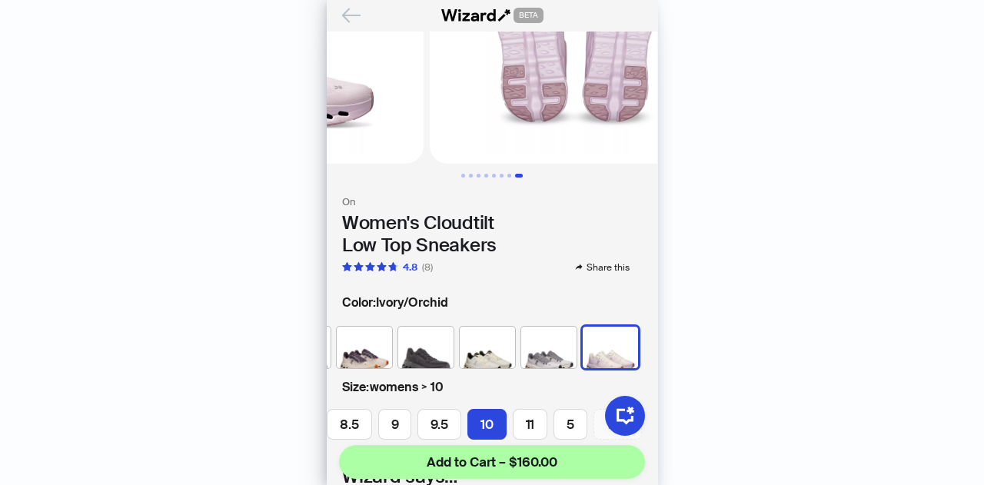
click at [529, 331] on img at bounding box center [548, 347] width 55 height 41
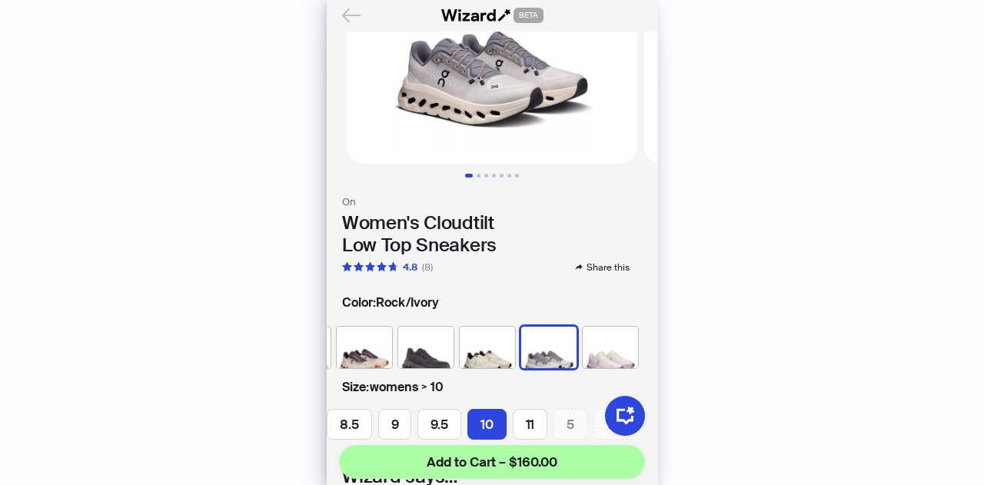
click at [486, 350] on img at bounding box center [487, 347] width 55 height 41
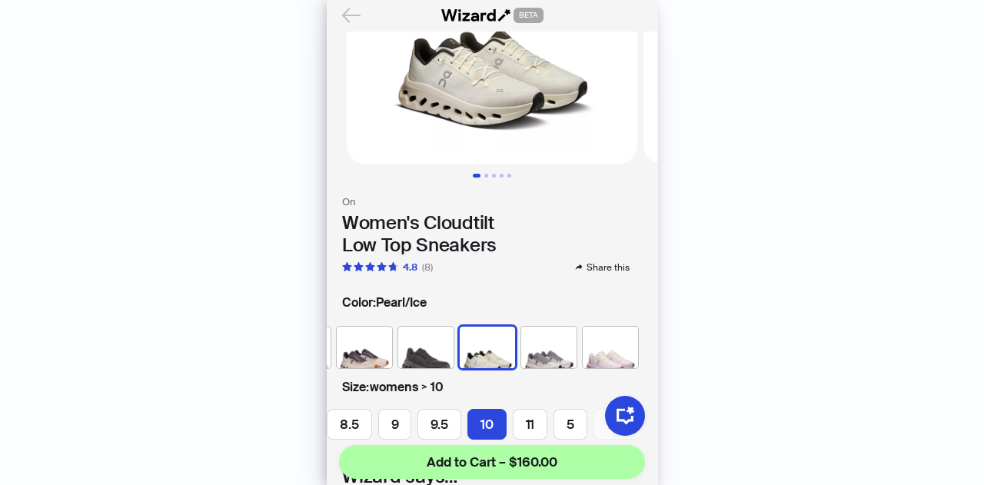
click at [416, 340] on img at bounding box center [425, 347] width 55 height 41
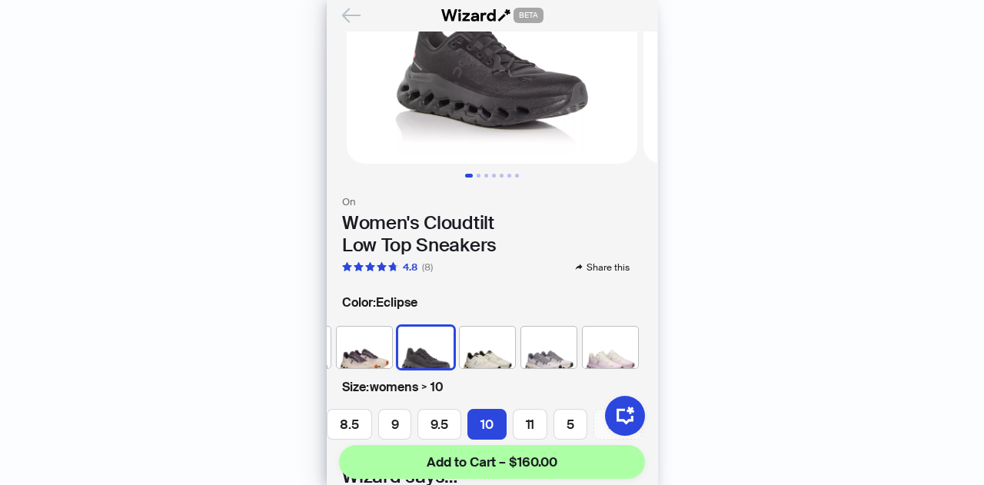
click at [360, 333] on img at bounding box center [364, 347] width 55 height 41
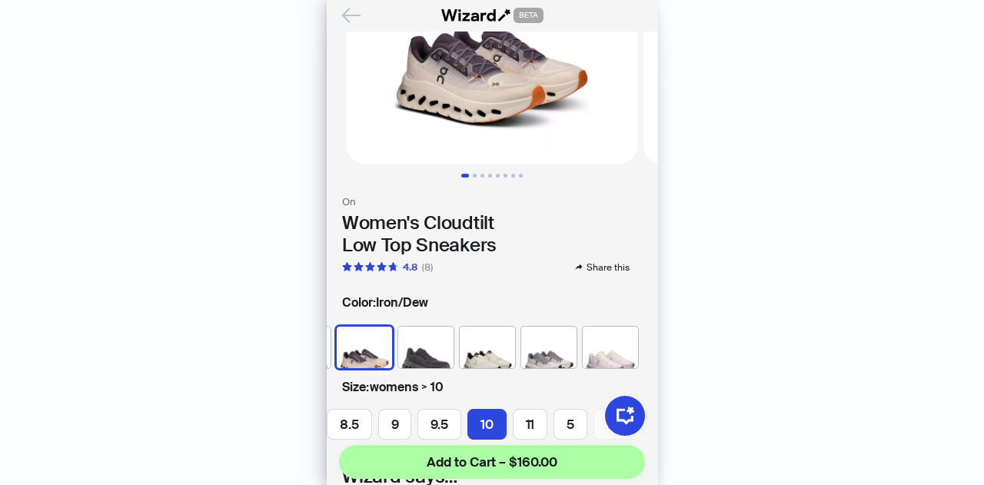
scroll to position [0, 55]
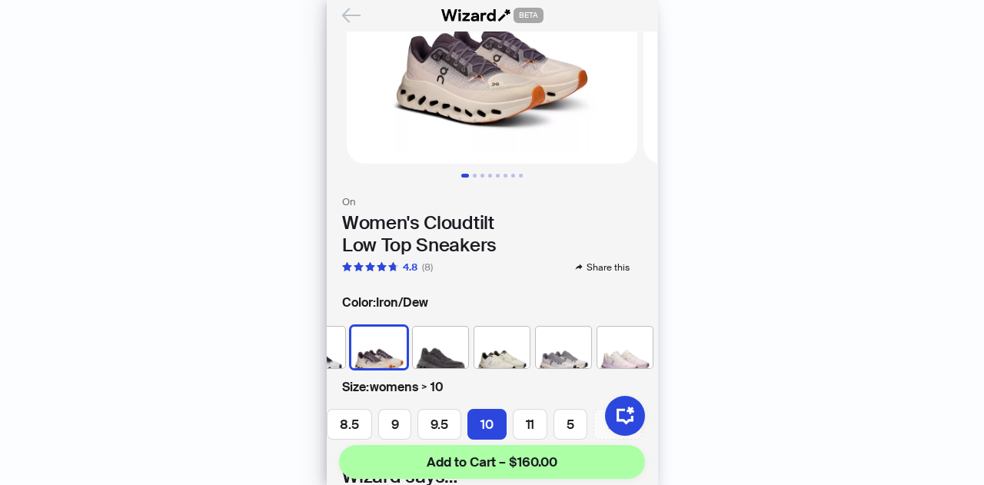
click at [337, 338] on img at bounding box center [317, 347] width 55 height 41
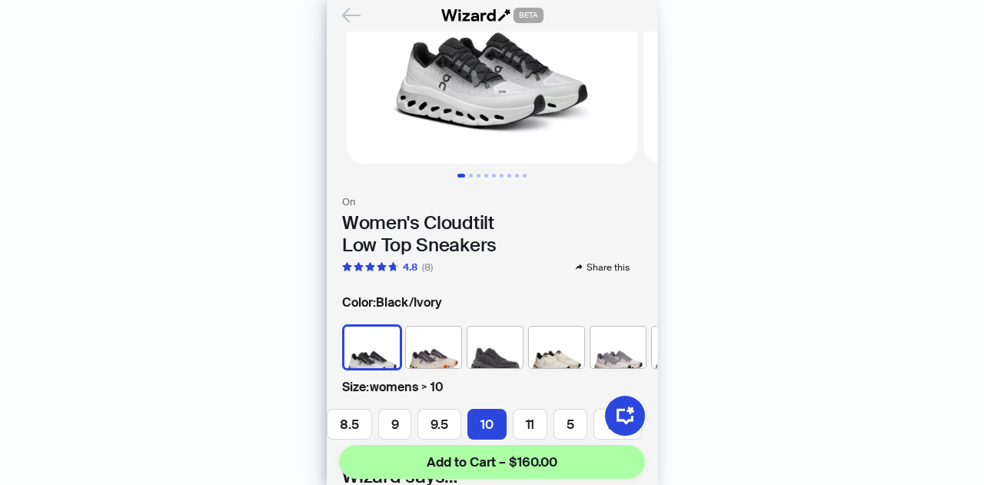
click at [420, 335] on img at bounding box center [433, 347] width 55 height 41
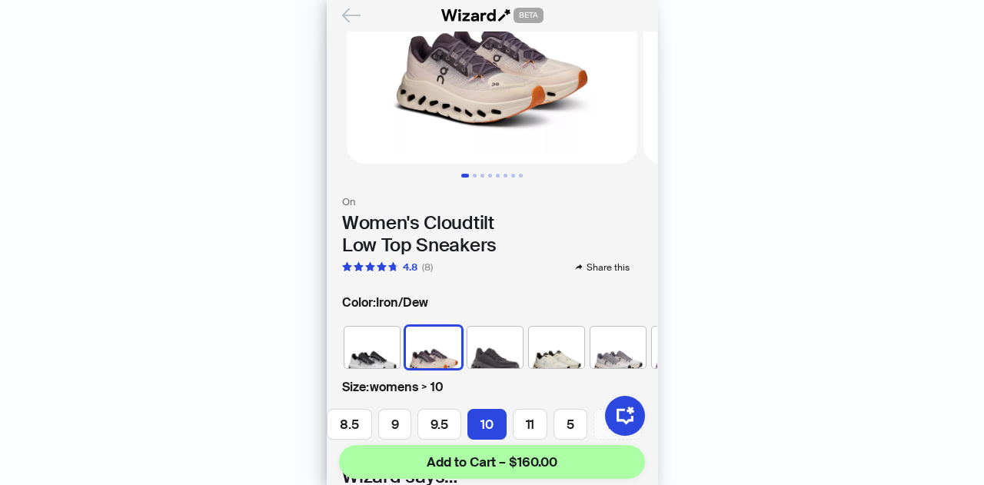
scroll to position [0, 55]
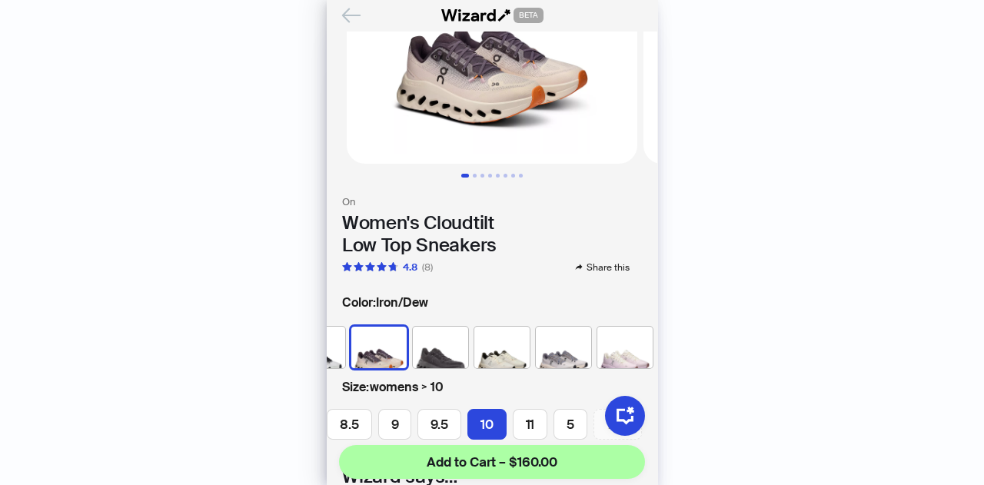
click at [479, 344] on img at bounding box center [501, 347] width 55 height 41
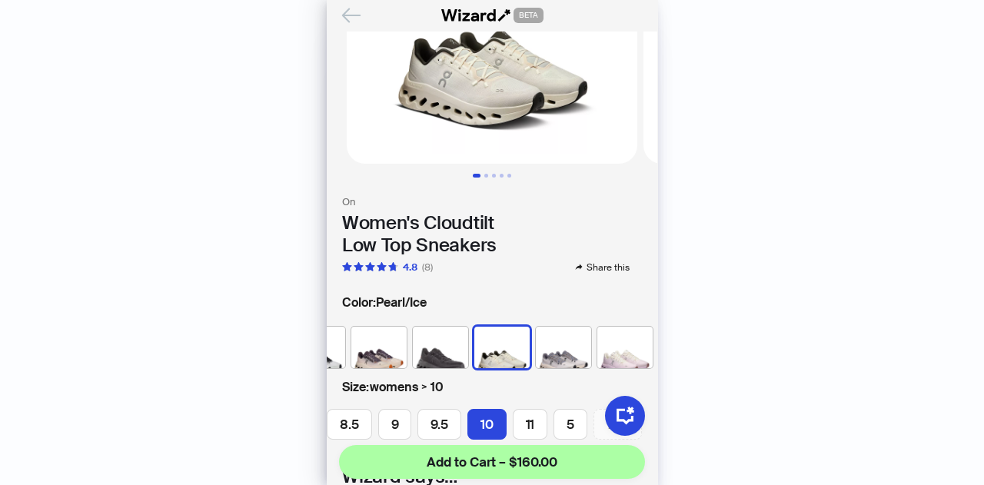
scroll to position [0, 81]
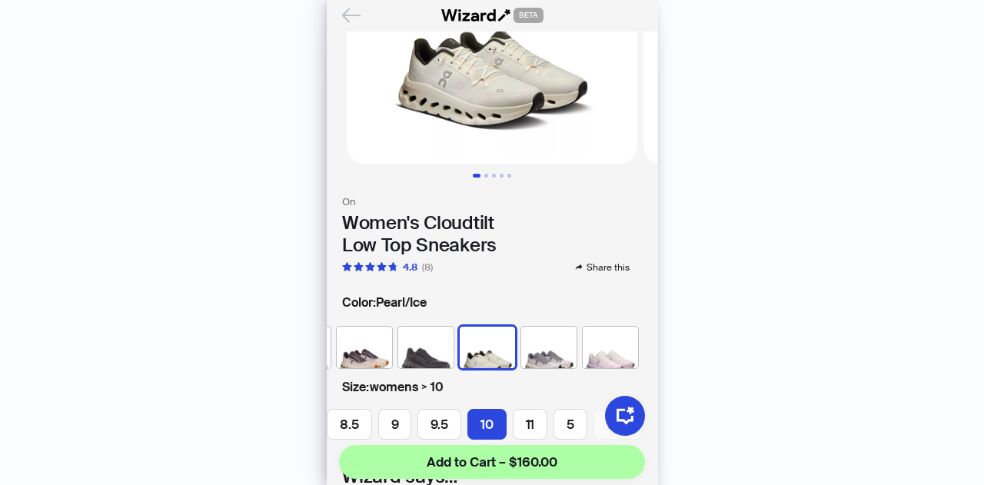
click at [585, 344] on img at bounding box center [610, 347] width 55 height 41
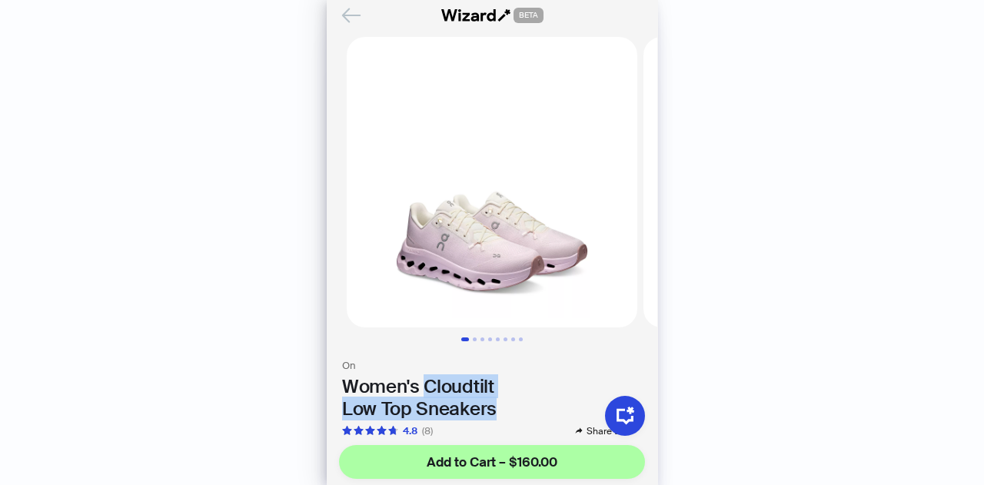
drag, startPoint x: 427, startPoint y: 371, endPoint x: 504, endPoint y: 390, distance: 80.0
click at [504, 390] on h1 "Women's Cloudtilt Low Top Sneakers" at bounding box center [492, 398] width 300 height 45
copy h1 "Cloudtilt Low Top Sneakers"
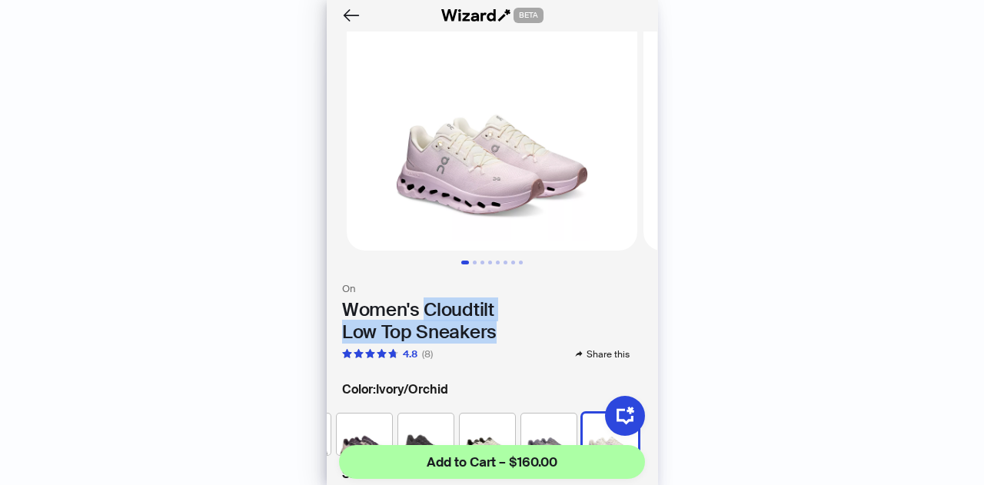
click at [526, 284] on div "On Women's Cloudtilt Low Top Sneakers 4.8 (8) Share this" at bounding box center [492, 322] width 300 height 79
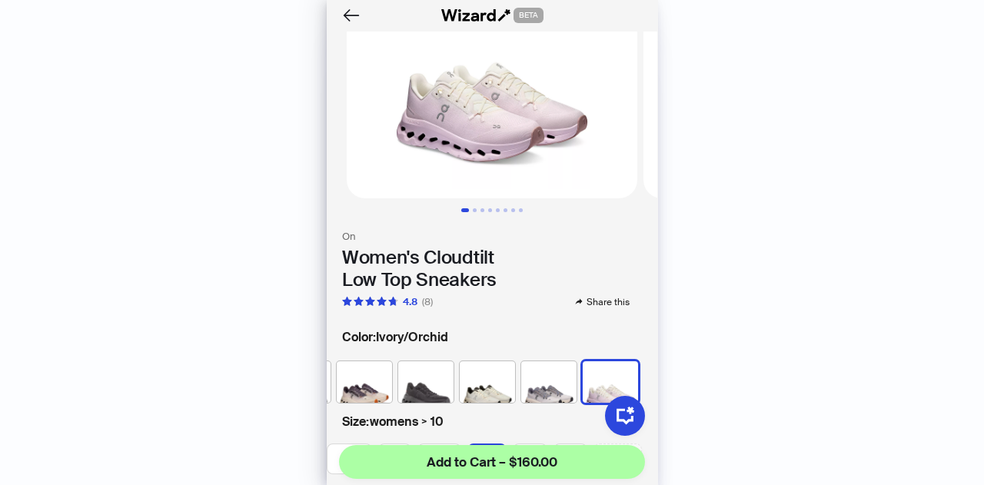
scroll to position [154, 0]
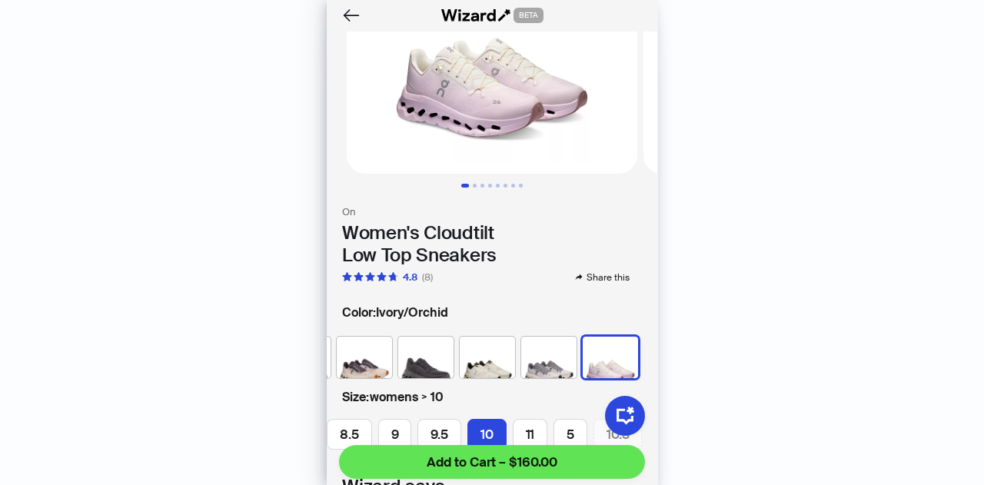
click at [503, 456] on span "Add to Cart – $160.00" at bounding box center [492, 462] width 131 height 18
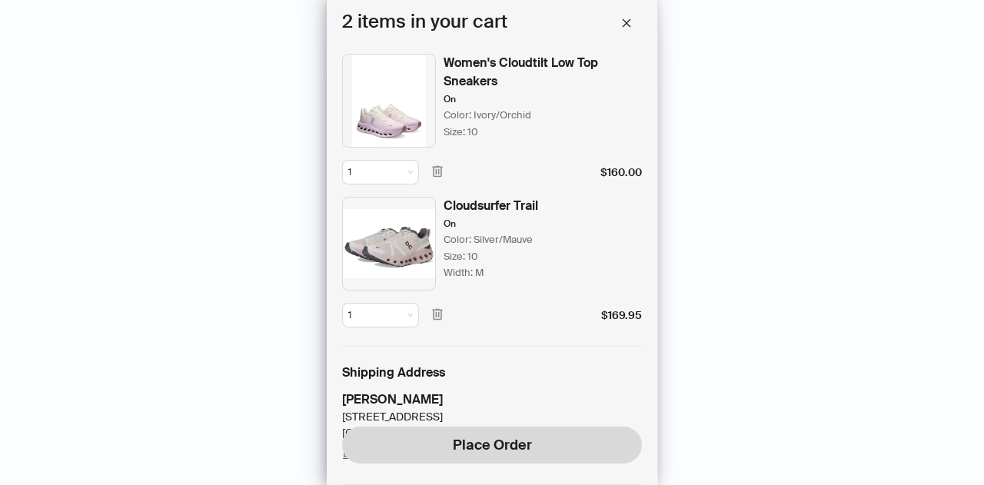
scroll to position [231, 0]
click at [631, 21] on icon "close" at bounding box center [626, 23] width 11 height 11
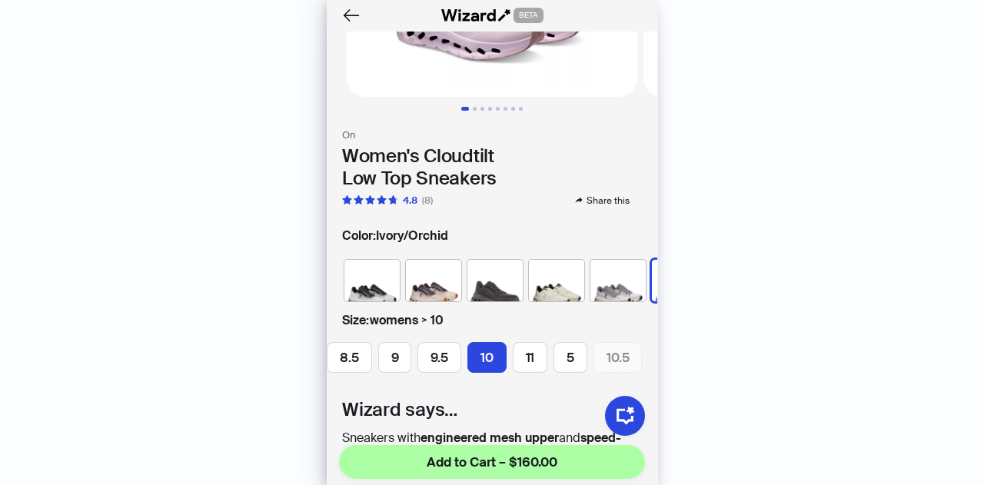
click at [361, 260] on img at bounding box center [371, 280] width 55 height 41
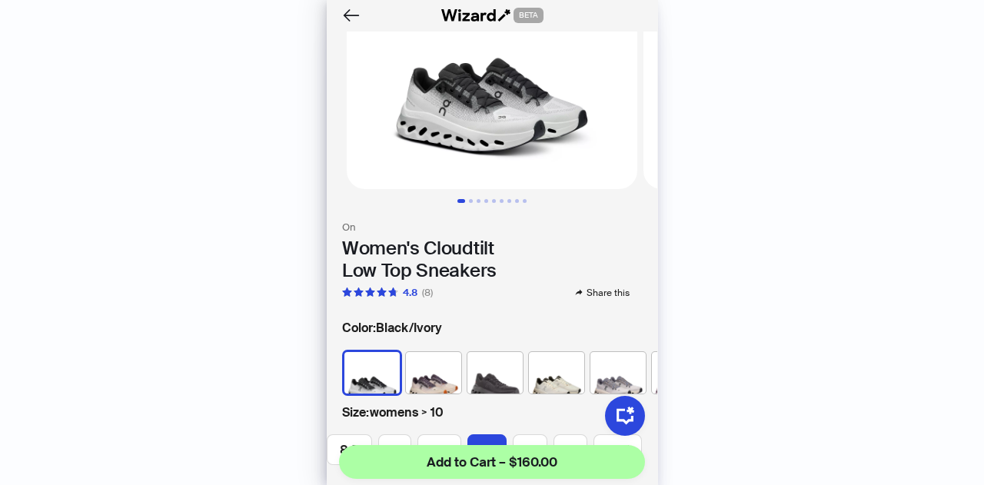
scroll to position [140, 0]
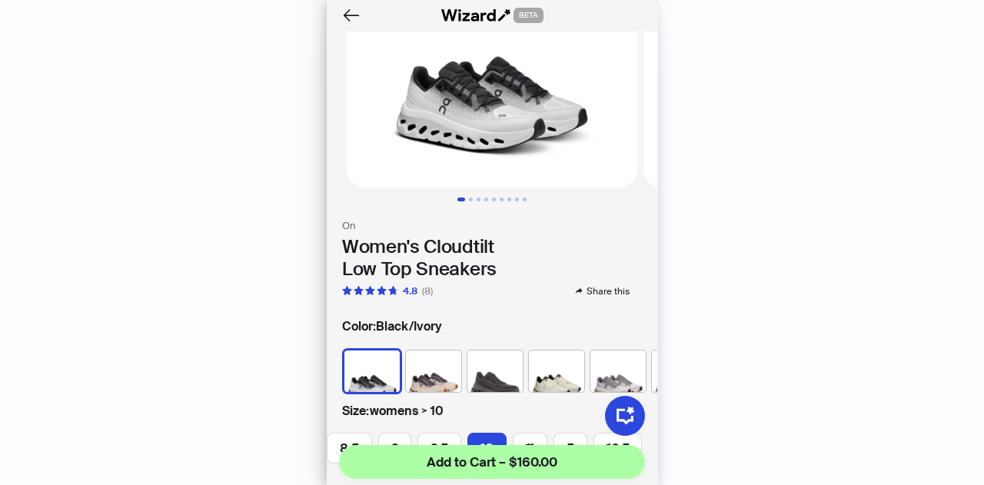
click at [622, 365] on img at bounding box center [617, 370] width 55 height 41
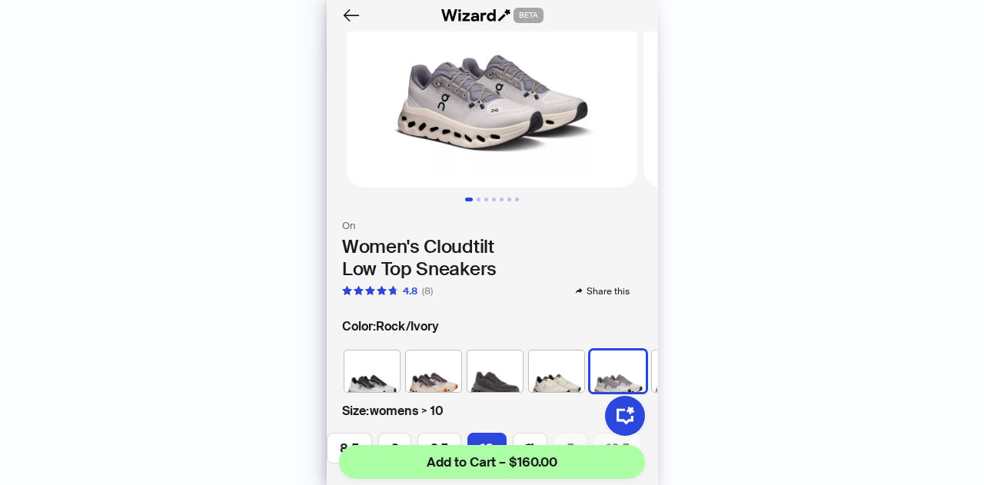
scroll to position [0, 81]
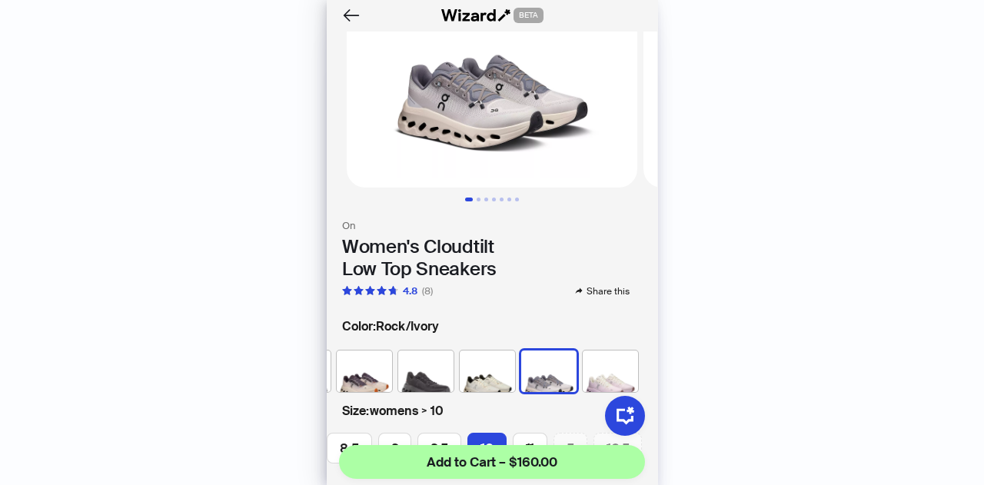
click at [473, 358] on img at bounding box center [487, 370] width 55 height 41
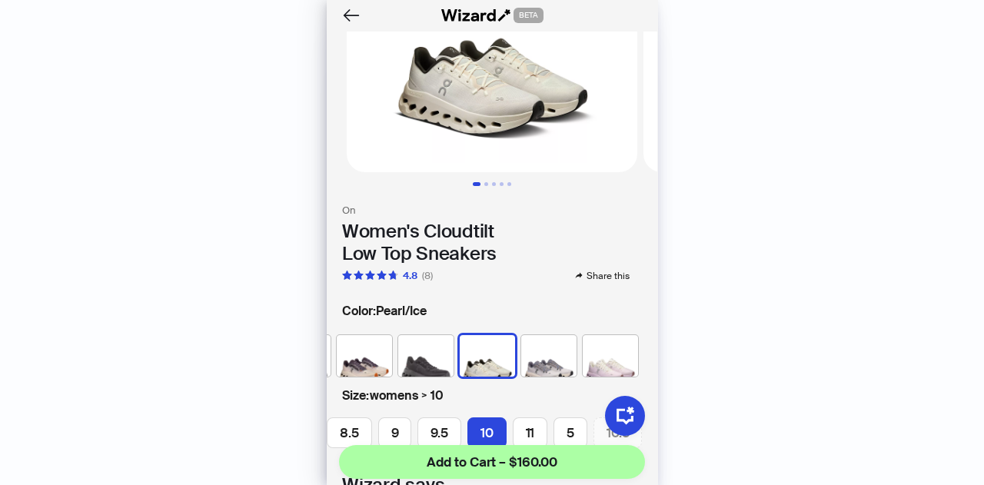
scroll to position [157, 0]
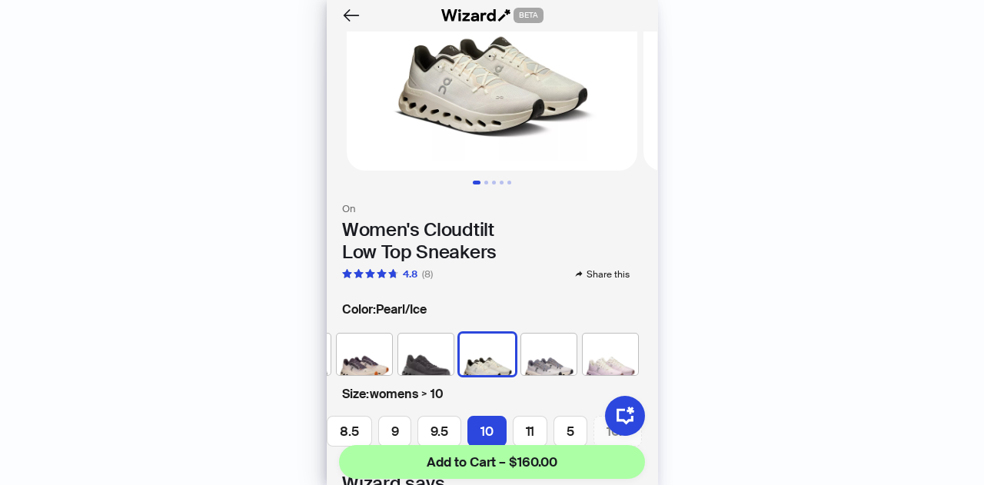
click at [591, 344] on img at bounding box center [610, 354] width 55 height 41
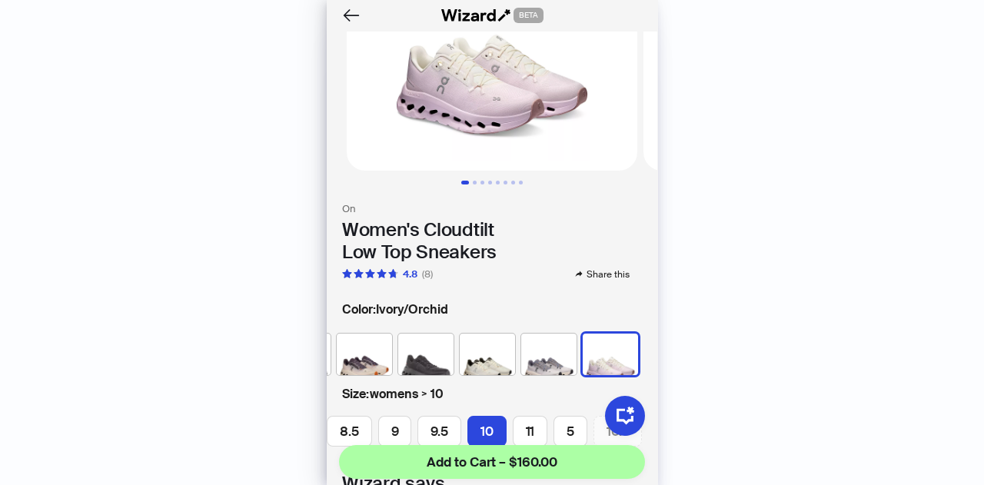
click at [539, 346] on img at bounding box center [548, 354] width 55 height 41
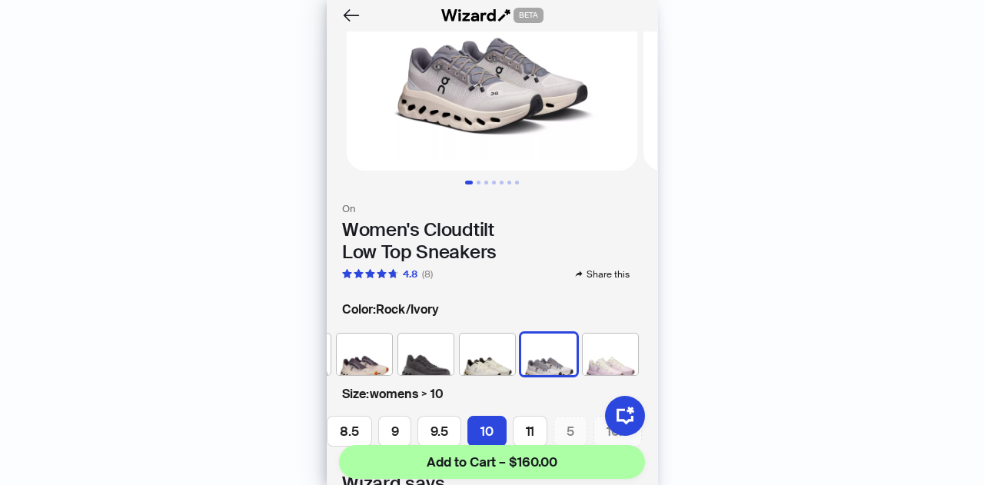
click at [413, 347] on img at bounding box center [425, 354] width 55 height 41
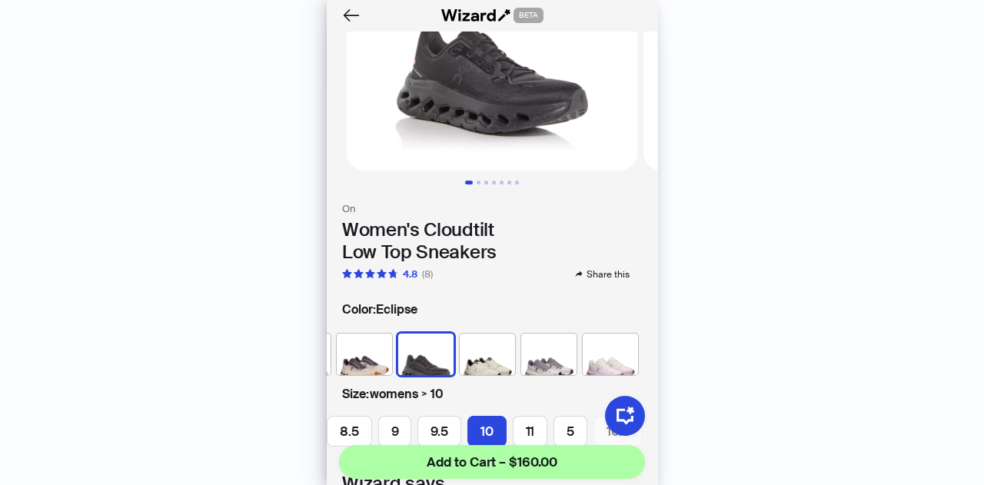
click at [353, 343] on img at bounding box center [364, 354] width 55 height 41
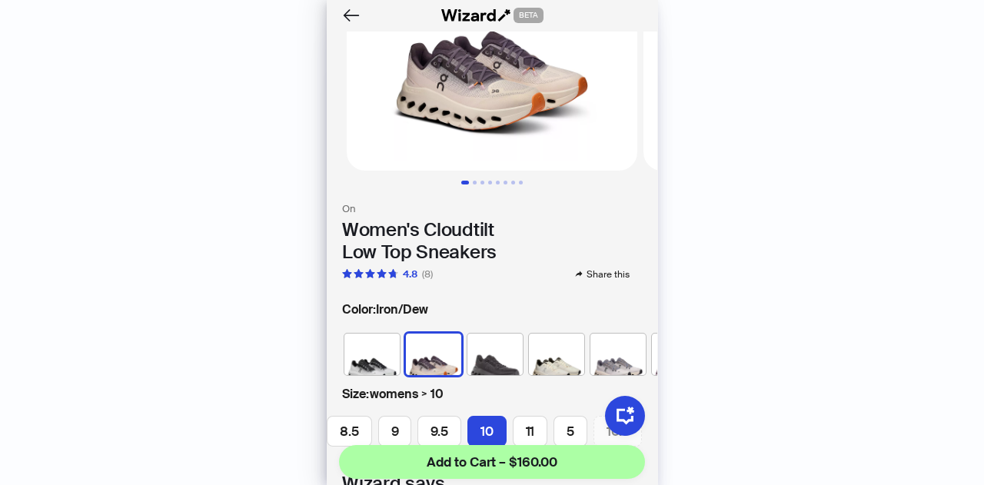
click at [353, 343] on img at bounding box center [371, 354] width 55 height 41
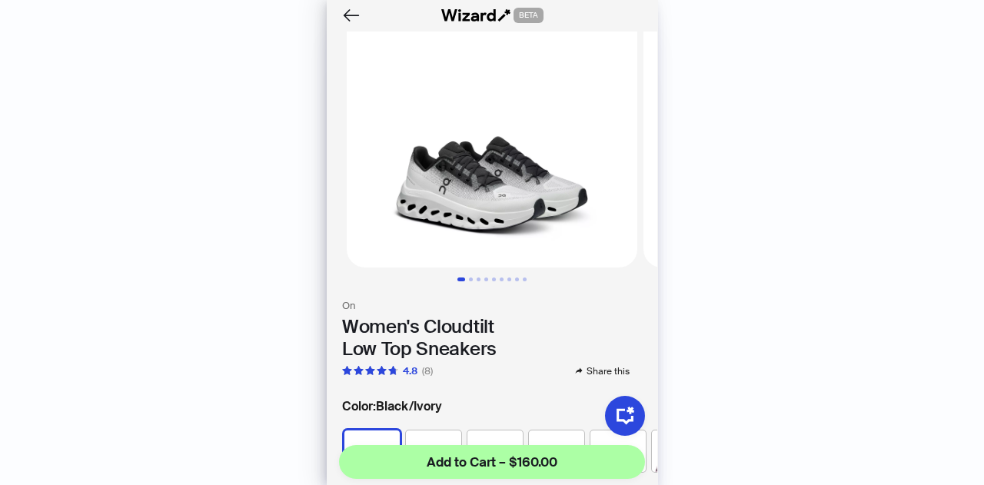
scroll to position [60, 0]
